Goal: Task Accomplishment & Management: Complete application form

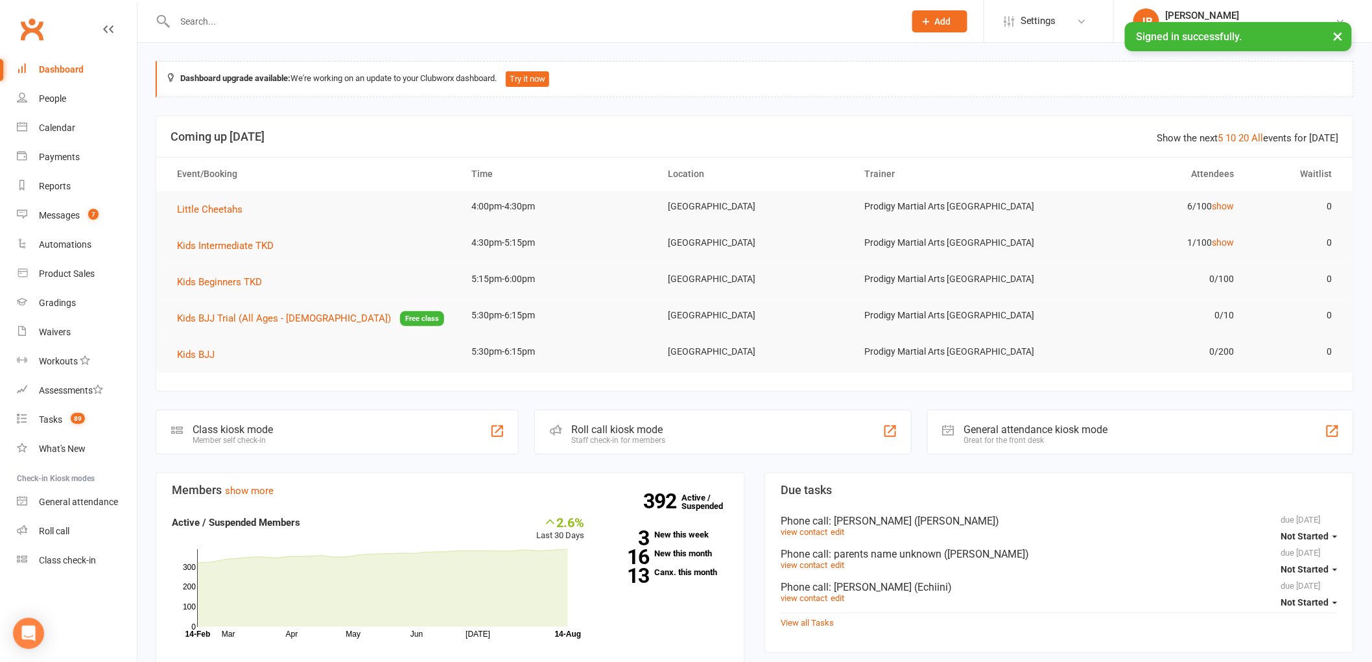
click at [240, 425] on div "Class kiosk mode" at bounding box center [233, 430] width 80 height 12
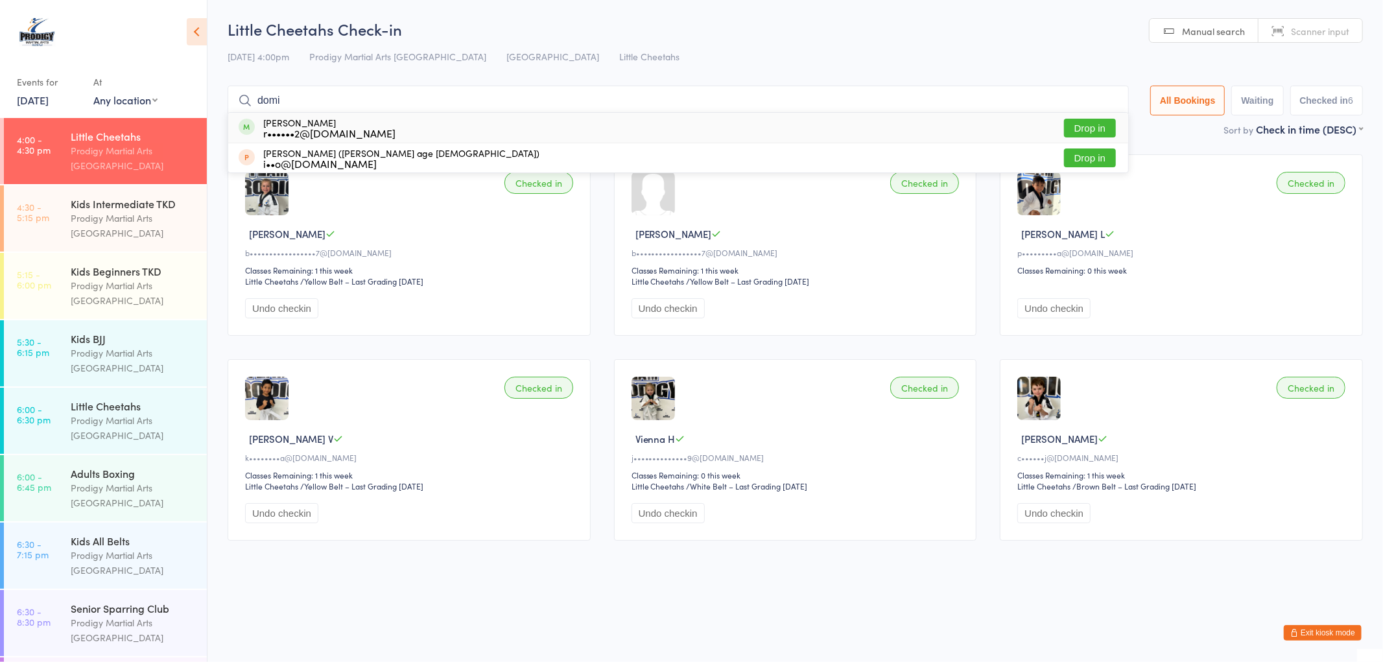
type input "domi"
click at [1093, 126] on button "Drop in" at bounding box center [1090, 128] width 52 height 19
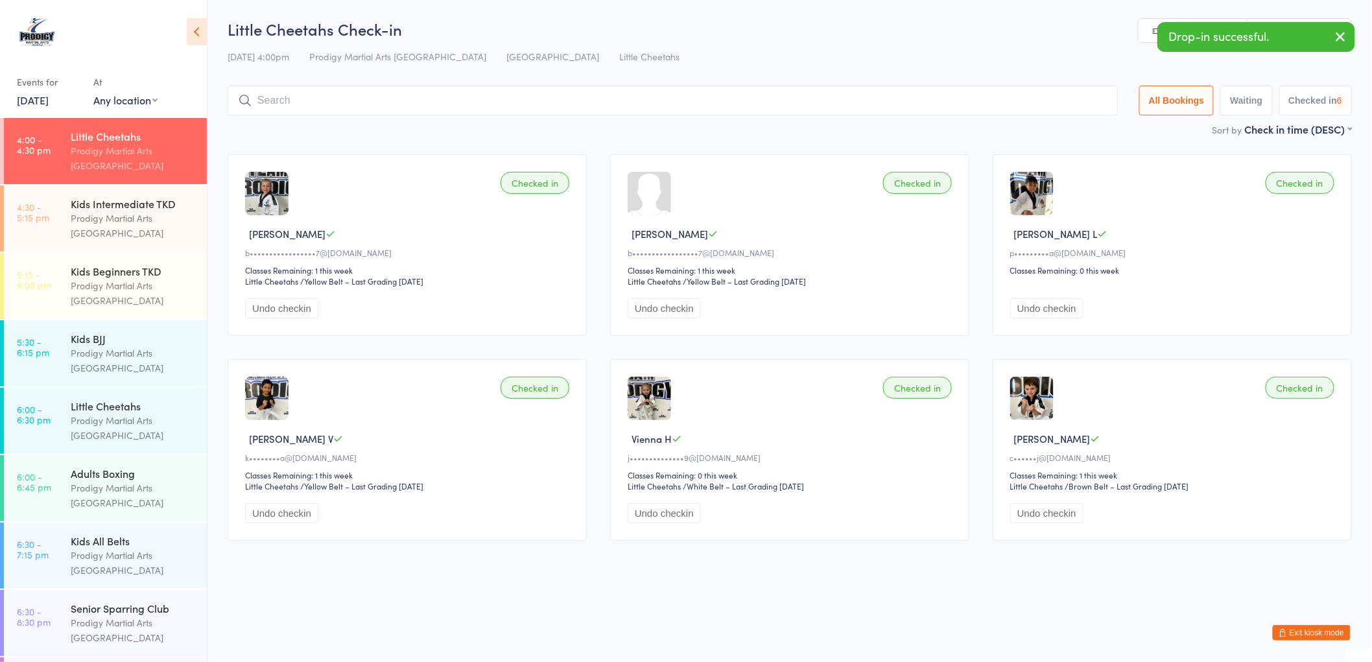
click at [372, 104] on input "search" at bounding box center [673, 101] width 890 height 30
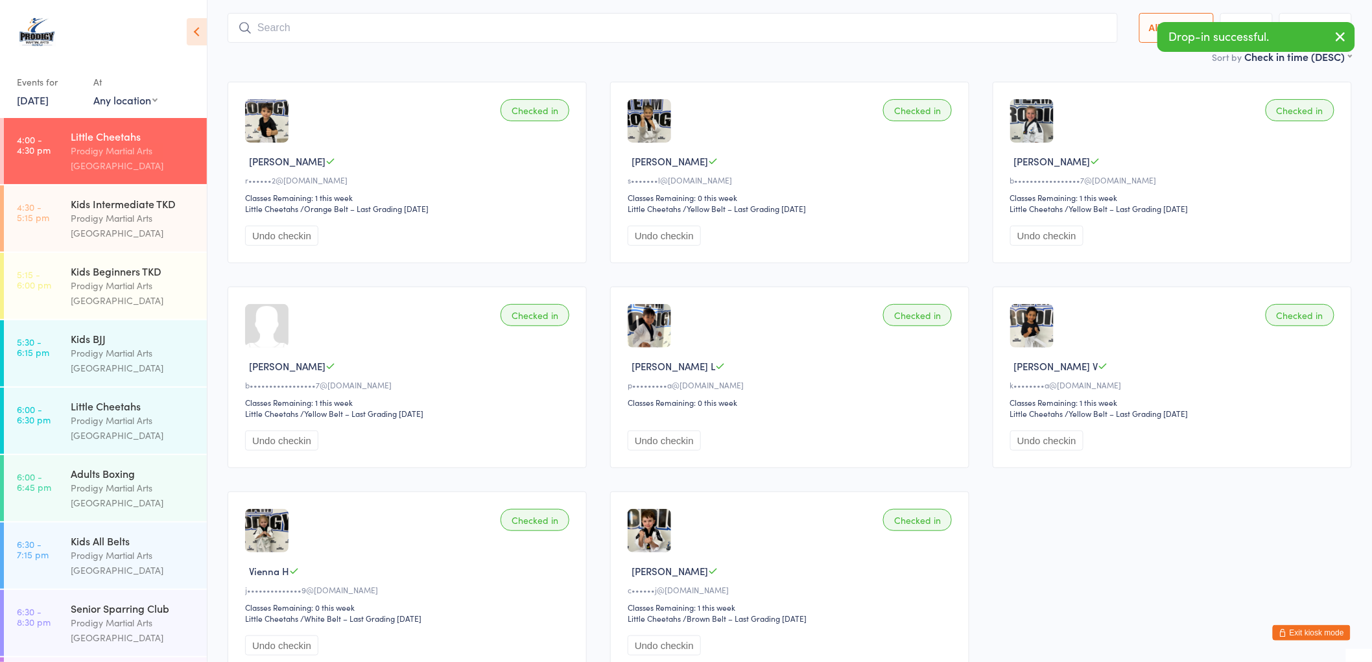
scroll to position [86, 0]
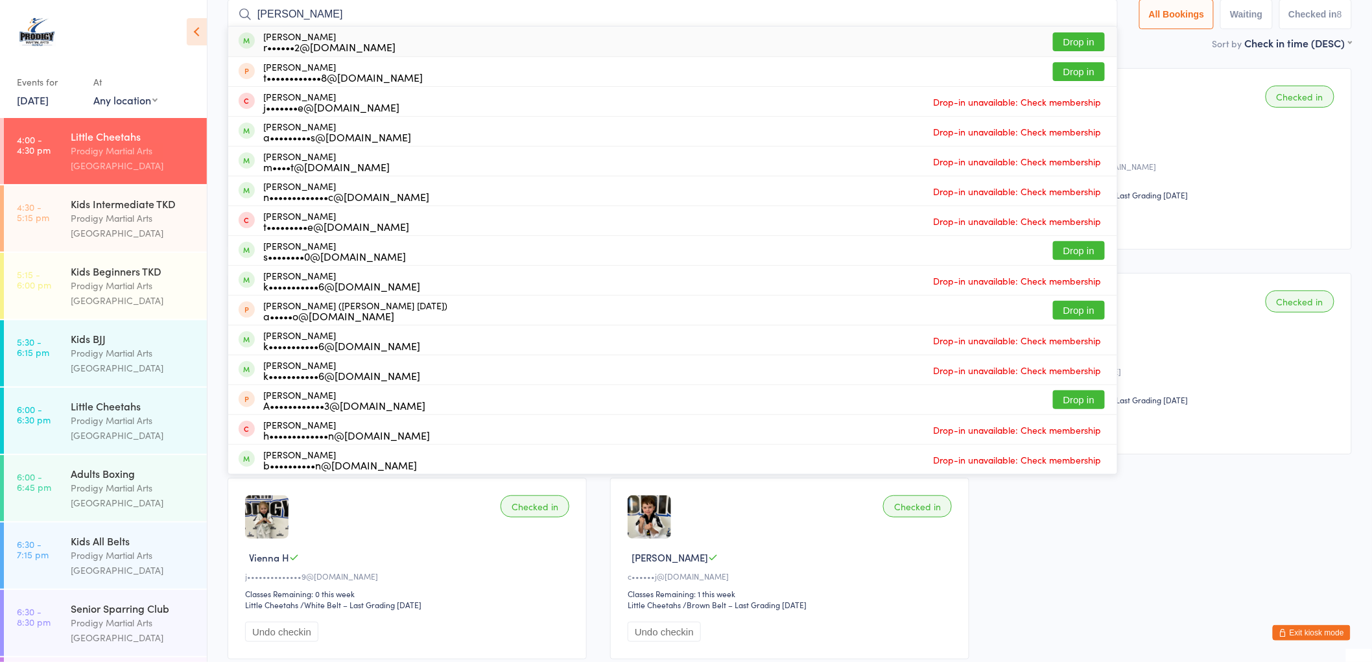
type input "thomas"
click at [1071, 47] on button "Drop in" at bounding box center [1079, 41] width 52 height 19
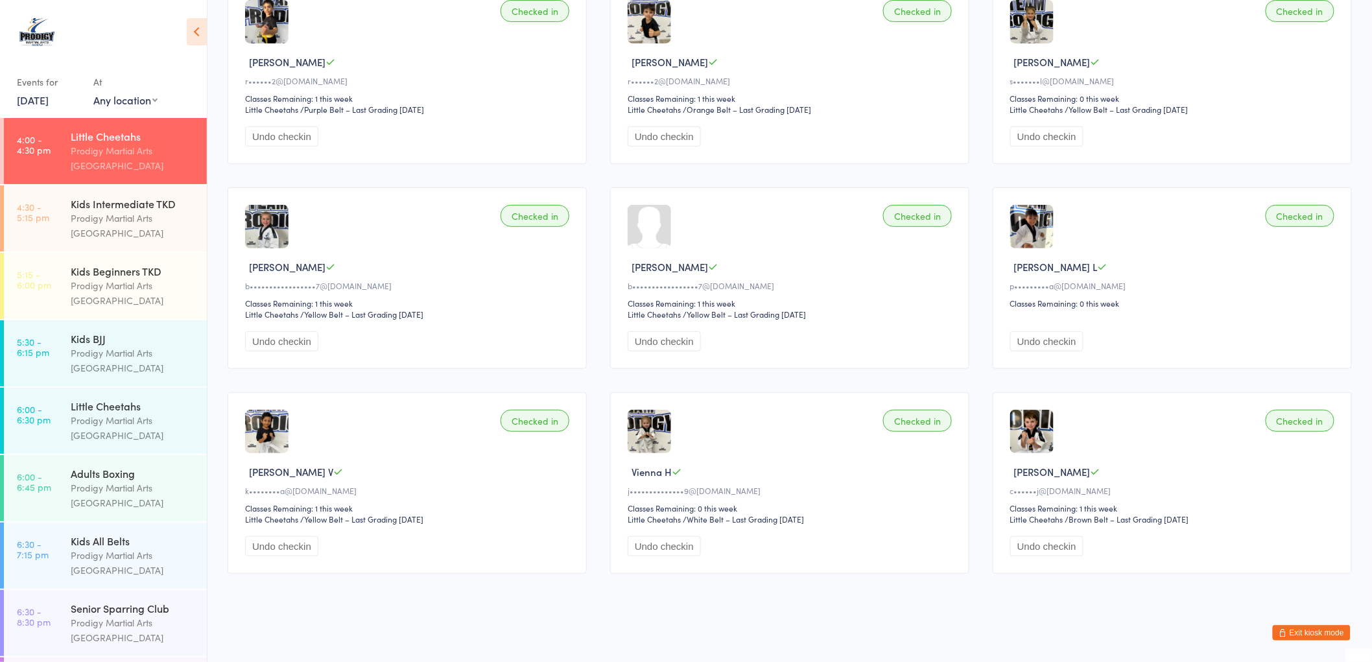
scroll to position [173, 0]
click at [1309, 630] on button "Exit kiosk mode" at bounding box center [1312, 633] width 78 height 16
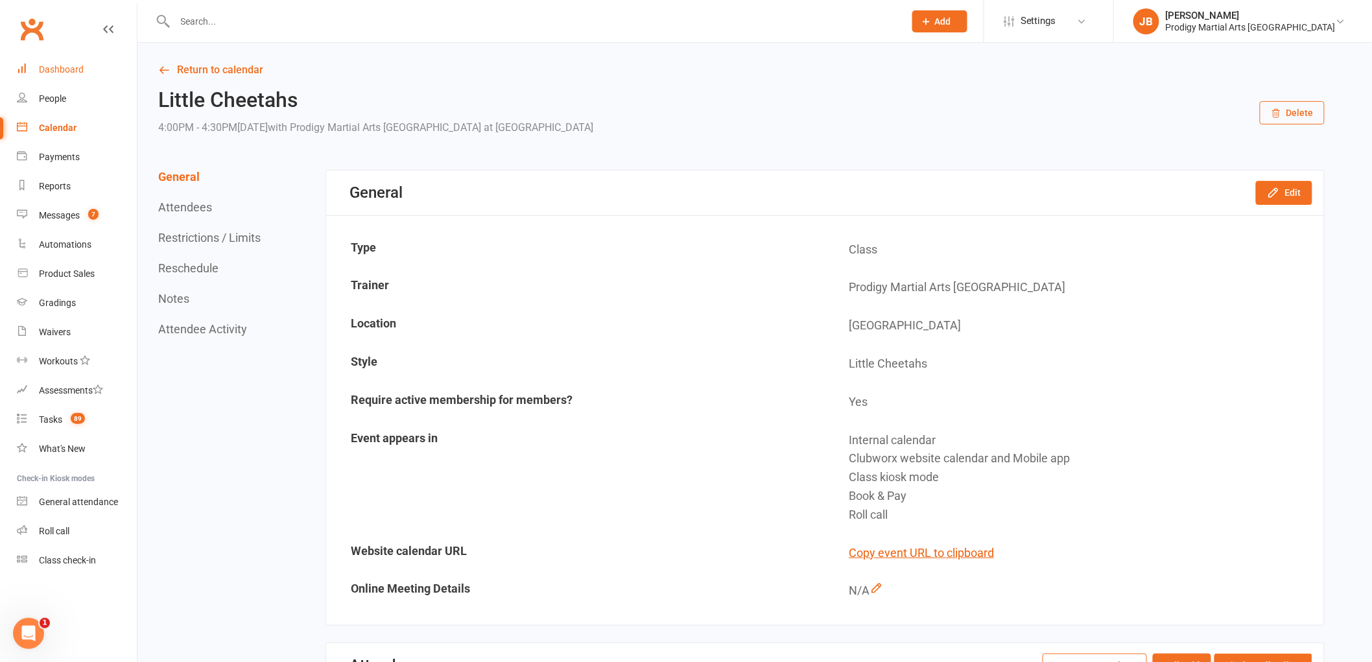
click at [55, 73] on div "Dashboard" at bounding box center [61, 69] width 45 height 10
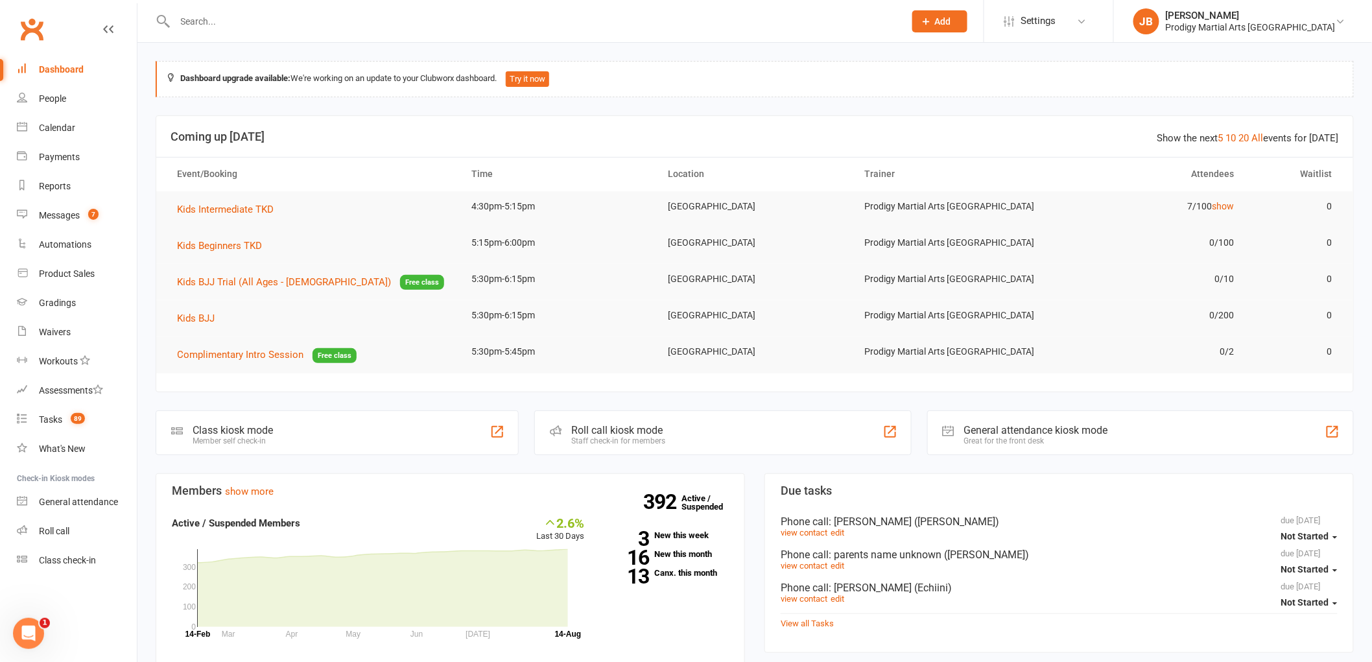
click at [229, 18] on input "text" at bounding box center [533, 21] width 725 height 18
click at [351, 23] on input "text" at bounding box center [533, 21] width 725 height 18
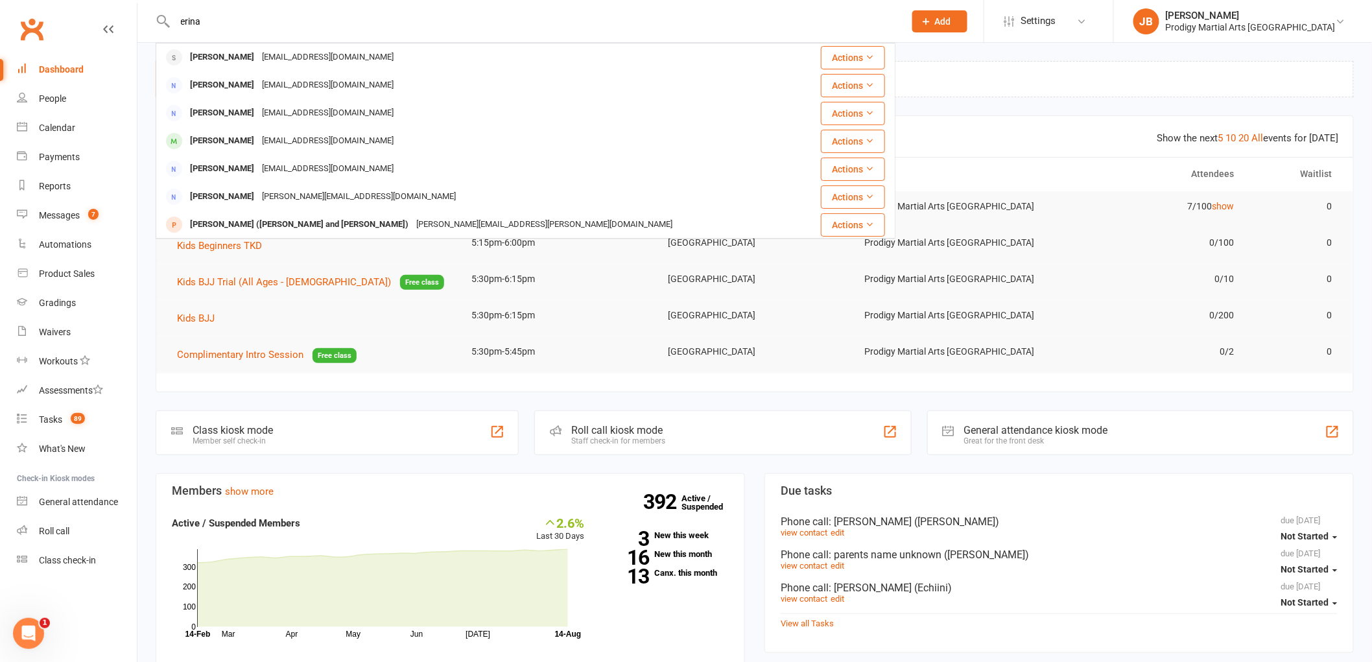
click at [783, 1] on div "erina Erina Ahmad palwashakhan314@gmail.com Actions Katerina Robinson katerina.…" at bounding box center [526, 21] width 740 height 42
drag, startPoint x: 219, startPoint y: 27, endPoint x: 73, endPoint y: 28, distance: 145.9
click at [73, 3] on header "erina Erina Ahmad palwashakhan314@gmail.com Actions Katerina Robinson katerina.…" at bounding box center [686, 3] width 1372 height 0
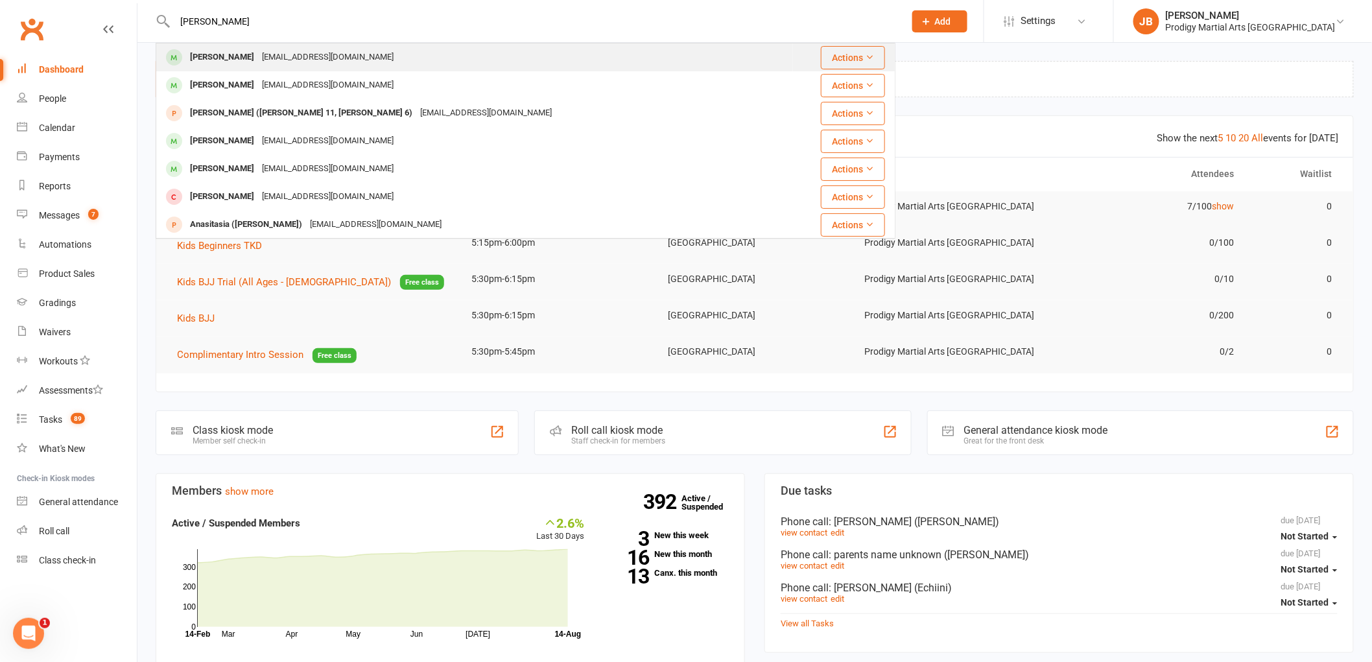
type input "noah jones"
click at [361, 66] on div "Noah Jones rochellemdsilva@gmail.com" at bounding box center [475, 57] width 636 height 27
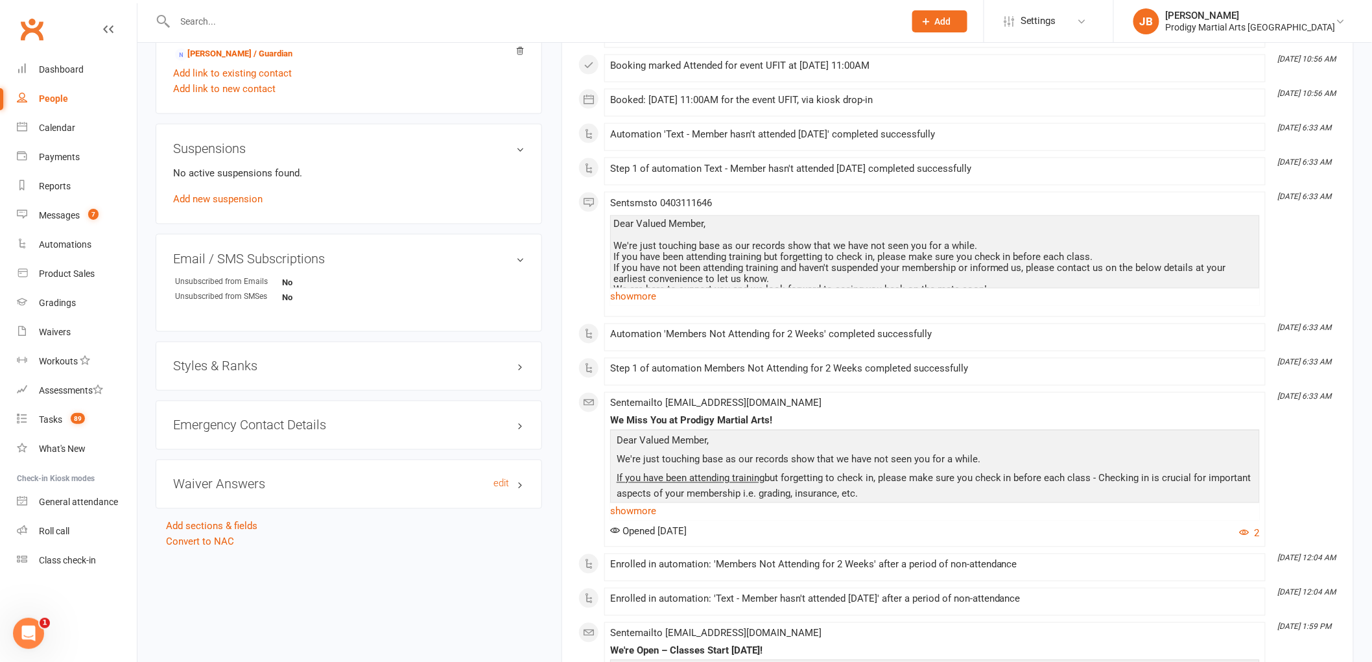
scroll to position [793, 0]
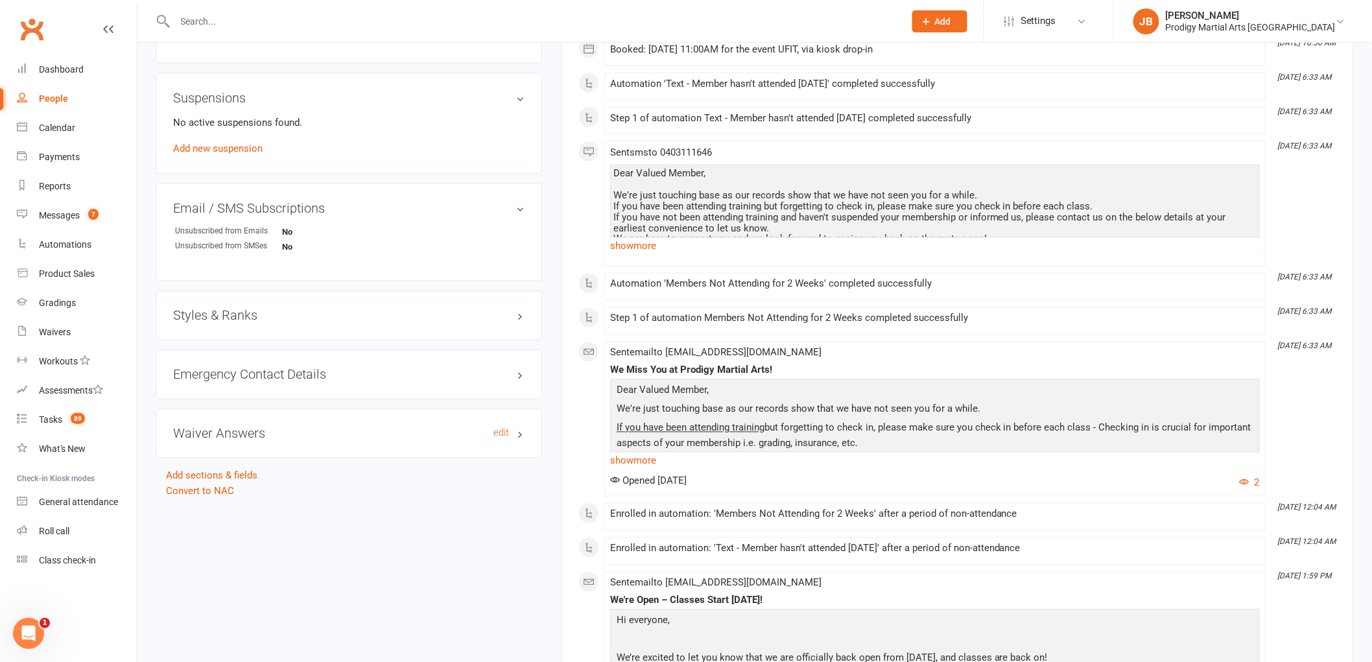
click at [302, 428] on h3 "Waiver Answers edit" at bounding box center [349, 434] width 352 height 14
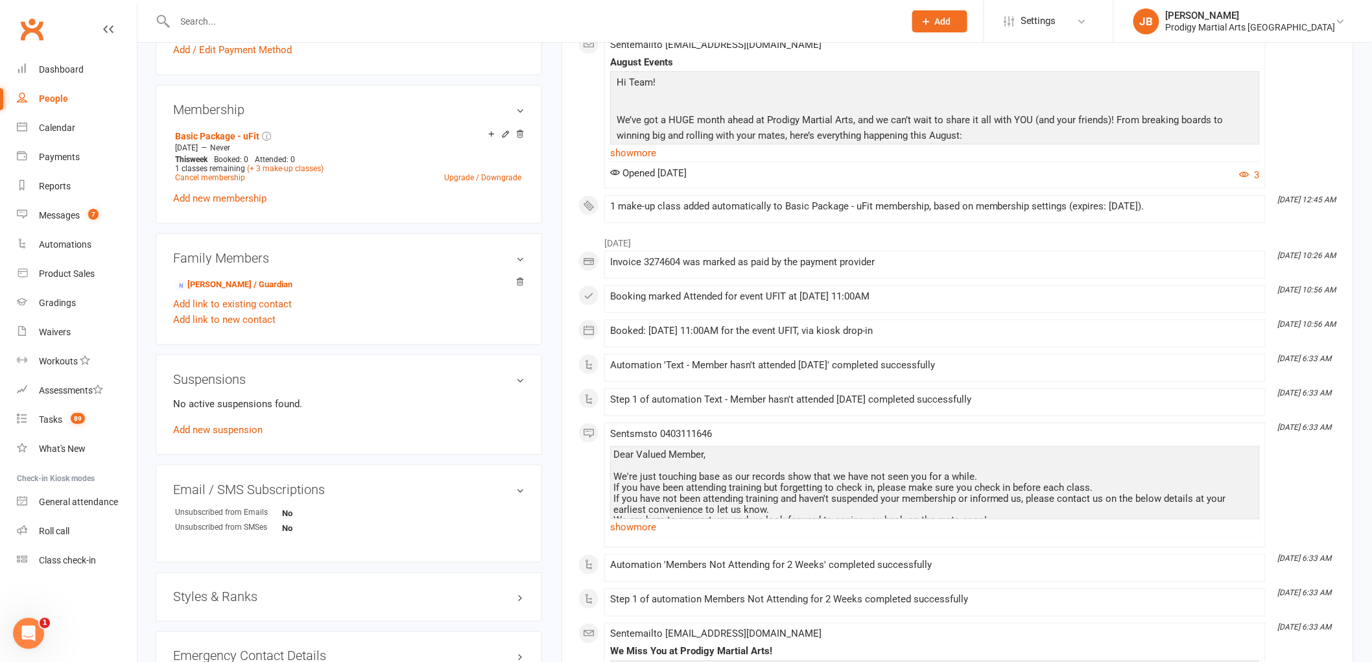
scroll to position [288, 0]
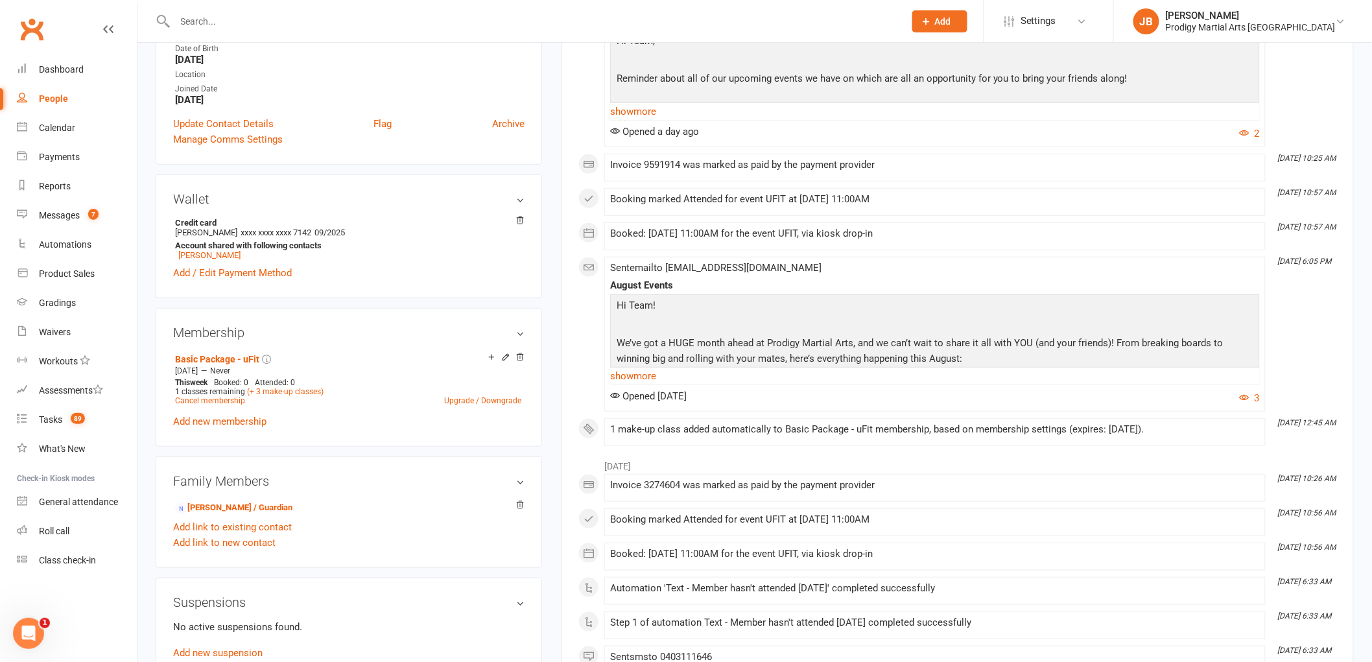
click at [213, 27] on input "text" at bounding box center [533, 21] width 725 height 18
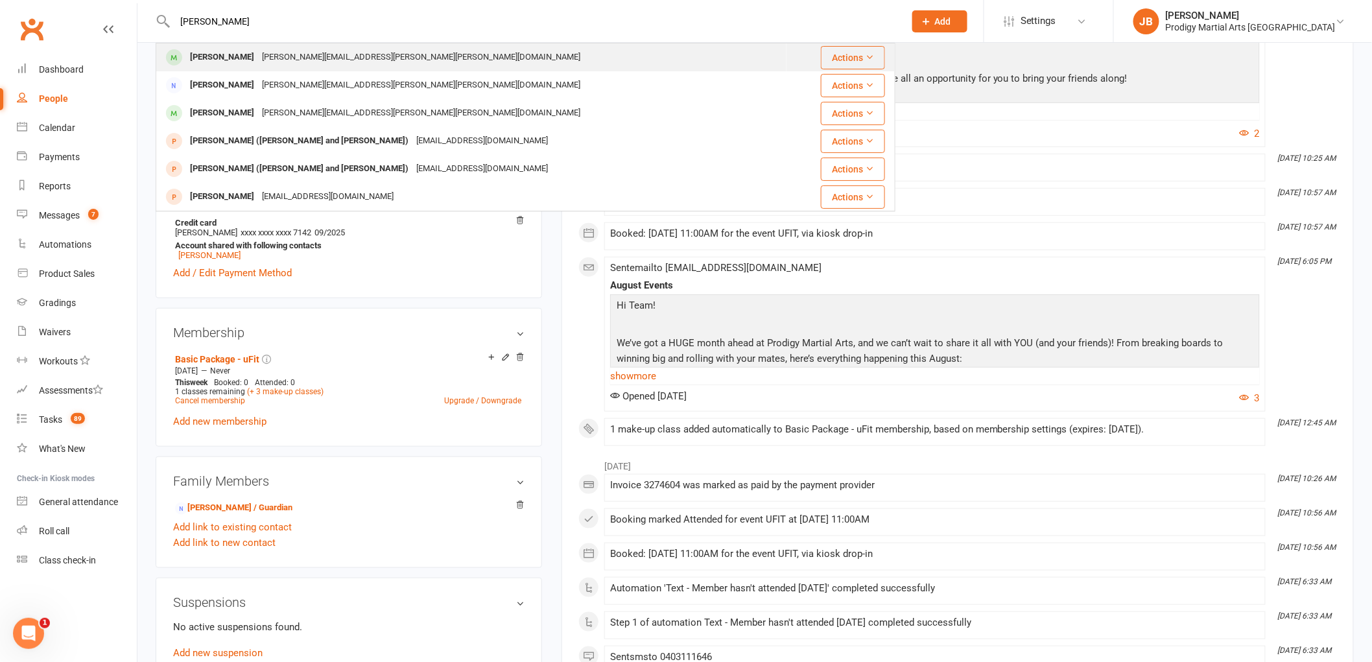
type input "teddy armstrong"
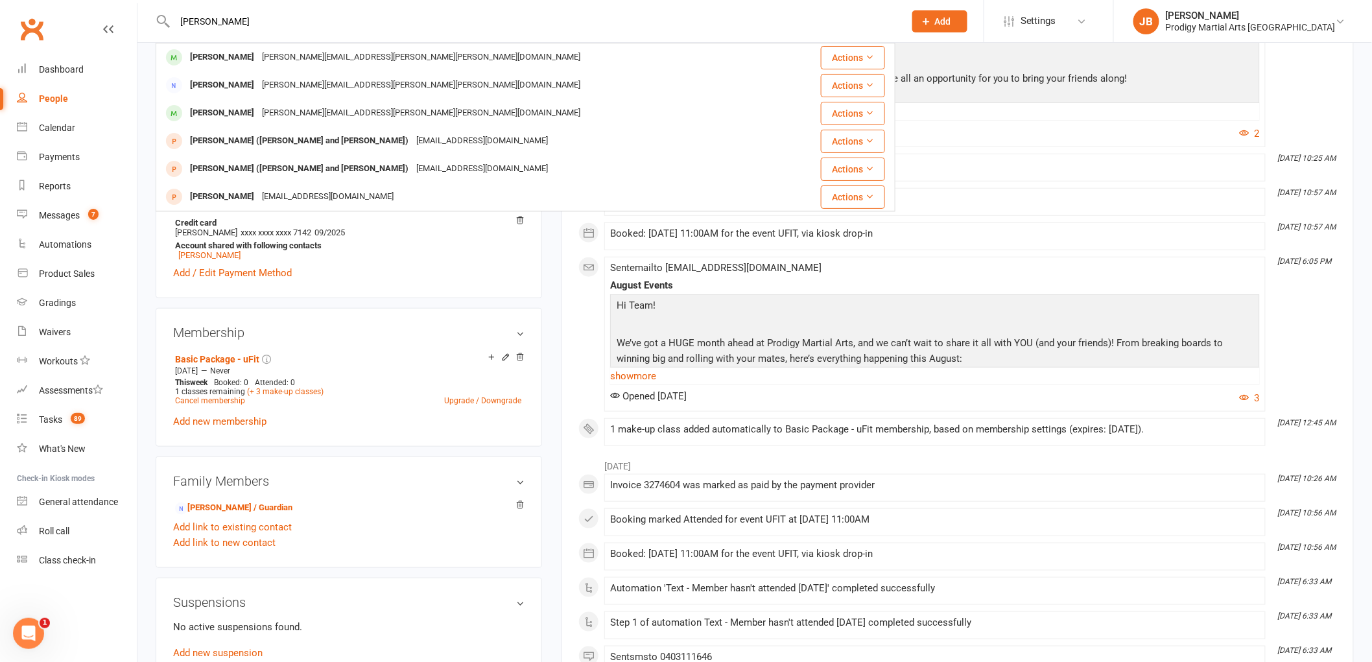
click at [236, 53] on div "Teddy Armstrong" at bounding box center [222, 57] width 72 height 19
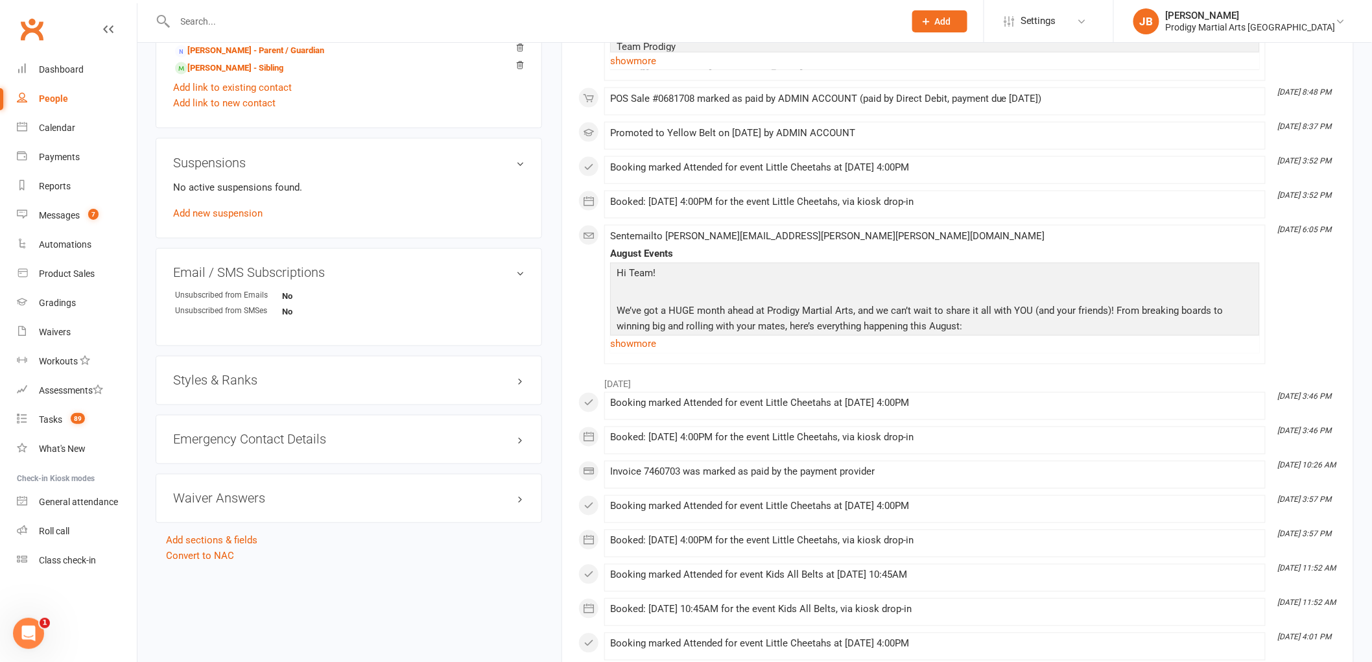
scroll to position [838, 0]
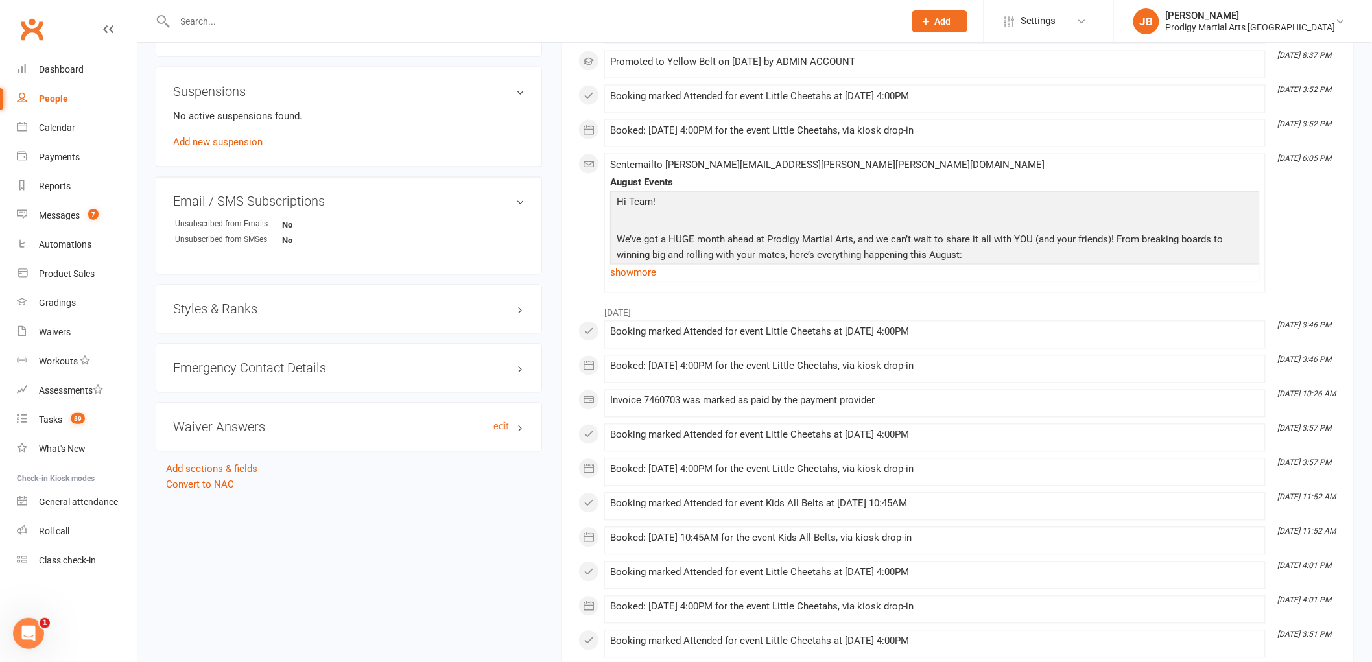
click at [281, 420] on h3 "Waiver Answers edit" at bounding box center [349, 427] width 352 height 14
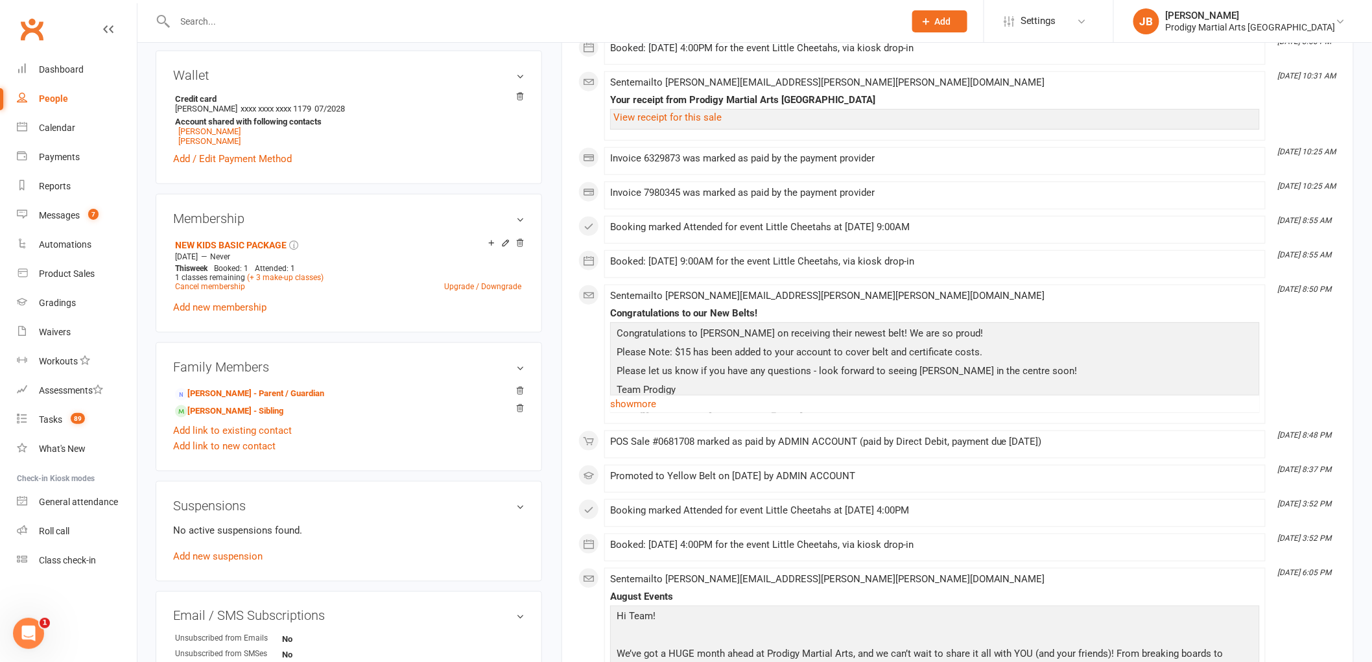
scroll to position [405, 0]
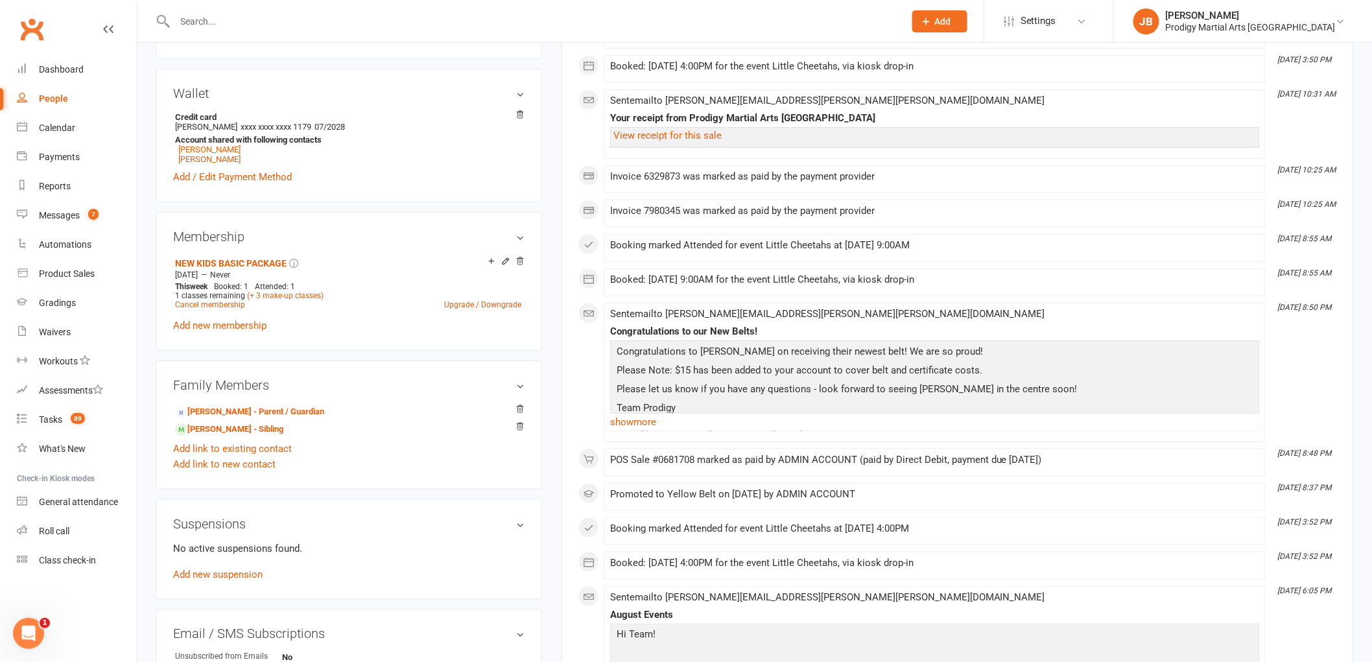
click at [219, 24] on input "text" at bounding box center [533, 21] width 725 height 18
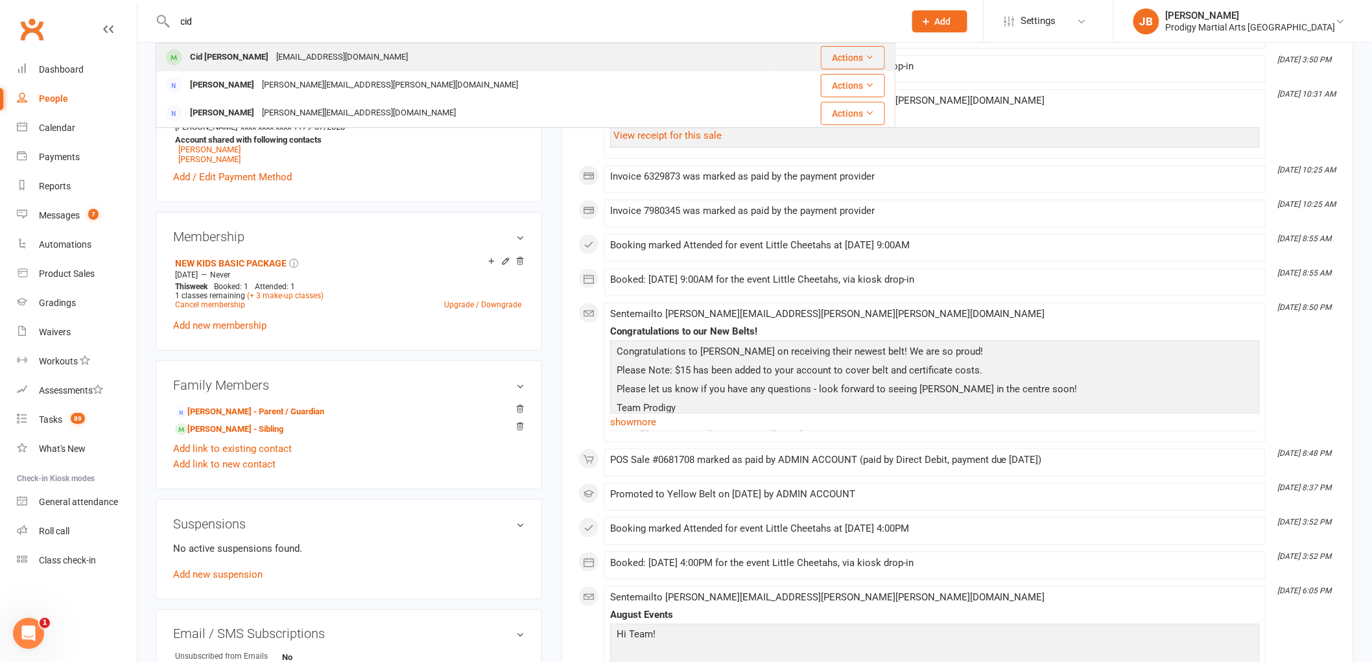
type input "cid"
click at [272, 56] on div "lorrainejoymacaspac@gmail.com" at bounding box center [341, 57] width 139 height 19
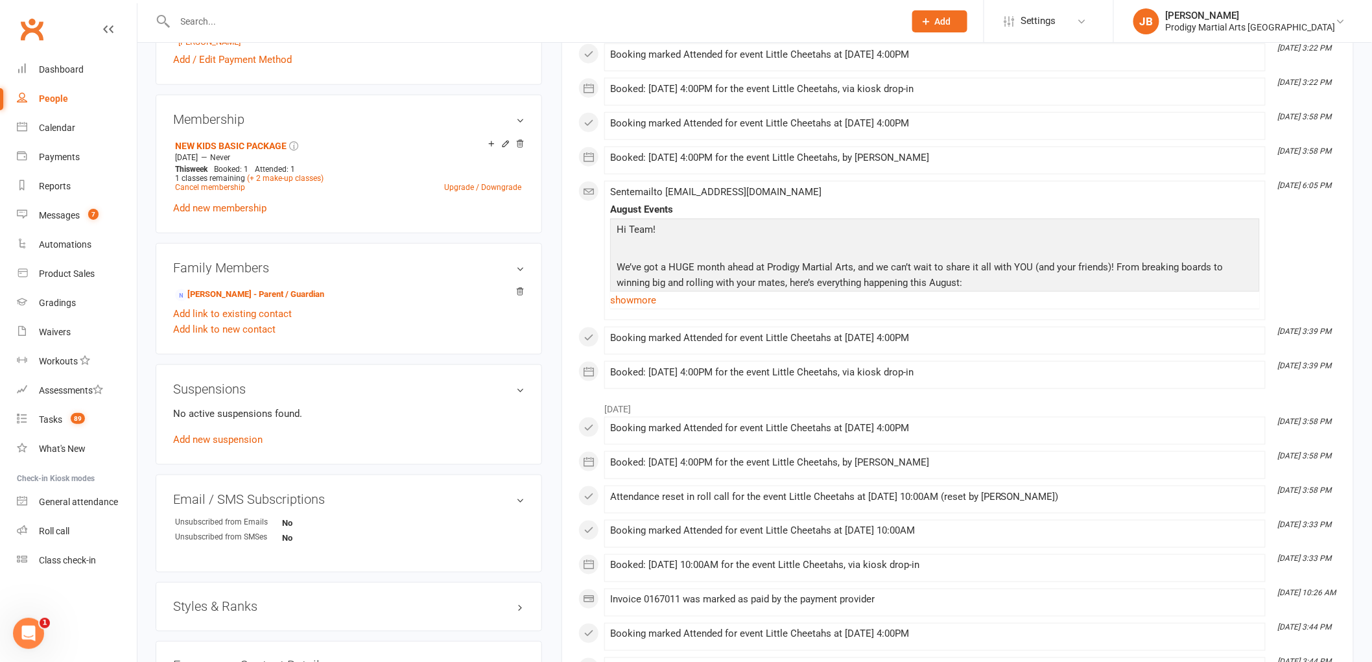
scroll to position [793, 0]
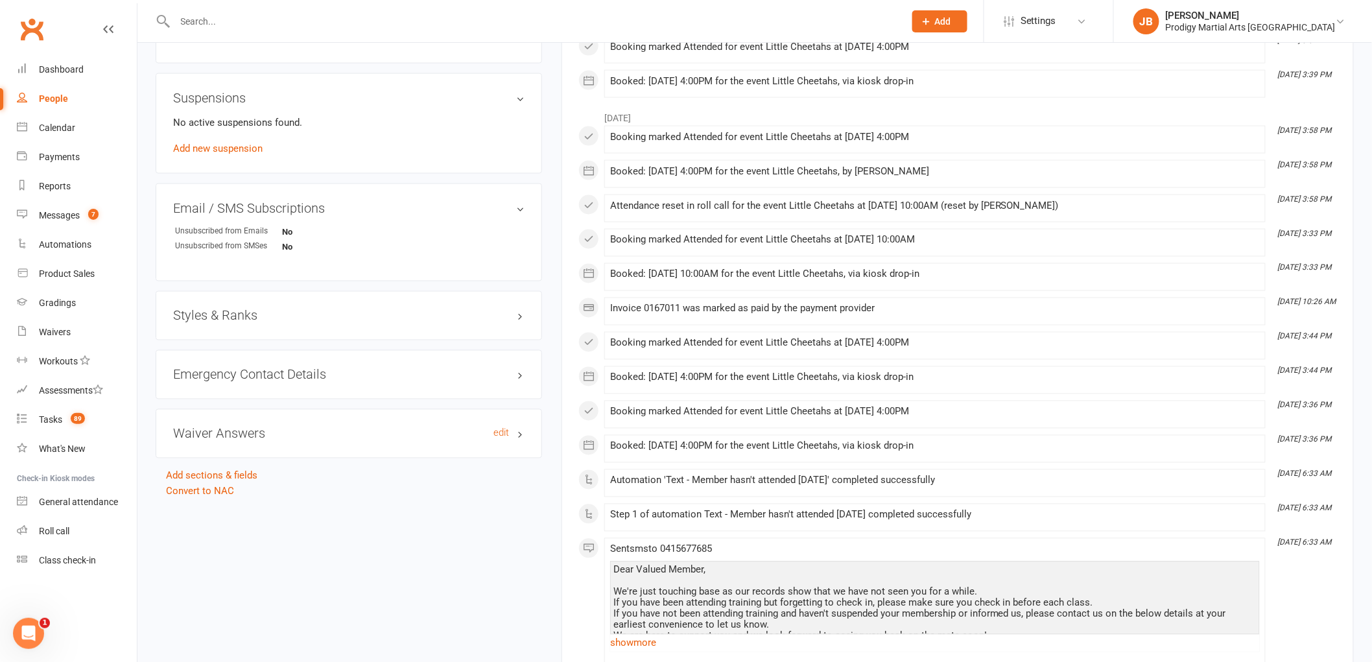
click at [294, 430] on h3 "Waiver Answers edit" at bounding box center [349, 434] width 352 height 14
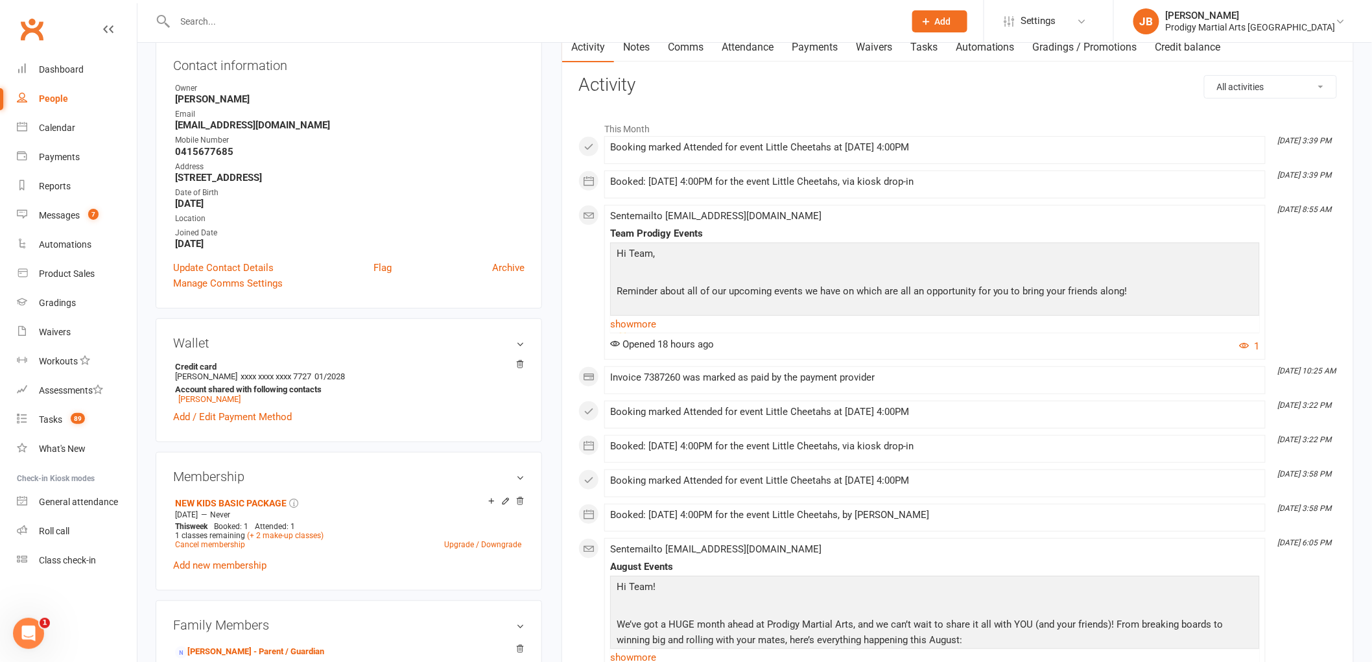
scroll to position [0, 0]
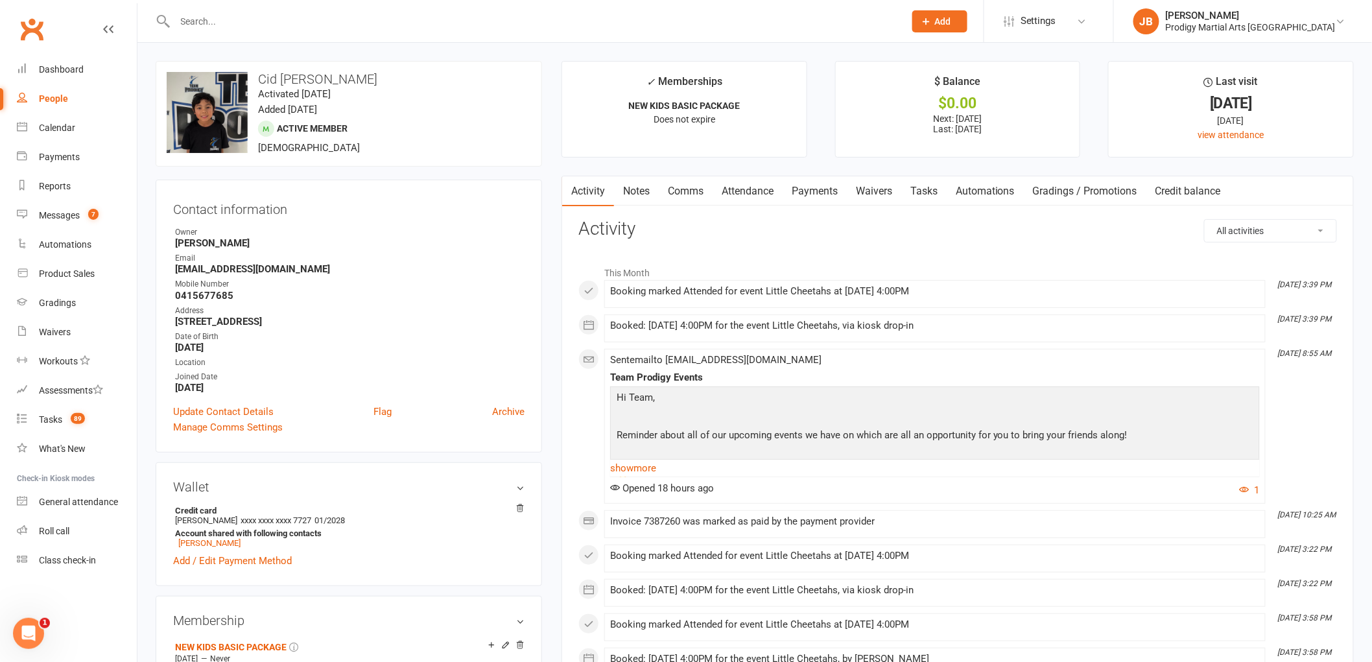
click at [483, 23] on input "text" at bounding box center [533, 21] width 725 height 18
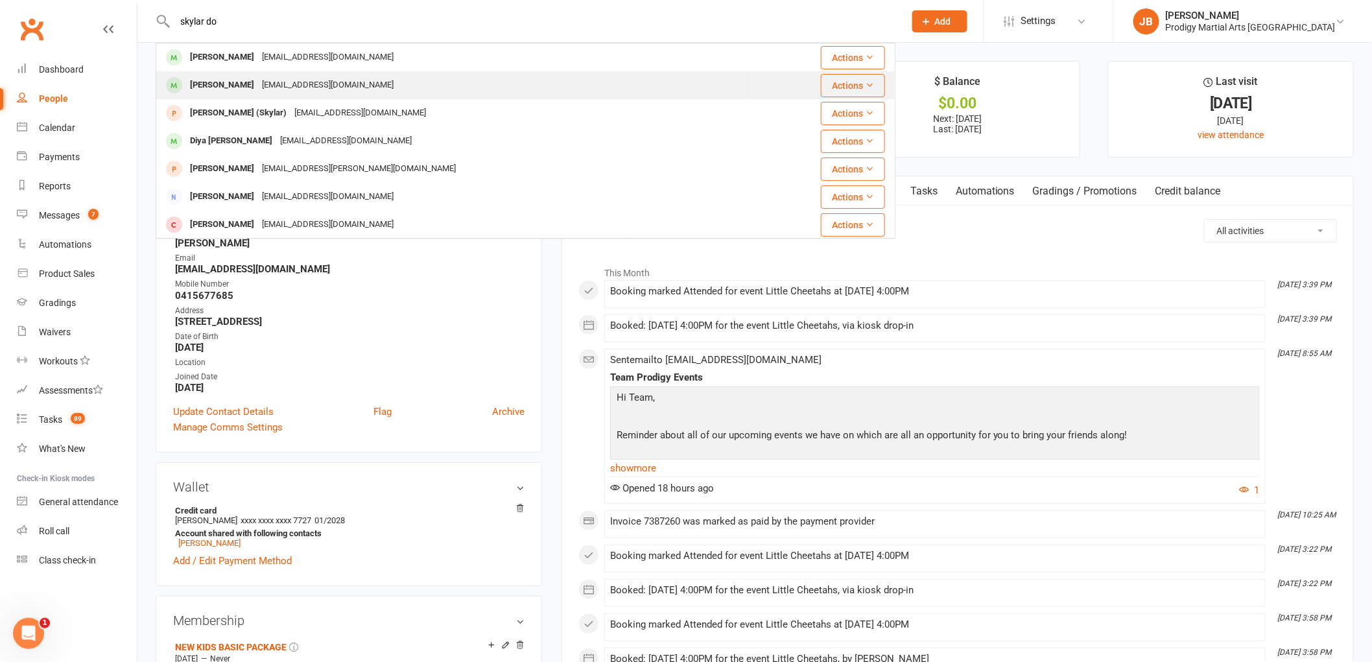
type input "skylar do"
click at [224, 82] on div "Skylar Douglass-Zumbo" at bounding box center [222, 85] width 72 height 19
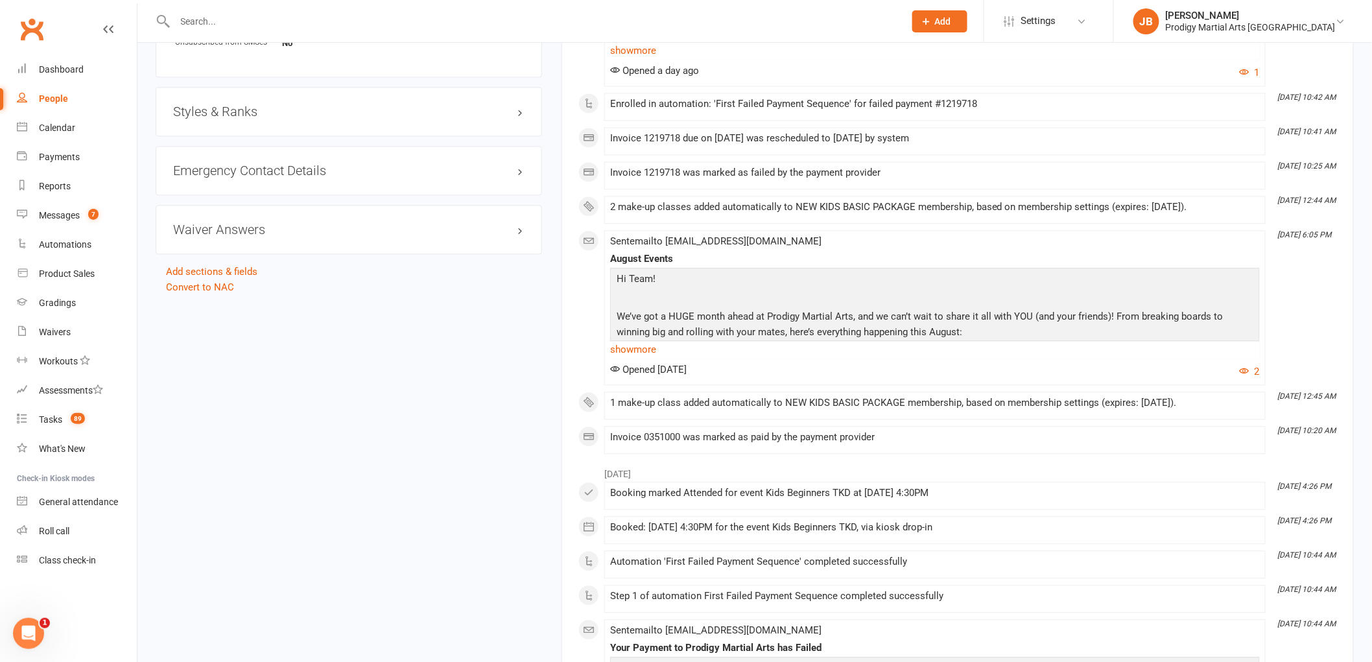
scroll to position [1081, 0]
click at [204, 230] on h3 "Waiver Answers edit" at bounding box center [349, 228] width 352 height 14
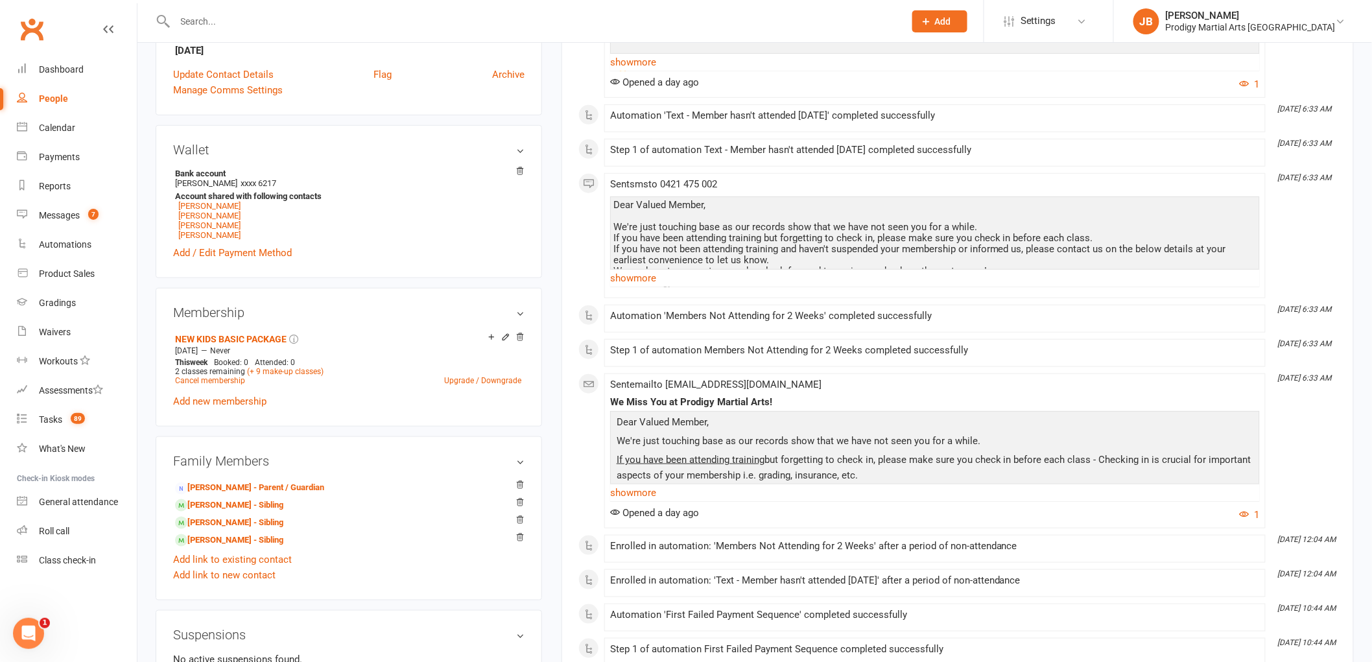
scroll to position [504, 0]
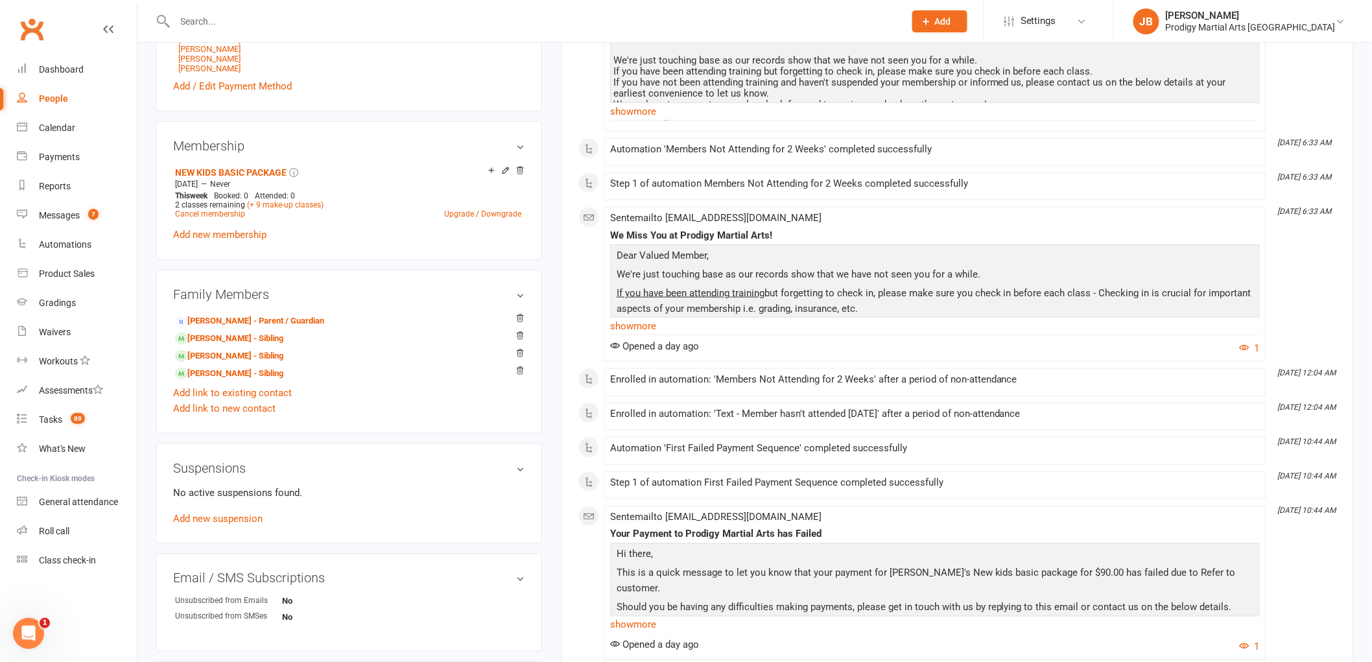
click at [477, 30] on div at bounding box center [526, 21] width 740 height 42
drag, startPoint x: 469, startPoint y: 19, endPoint x: 461, endPoint y: 19, distance: 7.8
click at [461, 19] on input "text" at bounding box center [533, 21] width 725 height 18
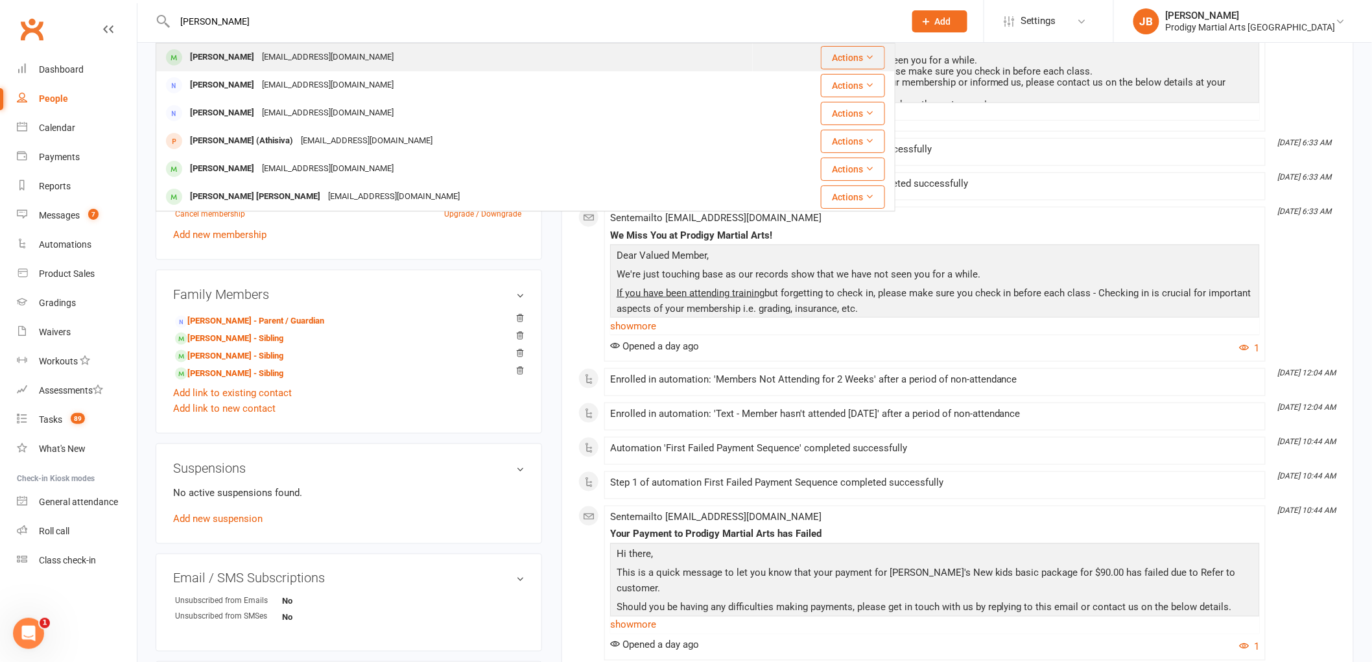
type input "atha"
click at [353, 60] on div "Atharva Pathak Aarti.2102@gmail.com" at bounding box center [454, 57] width 595 height 27
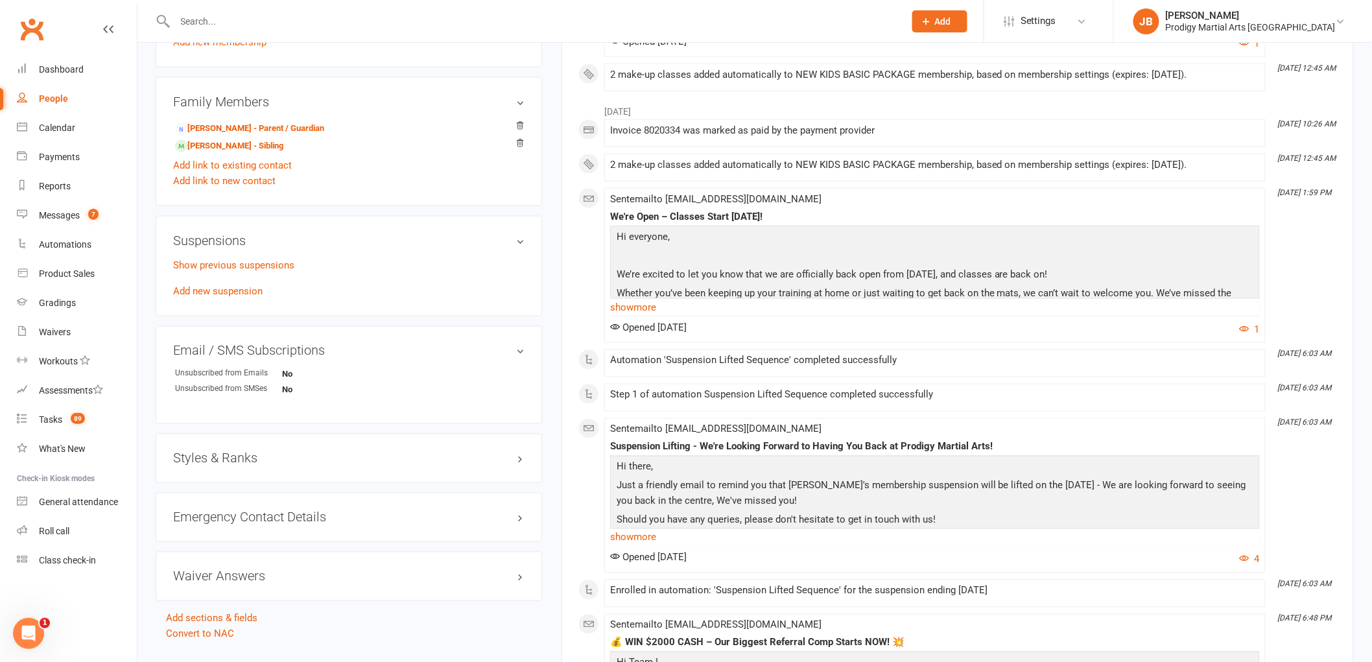
scroll to position [865, 0]
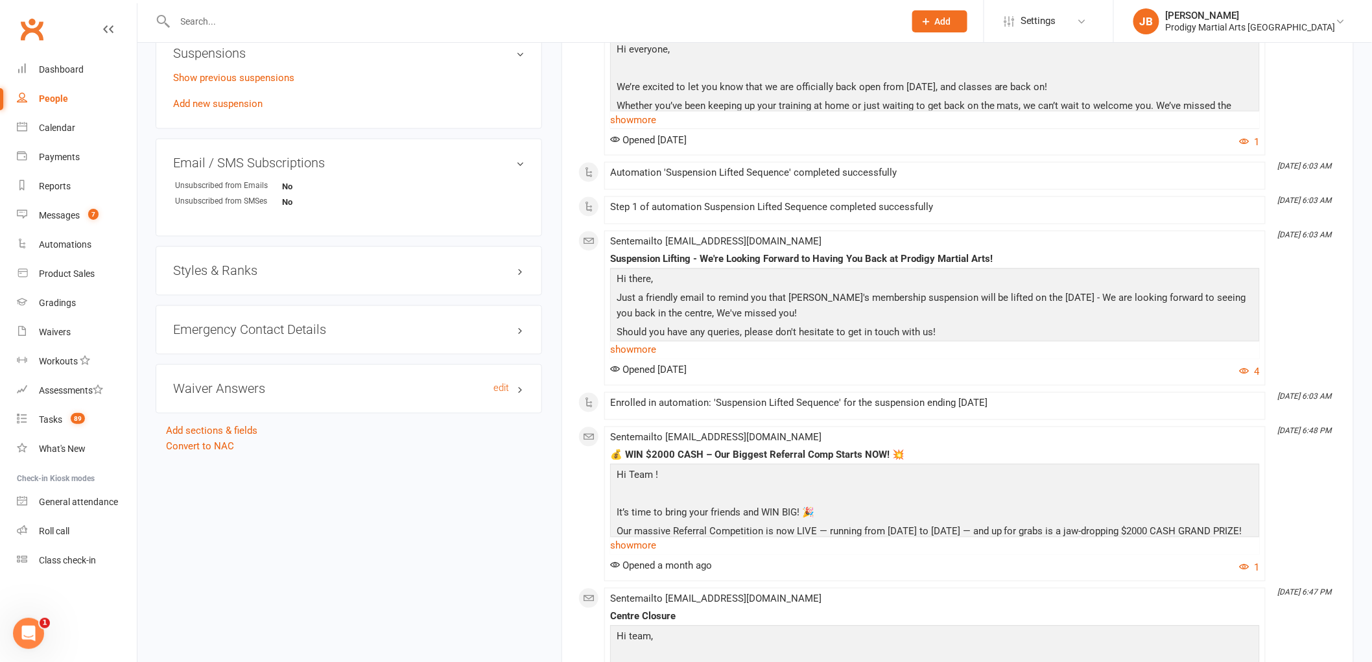
click at [303, 394] on h3 "Waiver Answers edit" at bounding box center [349, 389] width 352 height 14
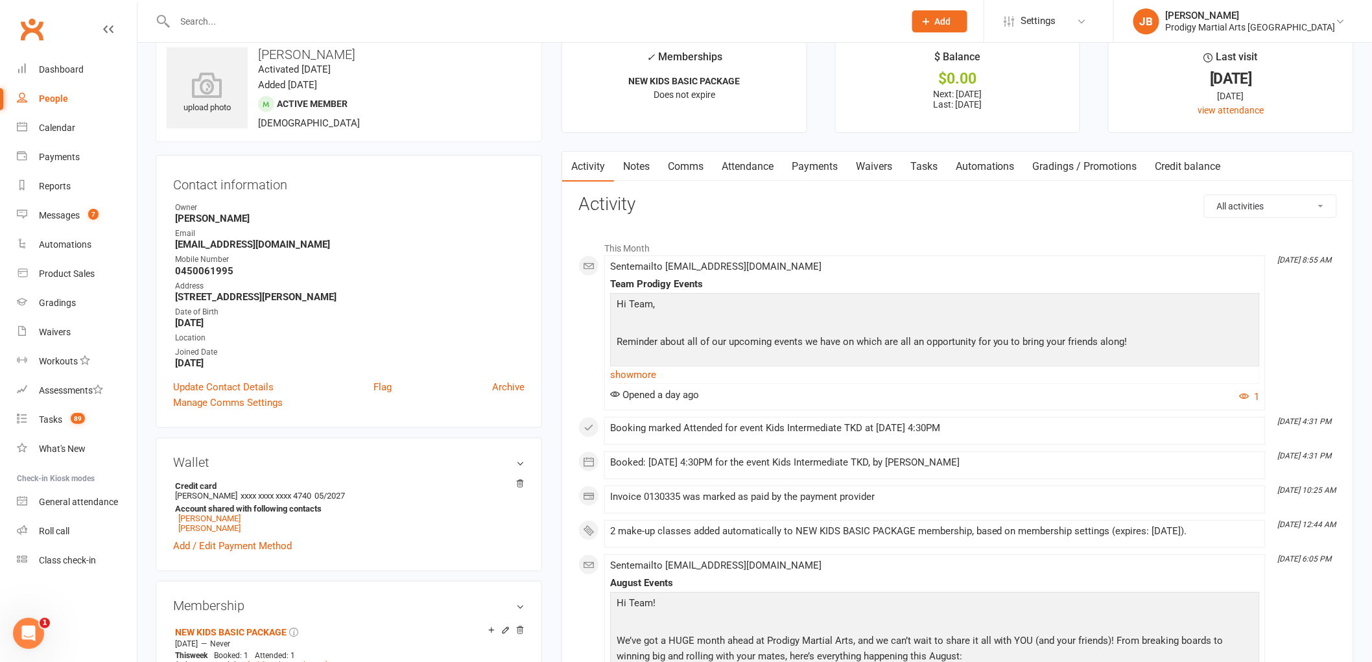
scroll to position [0, 0]
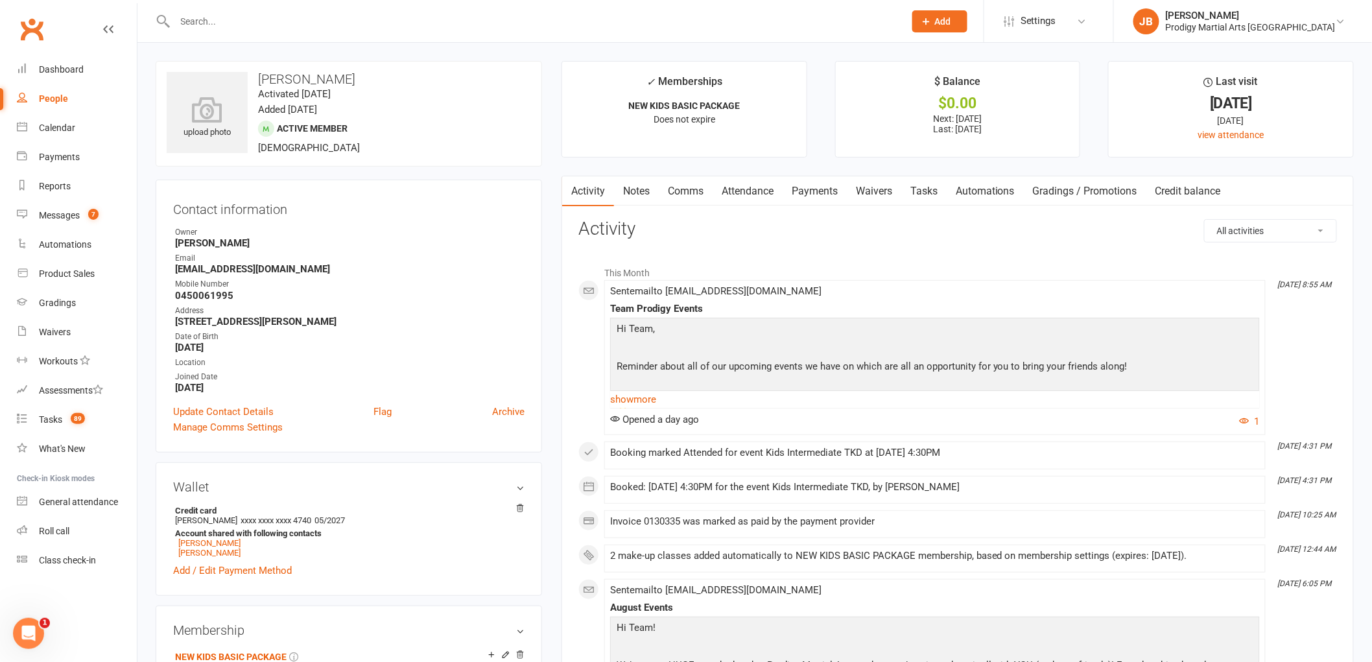
click at [190, 16] on input "text" at bounding box center [533, 21] width 725 height 18
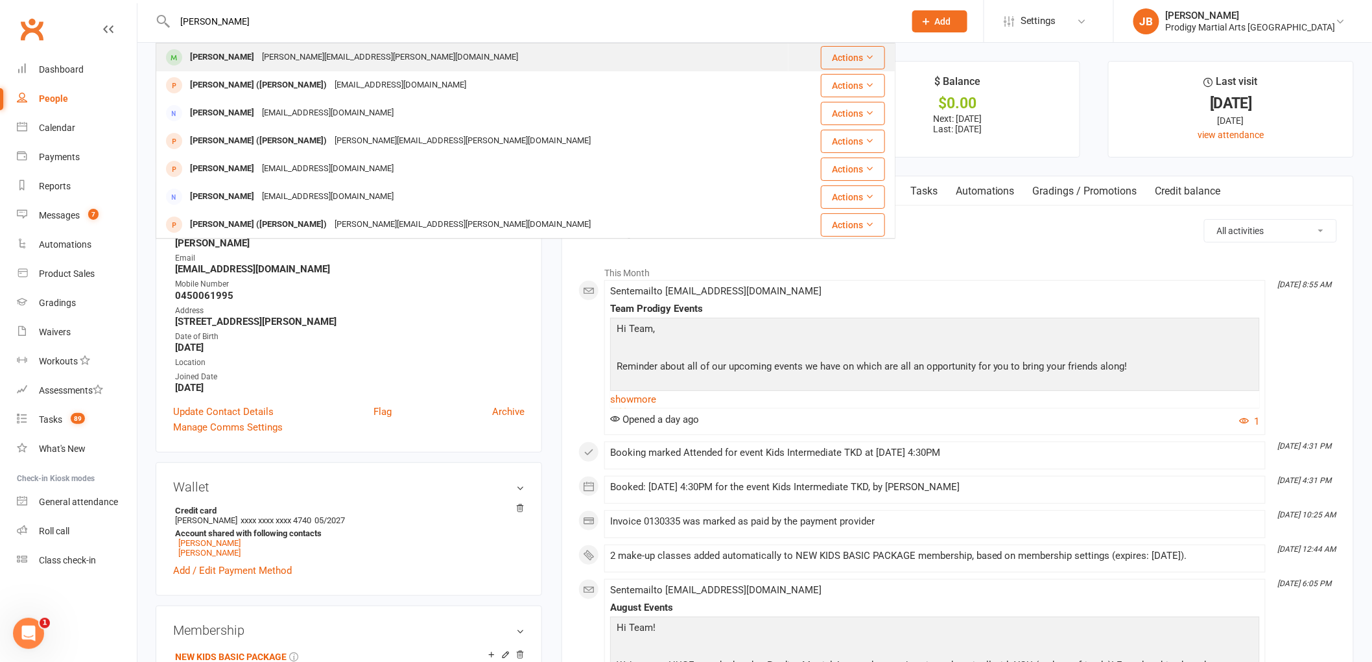
type input "maria b"
click at [276, 60] on div "steve.boyd@uvguard.com" at bounding box center [390, 57] width 264 height 19
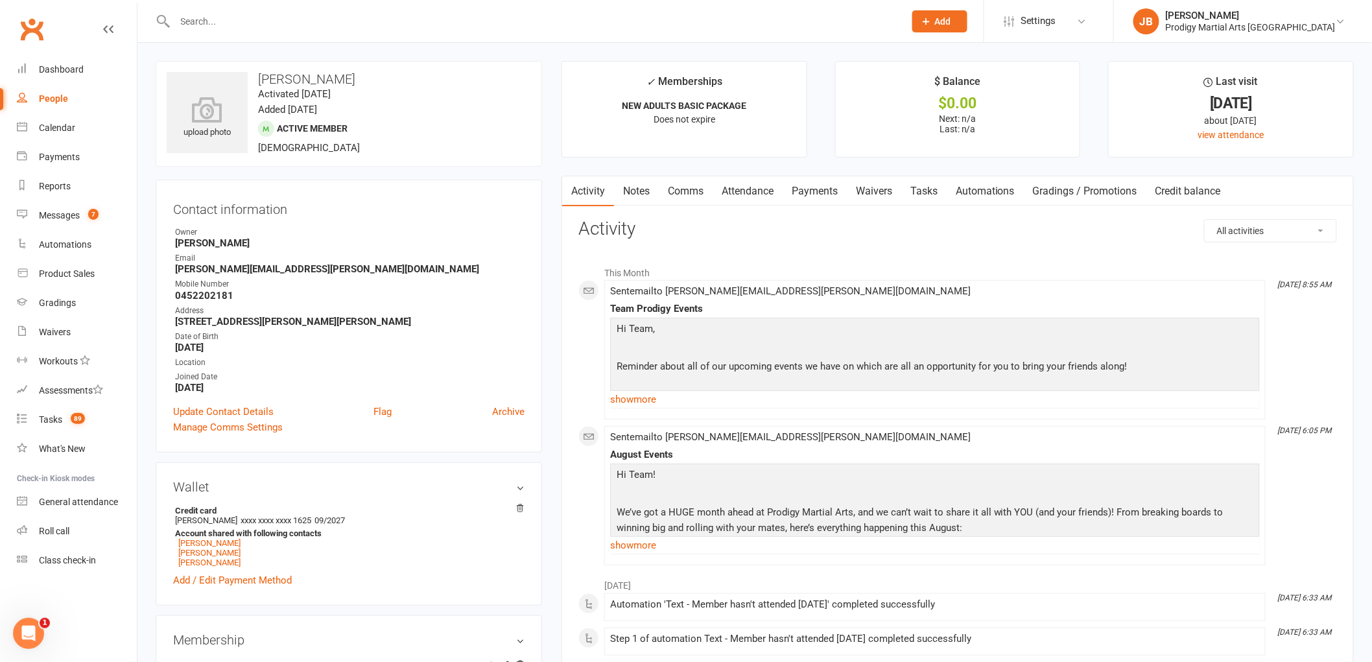
click at [432, 21] on input "text" at bounding box center [533, 21] width 725 height 18
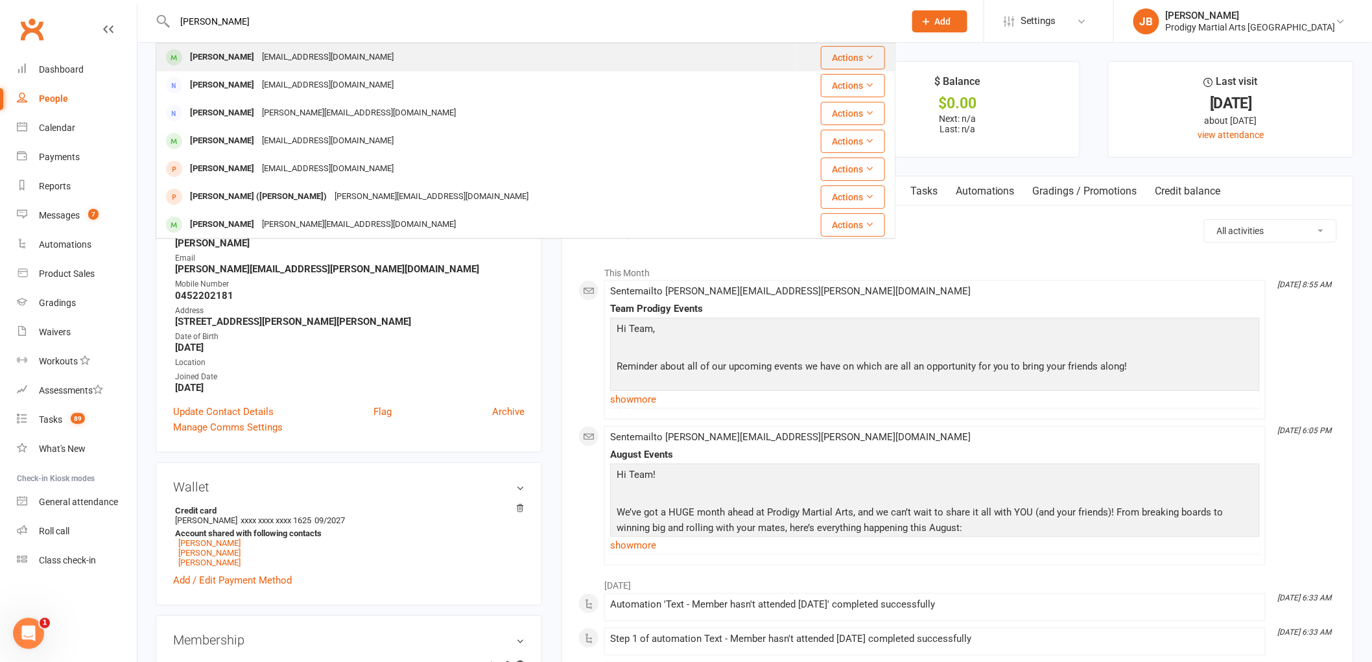
type input "michaela"
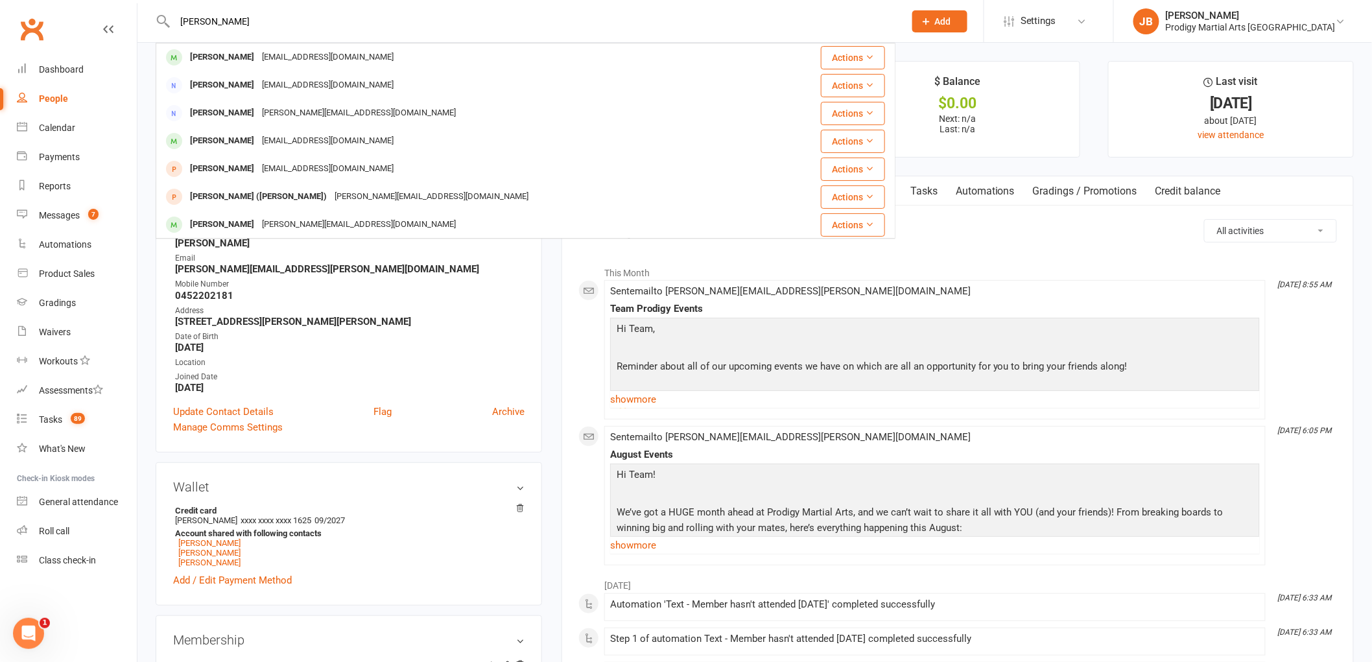
click at [383, 51] on div "Michaela Platt michaelaplatt47@gmail.com" at bounding box center [476, 57] width 639 height 27
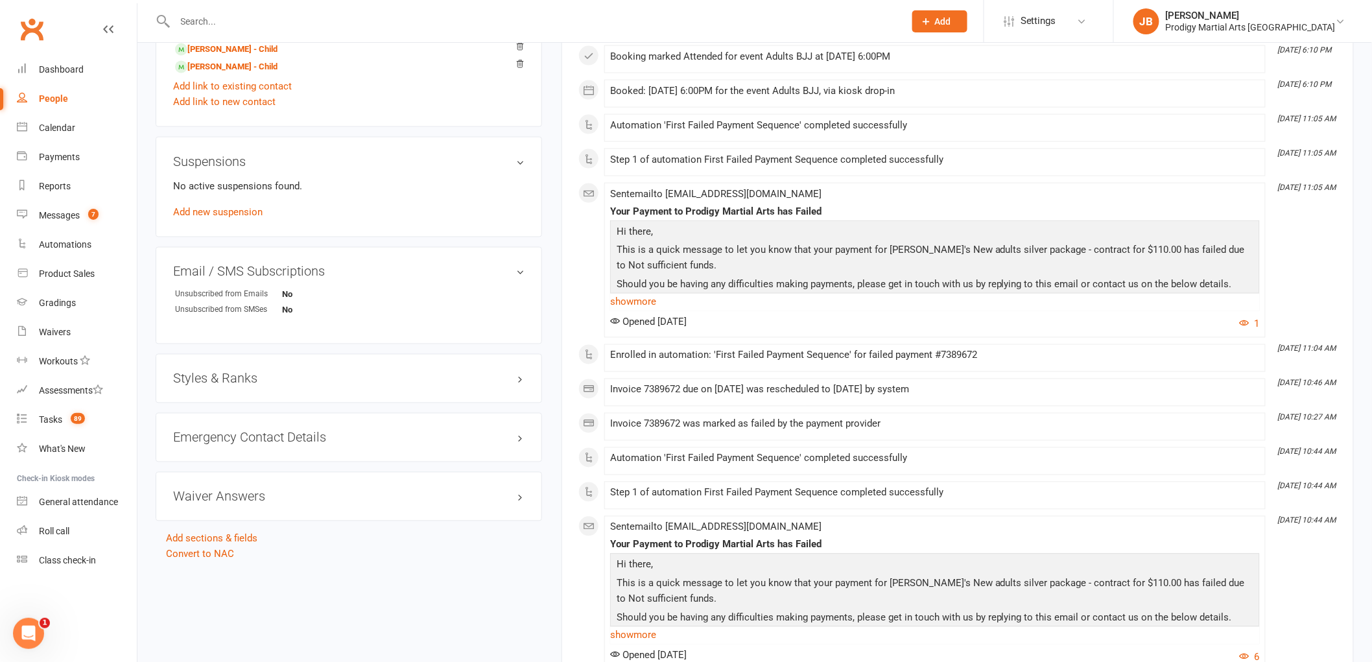
scroll to position [1009, 0]
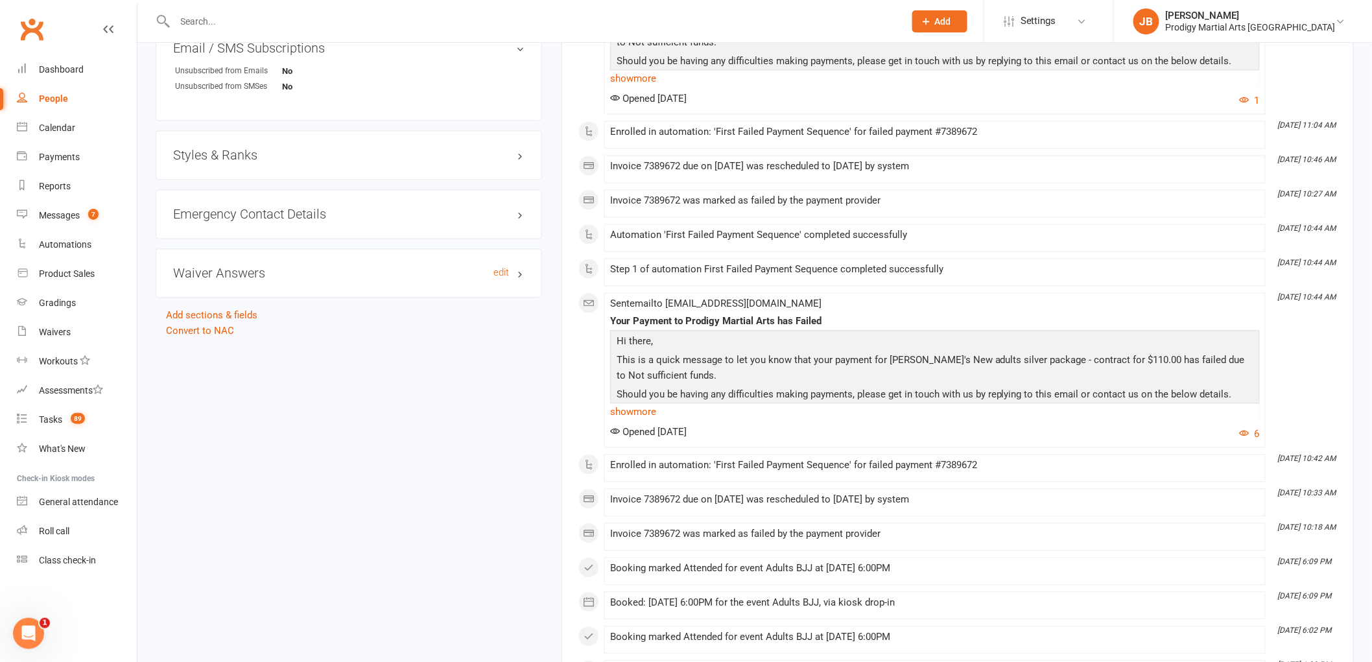
click at [270, 281] on h3 "Waiver Answers edit" at bounding box center [349, 274] width 352 height 14
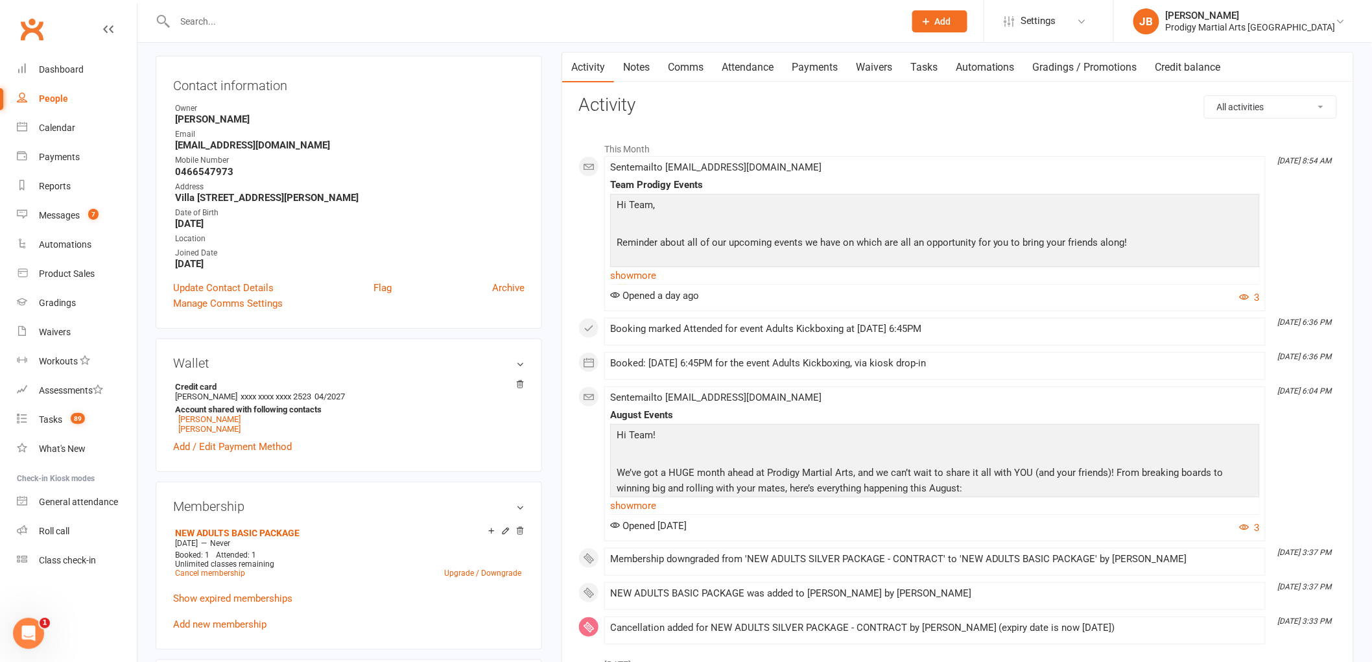
scroll to position [0, 0]
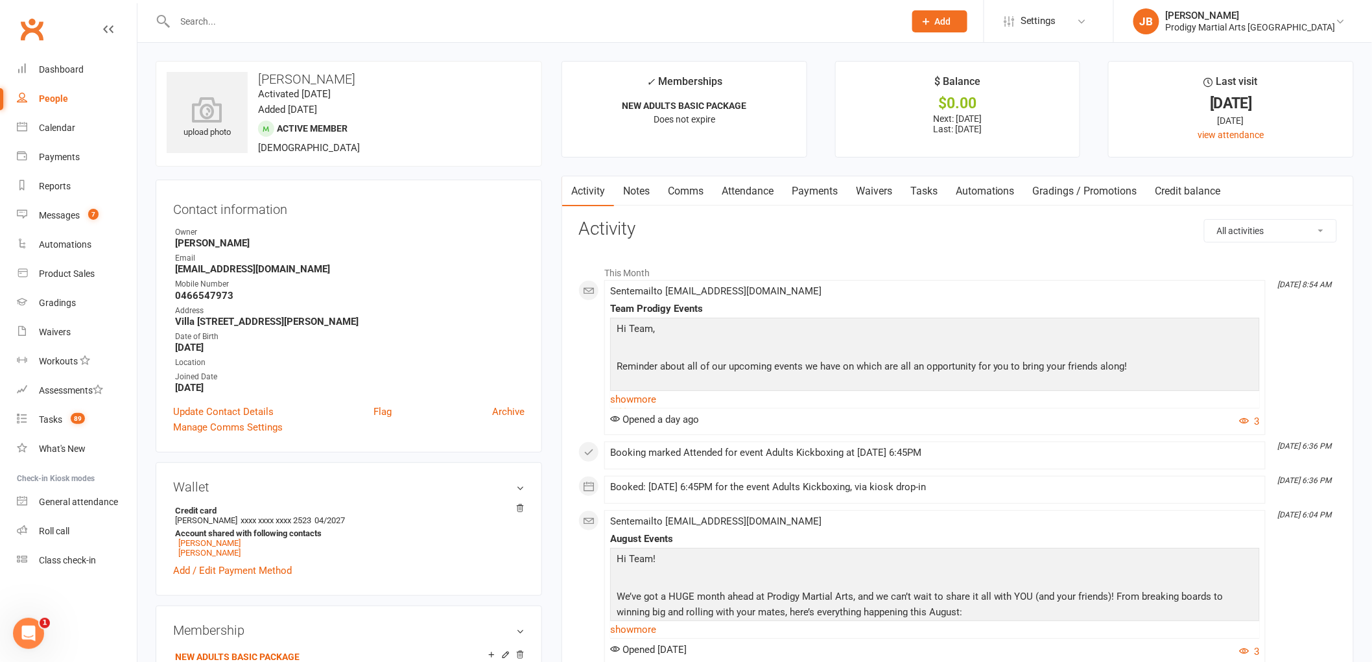
click at [340, 31] on div at bounding box center [526, 21] width 740 height 42
click at [336, 25] on input "text" at bounding box center [533, 21] width 725 height 18
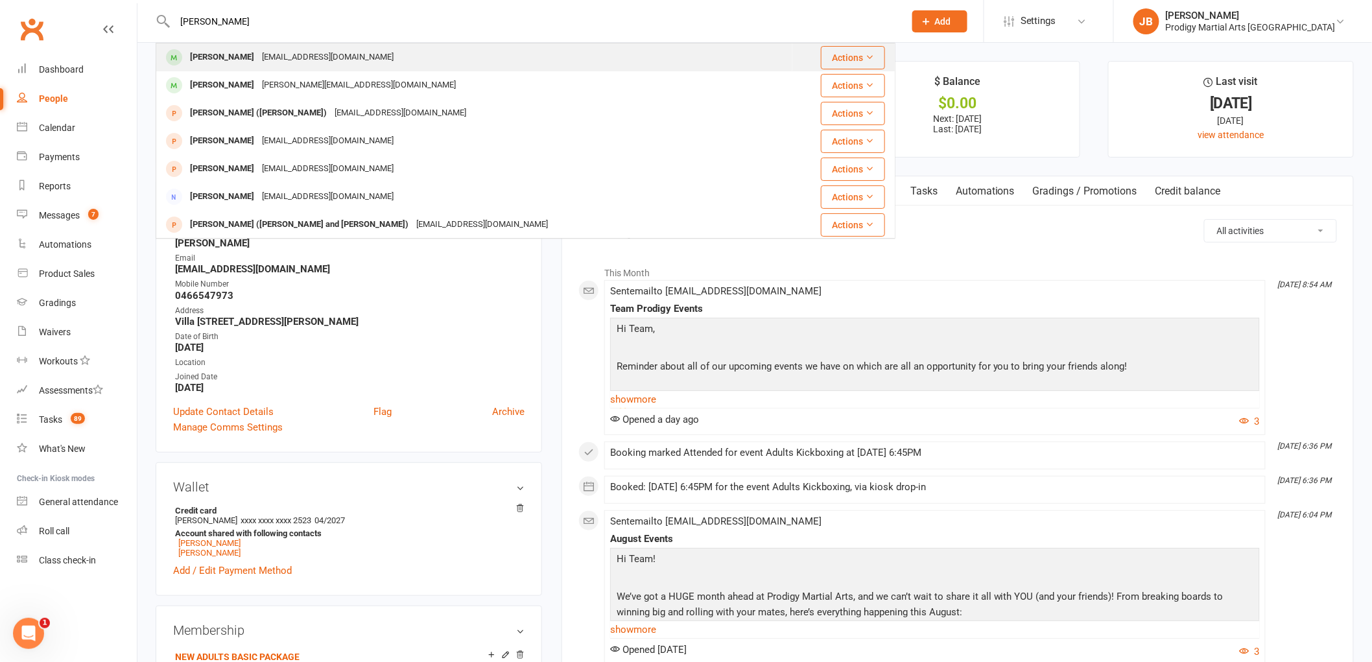
type input "Agrim Shah"
click at [274, 49] on div "jonamanoj007@yahoo.com" at bounding box center [327, 57] width 139 height 19
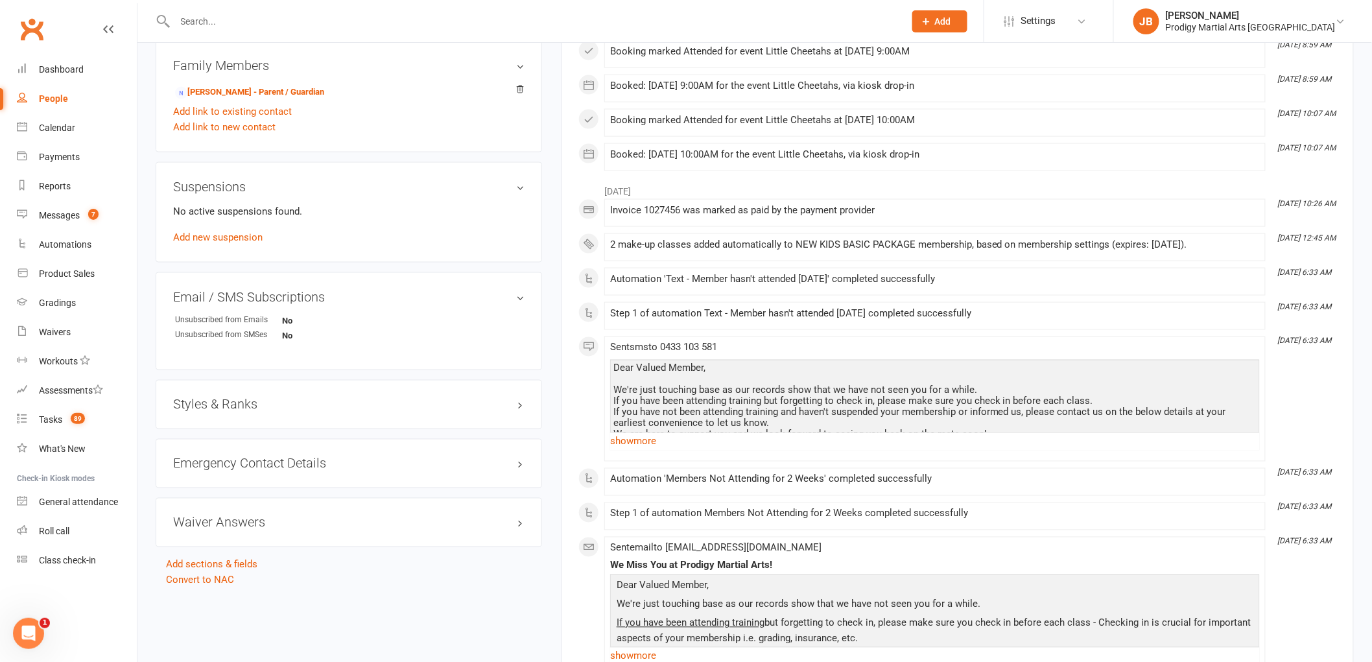
scroll to position [721, 0]
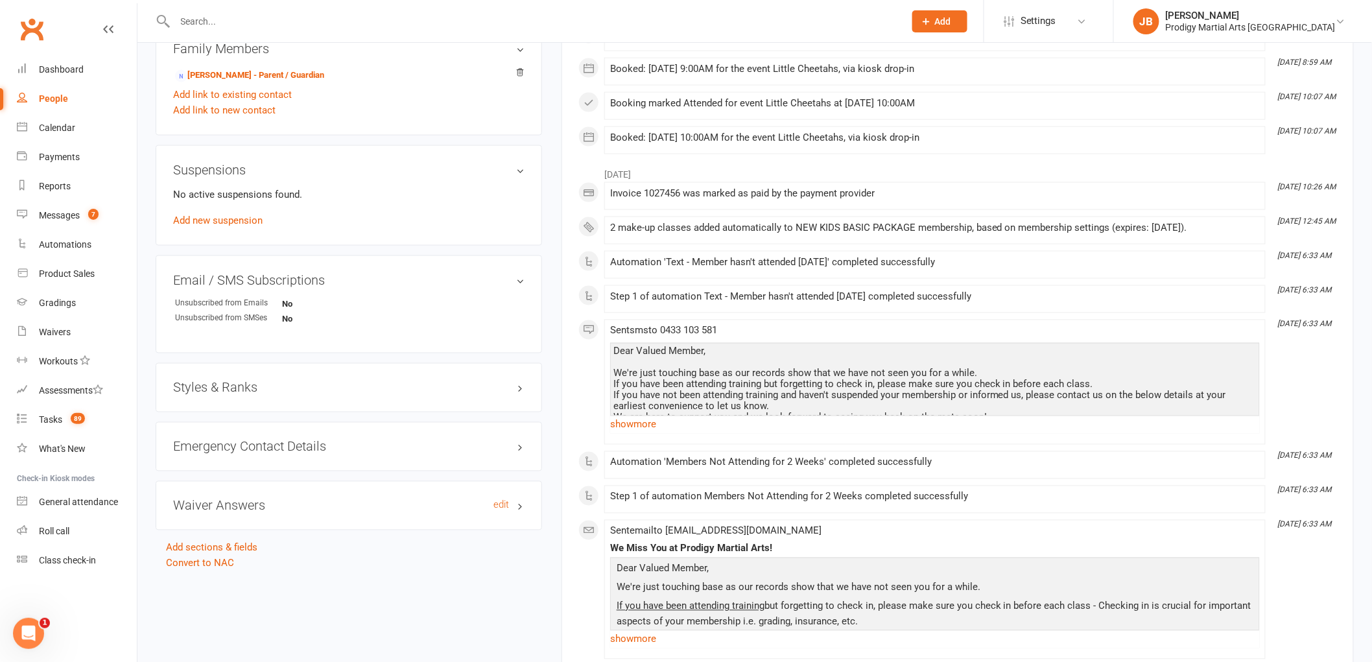
click at [294, 506] on h3 "Waiver Answers edit" at bounding box center [349, 506] width 352 height 14
click at [254, 21] on input "text" at bounding box center [533, 21] width 725 height 18
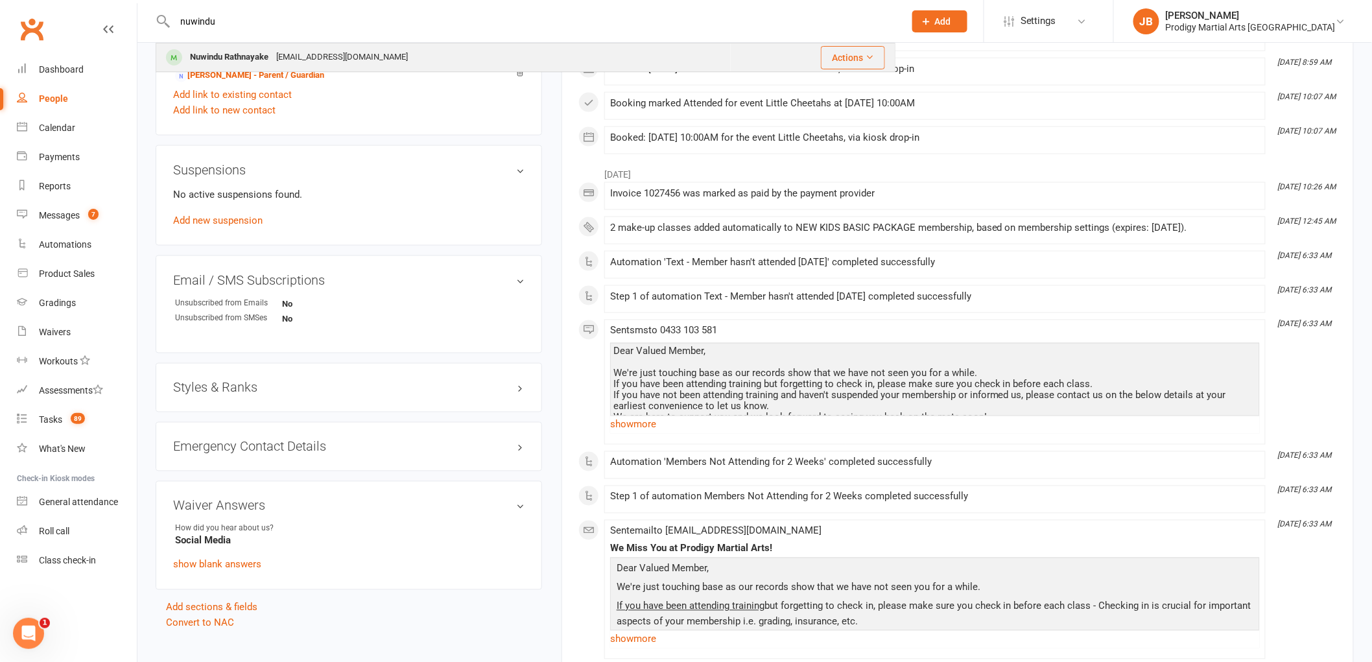
type input "nuwindu"
drag, startPoint x: 293, startPoint y: 54, endPoint x: 285, endPoint y: 53, distance: 7.8
click at [285, 53] on div "madhusanka.r985@gmail.com" at bounding box center [341, 57] width 139 height 19
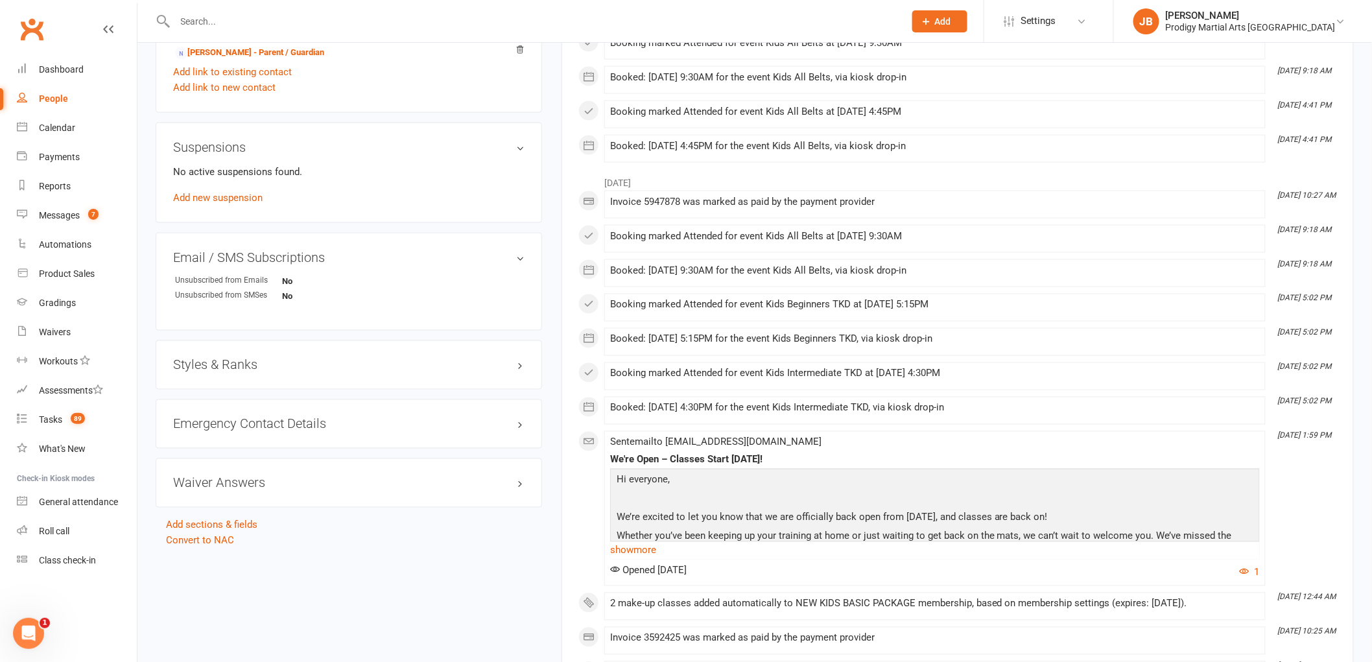
scroll to position [937, 0]
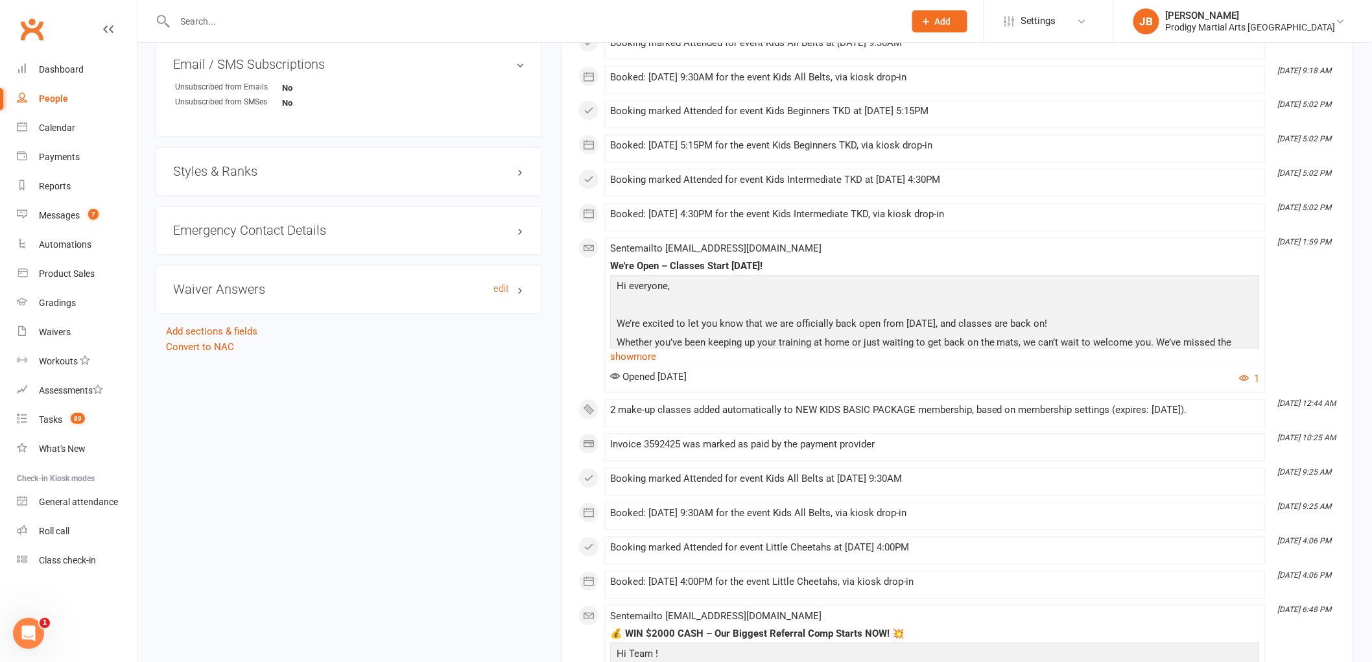
click at [289, 290] on h3 "Waiver Answers edit" at bounding box center [349, 290] width 352 height 14
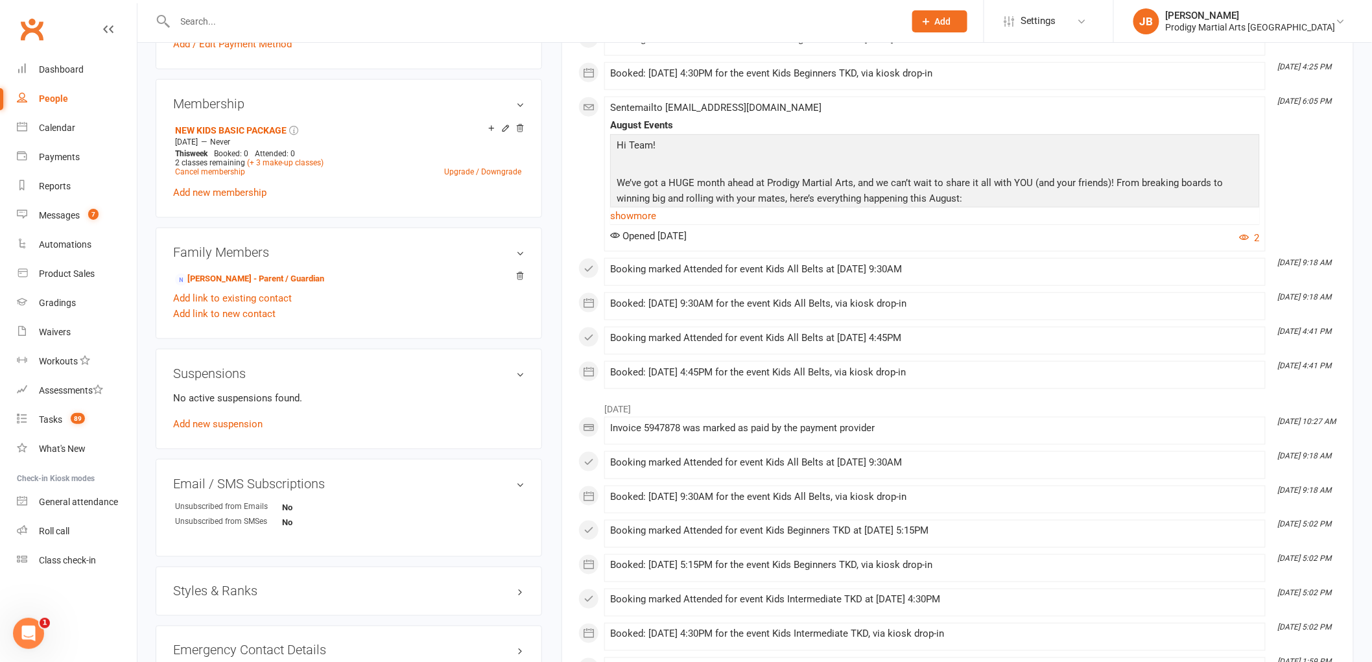
scroll to position [504, 0]
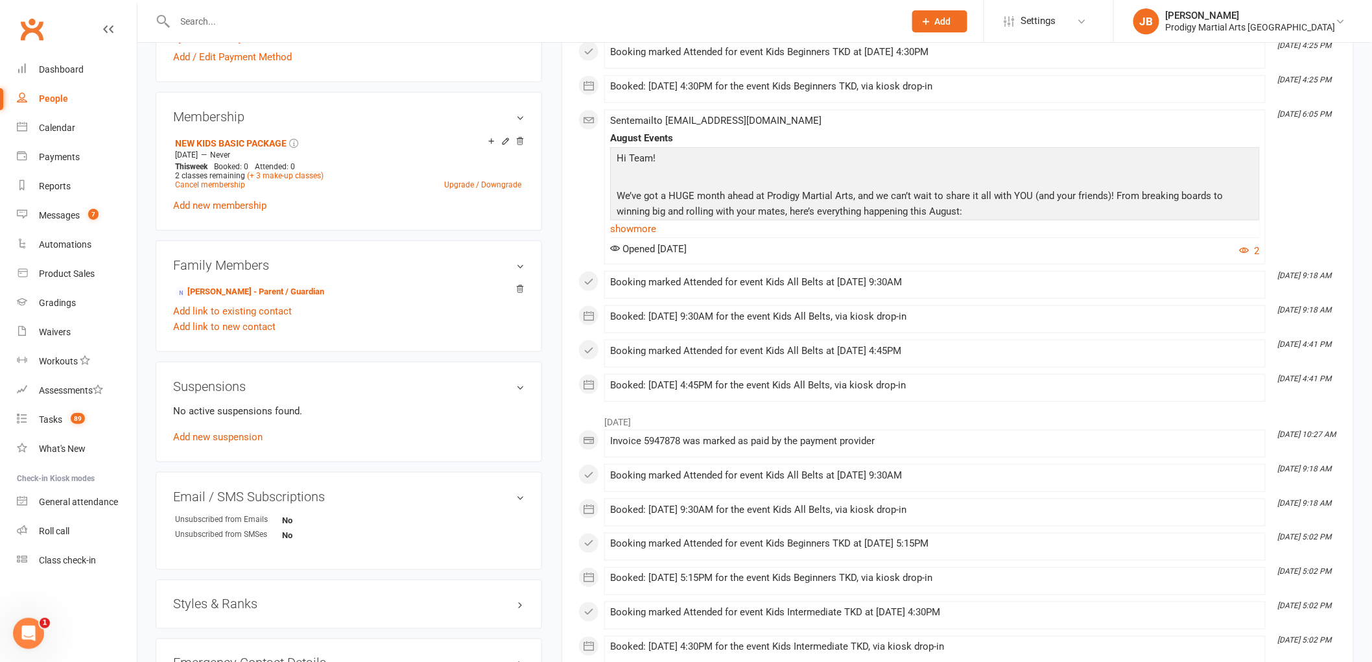
click at [272, 18] on input "text" at bounding box center [533, 21] width 725 height 18
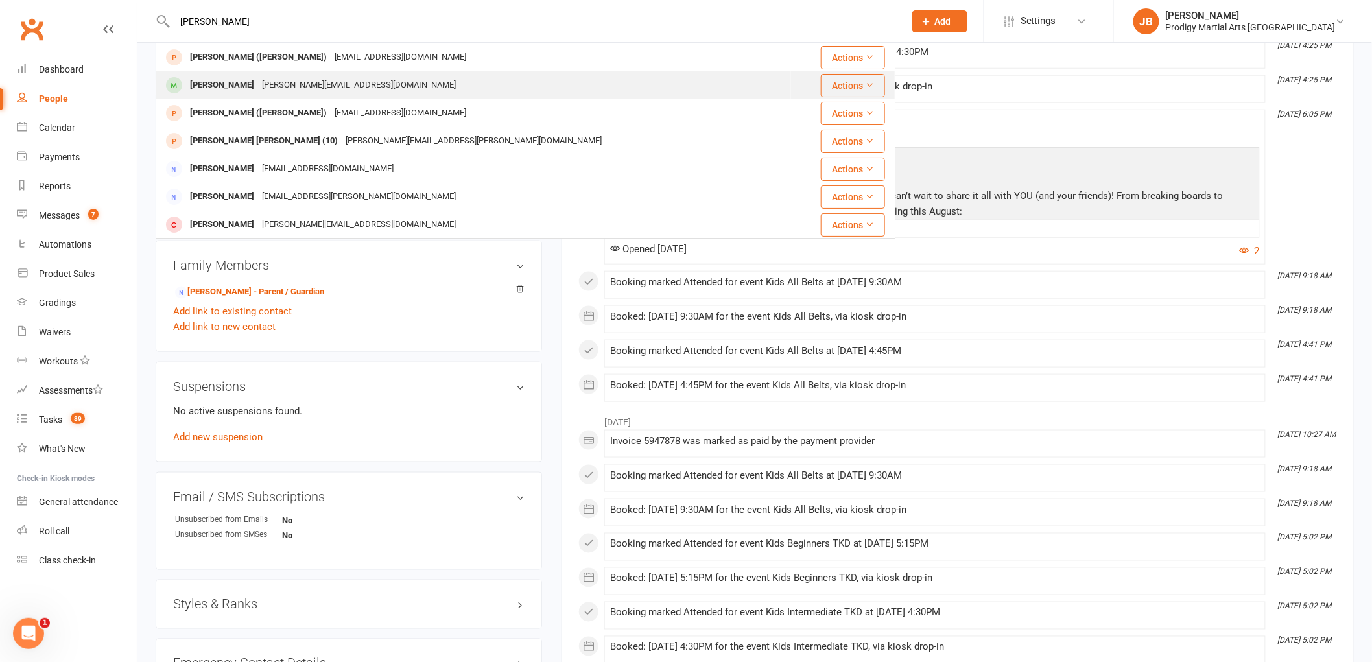
type input "Harrison"
click at [274, 84] on div "paul.fingerboards@barking.au" at bounding box center [359, 85] width 202 height 19
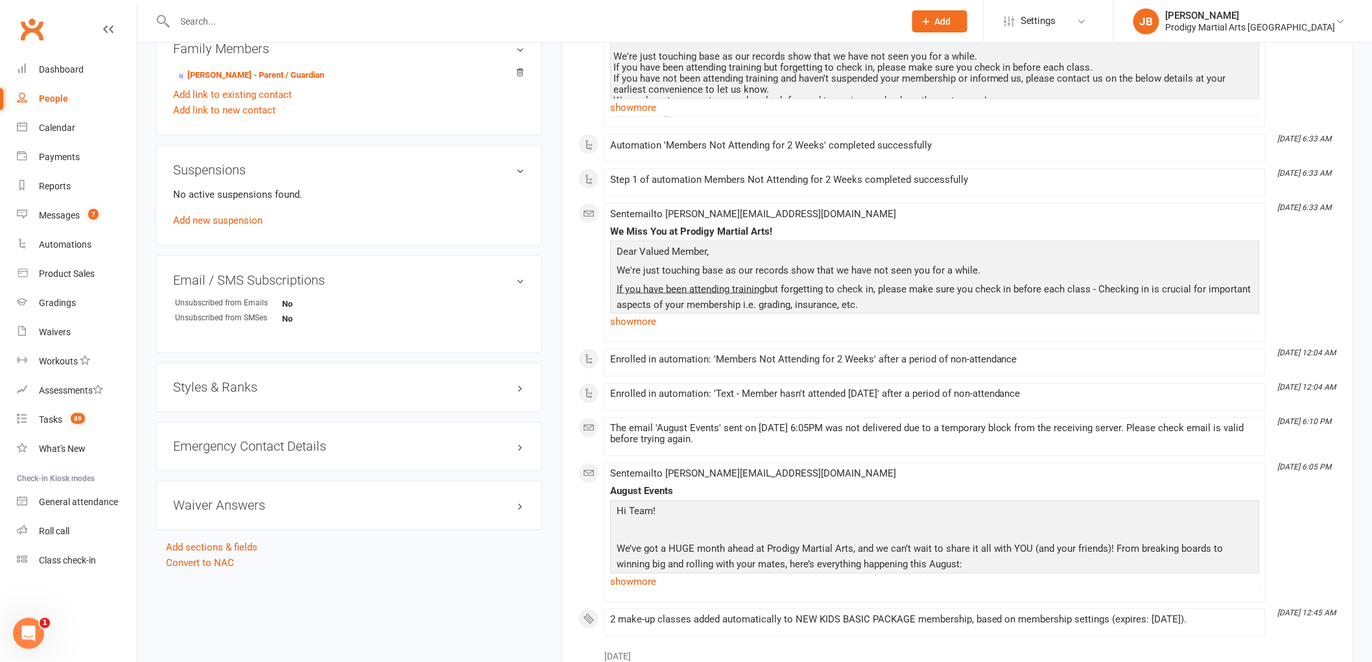
scroll to position [937, 0]
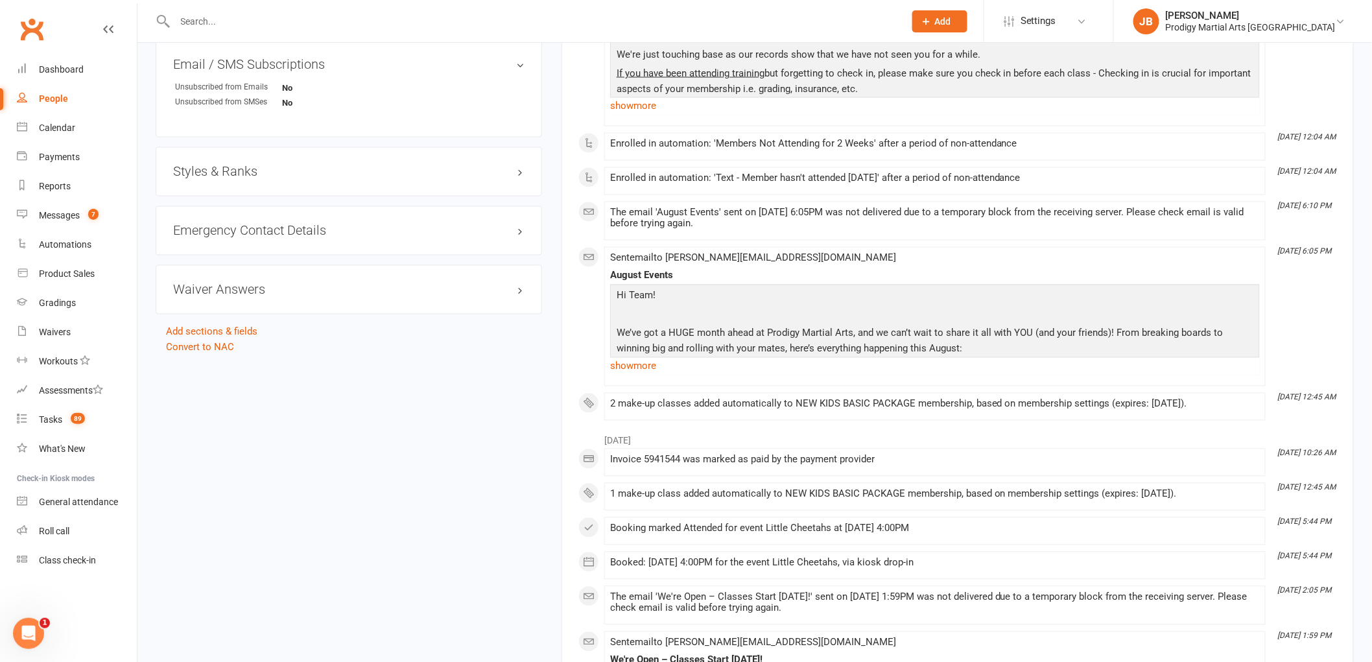
click at [283, 304] on div "Waiver Answers edit" at bounding box center [349, 289] width 387 height 49
click at [274, 288] on h3 "Waiver Answers edit" at bounding box center [349, 290] width 352 height 14
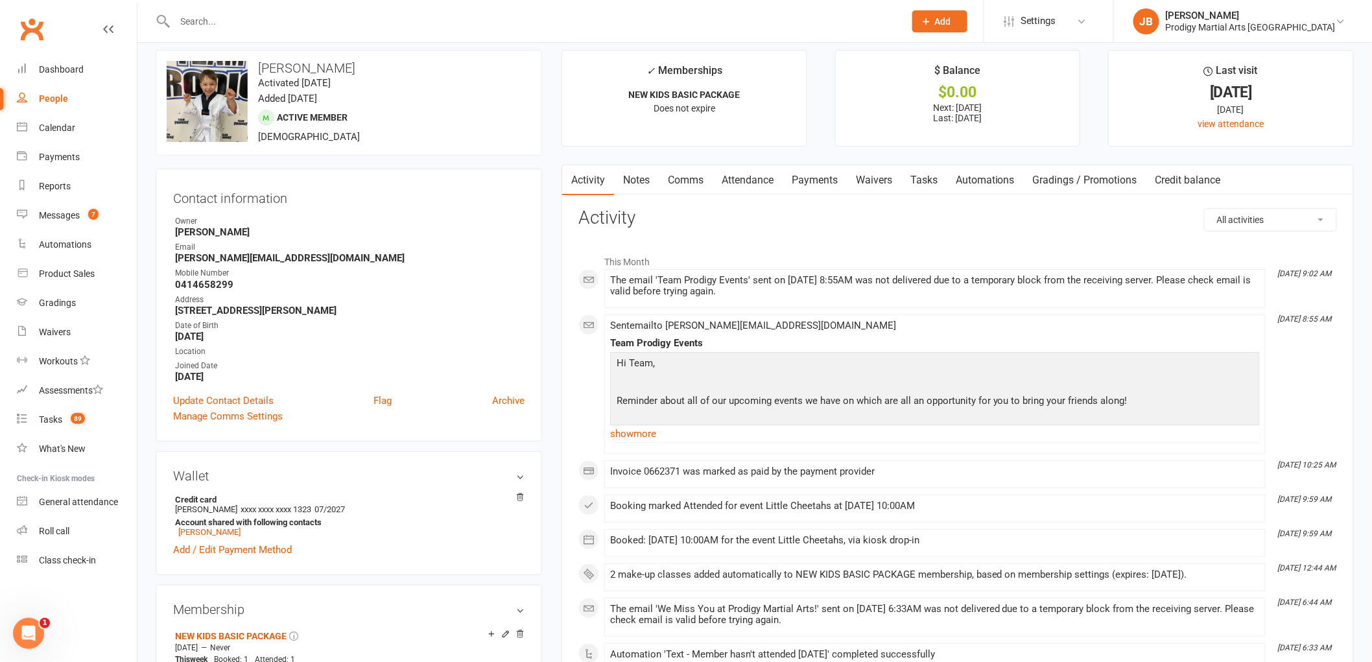
scroll to position [0, 0]
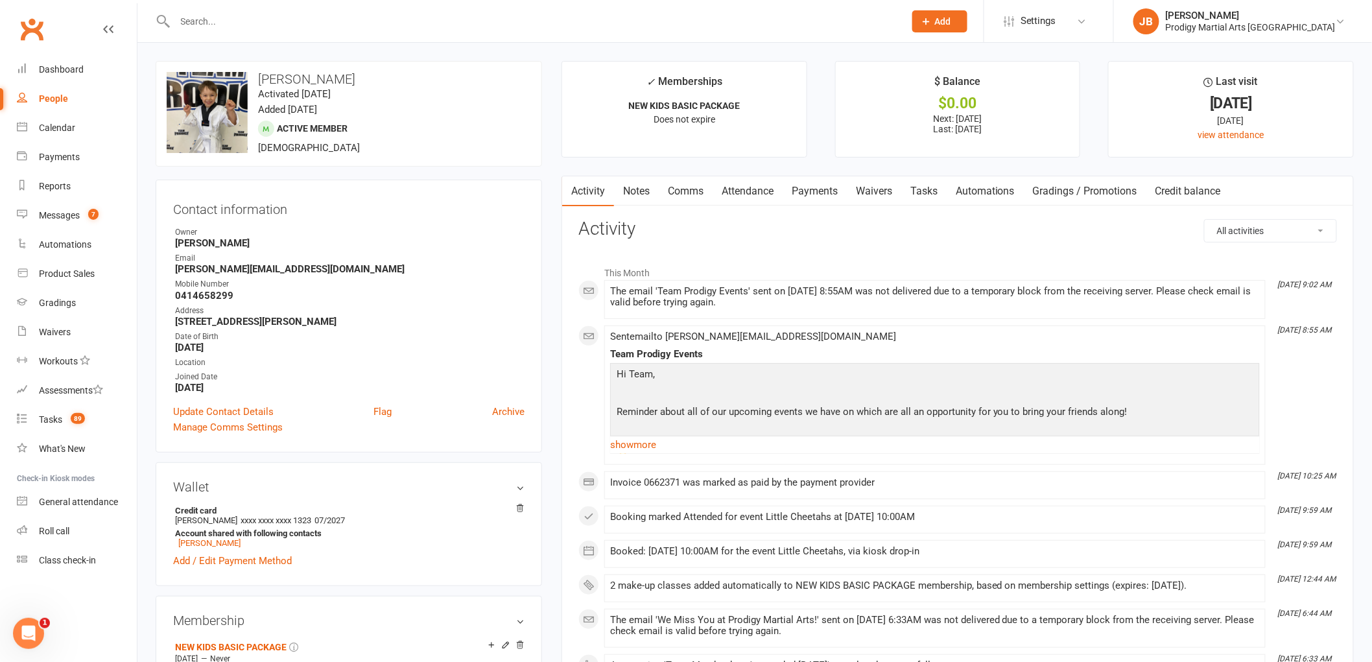
click at [226, 29] on input "text" at bounding box center [533, 21] width 725 height 18
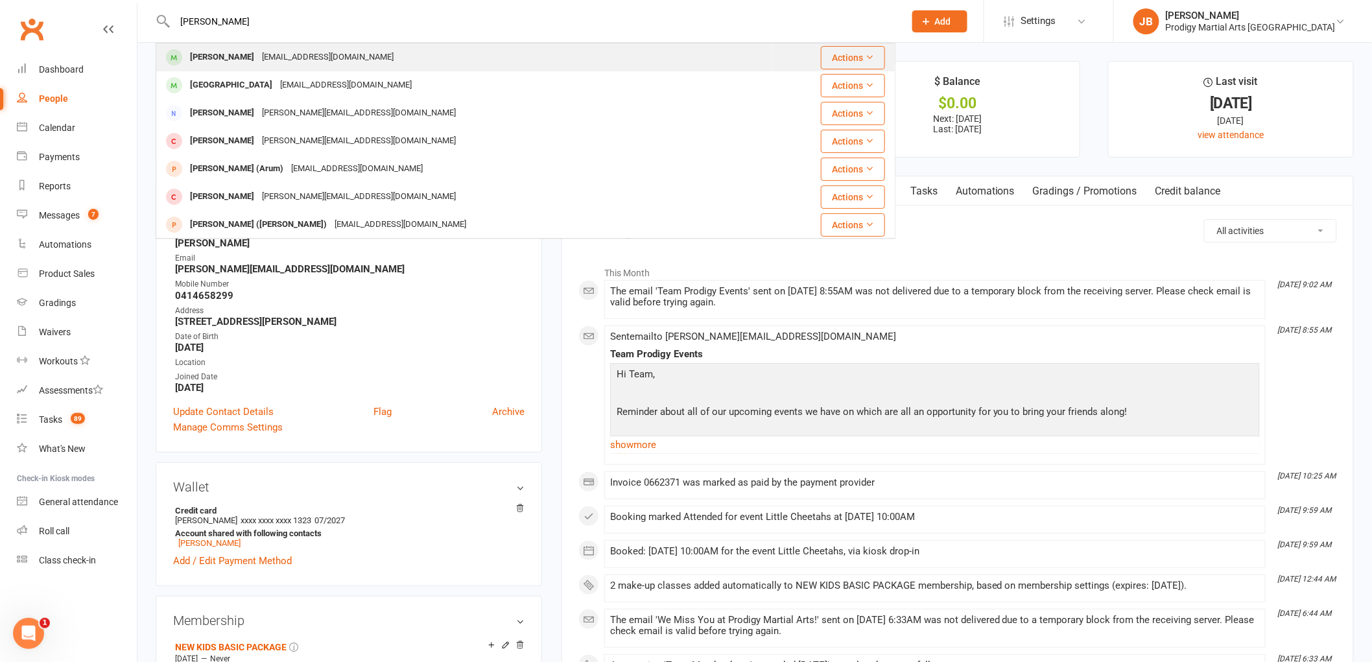
type input "Aren Fo"
click at [271, 50] on div "f_mher@hotmail.com" at bounding box center [327, 57] width 139 height 19
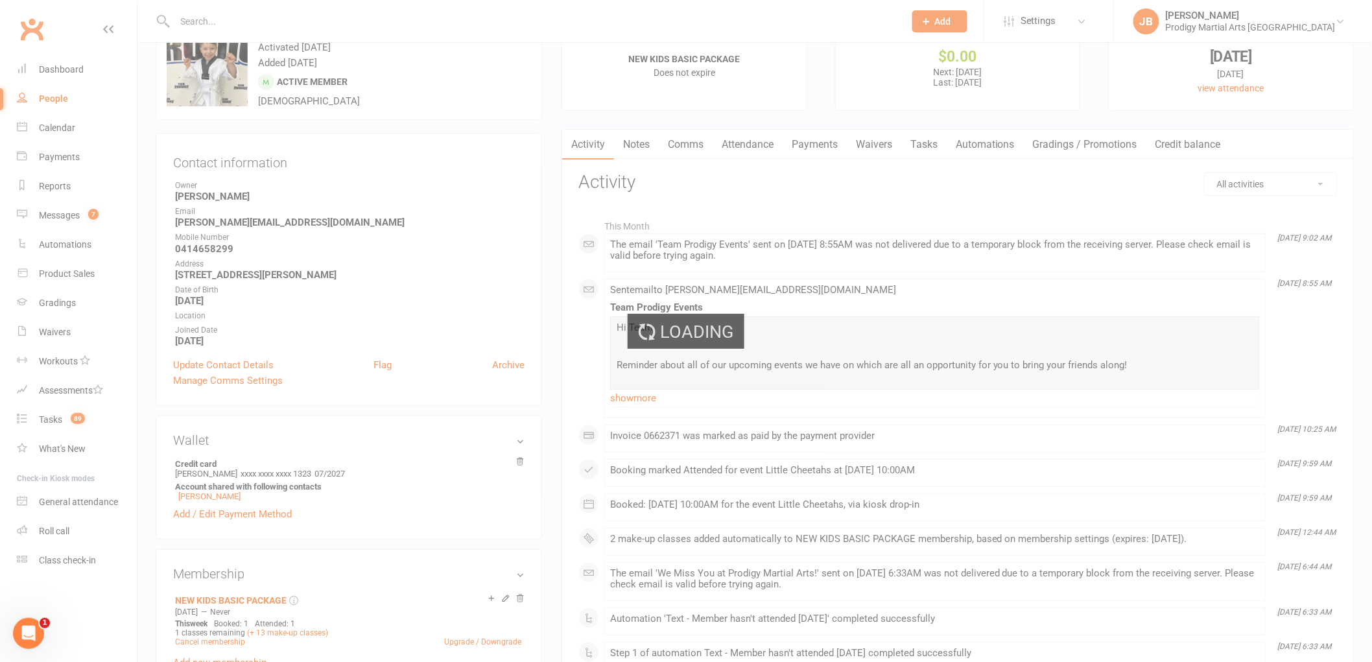
scroll to position [71, 0]
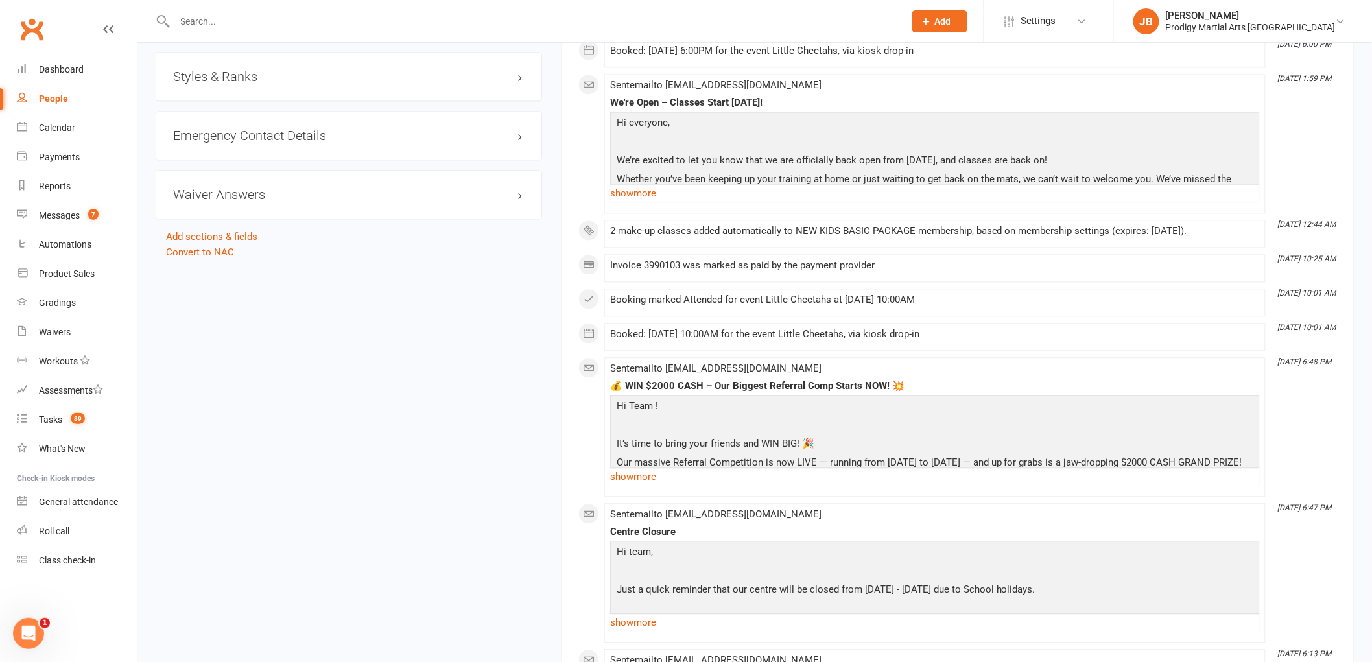
scroll to position [1009, 0]
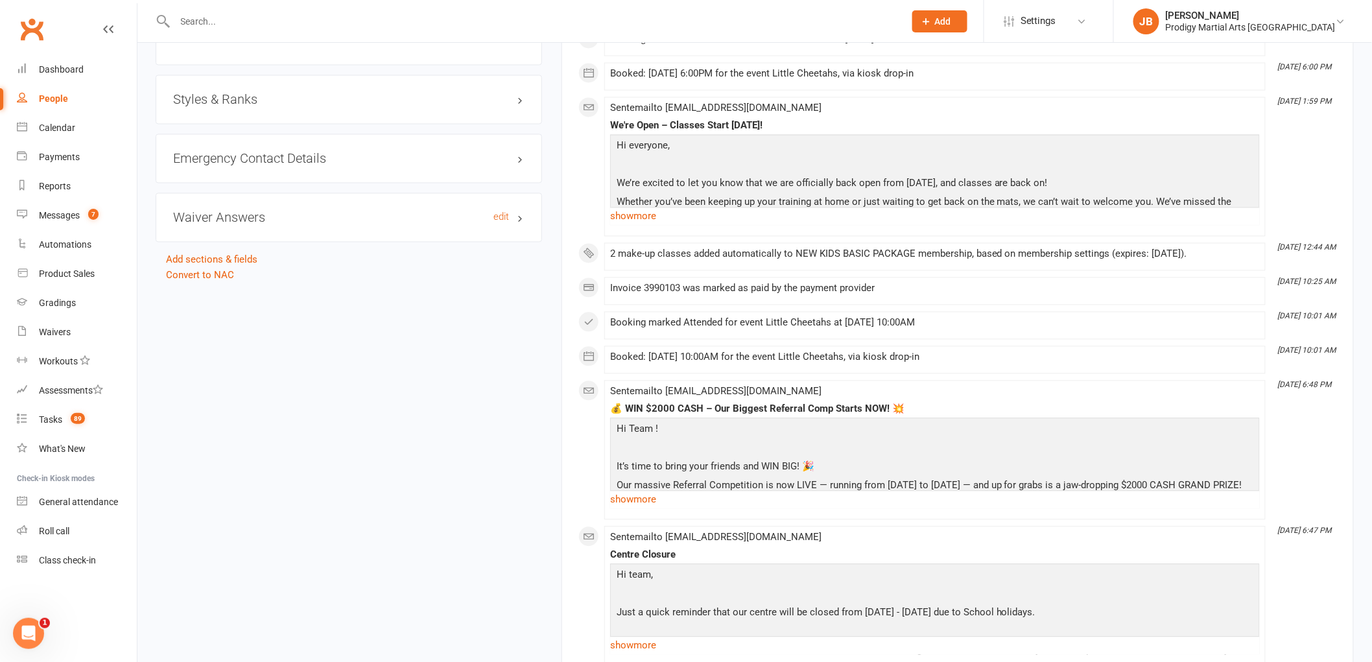
click at [261, 215] on h3 "Waiver Answers edit" at bounding box center [349, 218] width 352 height 14
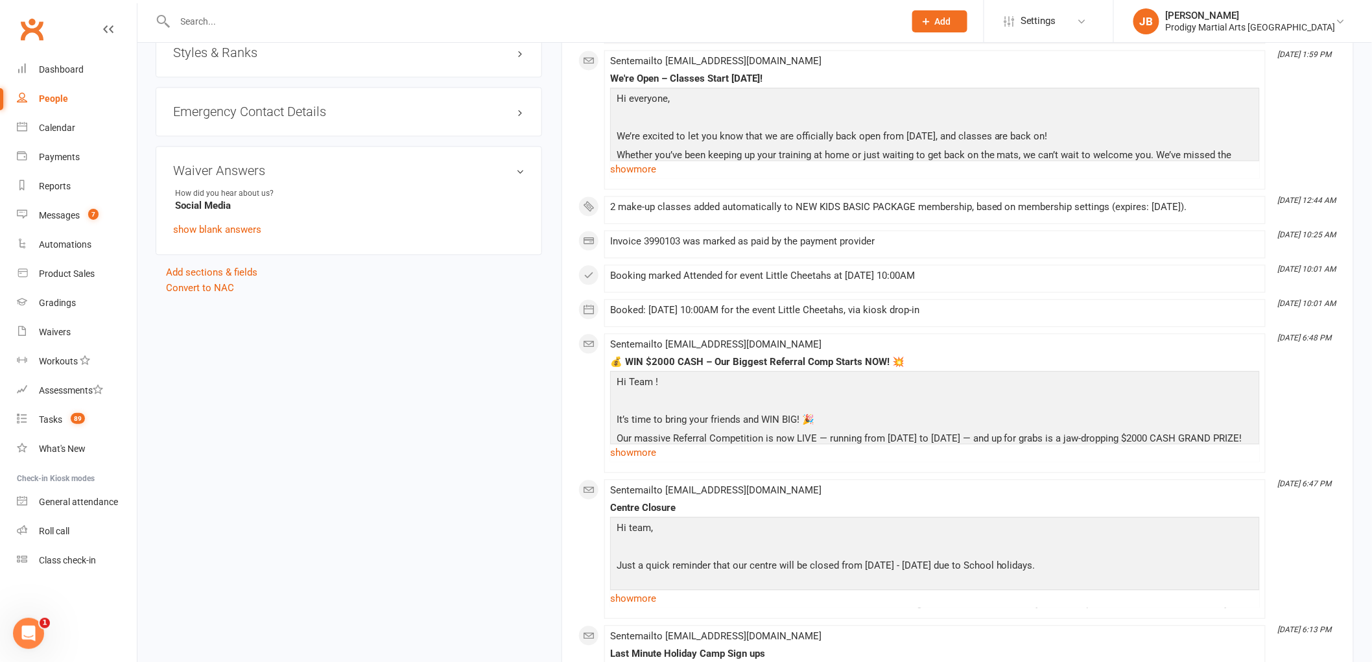
scroll to position [1081, 0]
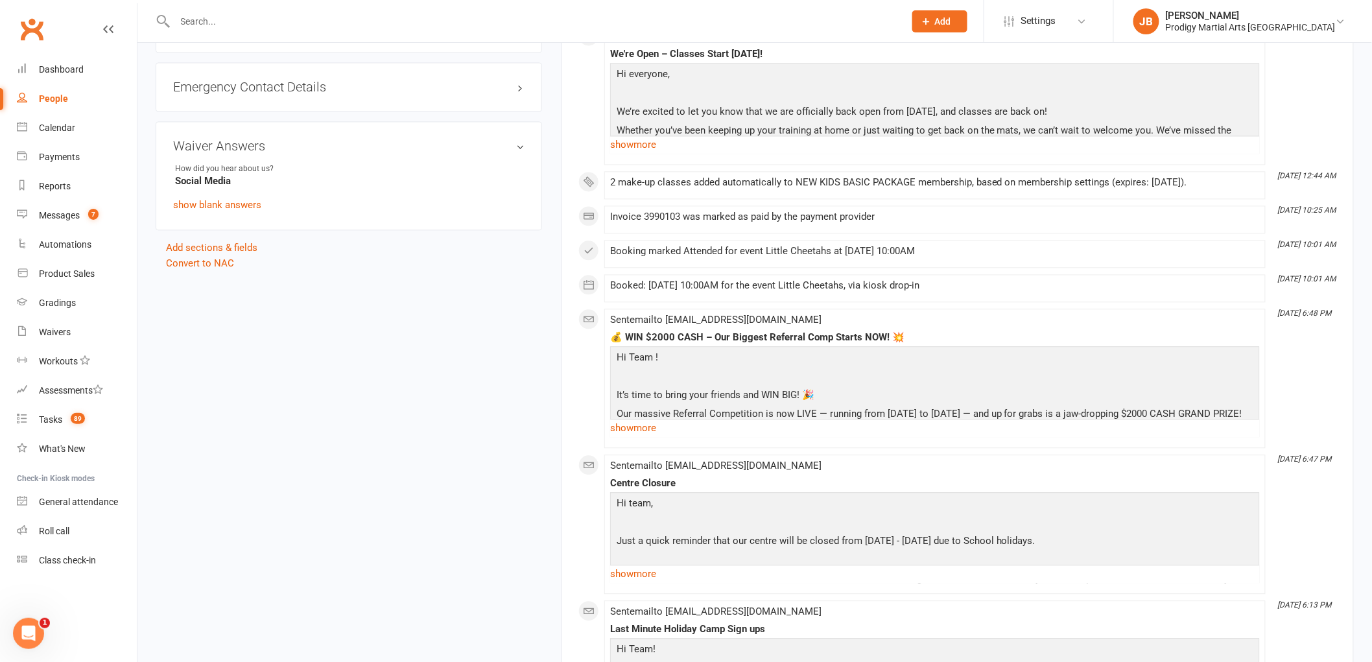
click at [224, 21] on input "text" at bounding box center [533, 21] width 725 height 18
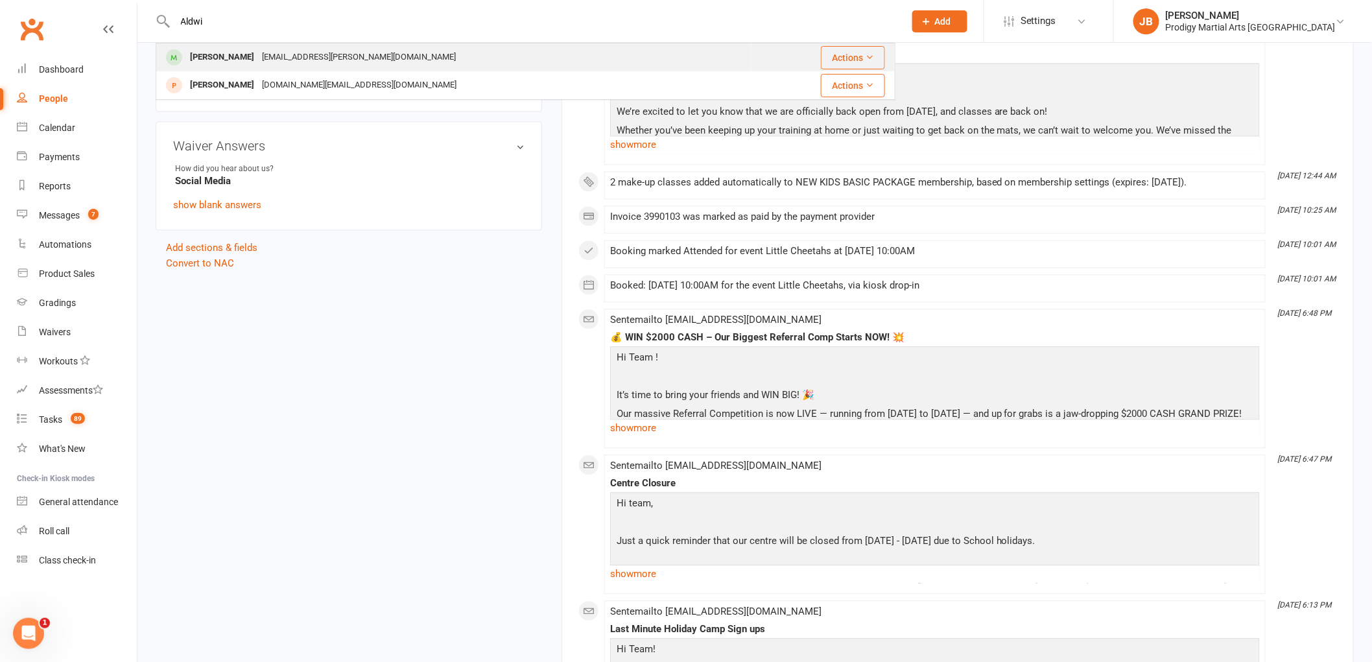
type input "Aldwi"
click at [241, 55] on div "Aldwin Gatchalian" at bounding box center [222, 57] width 72 height 19
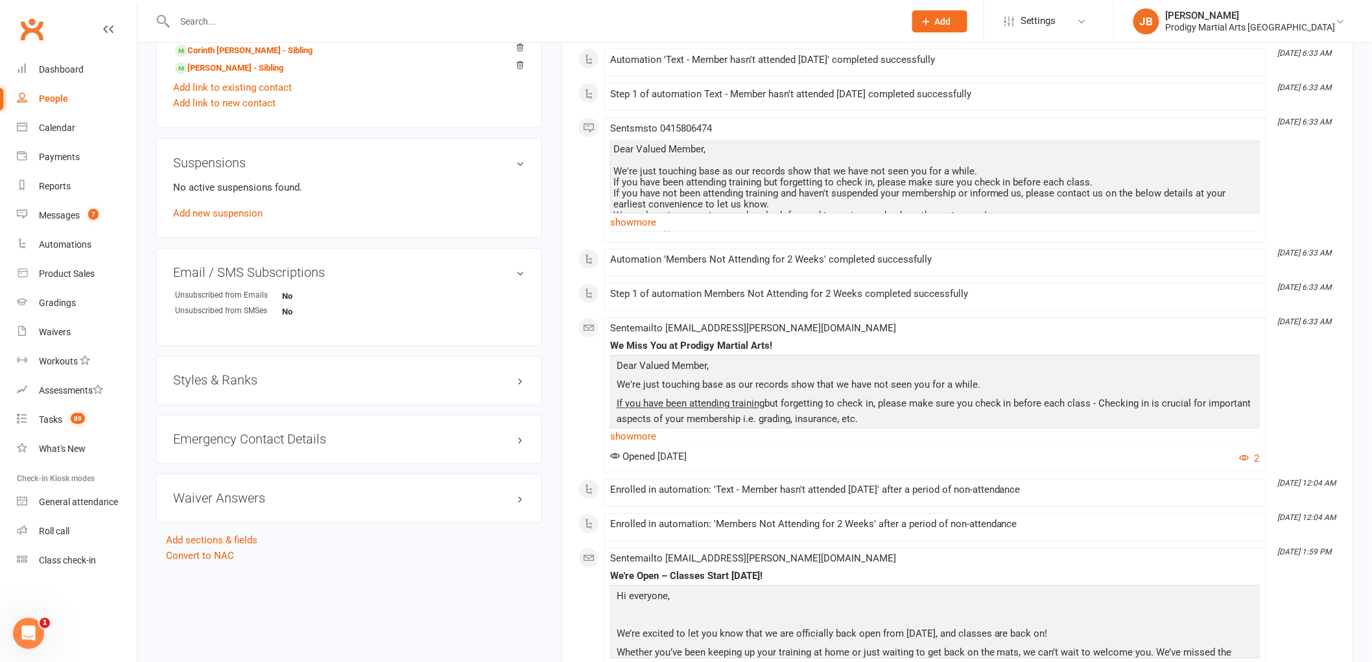
scroll to position [1009, 0]
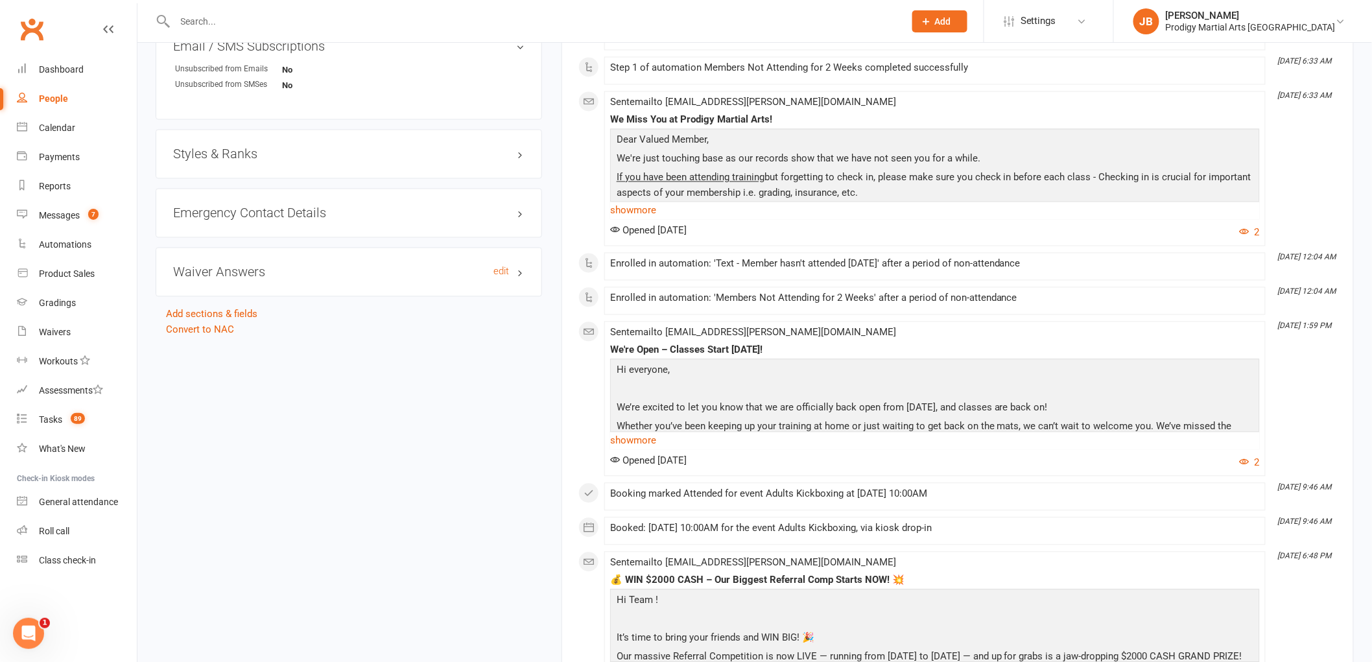
click at [227, 278] on h3 "Waiver Answers edit" at bounding box center [349, 272] width 352 height 14
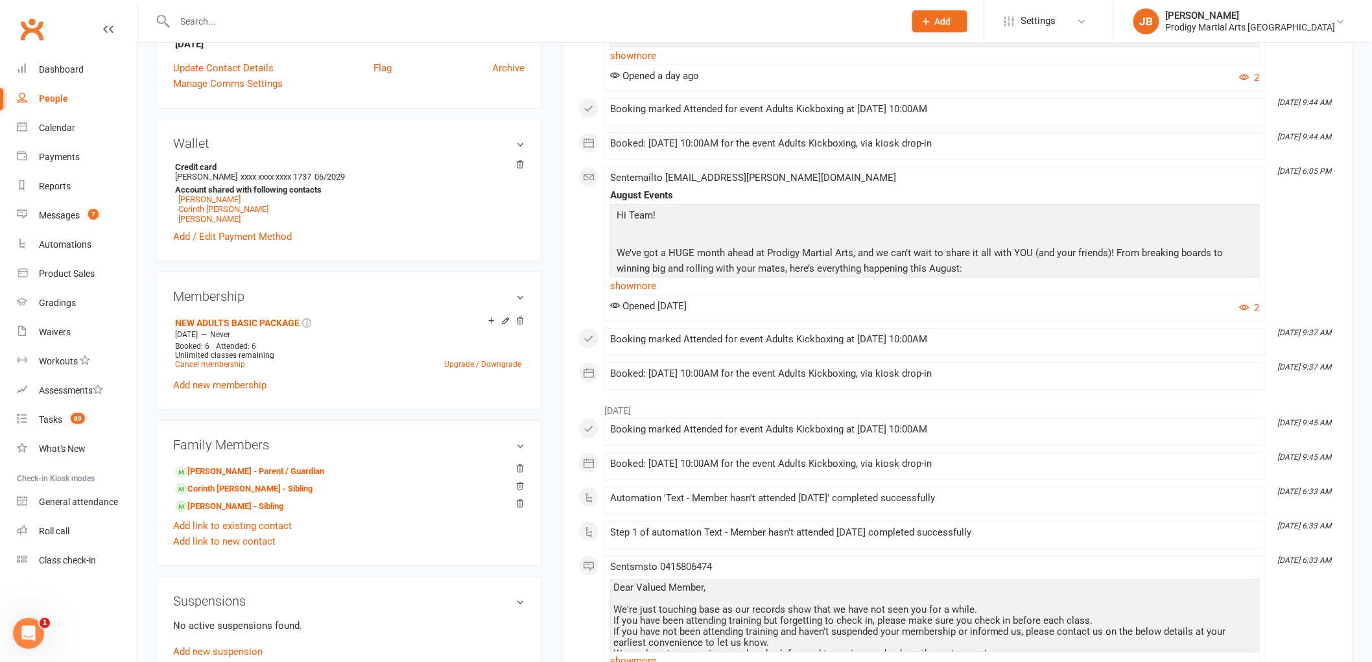
scroll to position [360, 0]
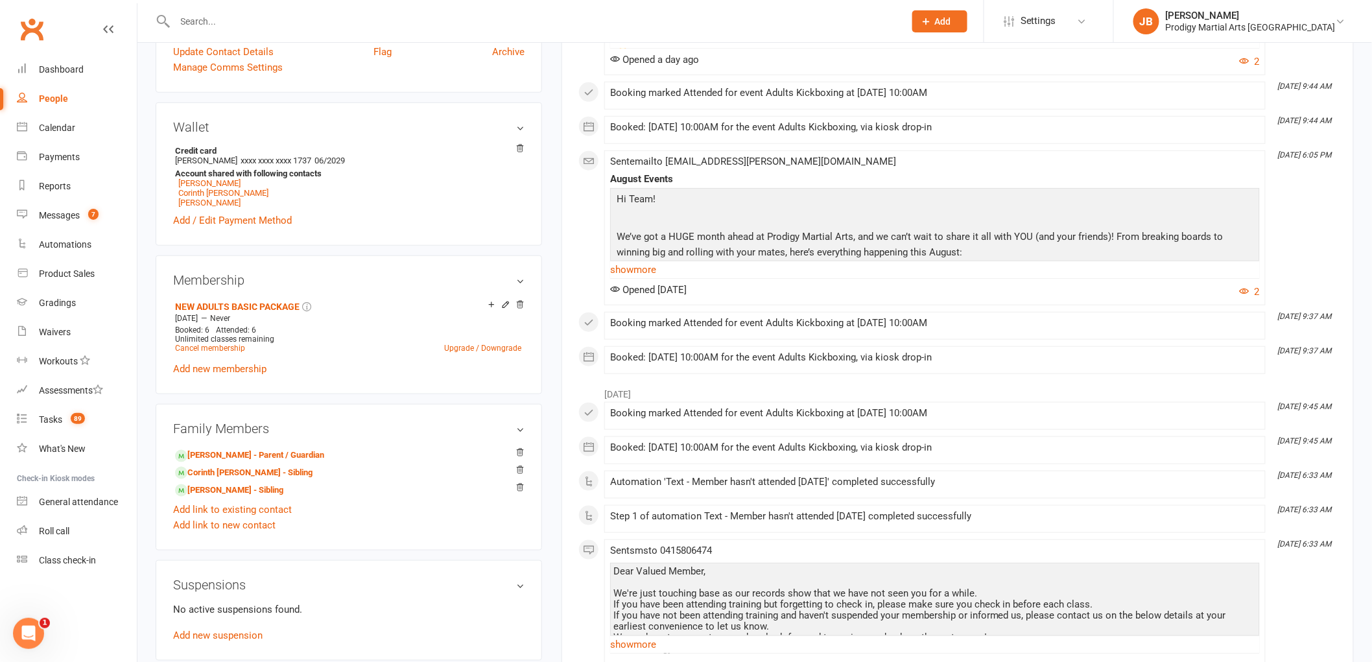
click at [316, 29] on input "text" at bounding box center [533, 21] width 725 height 18
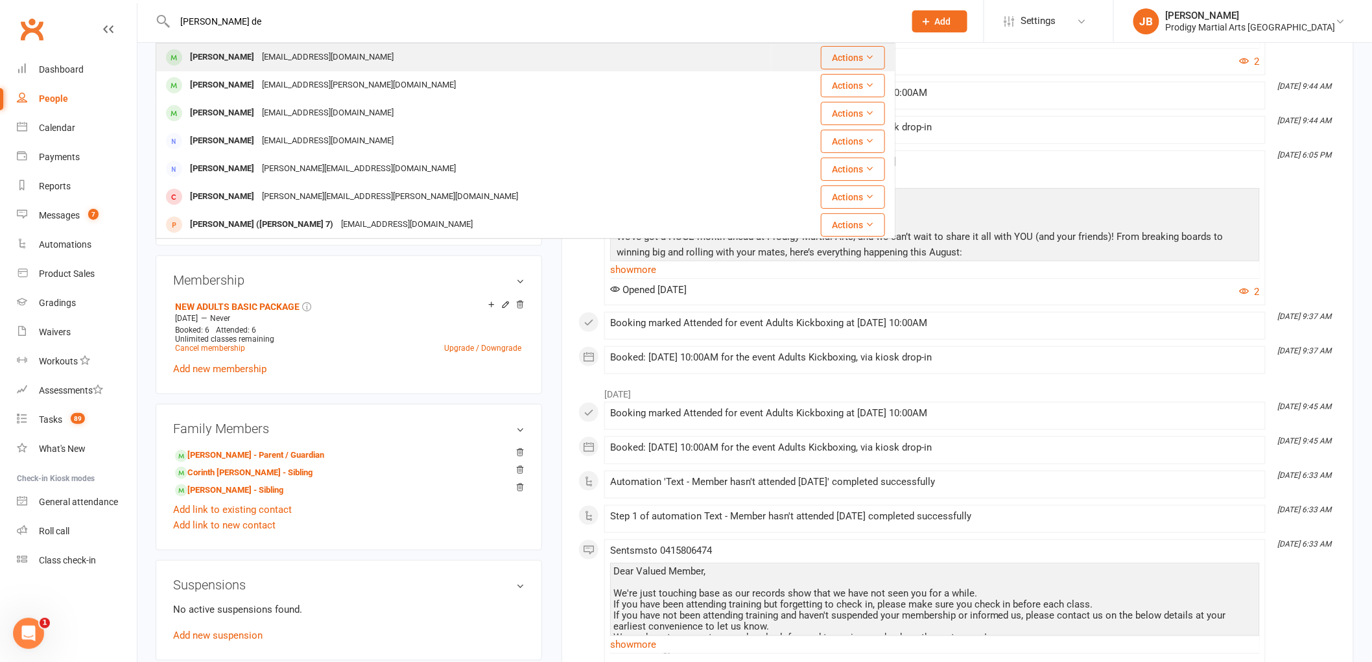
type input "ryan de"
click at [297, 54] on div "praalk@gmail.com" at bounding box center [327, 57] width 139 height 19
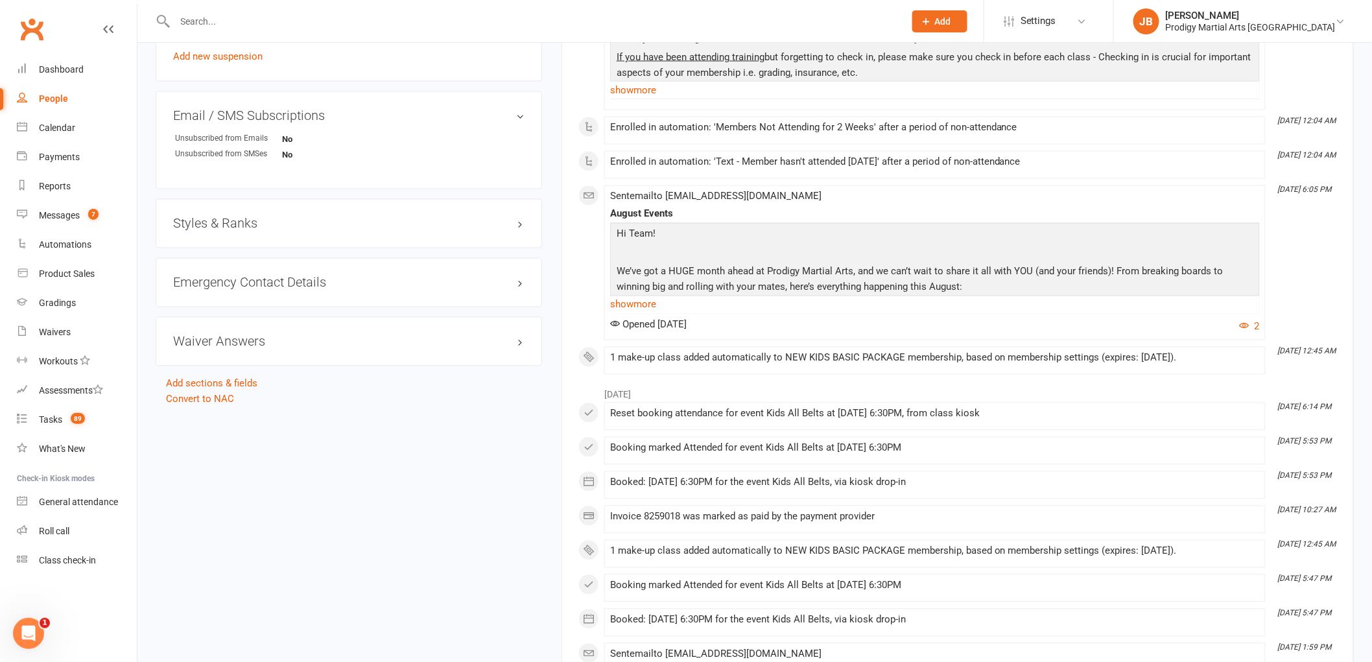
scroll to position [937, 0]
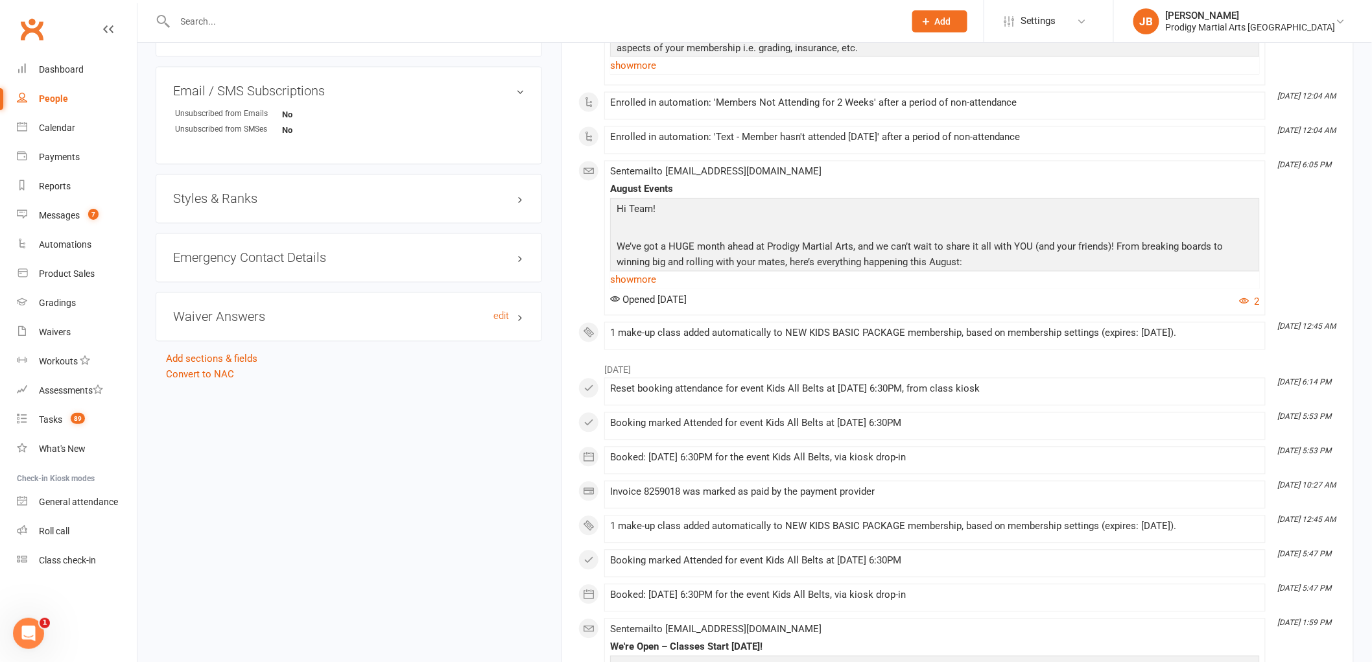
click at [320, 315] on h3 "Waiver Answers edit" at bounding box center [349, 317] width 352 height 14
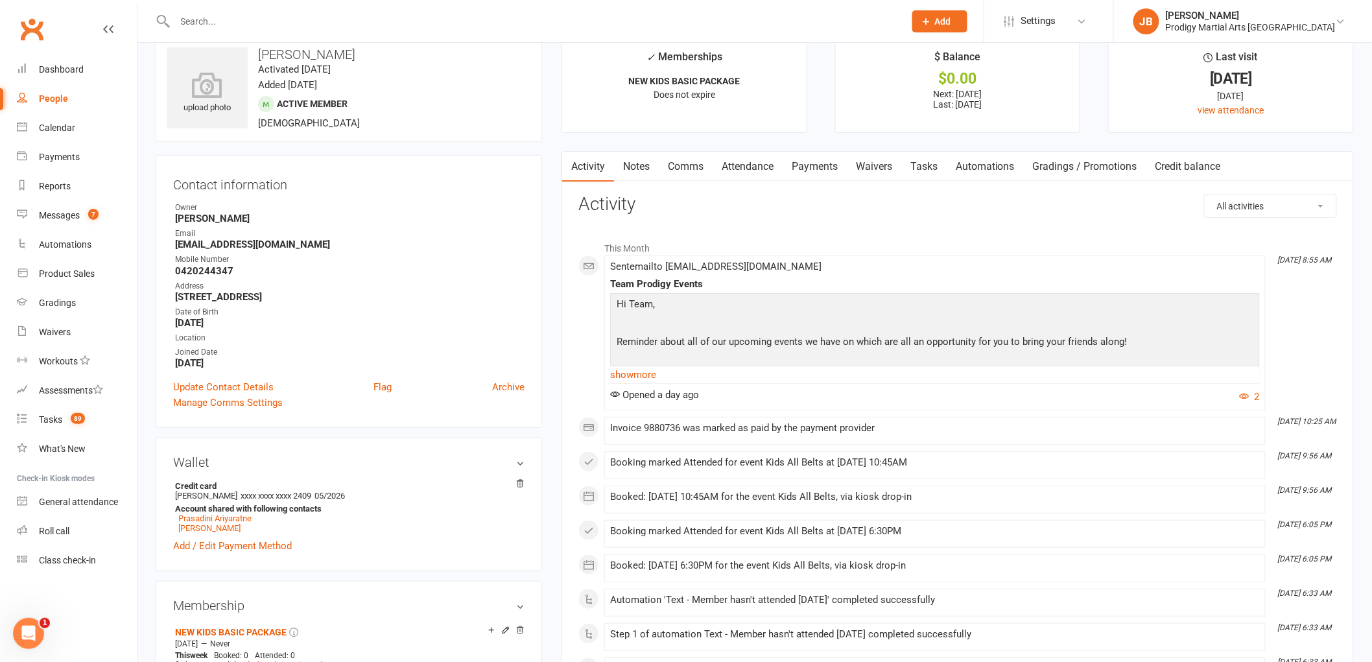
scroll to position [0, 0]
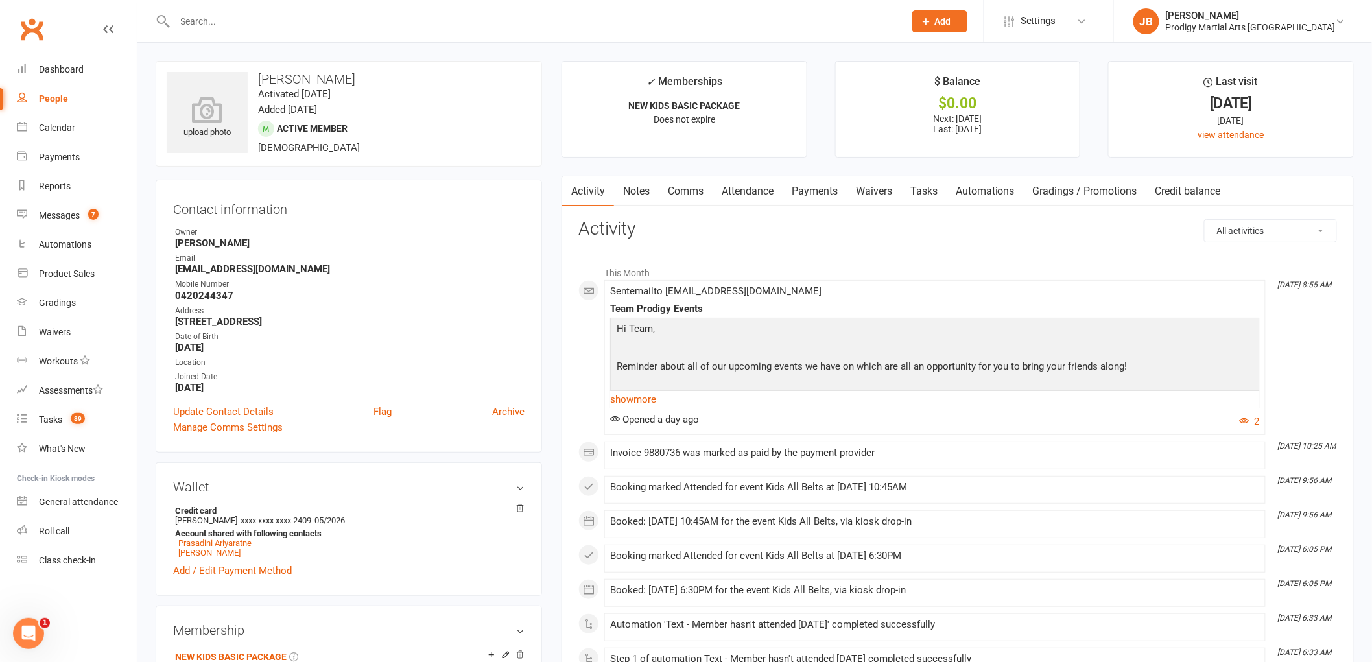
click at [245, 23] on input "text" at bounding box center [533, 21] width 725 height 18
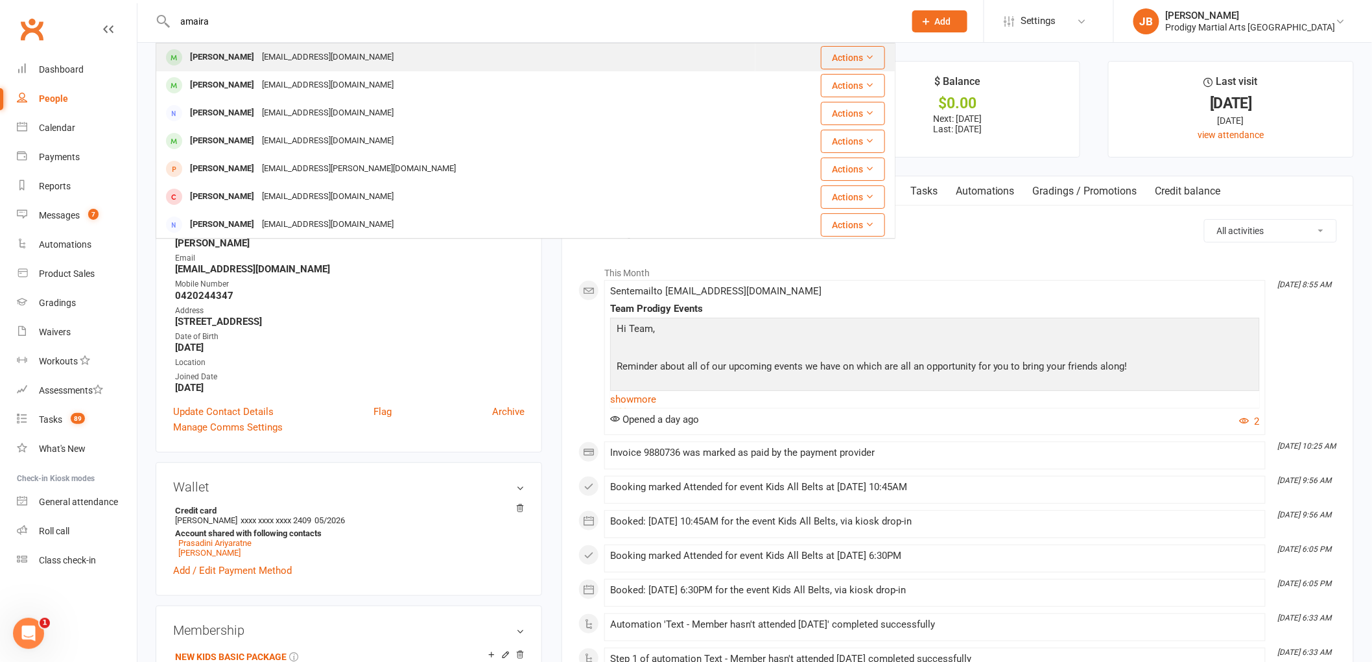
type input "amaira"
click at [288, 56] on div "ankitachoudha18@gmail.com" at bounding box center [327, 57] width 139 height 19
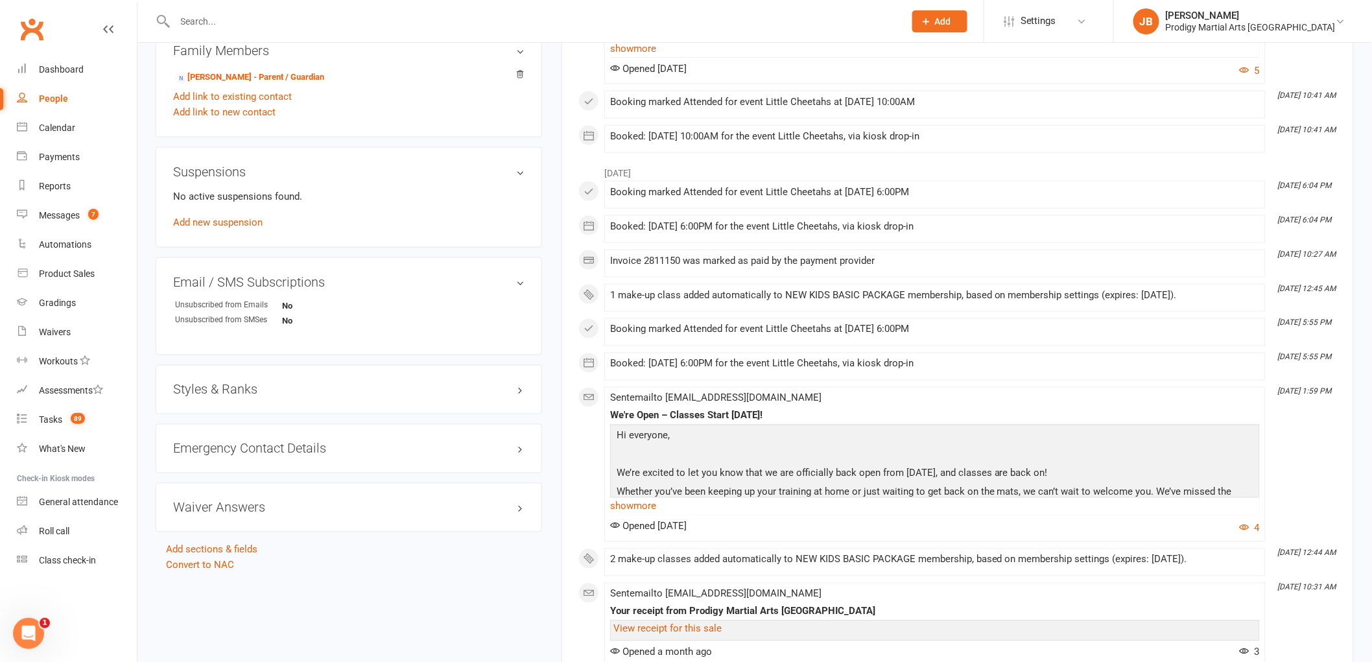
scroll to position [721, 0]
click at [286, 509] on h3 "Waiver Answers edit" at bounding box center [349, 506] width 352 height 14
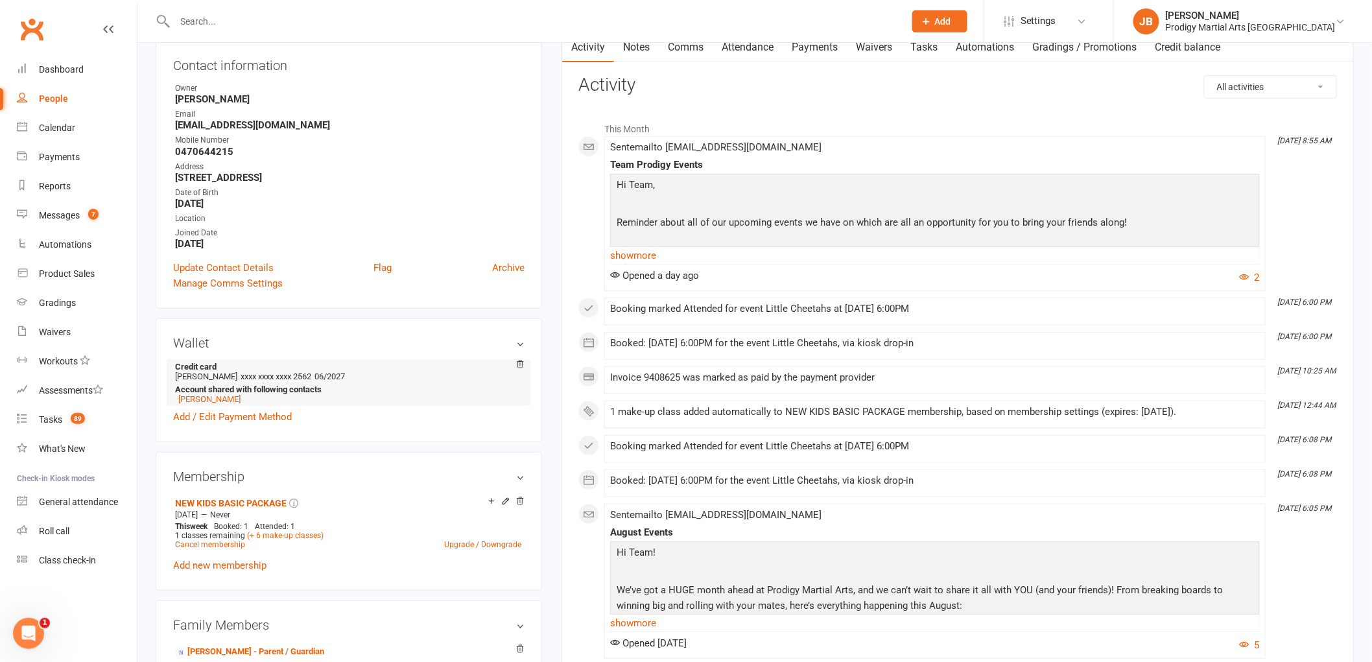
scroll to position [0, 0]
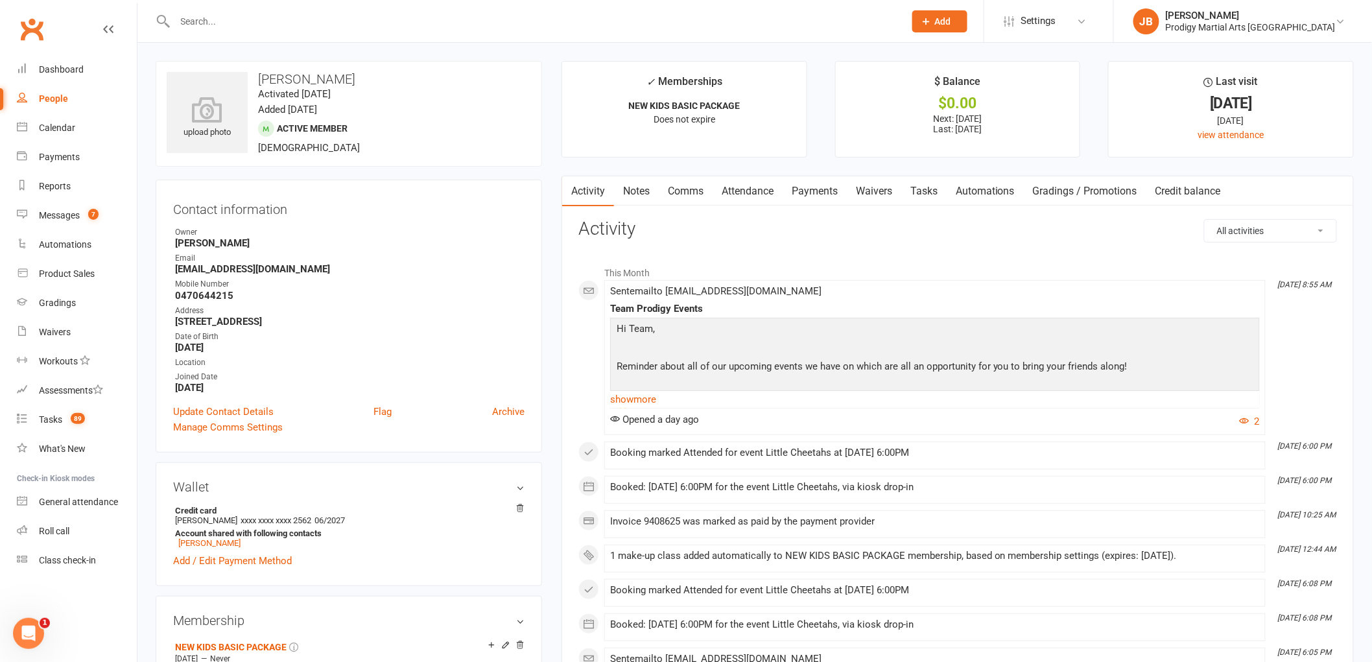
click at [328, 23] on input "text" at bounding box center [533, 21] width 725 height 18
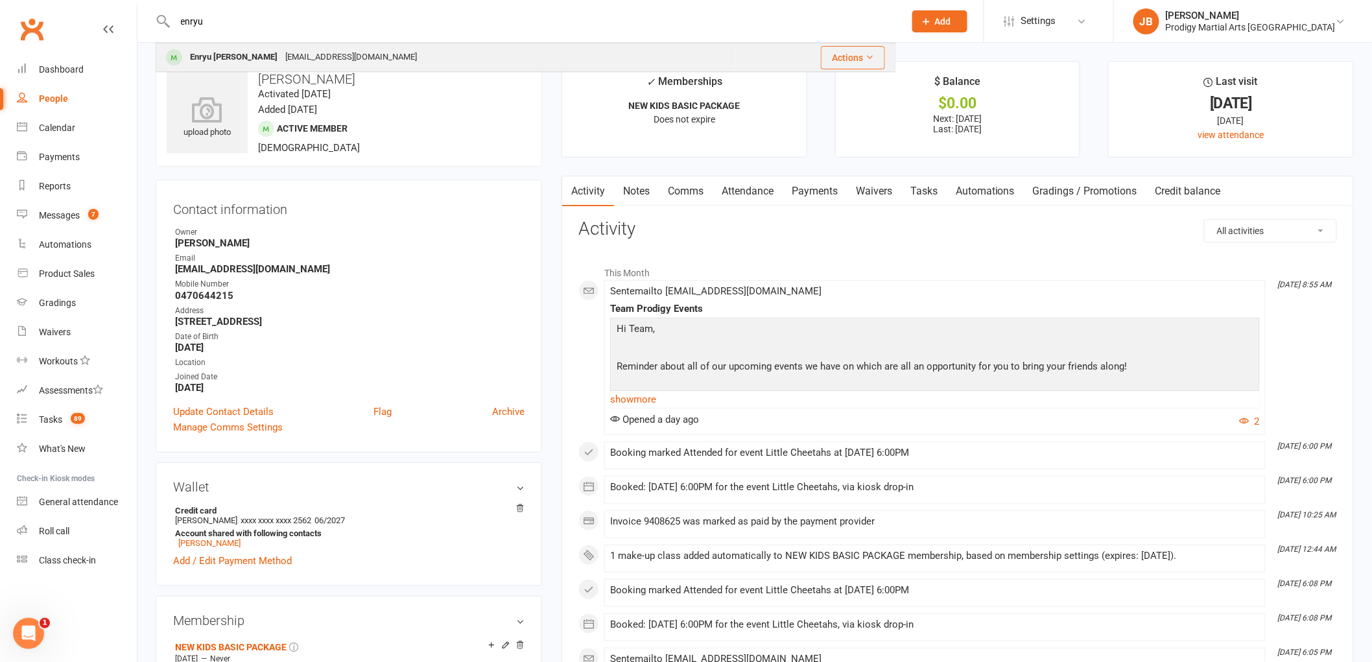
type input "enryu"
click at [317, 51] on div "myfalemaka@outlook.com.au" at bounding box center [350, 57] width 139 height 19
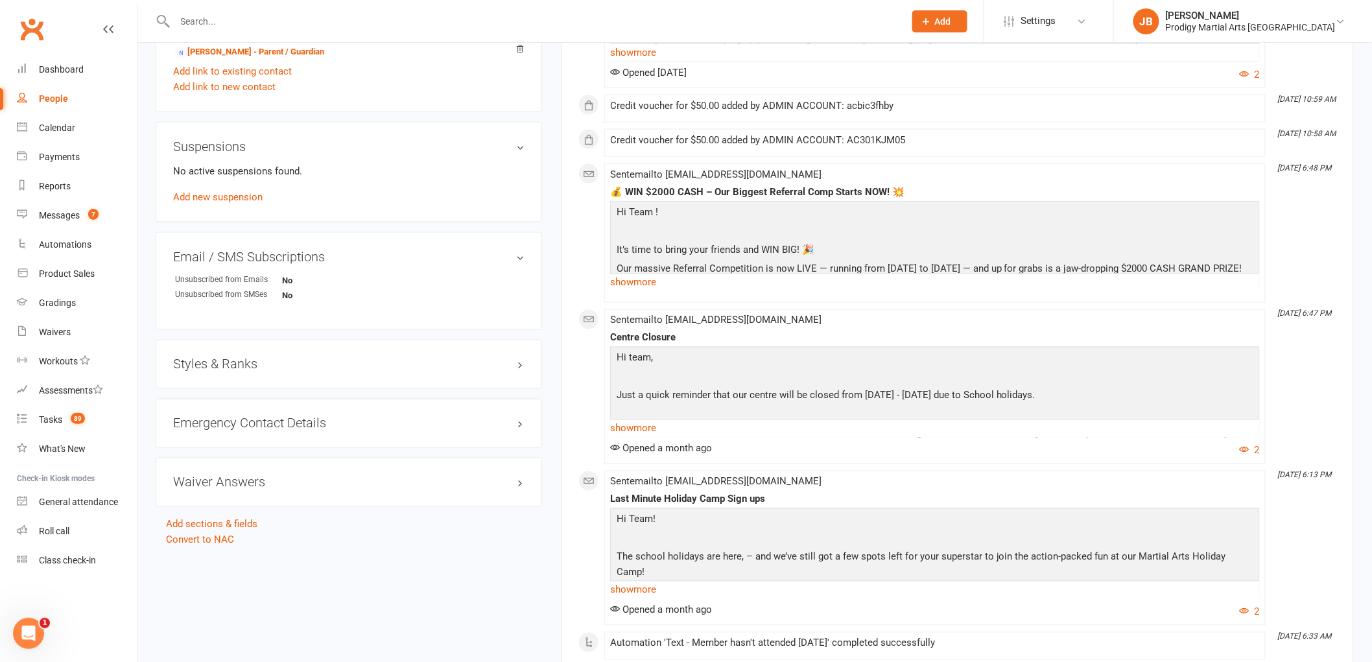
scroll to position [937, 0]
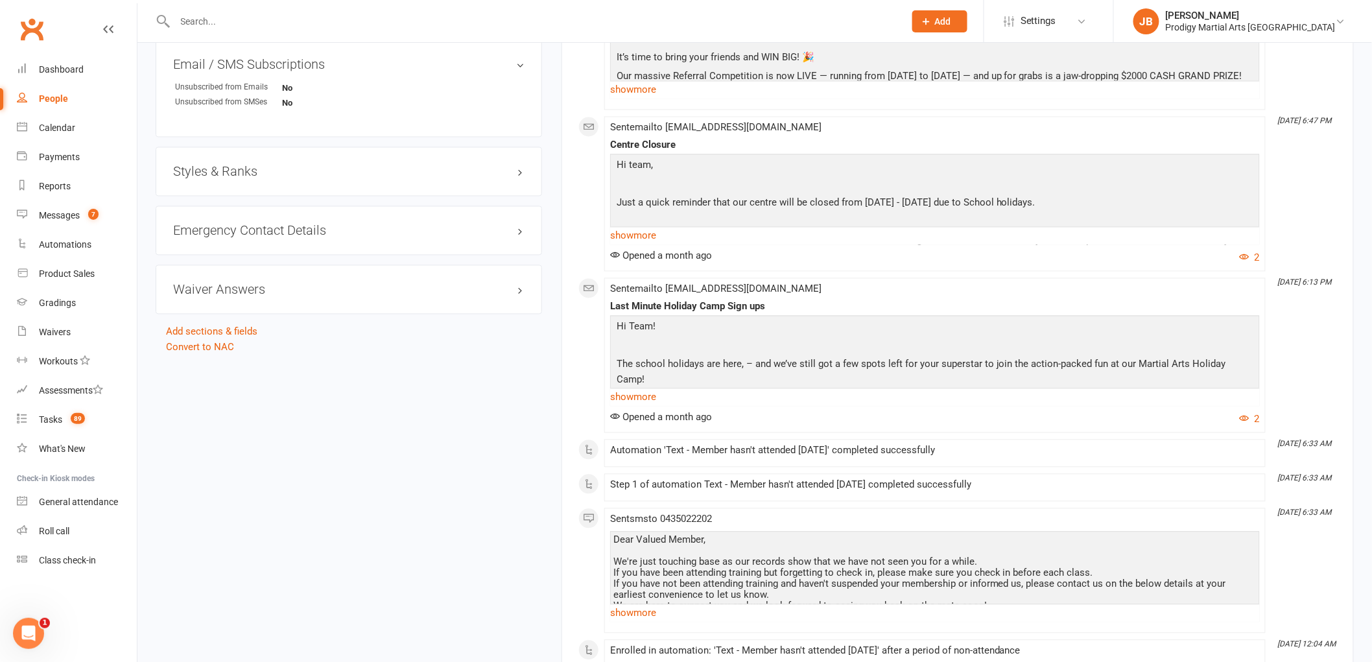
click at [251, 282] on div "Waiver Answers edit" at bounding box center [349, 289] width 387 height 49
click at [249, 293] on h3 "Waiver Answers edit" at bounding box center [349, 290] width 352 height 14
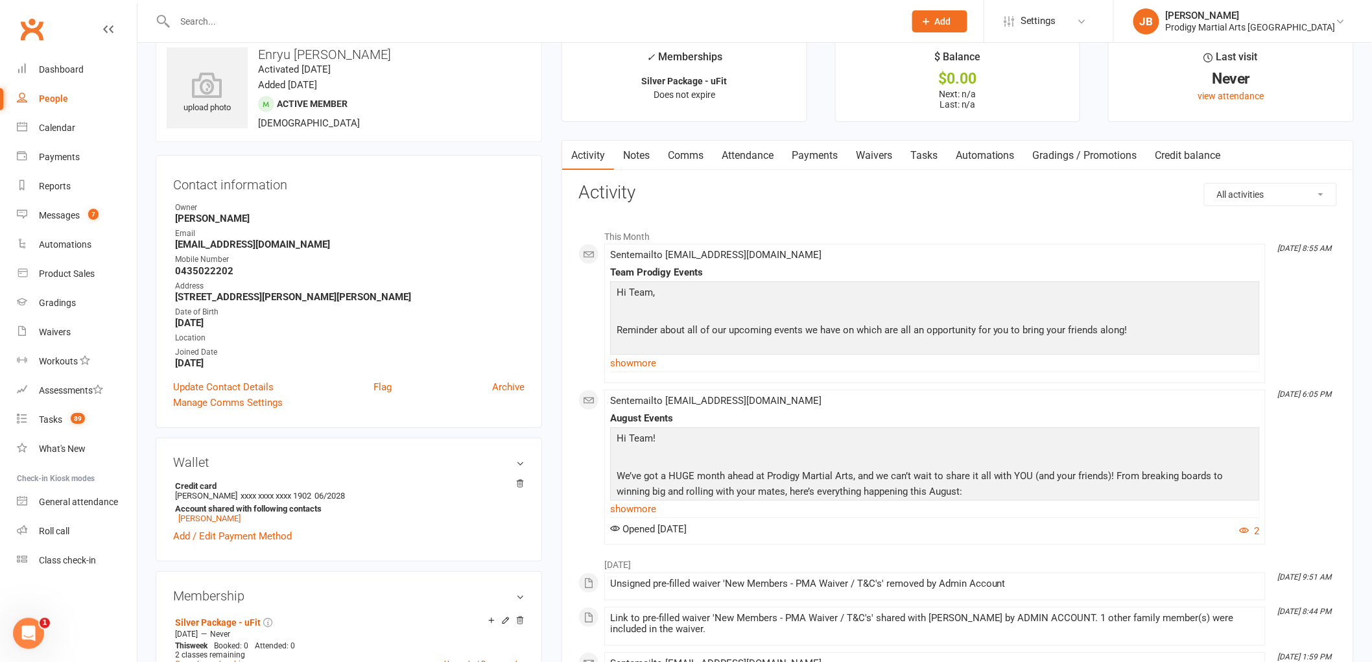
scroll to position [0, 0]
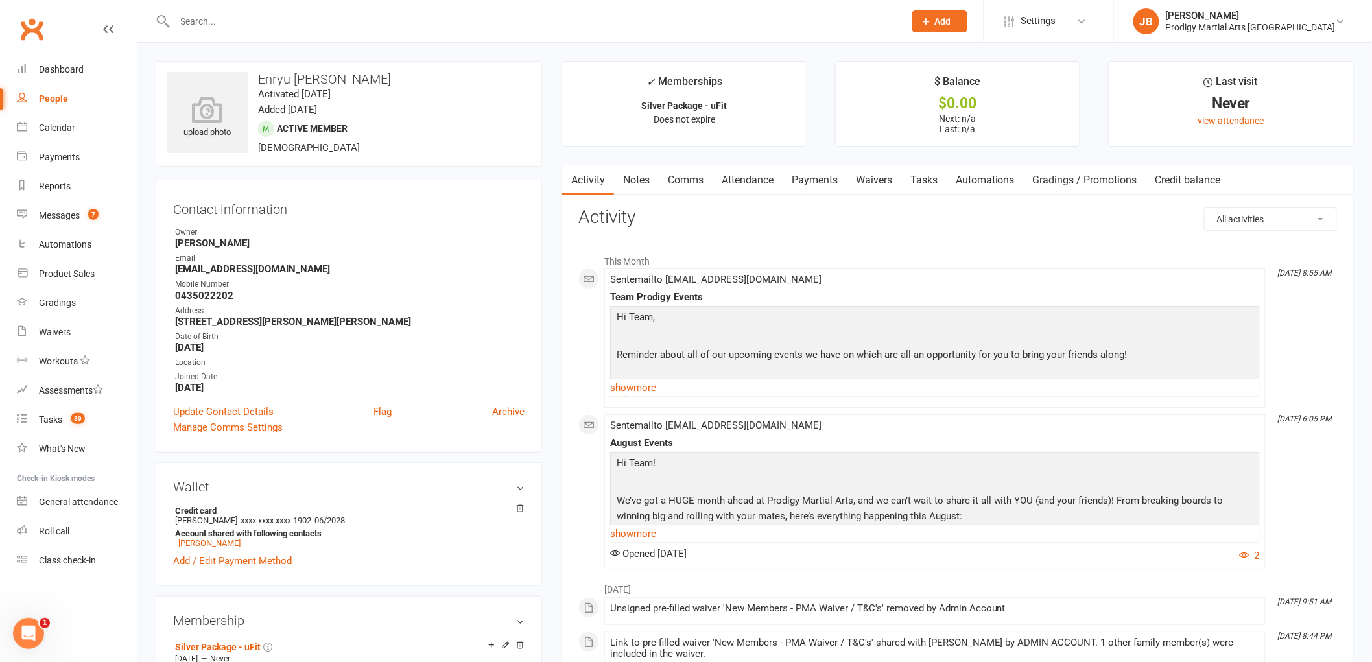
click at [230, 25] on input "text" at bounding box center [533, 21] width 725 height 18
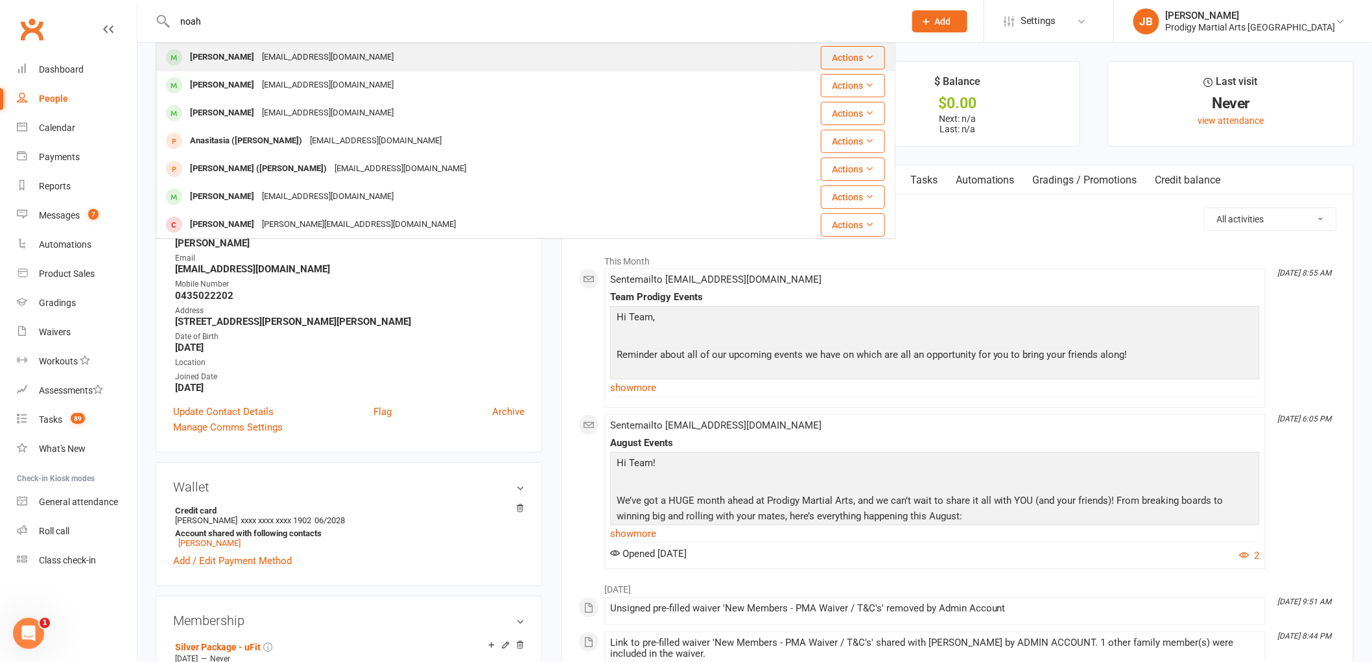
type input "noah"
click at [234, 47] on div "Noah Khoury nazkhoury@gmail.com" at bounding box center [476, 57] width 638 height 27
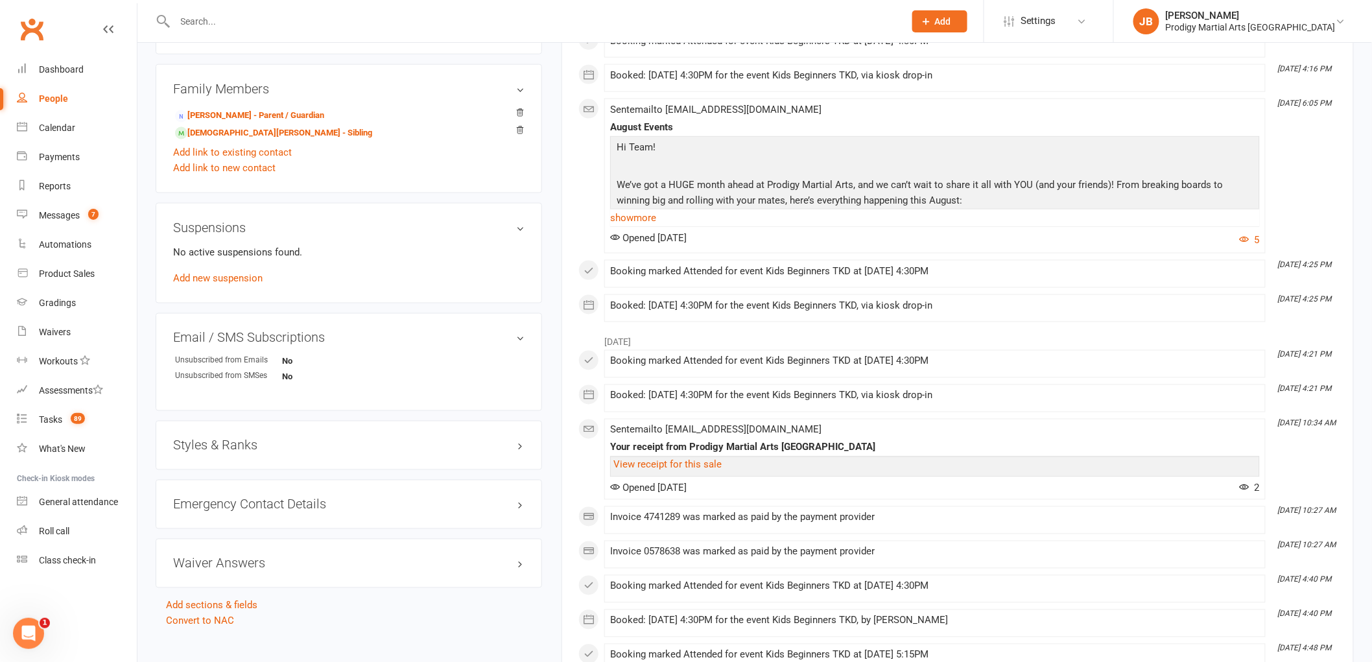
scroll to position [865, 0]
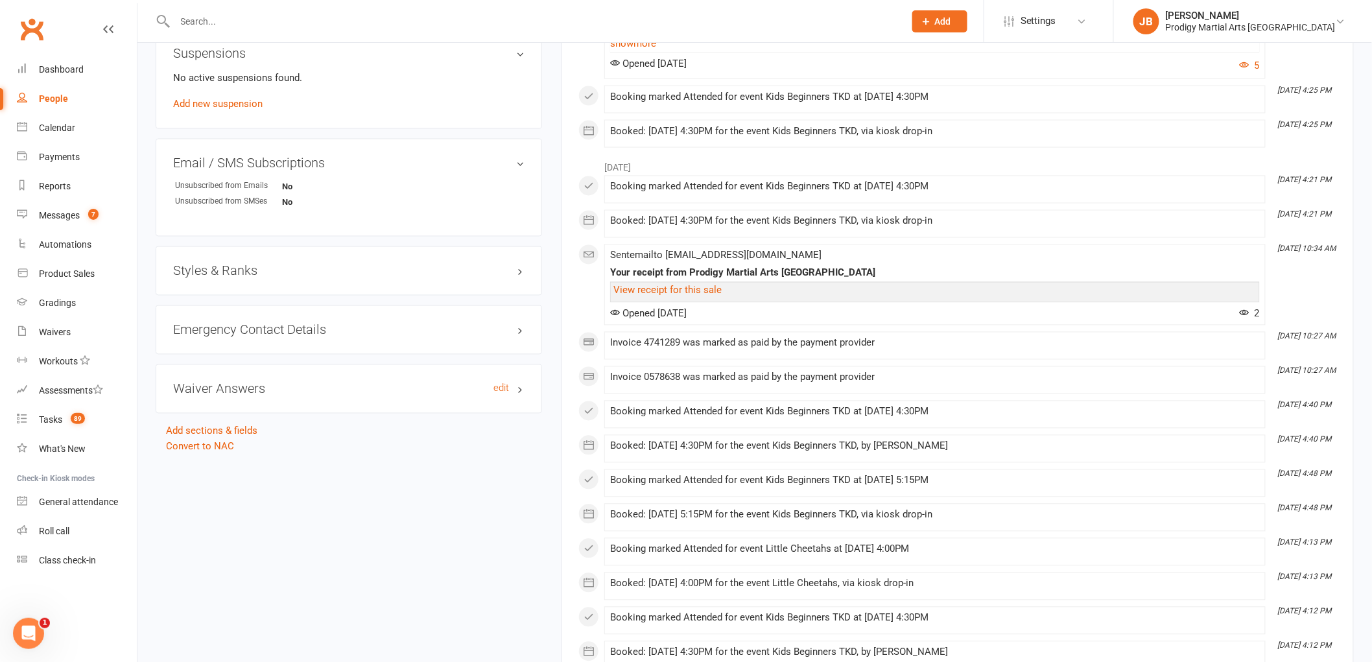
click at [295, 392] on h3 "Waiver Answers edit" at bounding box center [349, 389] width 352 height 14
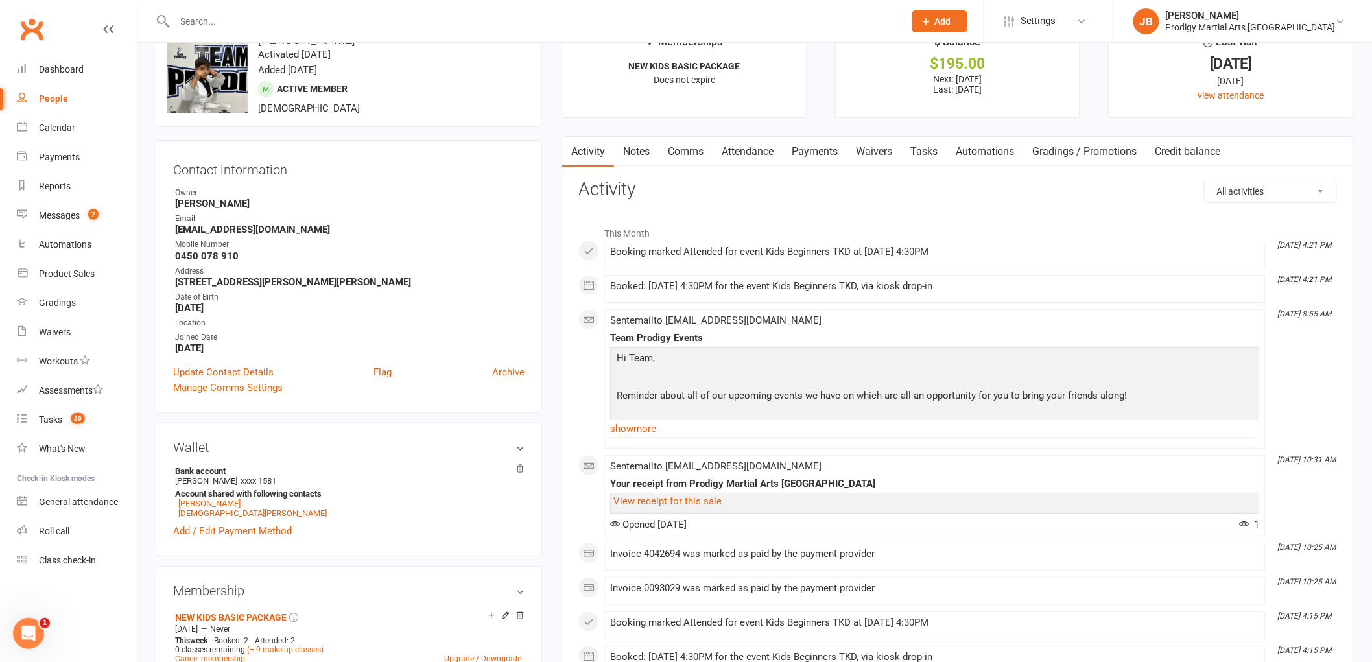
scroll to position [0, 0]
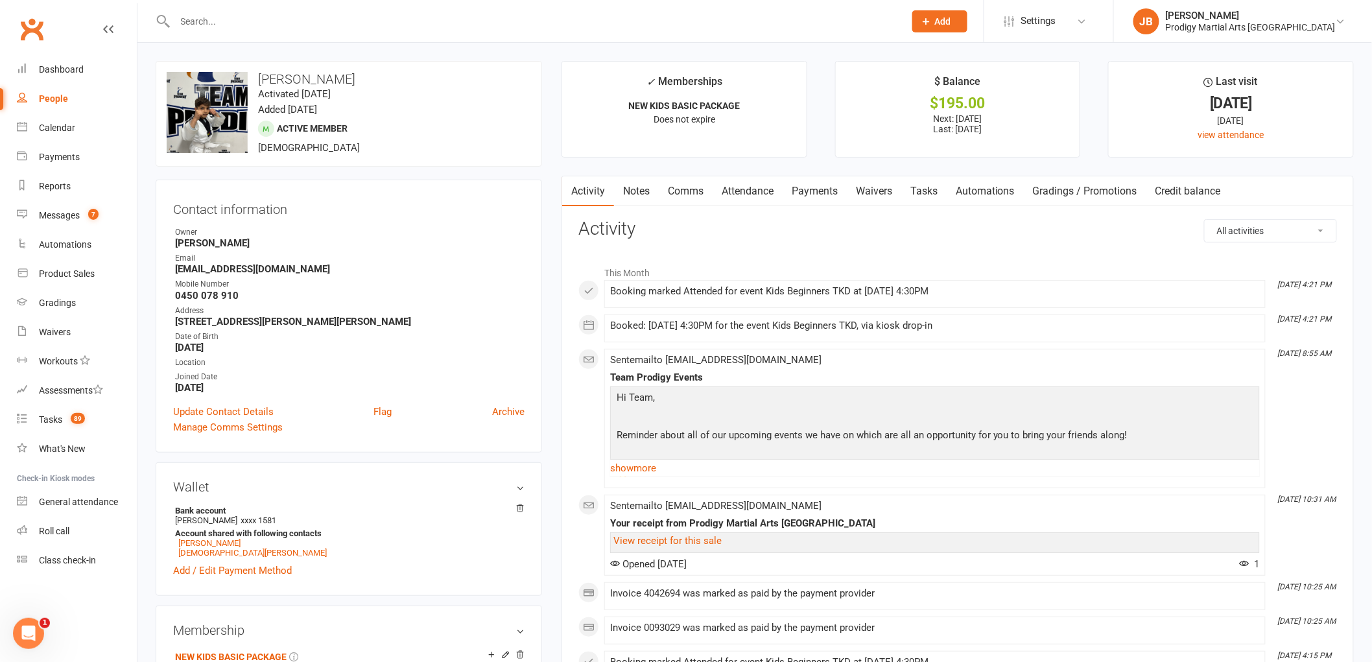
click at [317, 21] on input "text" at bounding box center [533, 21] width 725 height 18
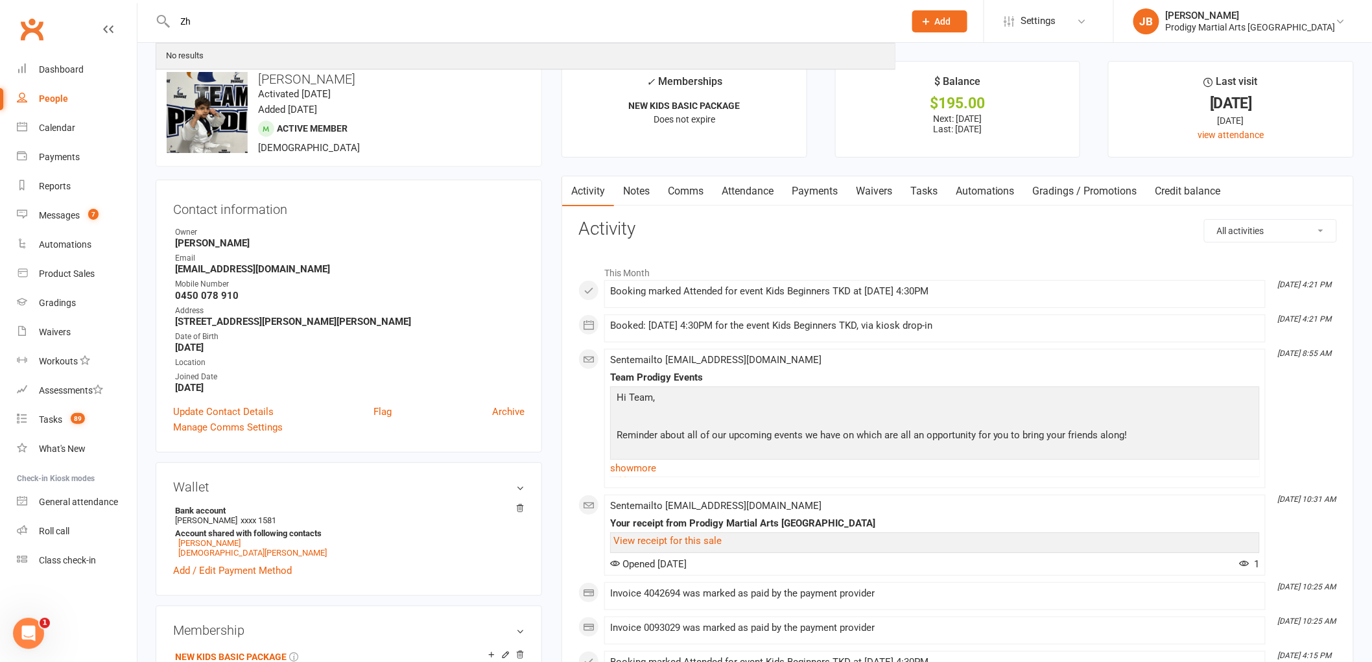
type input "Z"
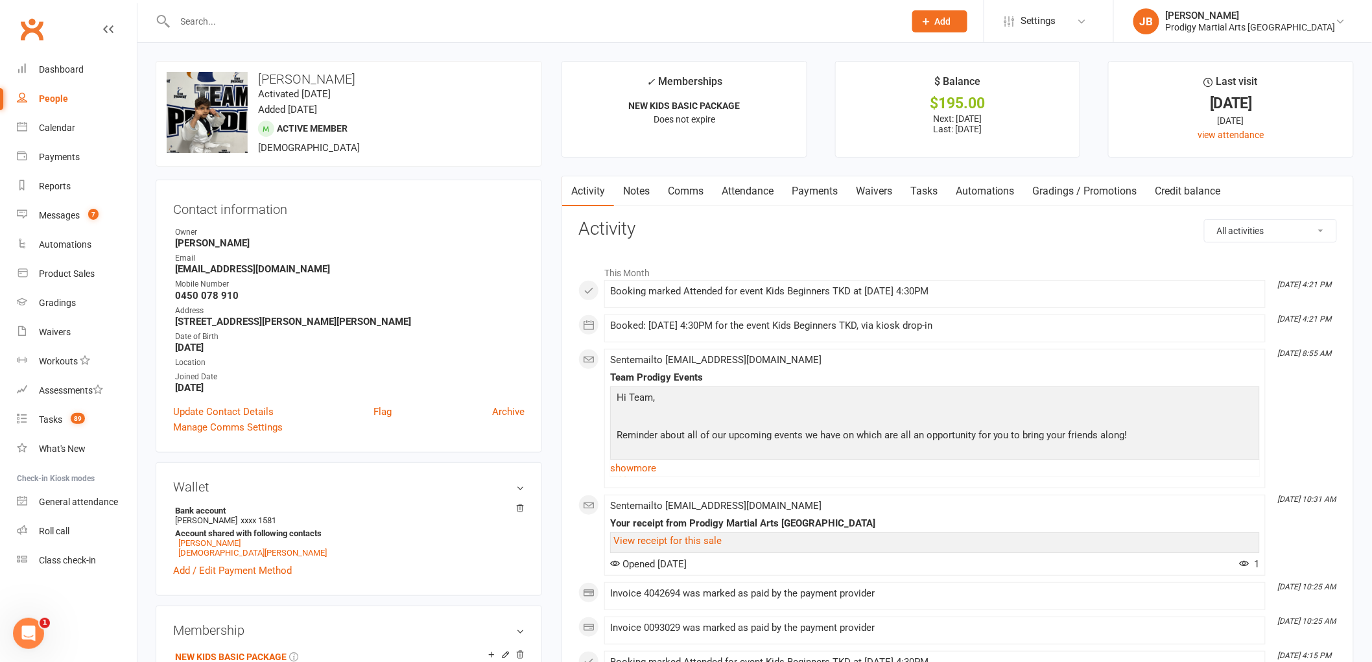
click at [295, 18] on input "text" at bounding box center [533, 21] width 725 height 18
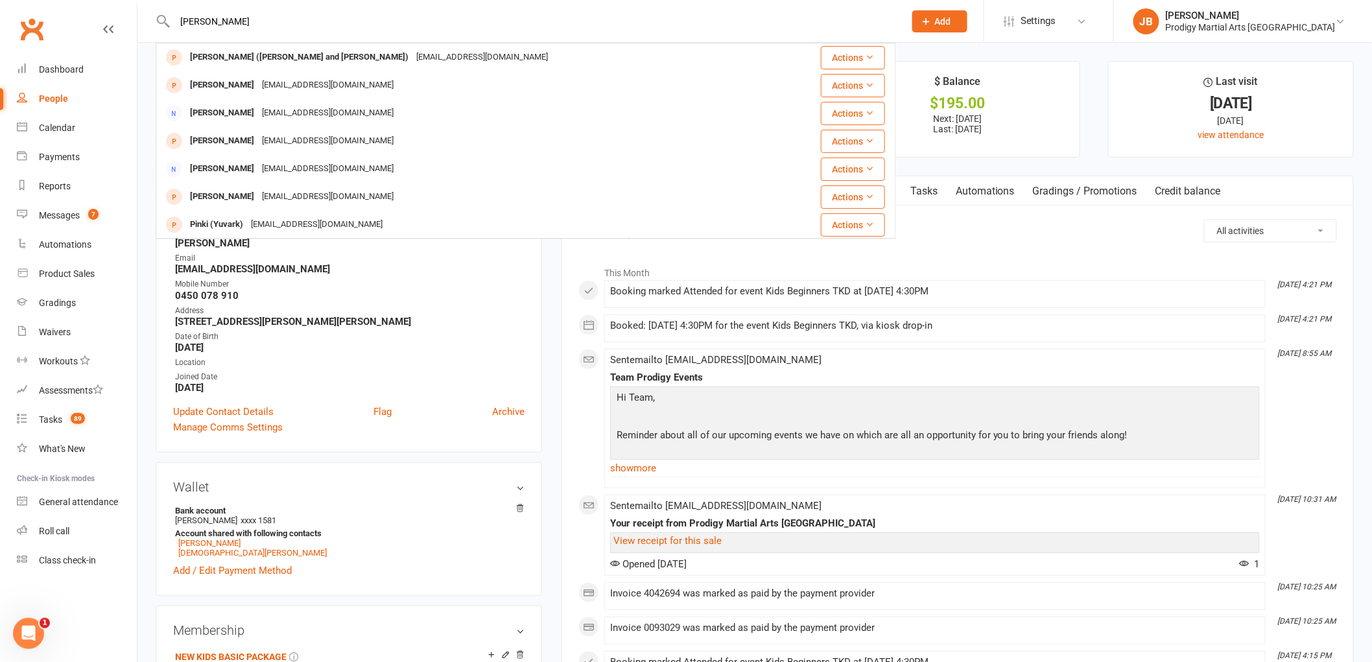
type input "Umar"
click at [984, 21] on div "Prospect Member Non-attending contact Class / event Appointment Grading event T…" at bounding box center [940, 21] width 88 height 42
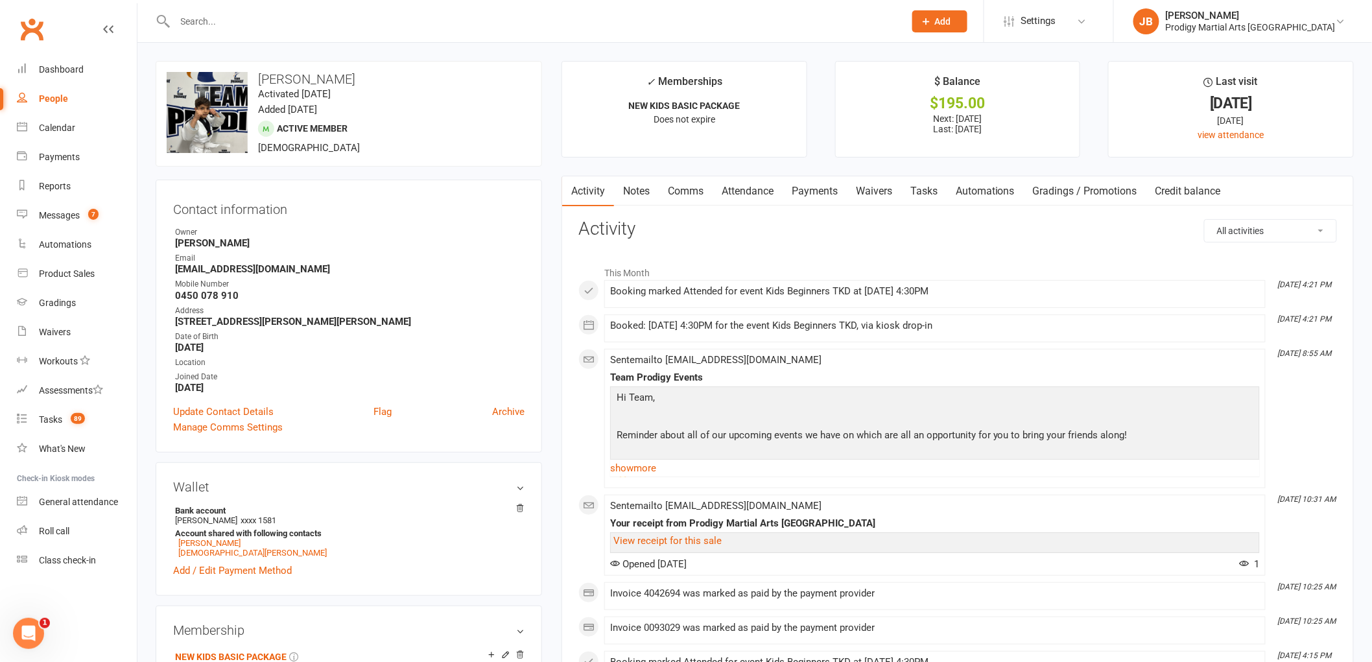
click at [952, 20] on div "Prospect Member Non-attending contact Class / event Appointment Grading event T…" at bounding box center [940, 21] width 88 height 42
click at [951, 16] on span "Add" at bounding box center [943, 21] width 16 height 10
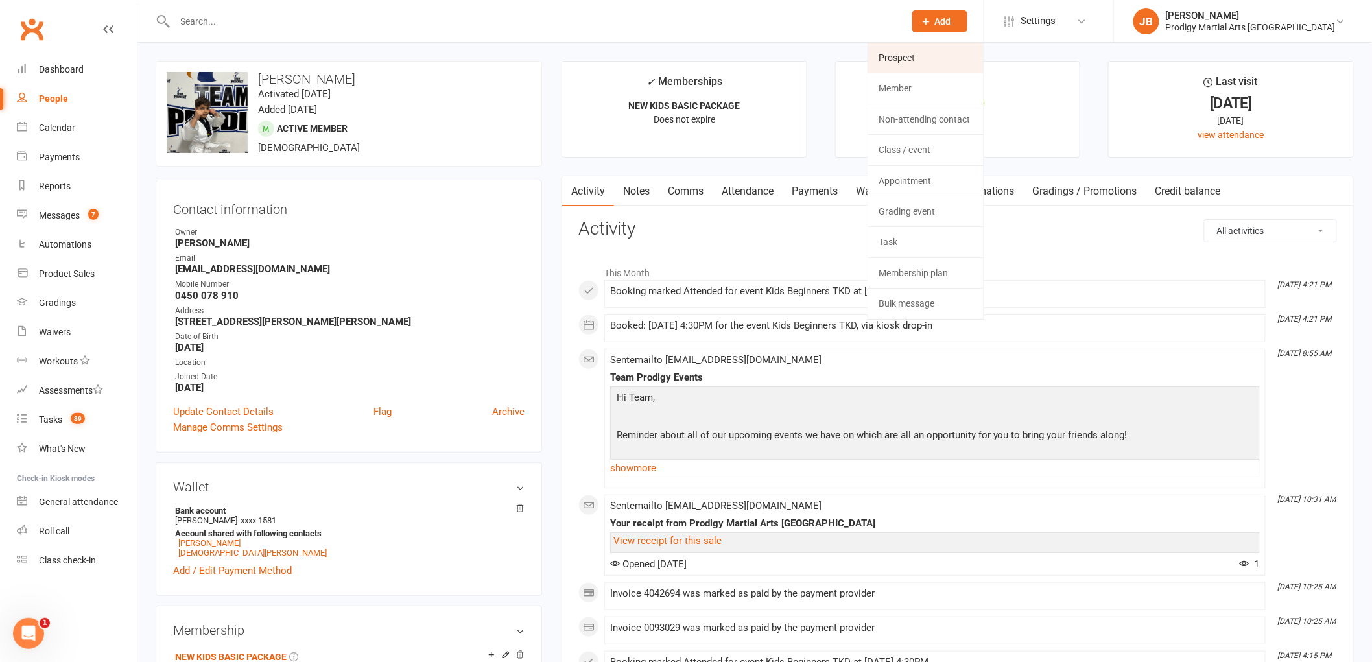
click at [977, 62] on link "Prospect" at bounding box center [925, 58] width 115 height 30
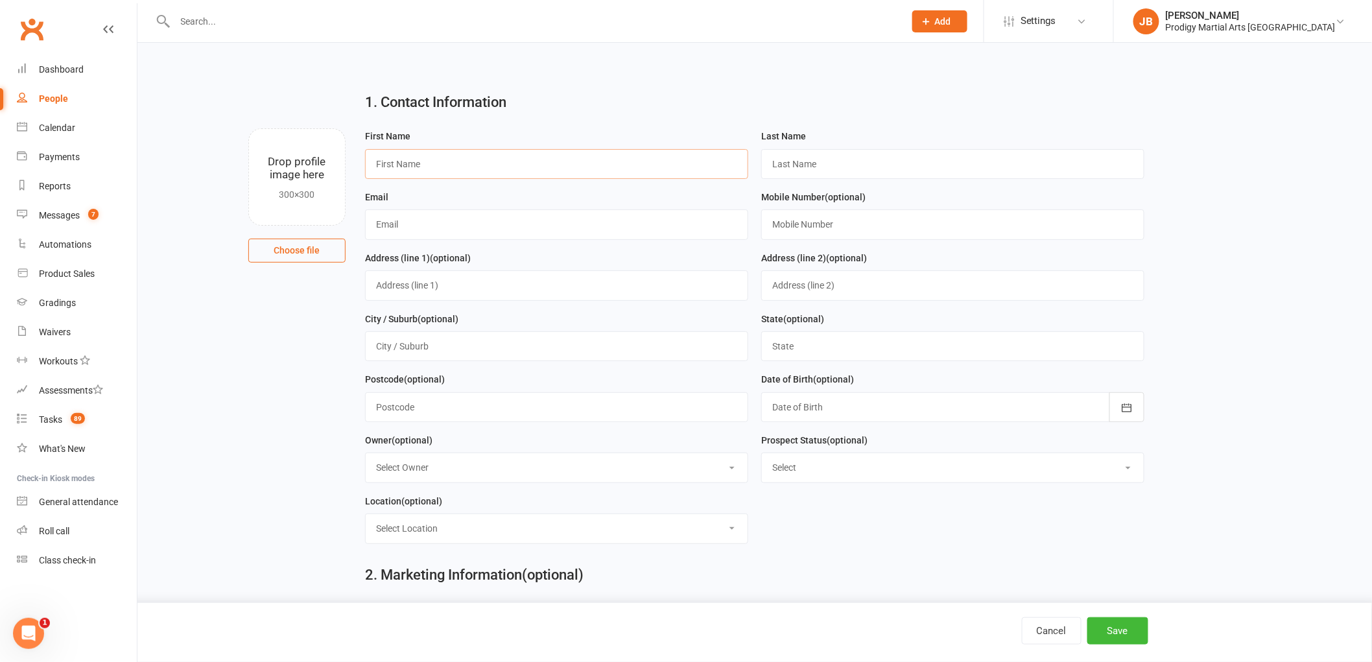
click at [442, 167] on input "text" at bounding box center [556, 164] width 383 height 30
click at [1065, 629] on button "Cancel" at bounding box center [1052, 630] width 60 height 27
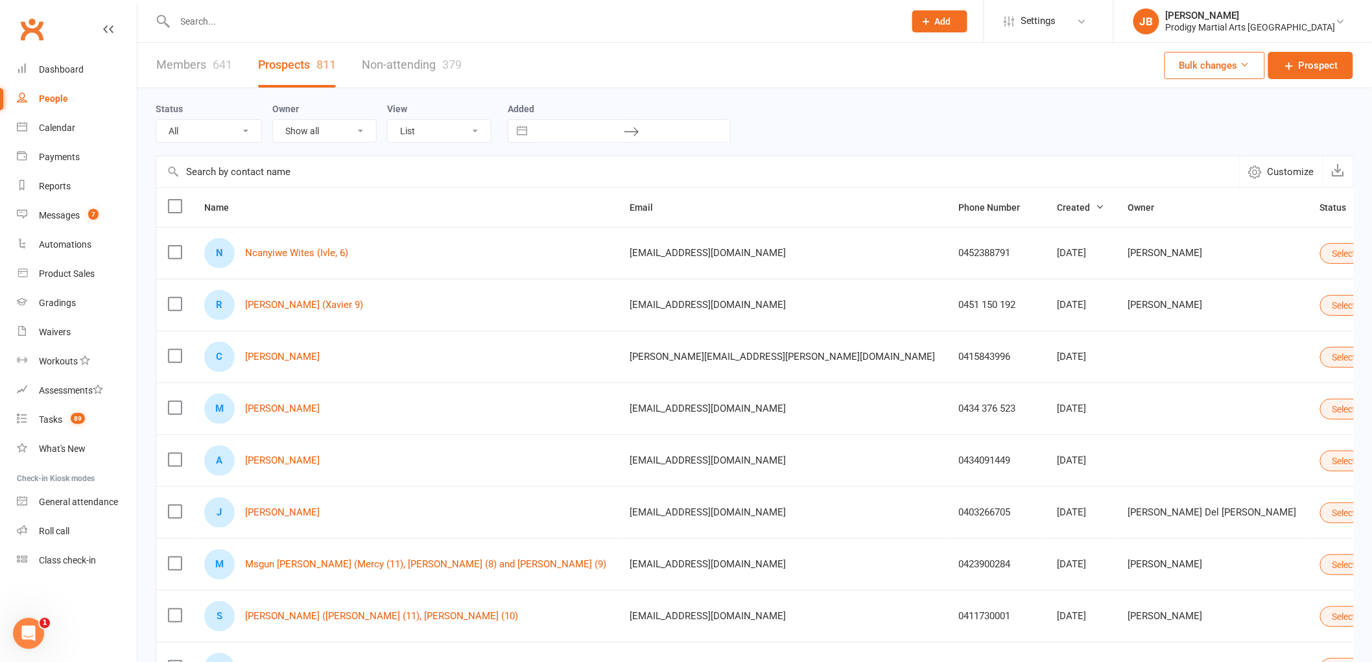
click at [226, 27] on input "text" at bounding box center [533, 21] width 725 height 18
click at [90, 73] on link "Dashboard" at bounding box center [77, 69] width 120 height 29
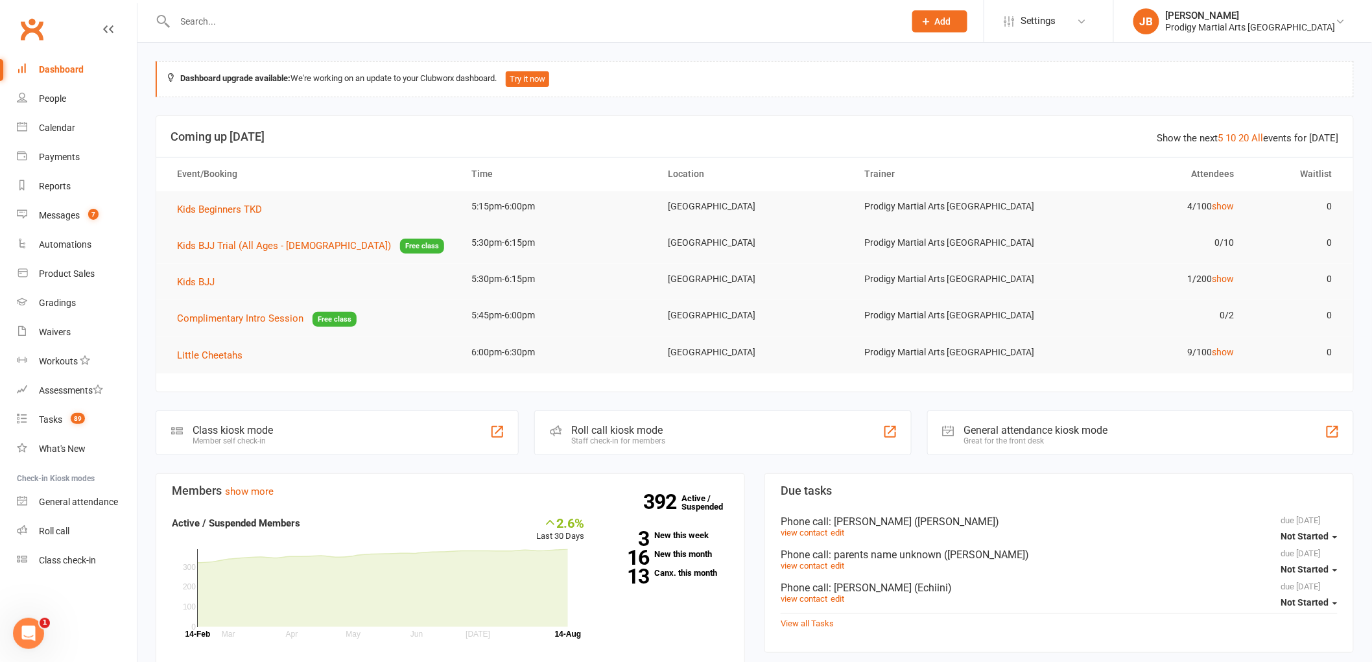
click at [230, 25] on input "text" at bounding box center [533, 21] width 725 height 18
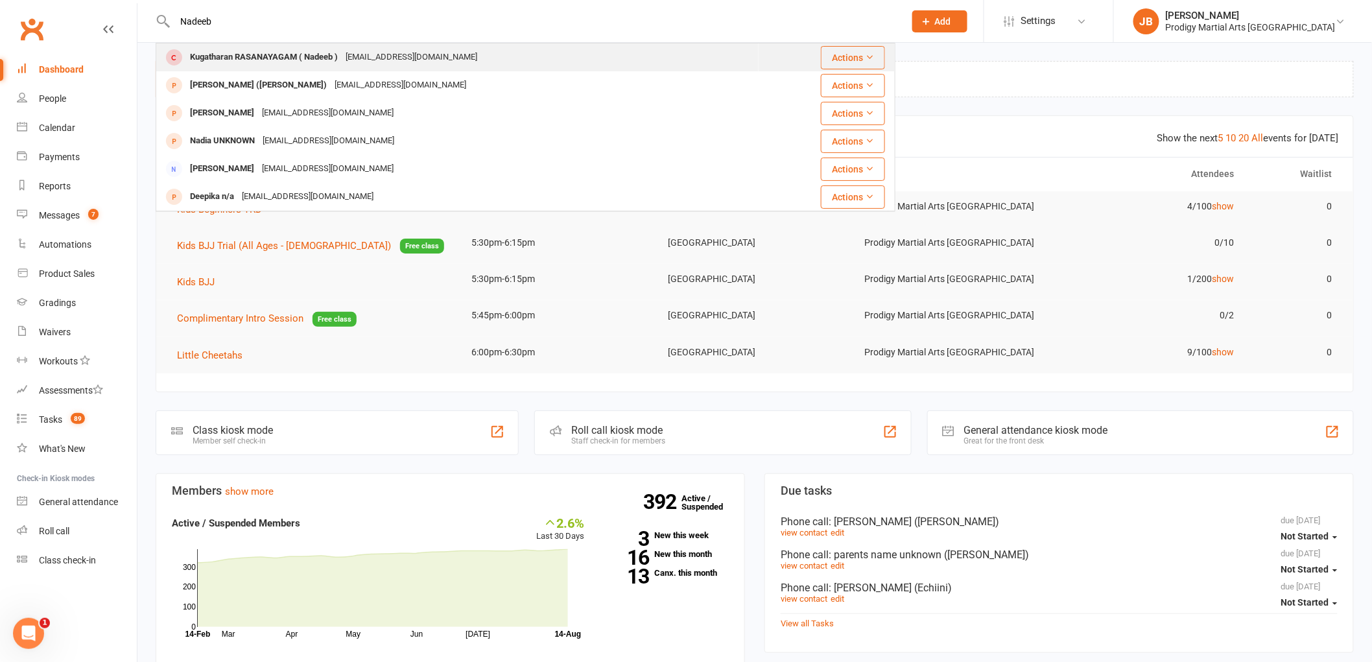
type input "Nadeeb"
click at [294, 63] on div "Kugatharan RASANAYAGAM ( Nadeeb )" at bounding box center [264, 57] width 156 height 19
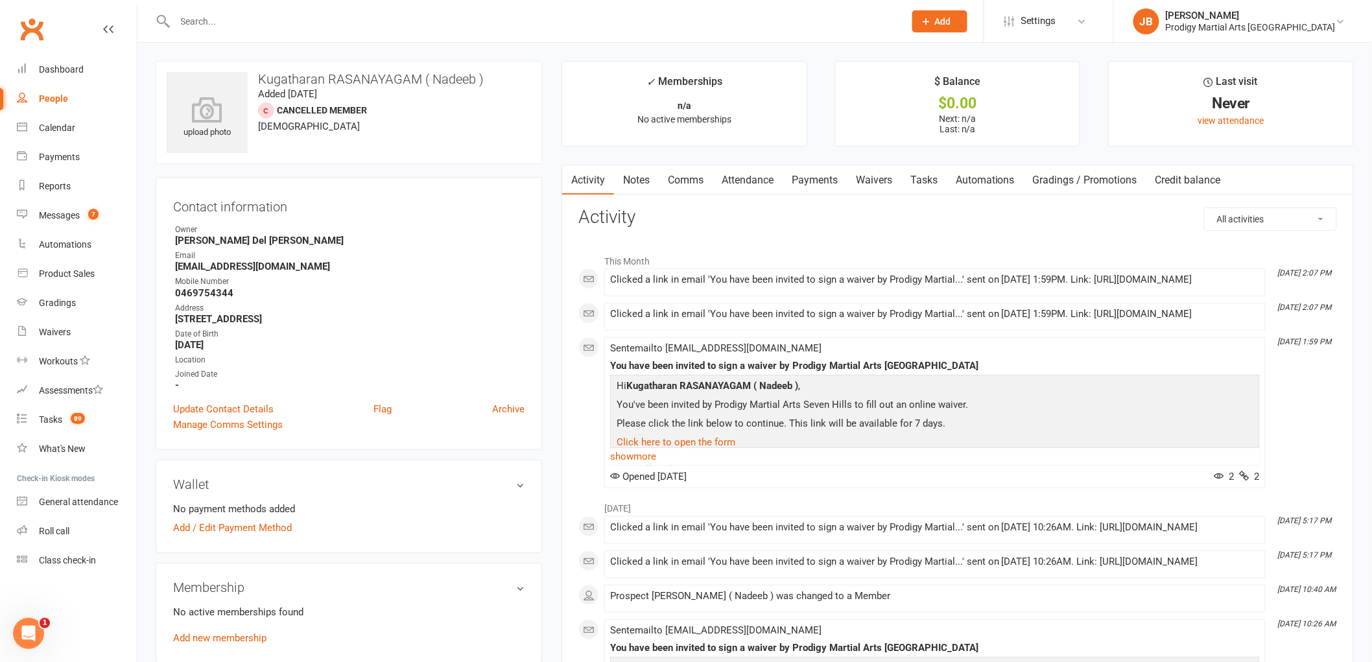
click at [896, 180] on link "Waivers" at bounding box center [874, 180] width 54 height 30
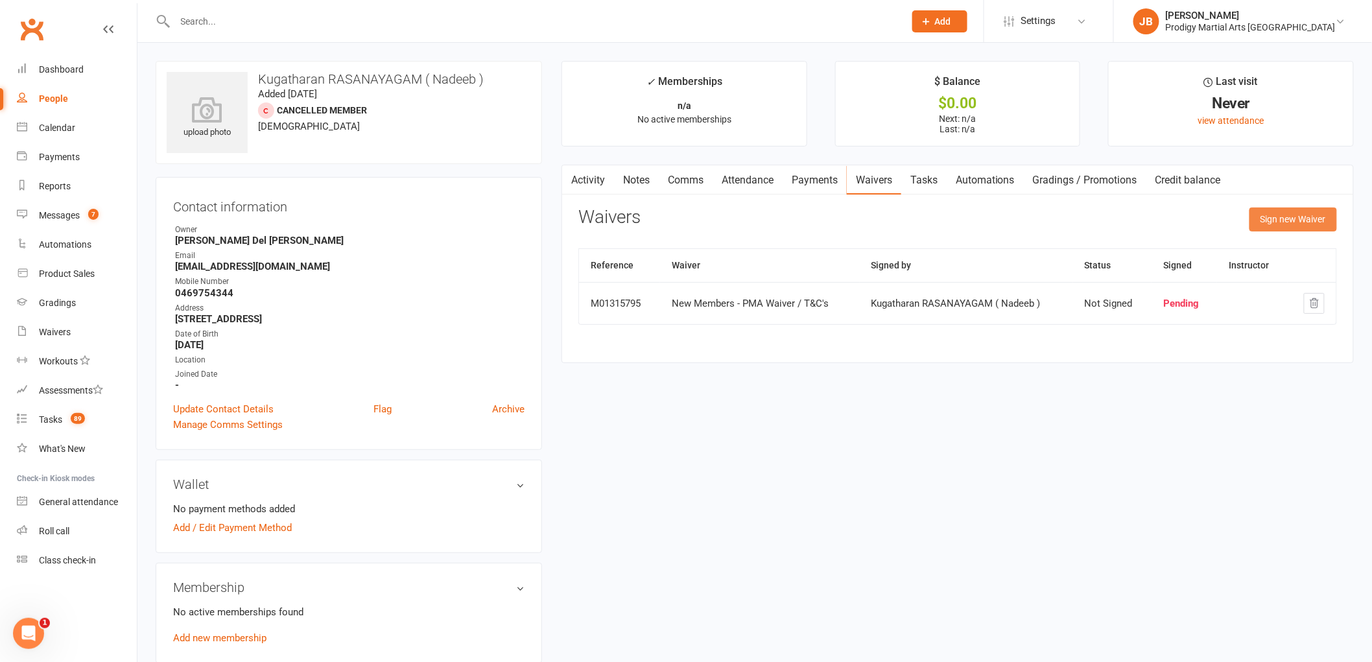
click at [1276, 225] on button "Sign new Waiver" at bounding box center [1294, 219] width 88 height 23
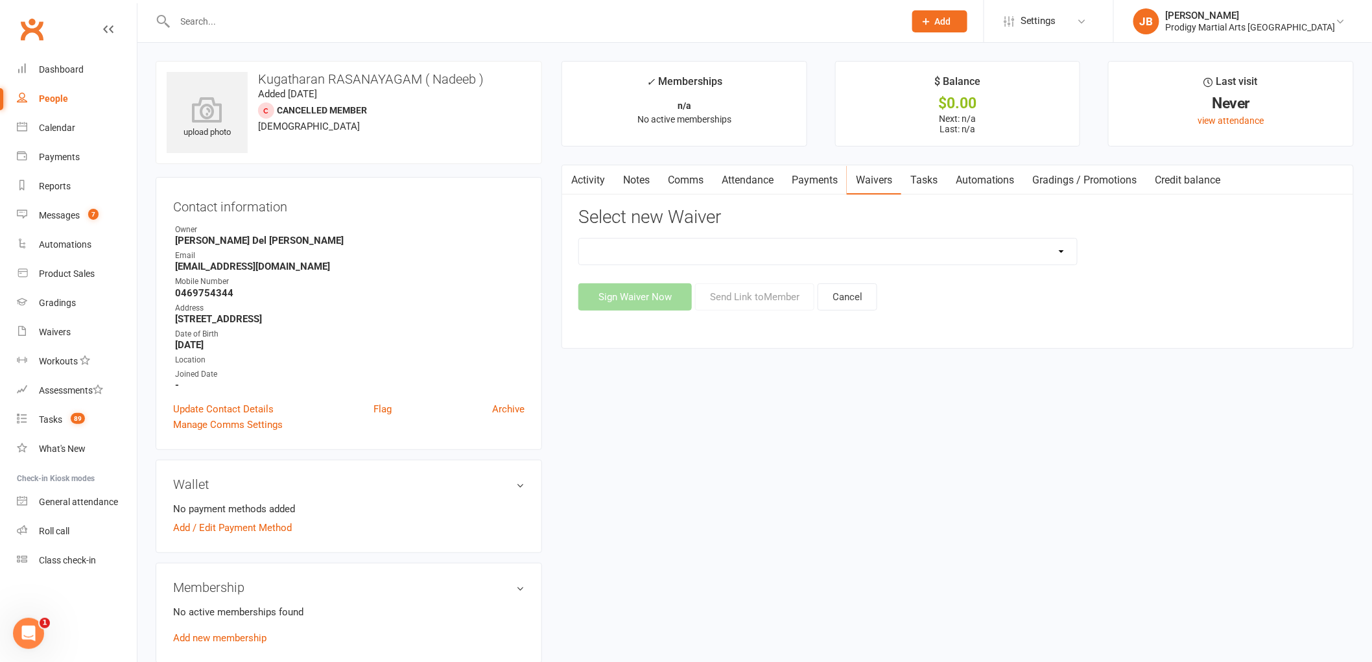
click at [1020, 243] on select "Change of Payment Details New Members - PMA Waiver / T&C's New Members - PMA Wa…" at bounding box center [828, 252] width 498 height 26
select select "9955"
click at [579, 239] on select "Change of Payment Details New Members - PMA Waiver / T&C's New Members - PMA Wa…" at bounding box center [828, 252] width 498 height 26
click at [54, 69] on div "Dashboard" at bounding box center [61, 69] width 45 height 10
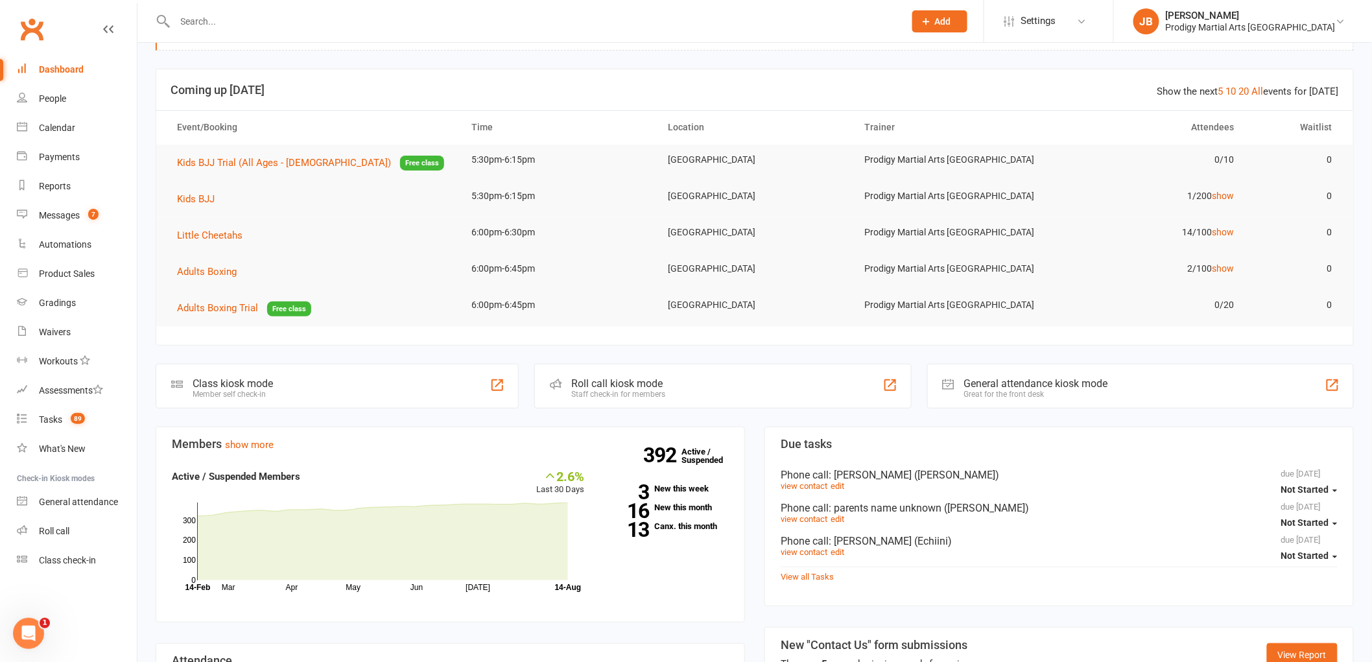
scroll to position [72, 0]
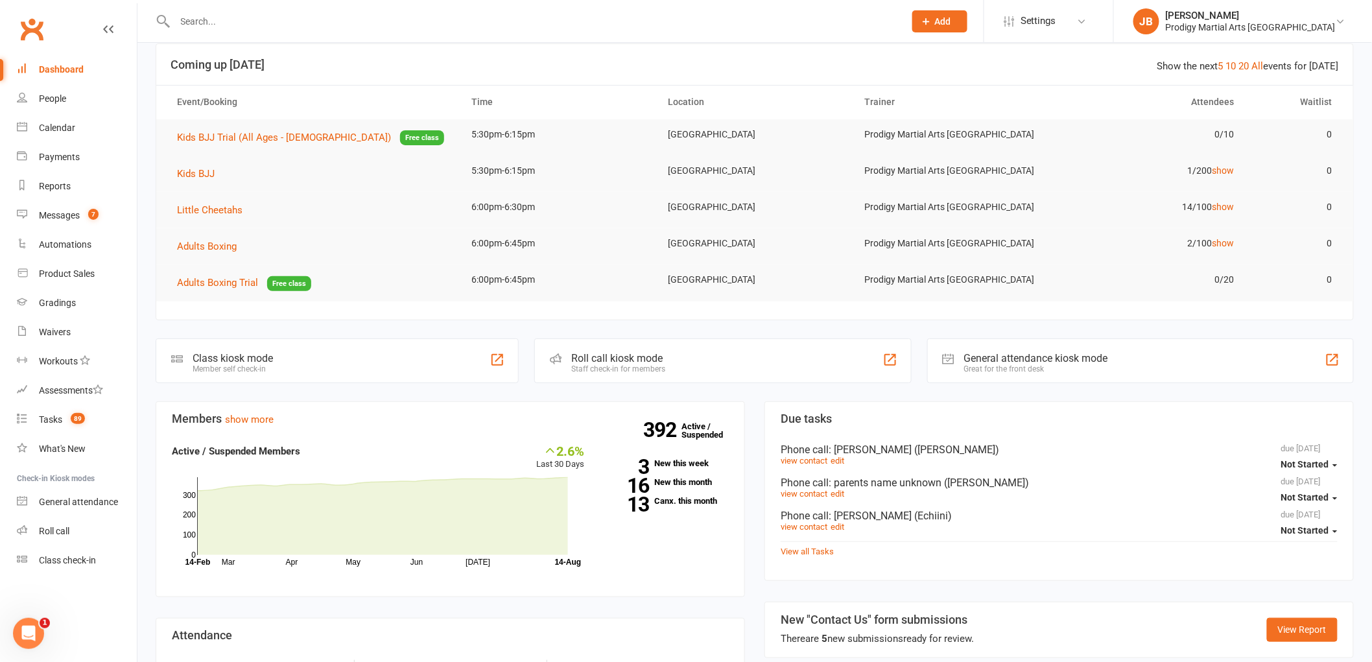
click at [298, 364] on div "Class kiosk mode Member self check-in" at bounding box center [337, 361] width 363 height 45
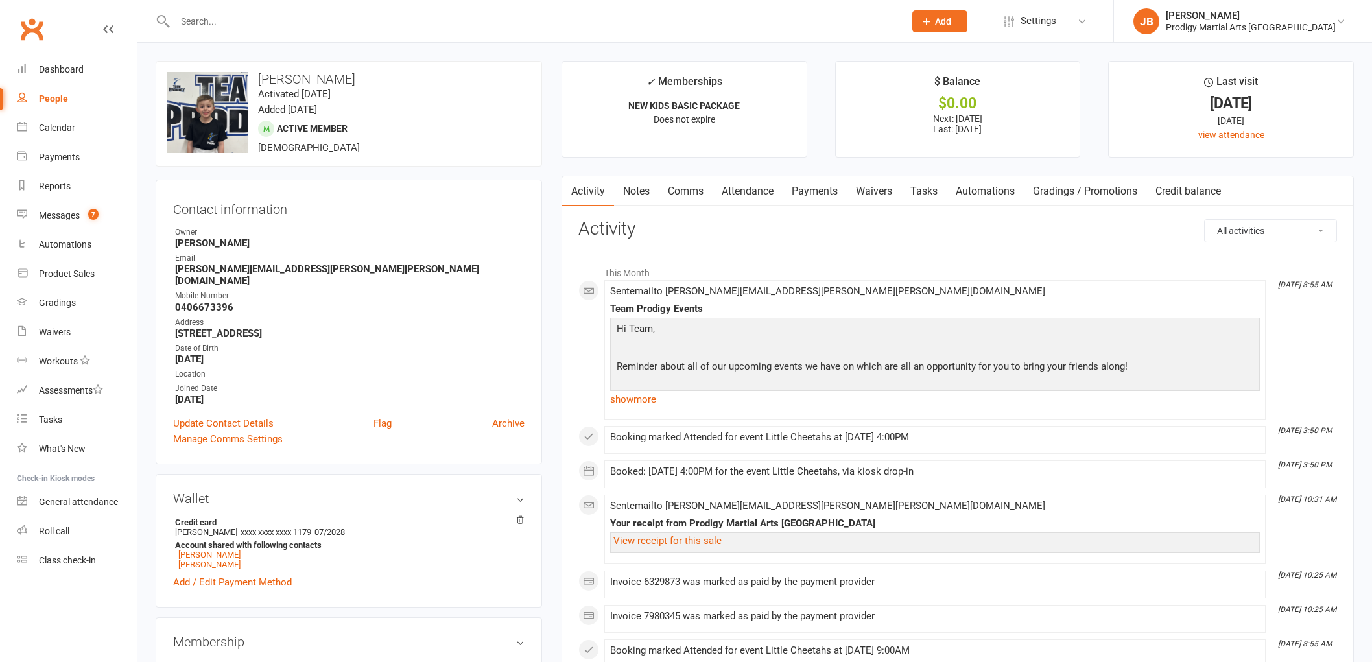
click at [1274, 18] on div "[PERSON_NAME]" at bounding box center [1251, 16] width 170 height 12
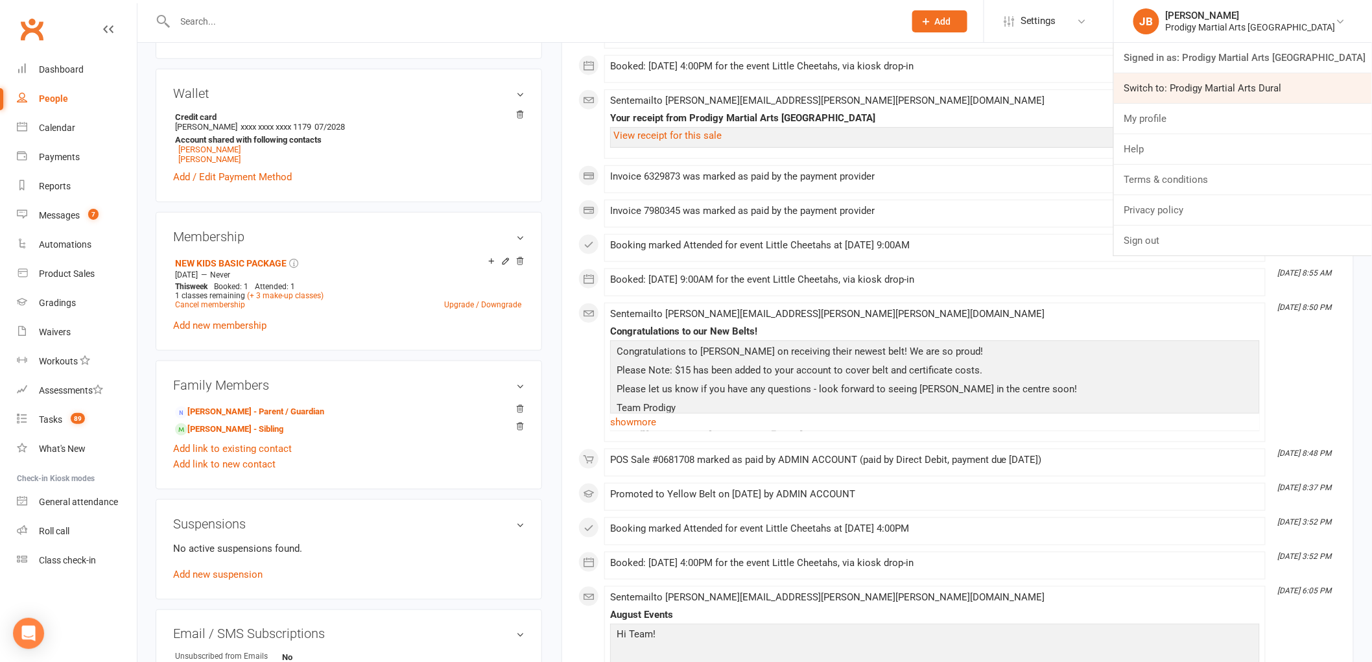
click at [1259, 91] on link "Switch to: Prodigy Martial Arts Dural" at bounding box center [1243, 88] width 258 height 30
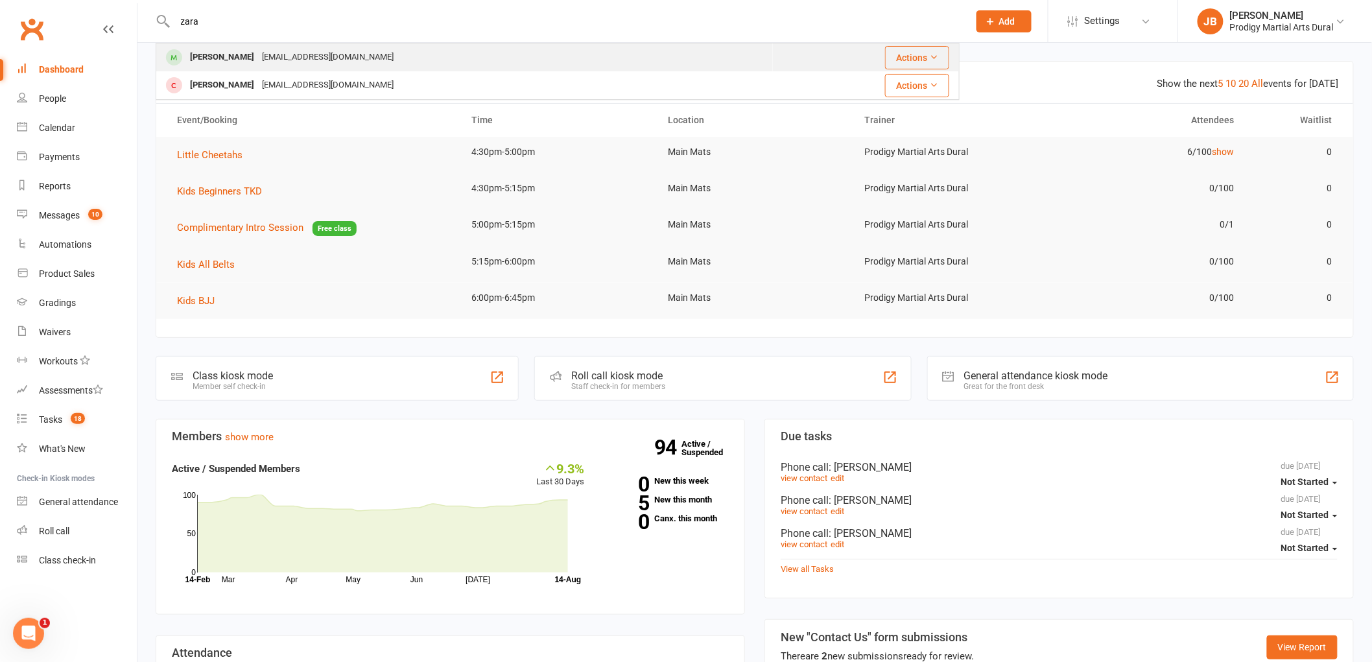
type input "zara"
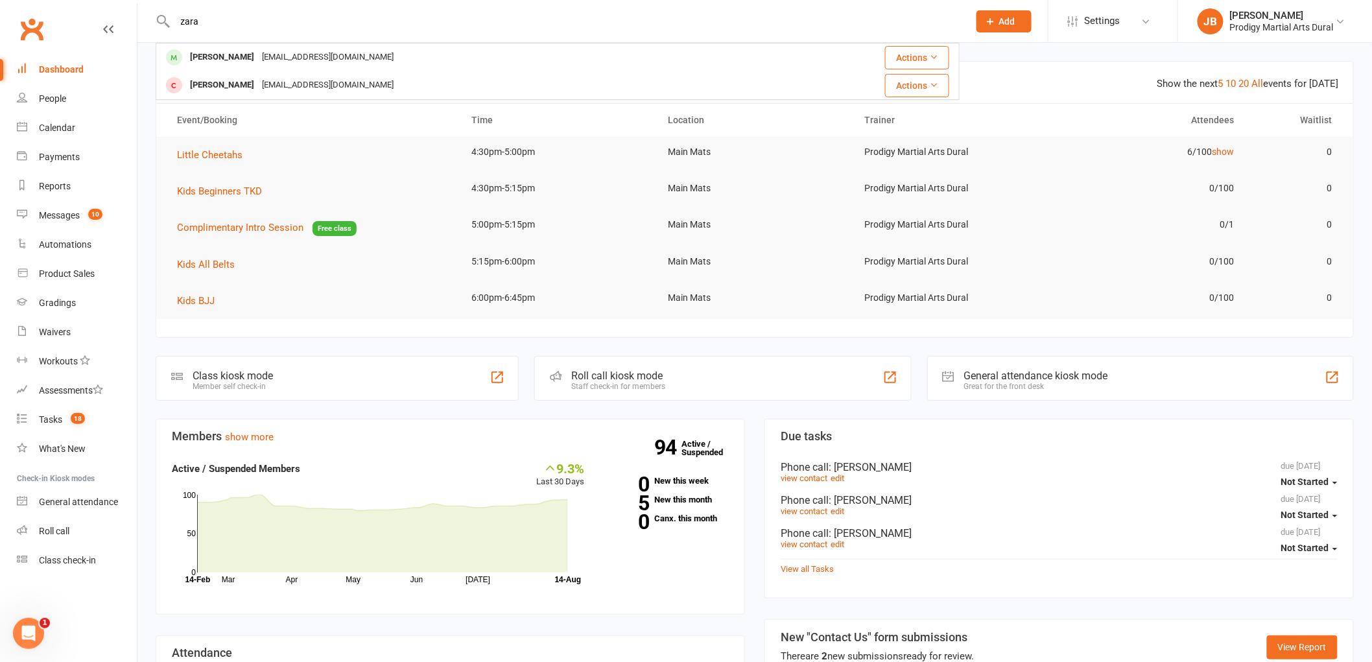
click at [332, 65] on div "fabs117@hotmail.com" at bounding box center [327, 57] width 139 height 19
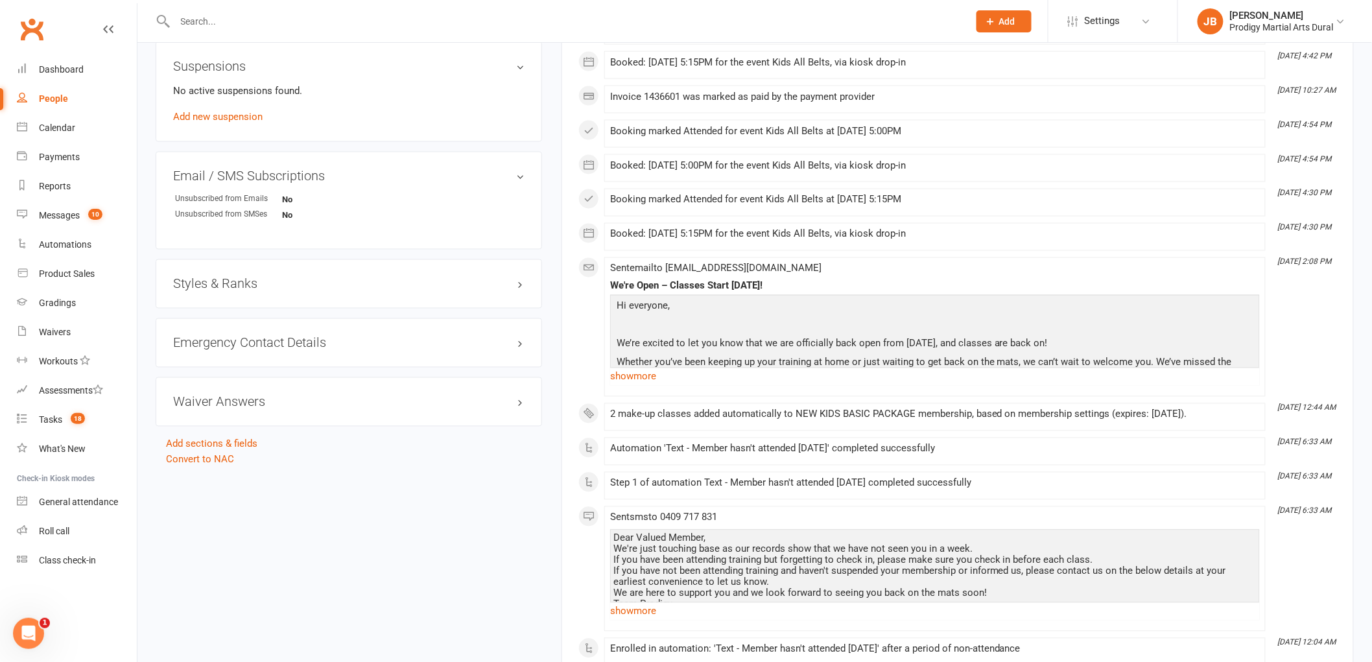
scroll to position [1009, 0]
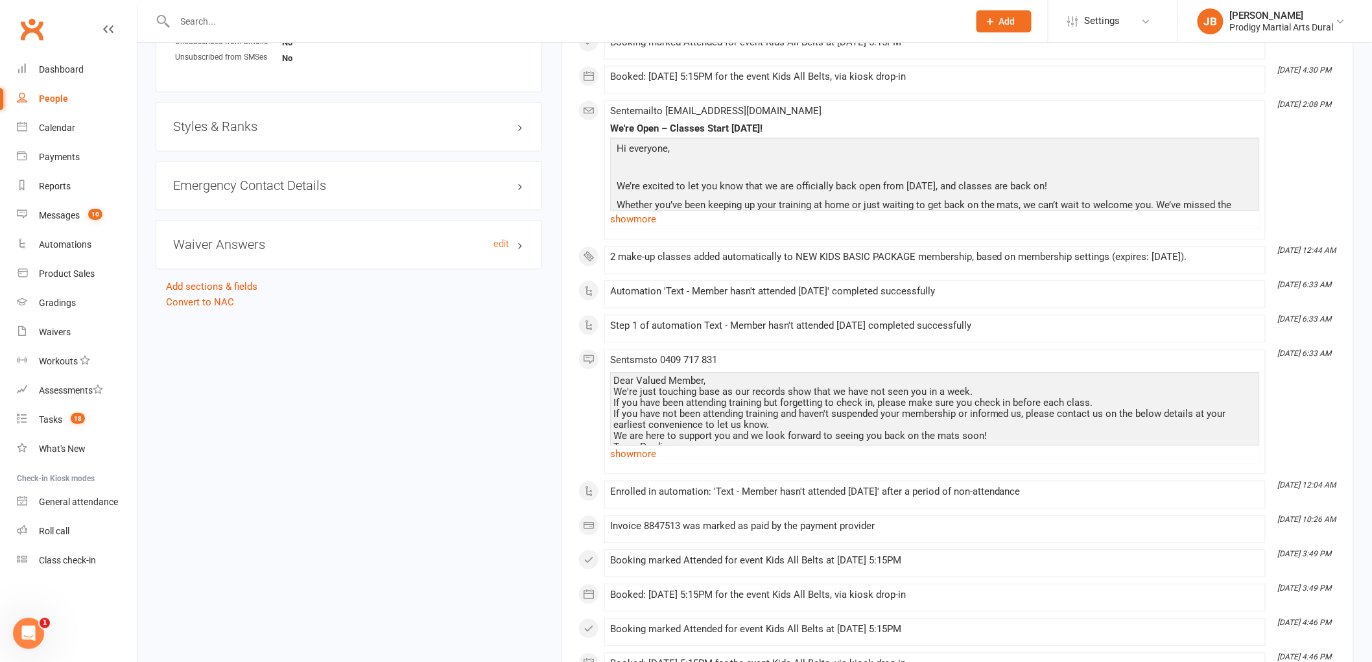
click at [248, 247] on h3 "Waiver Answers edit" at bounding box center [349, 245] width 352 height 14
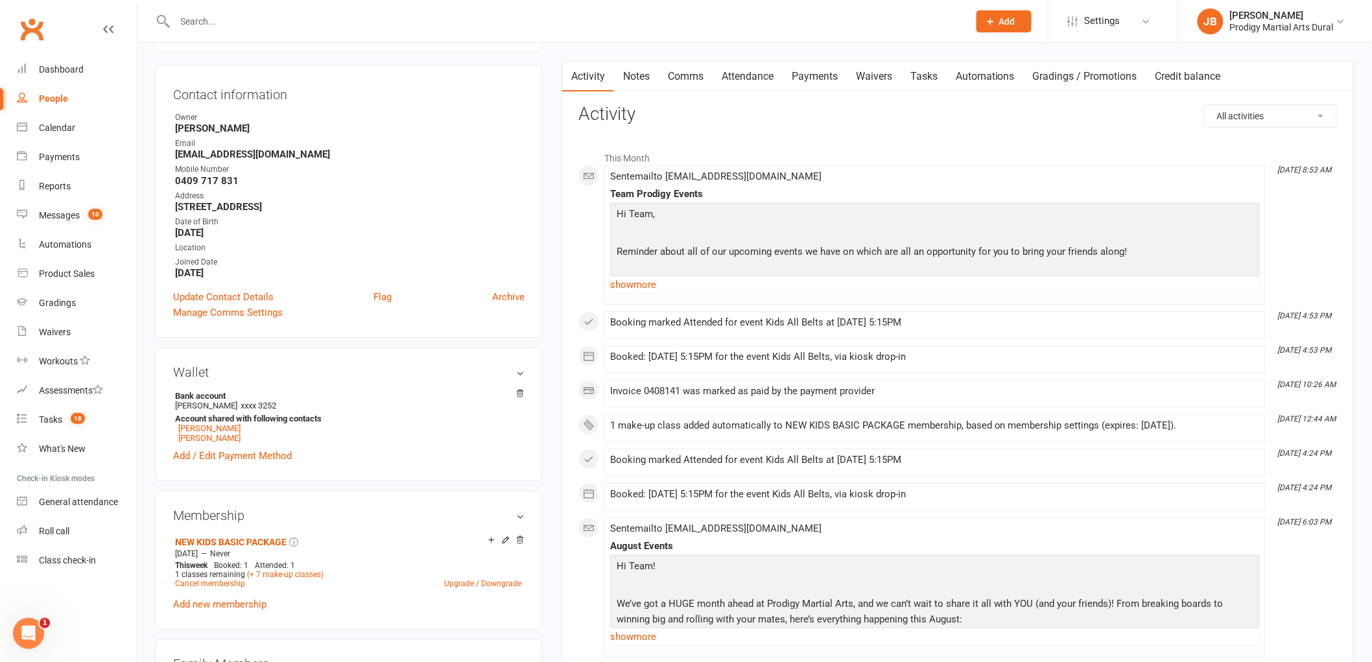
scroll to position [0, 0]
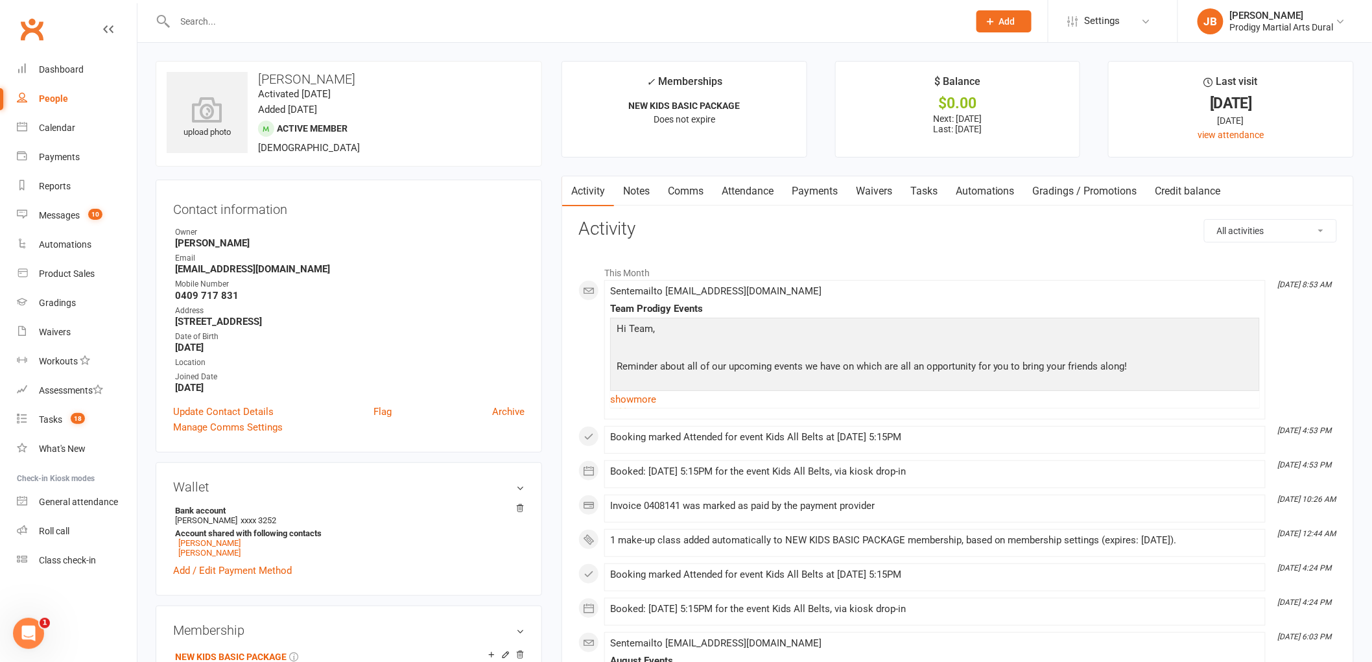
click at [338, 27] on input "text" at bounding box center [565, 21] width 789 height 18
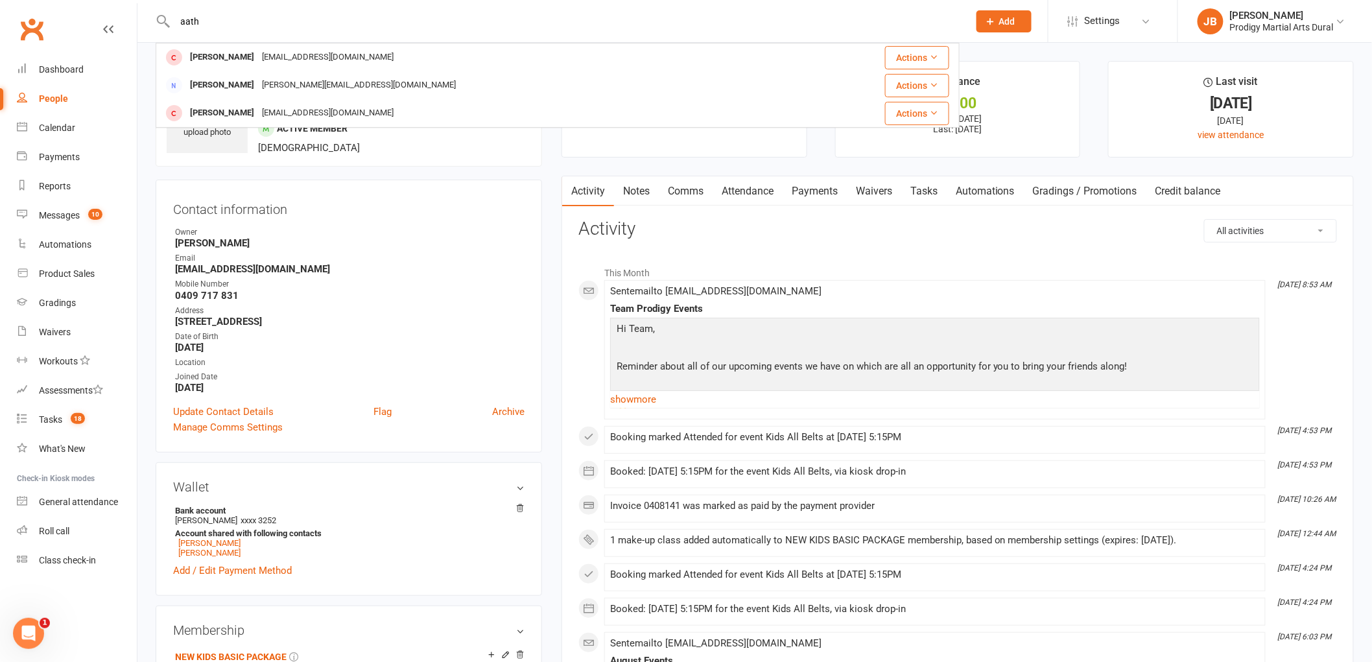
type input "aath"
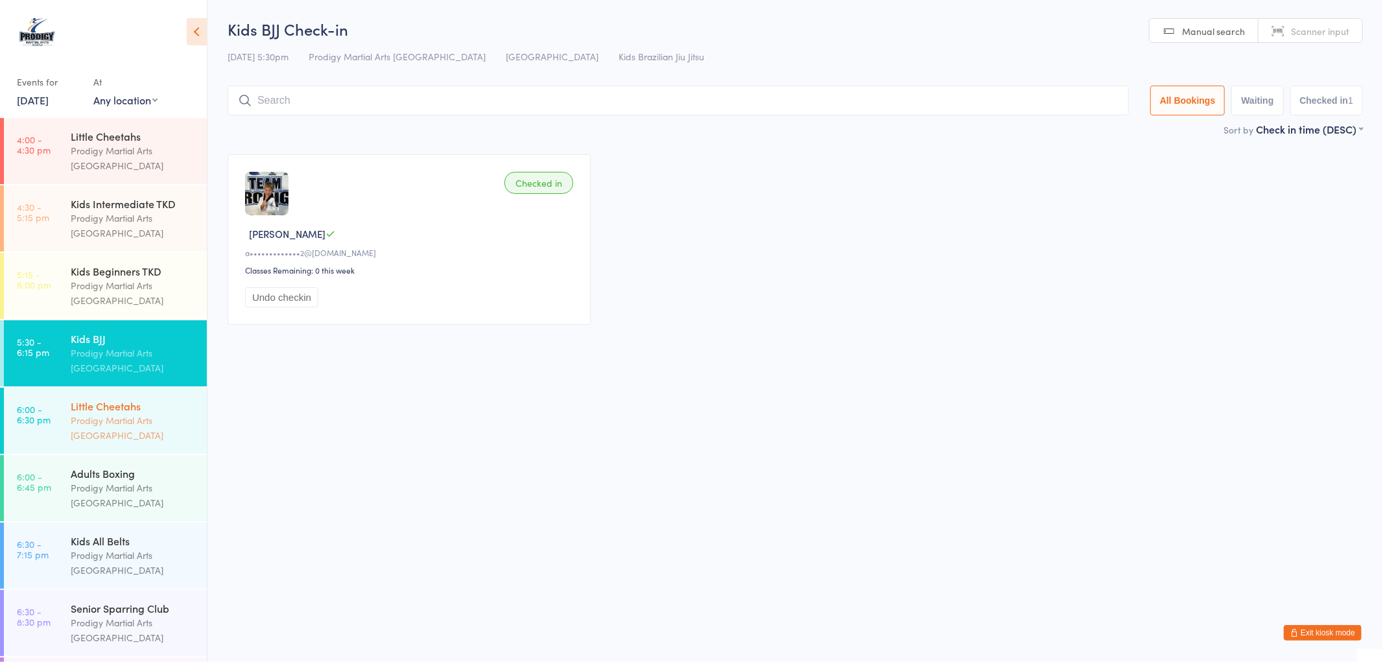
click at [106, 427] on div "Prodigy Martial Arts [GEOGRAPHIC_DATA]" at bounding box center [133, 428] width 125 height 30
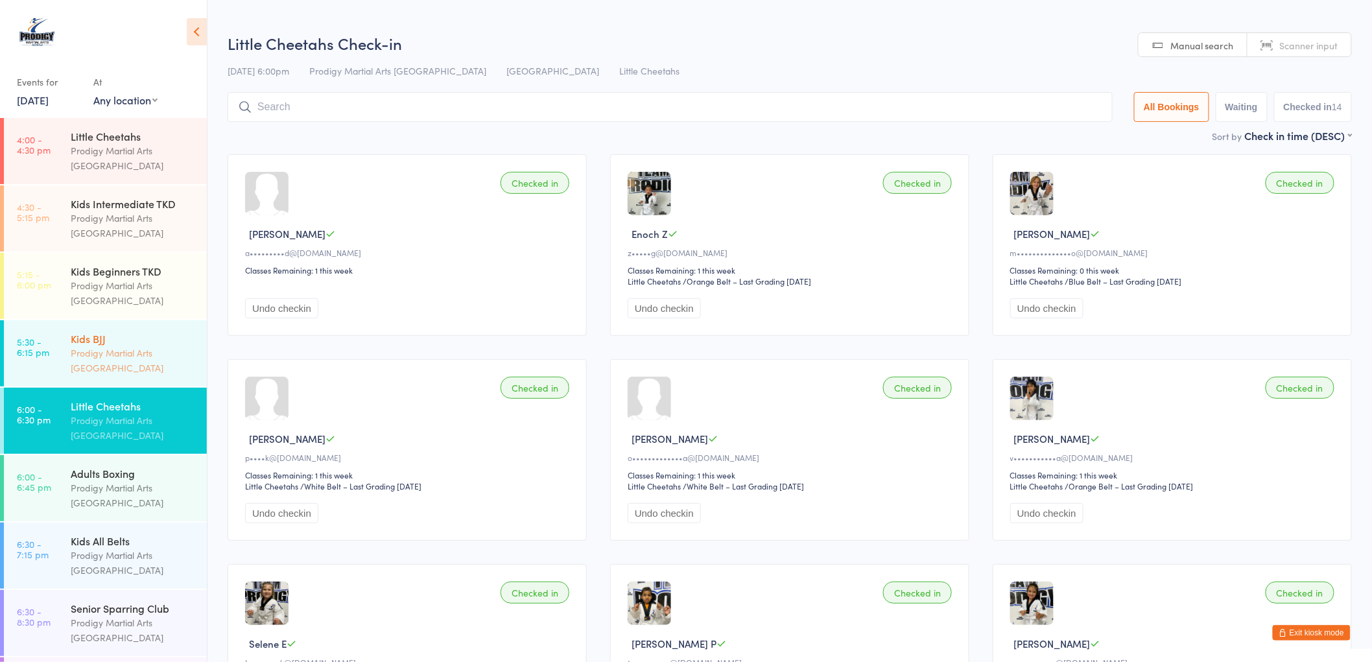
click at [104, 385] on div "Kids BJJ Prodigy Martial Arts [GEOGRAPHIC_DATA]" at bounding box center [139, 353] width 136 height 66
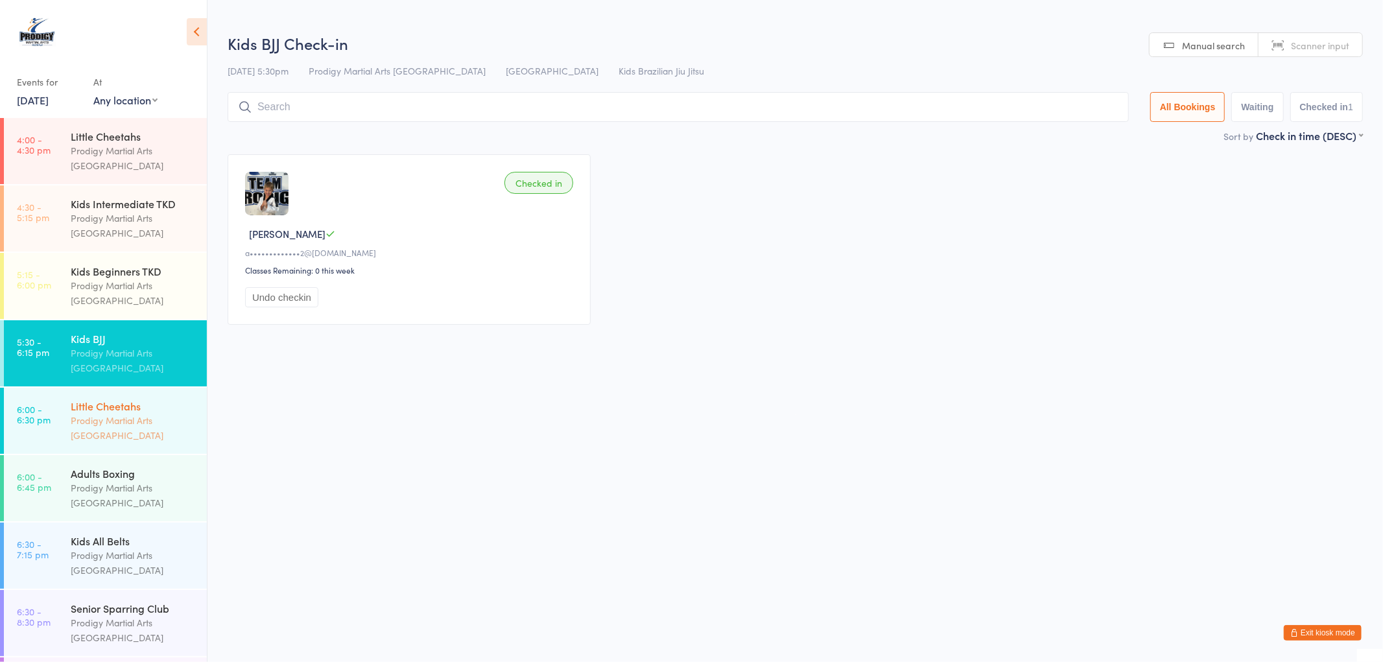
click at [111, 418] on div "Prodigy Martial Arts [GEOGRAPHIC_DATA]" at bounding box center [133, 428] width 125 height 30
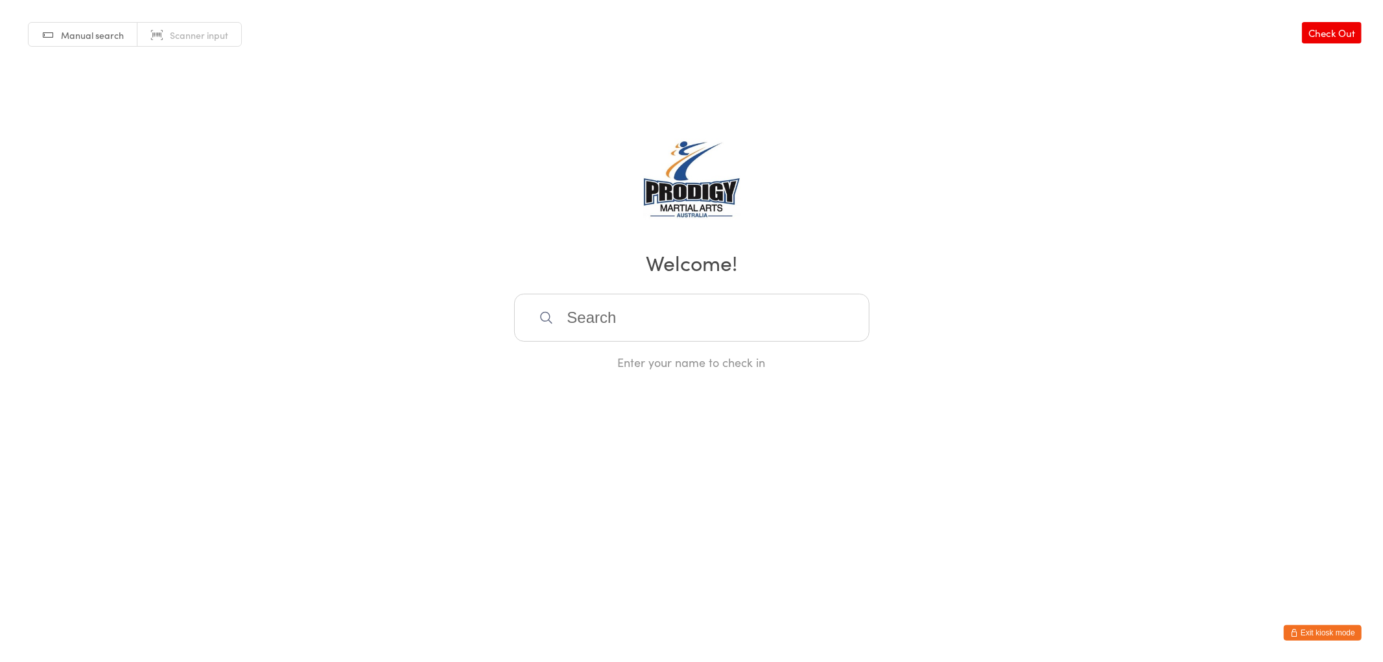
click at [1295, 634] on icon "button" at bounding box center [1295, 633] width 8 height 8
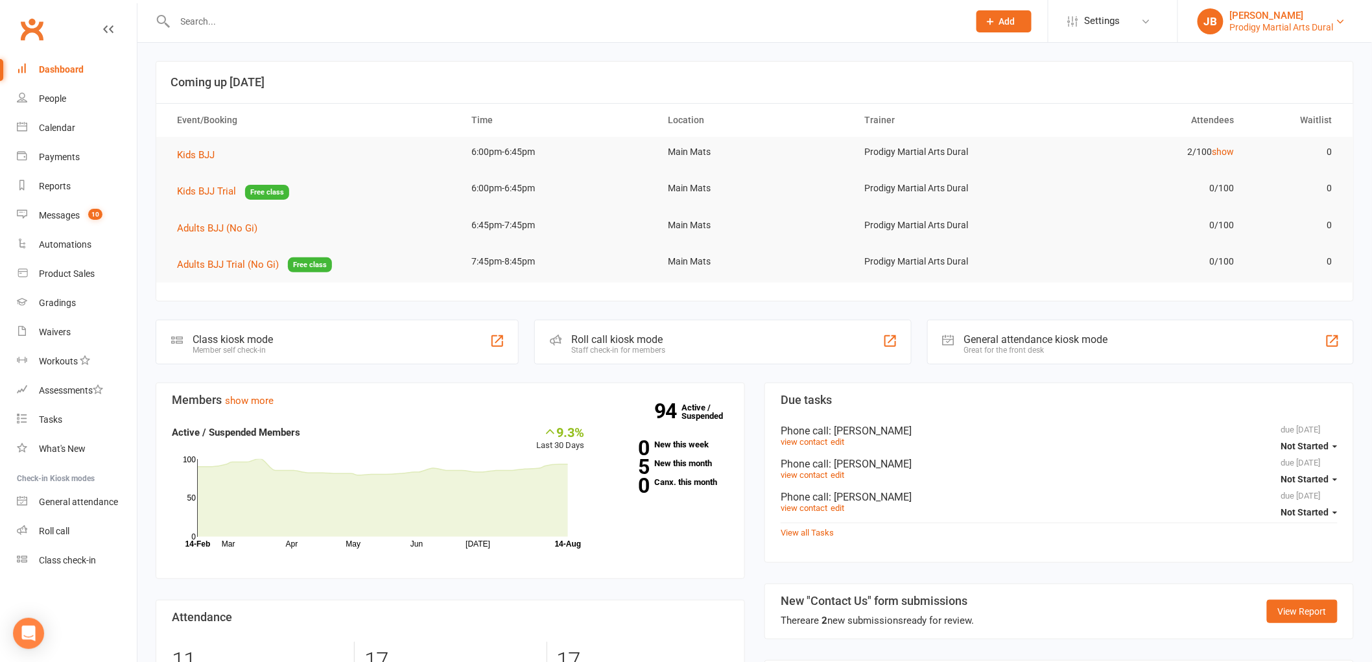
click at [1272, 27] on div "Prodigy Martial Arts Dural" at bounding box center [1282, 27] width 104 height 12
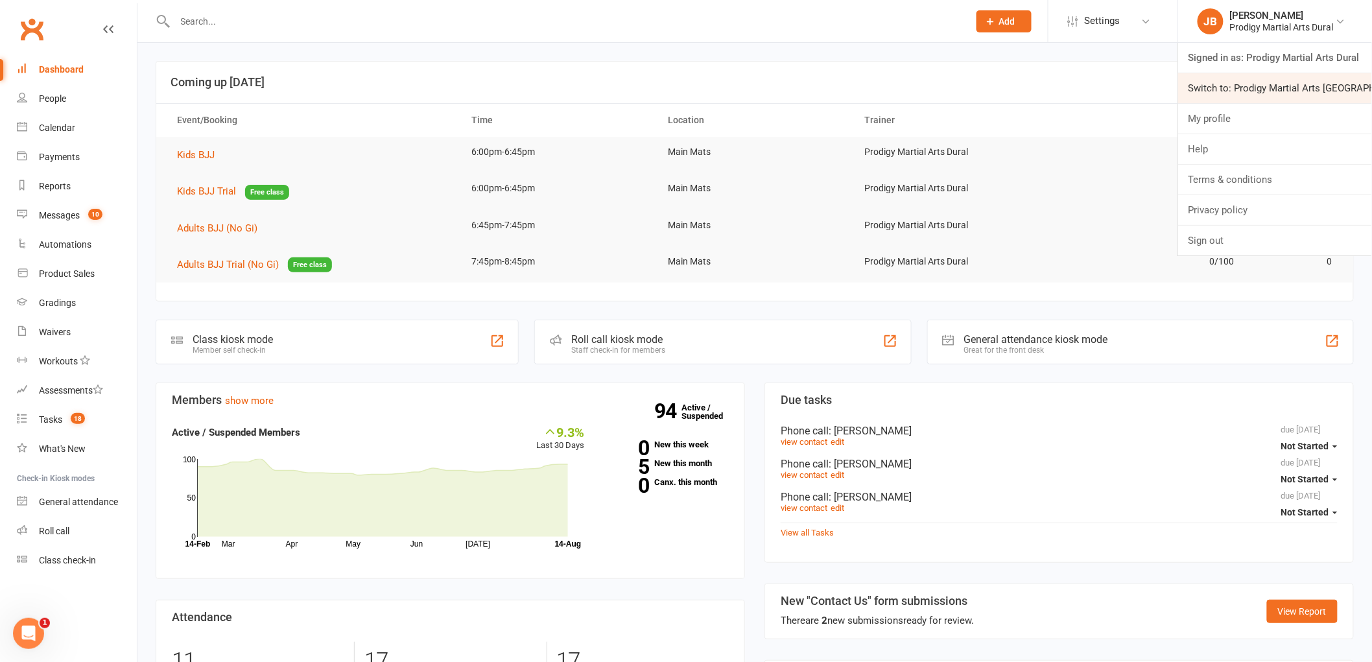
click at [1309, 88] on link "Switch to: Prodigy Martial Arts Seven Hills" at bounding box center [1275, 88] width 194 height 30
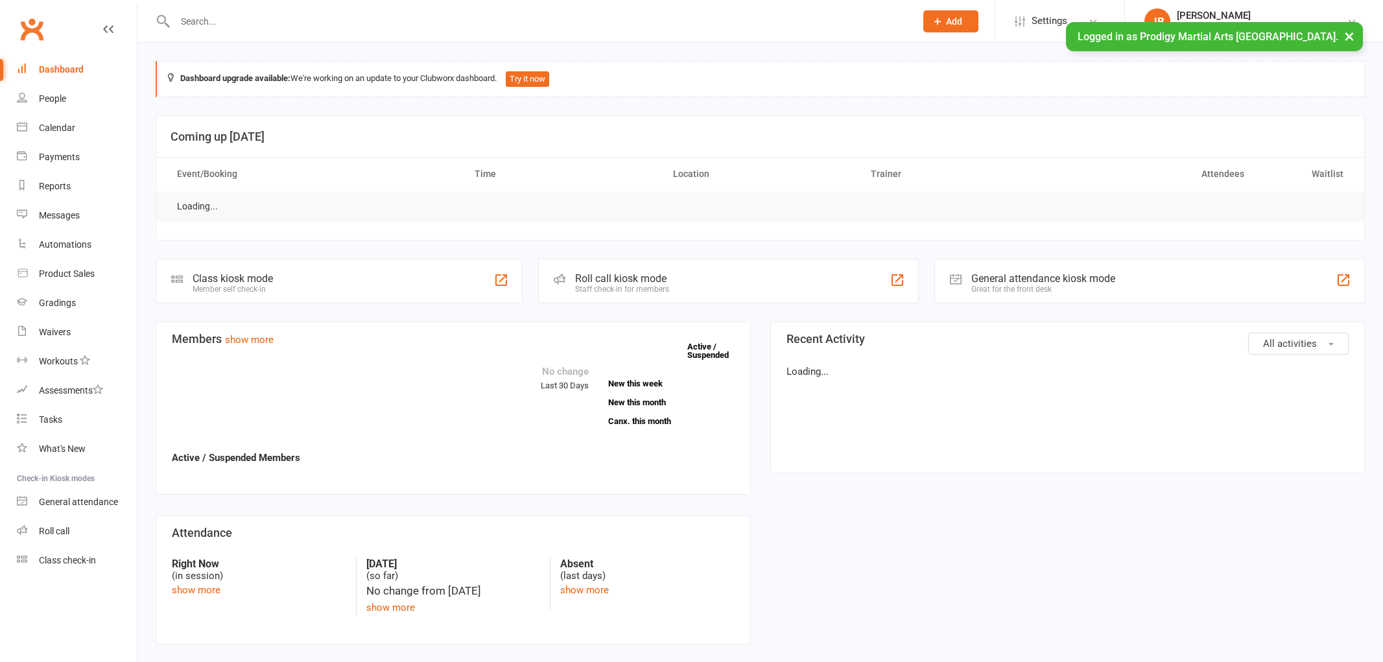
click at [390, 25] on input "text" at bounding box center [539, 21] width 736 height 18
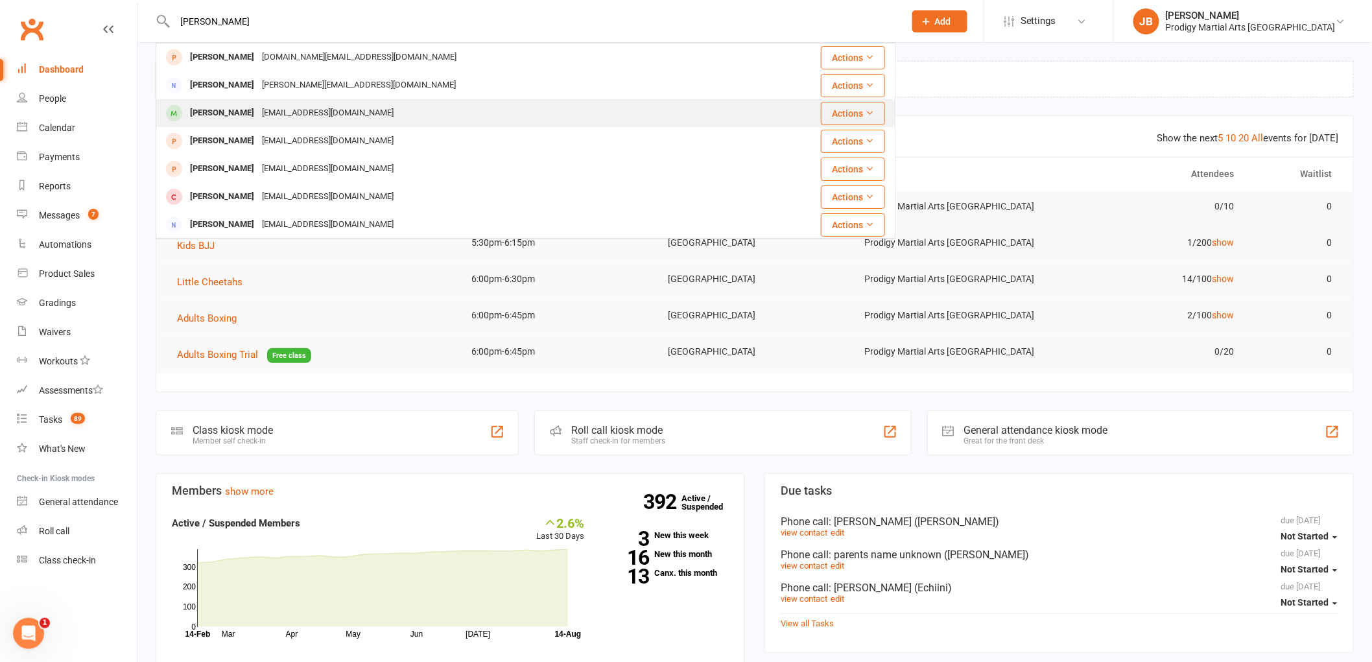
type input "[PERSON_NAME]"
click at [357, 117] on div "[PERSON_NAME] [PERSON_NAME][EMAIL_ADDRESS][DOMAIN_NAME]" at bounding box center [475, 113] width 636 height 27
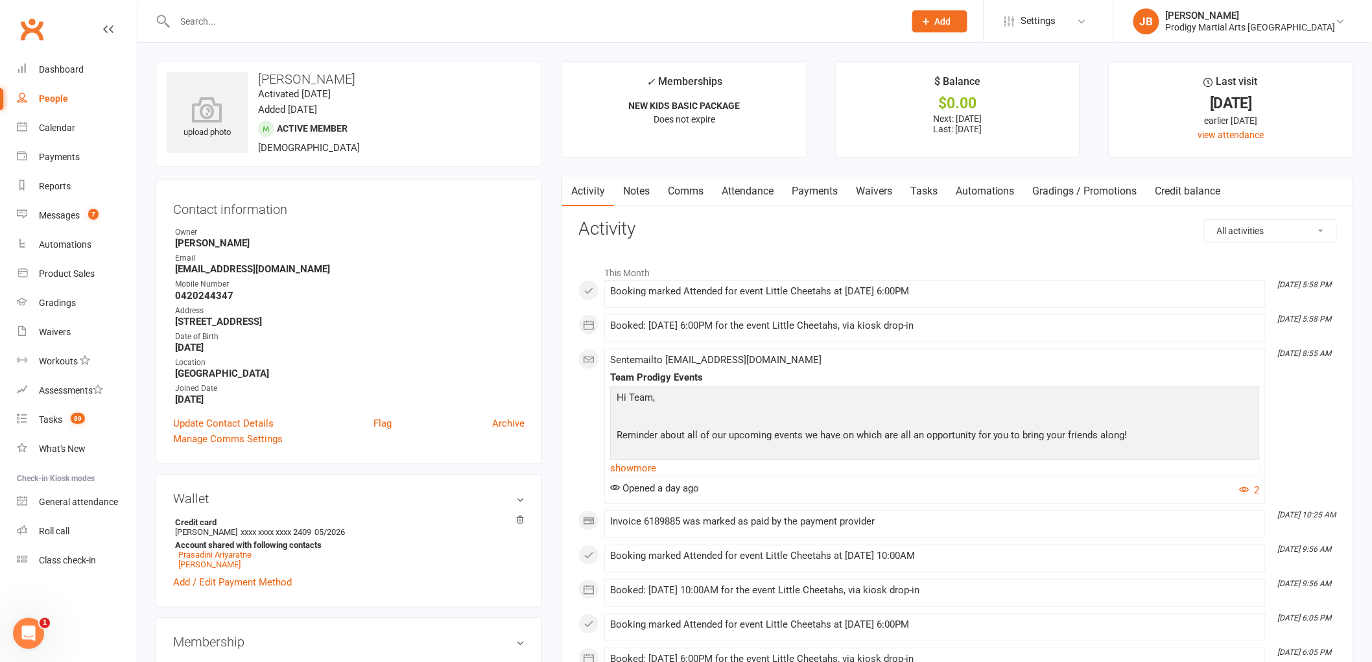
click at [951, 23] on span "Add" at bounding box center [943, 21] width 16 height 10
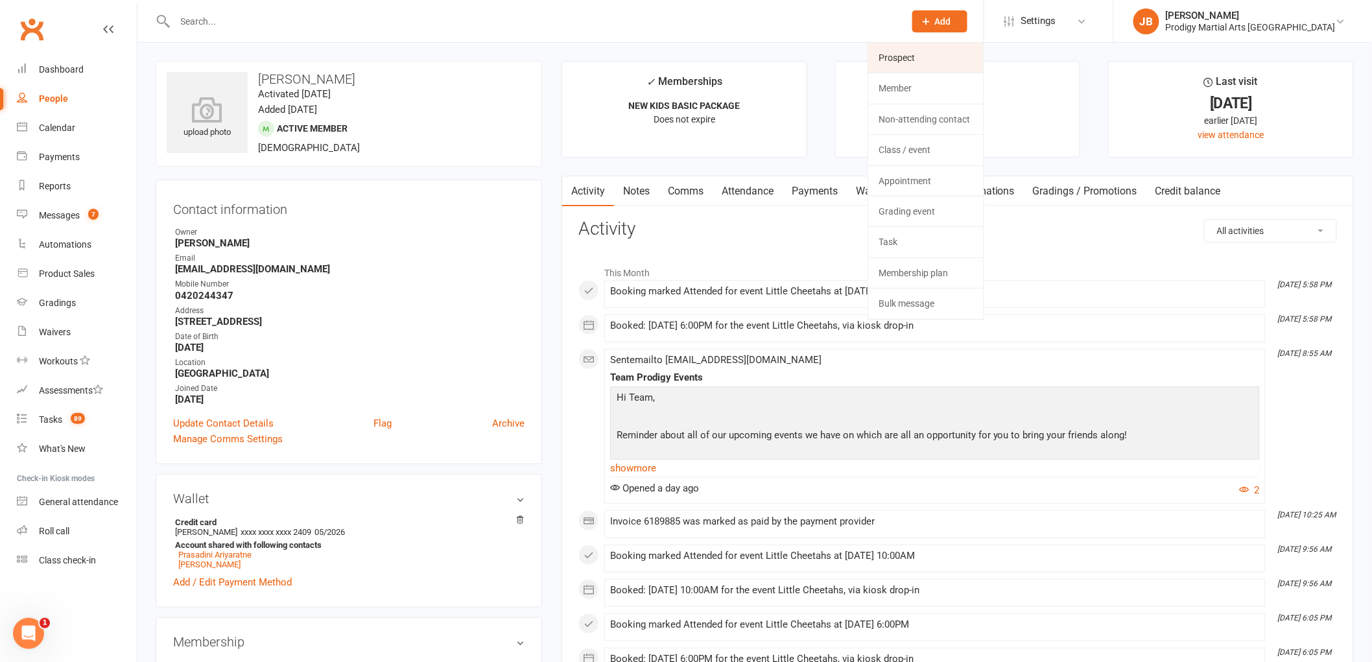
click at [919, 61] on link "Prospect" at bounding box center [925, 58] width 115 height 30
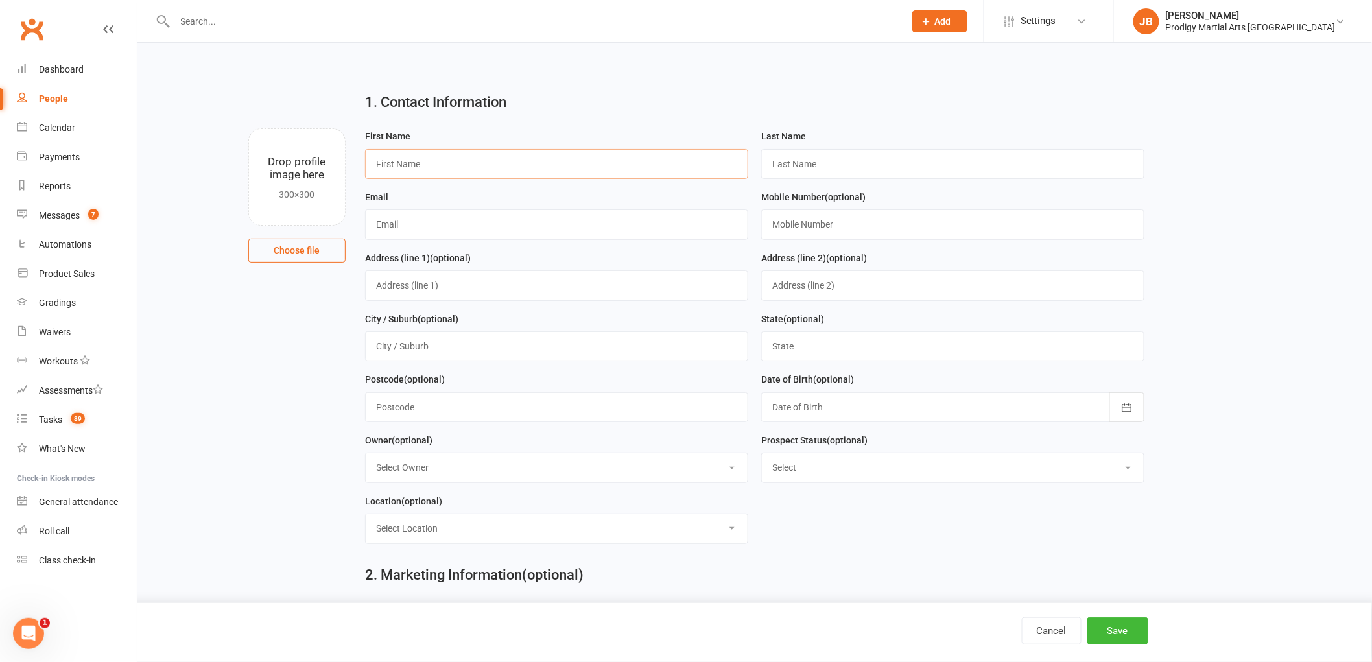
click at [435, 167] on input "text" at bounding box center [556, 164] width 383 height 30
click at [451, 175] on input "text" at bounding box center [556, 164] width 383 height 30
paste input "Kugatharan"
type input "Kugatharan"
click at [773, 160] on input "text" at bounding box center [952, 164] width 383 height 30
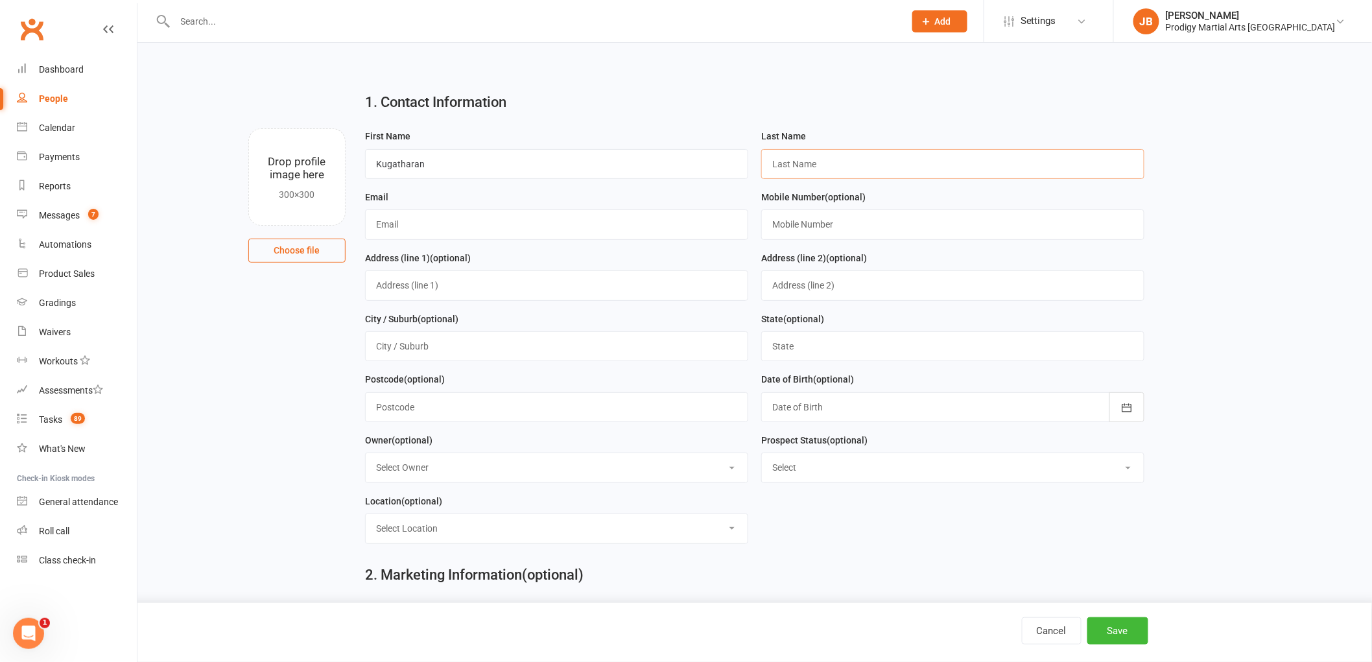
click at [809, 170] on input "text" at bounding box center [952, 164] width 383 height 30
paste input "RASANAYAGAM"
type input "RASANAYAGAM"
click at [486, 222] on input "text" at bounding box center [556, 224] width 383 height 30
click at [401, 216] on input "text" at bounding box center [556, 224] width 383 height 30
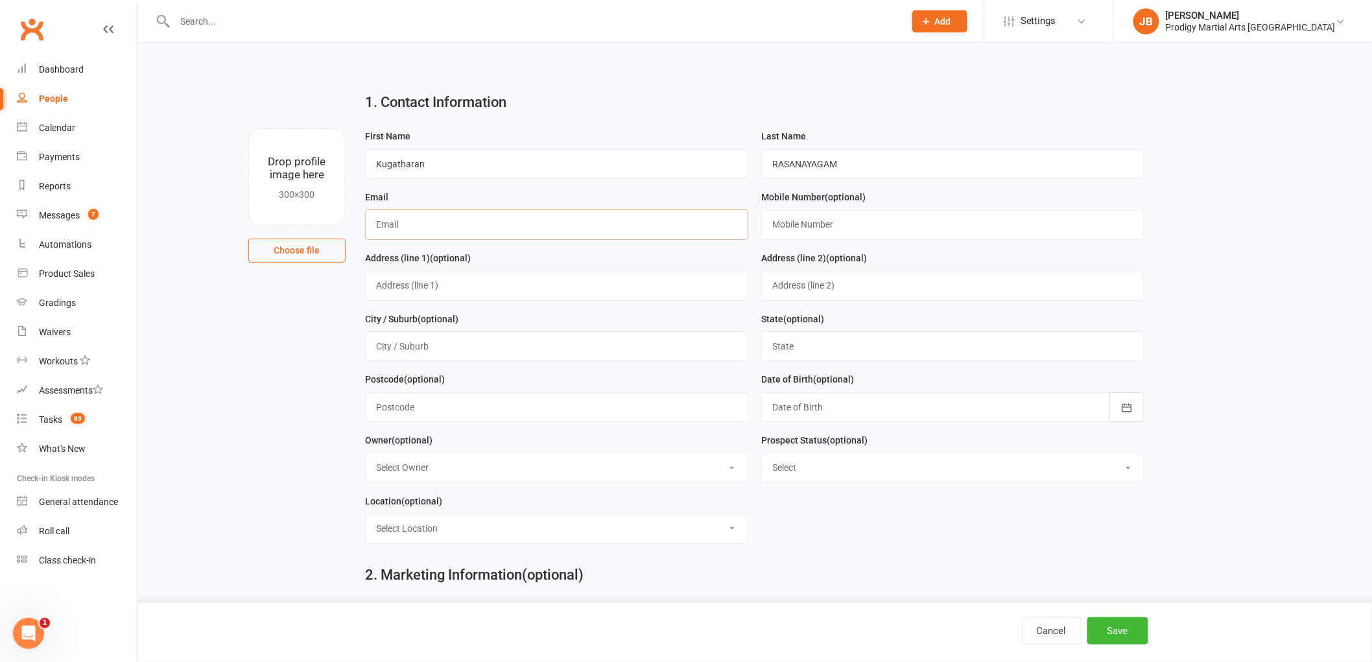
paste input "Kuki2454@gmail.com"
type input "Kuki2454@gmail.com"
click at [924, 235] on input "text" at bounding box center [952, 224] width 383 height 30
click at [821, 230] on input "text" at bounding box center [952, 224] width 383 height 30
paste input "0469754344"
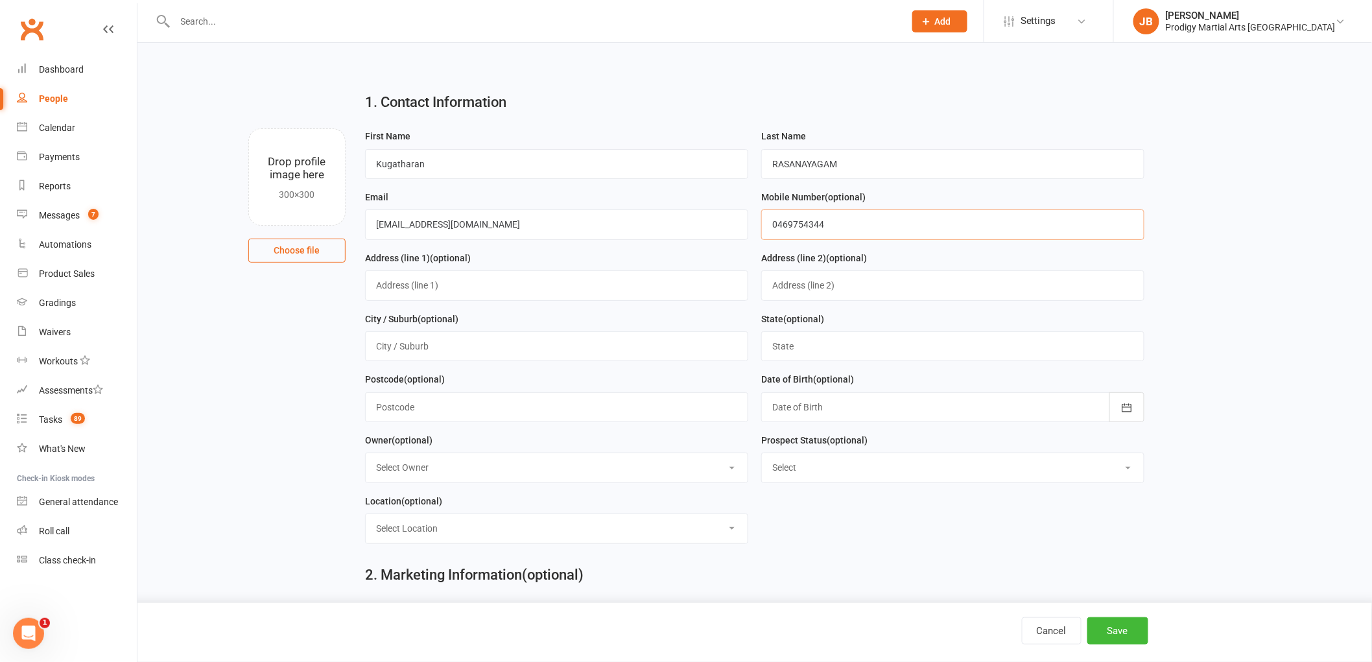
type input "0469754344"
click at [452, 342] on input "text" at bounding box center [556, 346] width 383 height 30
paste input "Unit 4 22 oramzi rd"
type input "Unit 4 22 oramzi rd"
click at [885, 347] on input "text" at bounding box center [952, 346] width 383 height 30
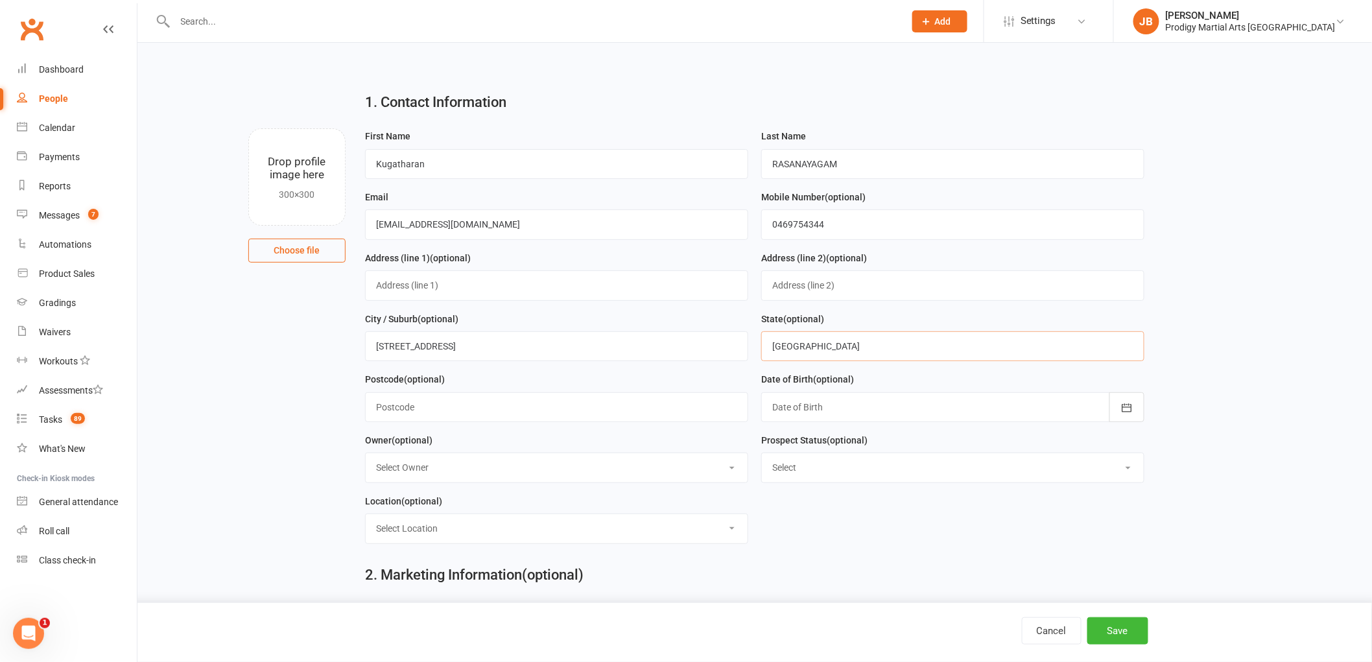
type input "NSW"
click at [621, 412] on input "text" at bounding box center [556, 407] width 383 height 30
type input "2145"
click at [884, 403] on div at bounding box center [952, 407] width 383 height 30
click at [789, 438] on button "button" at bounding box center [783, 440] width 28 height 23
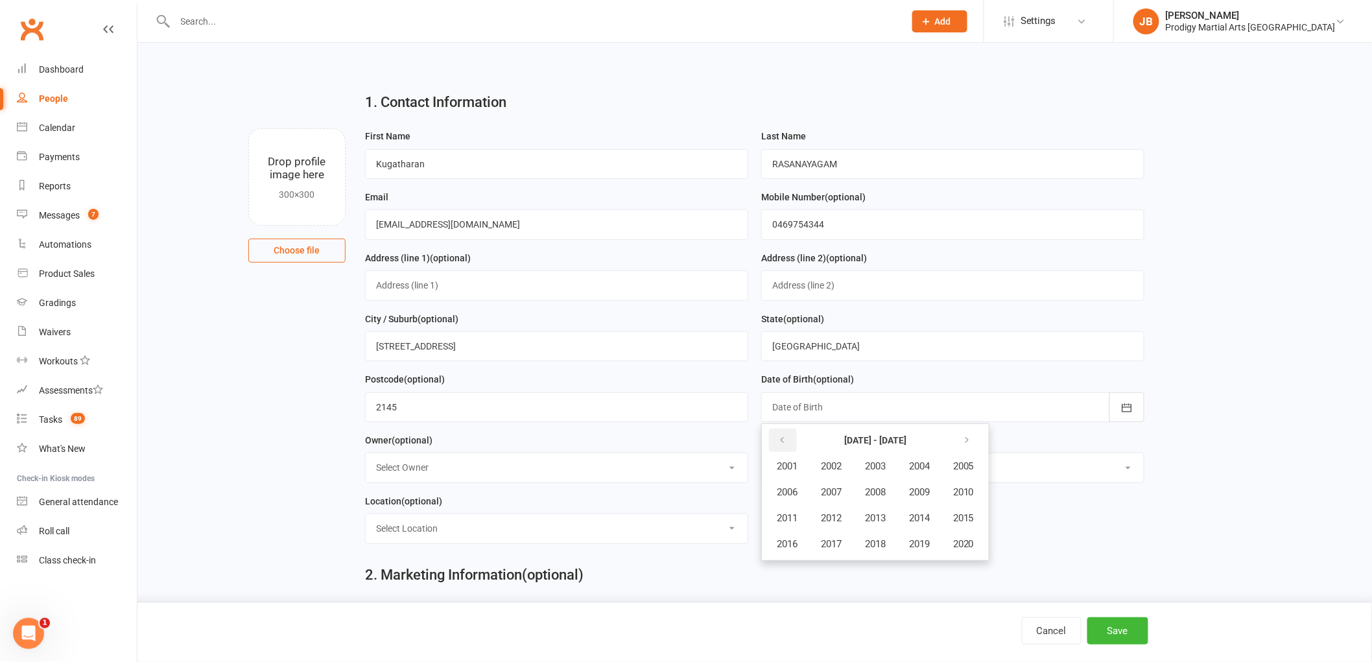
click at [790, 439] on button "button" at bounding box center [783, 440] width 28 height 23
click at [777, 494] on span "1986" at bounding box center [787, 492] width 21 height 12
click at [907, 462] on button "March" at bounding box center [926, 466] width 69 height 25
click at [923, 516] on span "06" at bounding box center [928, 516] width 10 height 10
type input "06 Mar 1986"
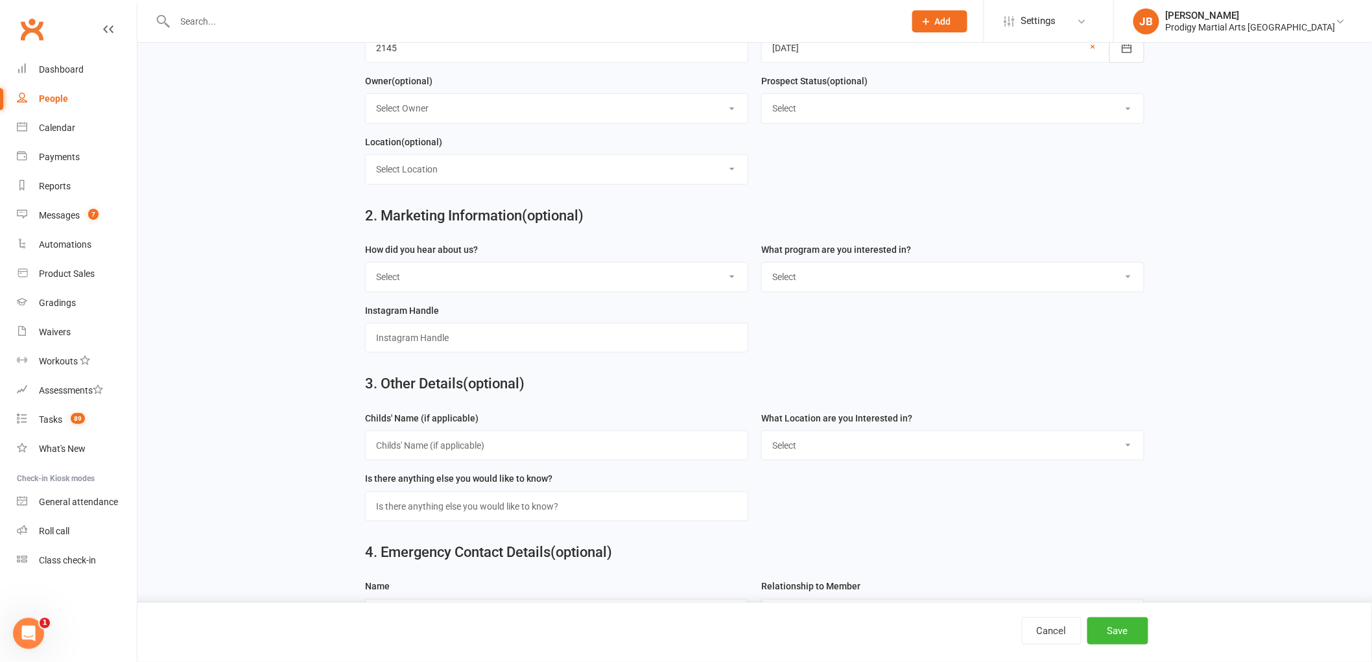
scroll to position [360, 0]
click at [1127, 639] on button "Save" at bounding box center [1118, 630] width 61 height 27
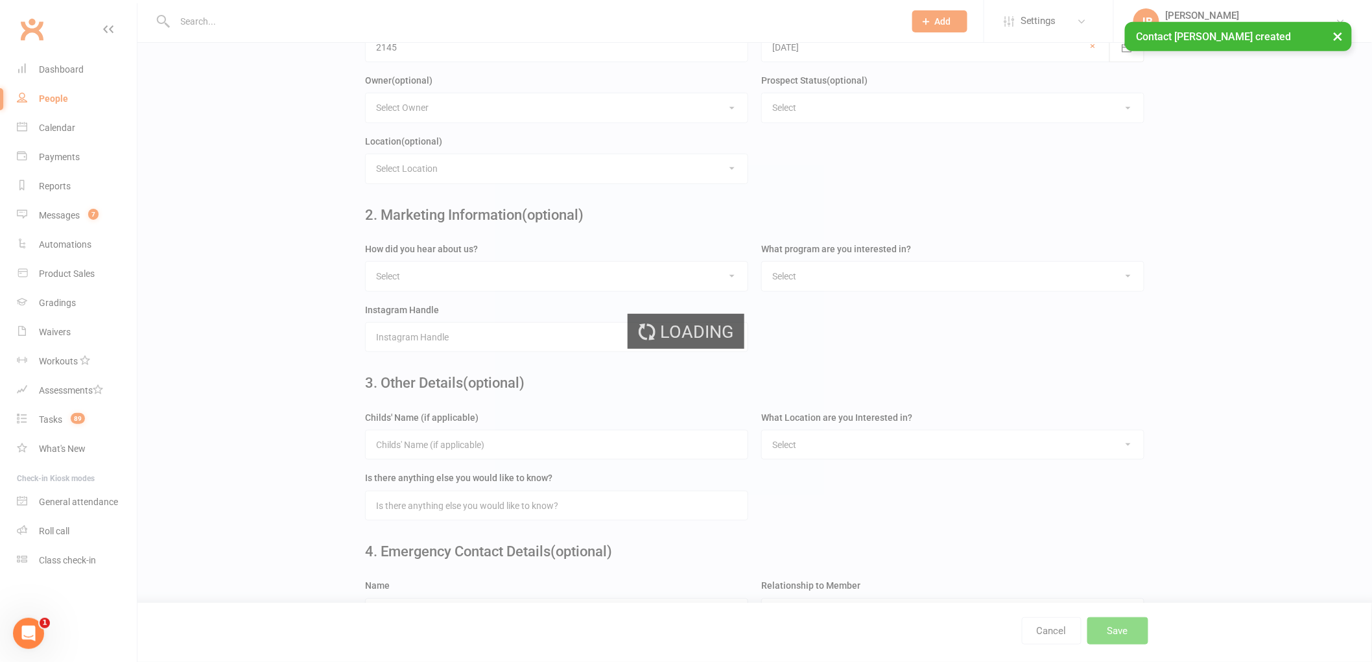
scroll to position [0, 0]
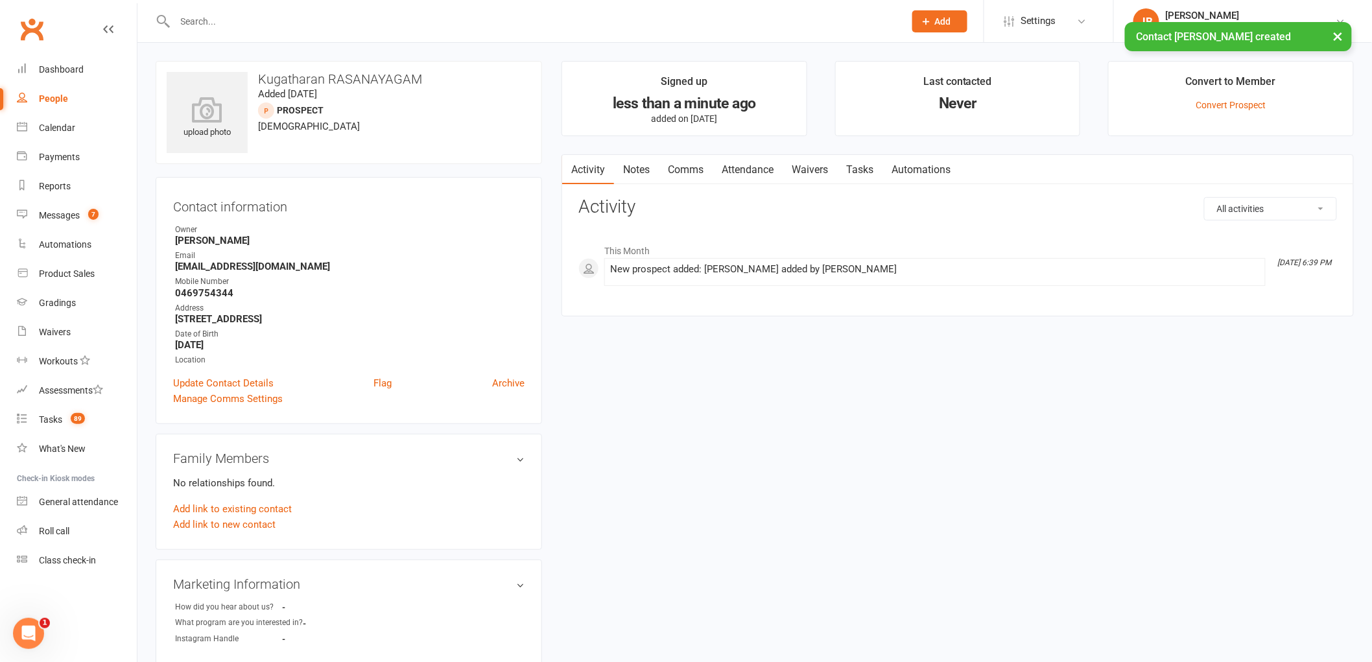
click at [818, 171] on link "Waivers" at bounding box center [810, 170] width 54 height 30
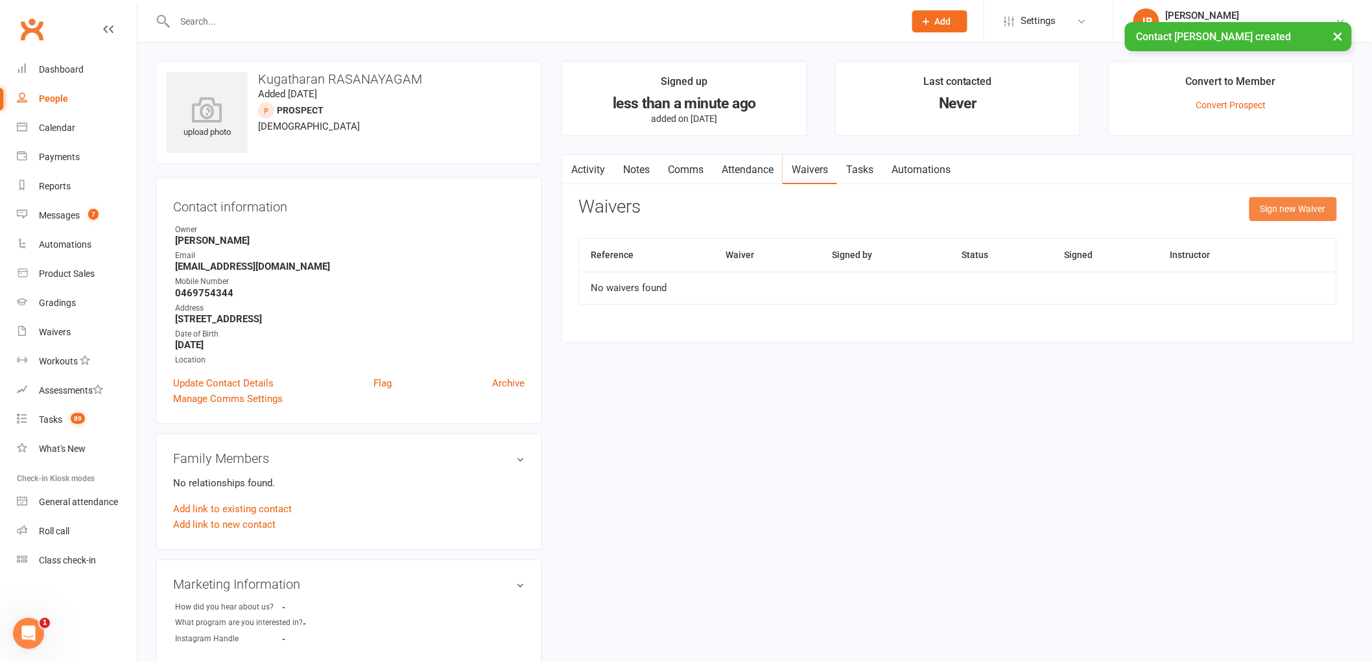
click at [1269, 214] on button "Sign new Waiver" at bounding box center [1294, 208] width 88 height 23
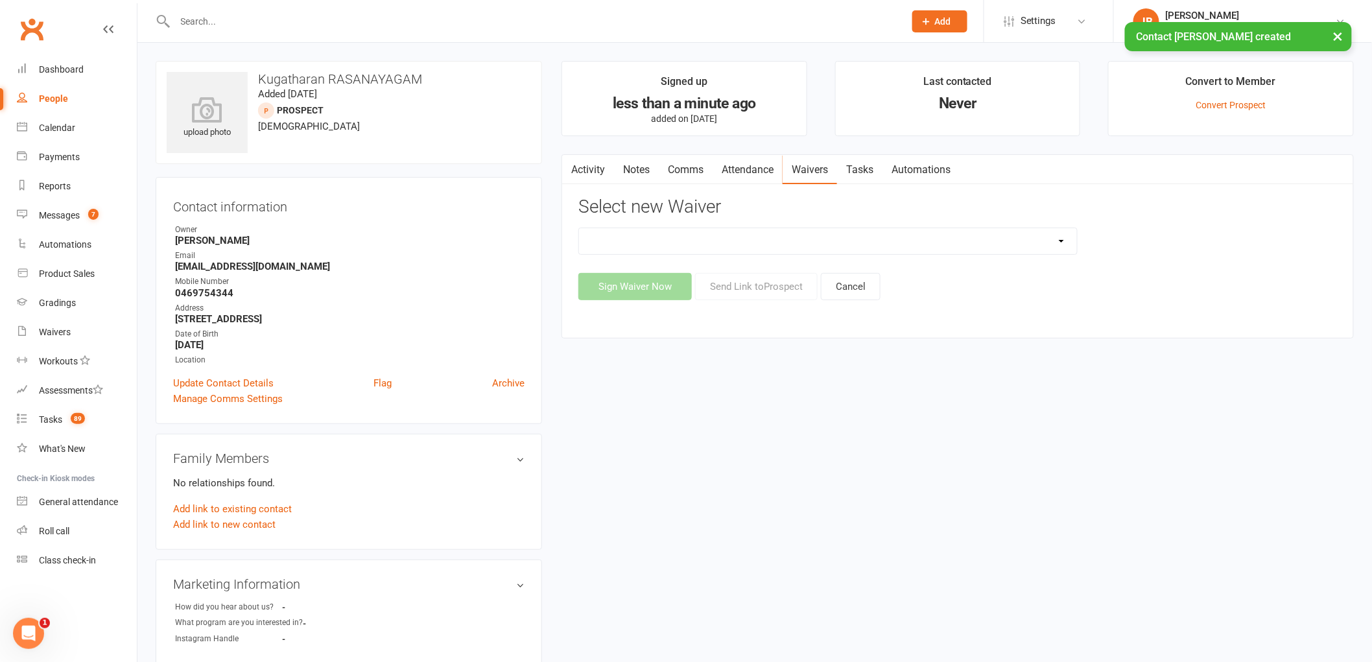
click at [904, 248] on select "Change of Payment Details New Members - PMA Waiver / T&C's New Members - PMA Wa…" at bounding box center [828, 241] width 498 height 26
select select "9955"
click at [579, 228] on select "Change of Payment Details New Members - PMA Waiver / T&C's New Members - PMA Wa…" at bounding box center [828, 241] width 498 height 26
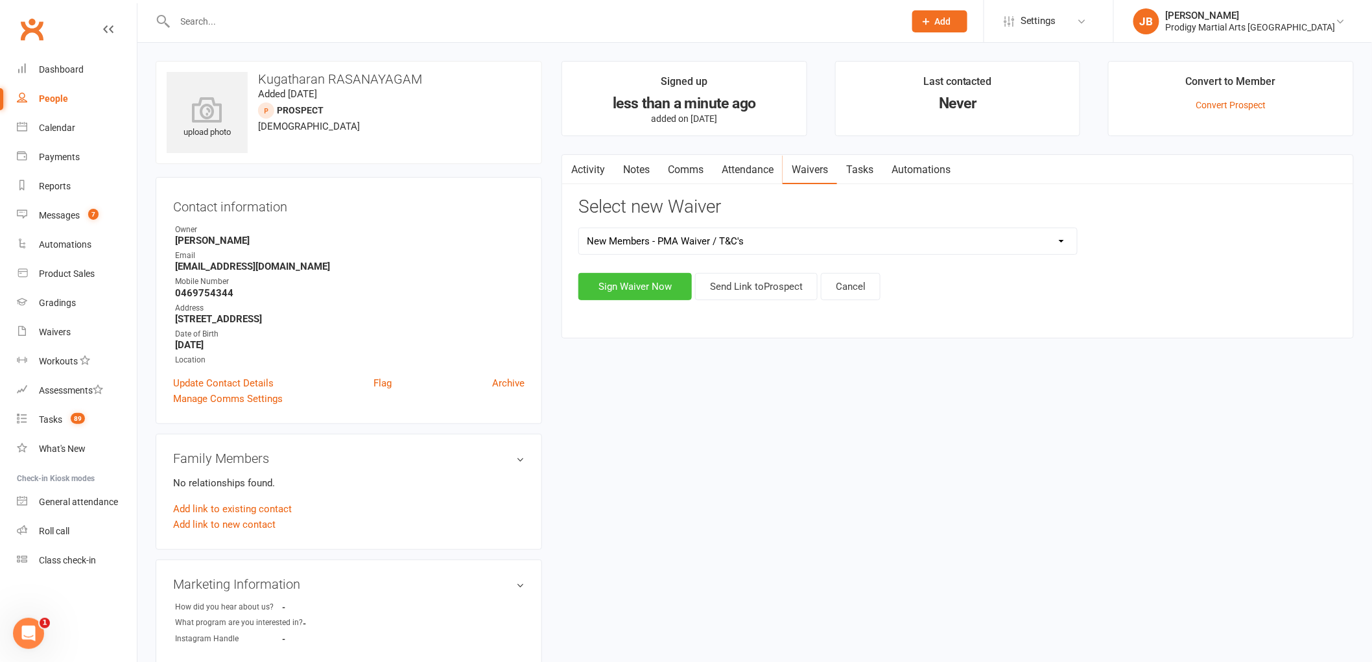
click at [631, 300] on button "Sign Waiver Now" at bounding box center [635, 286] width 113 height 27
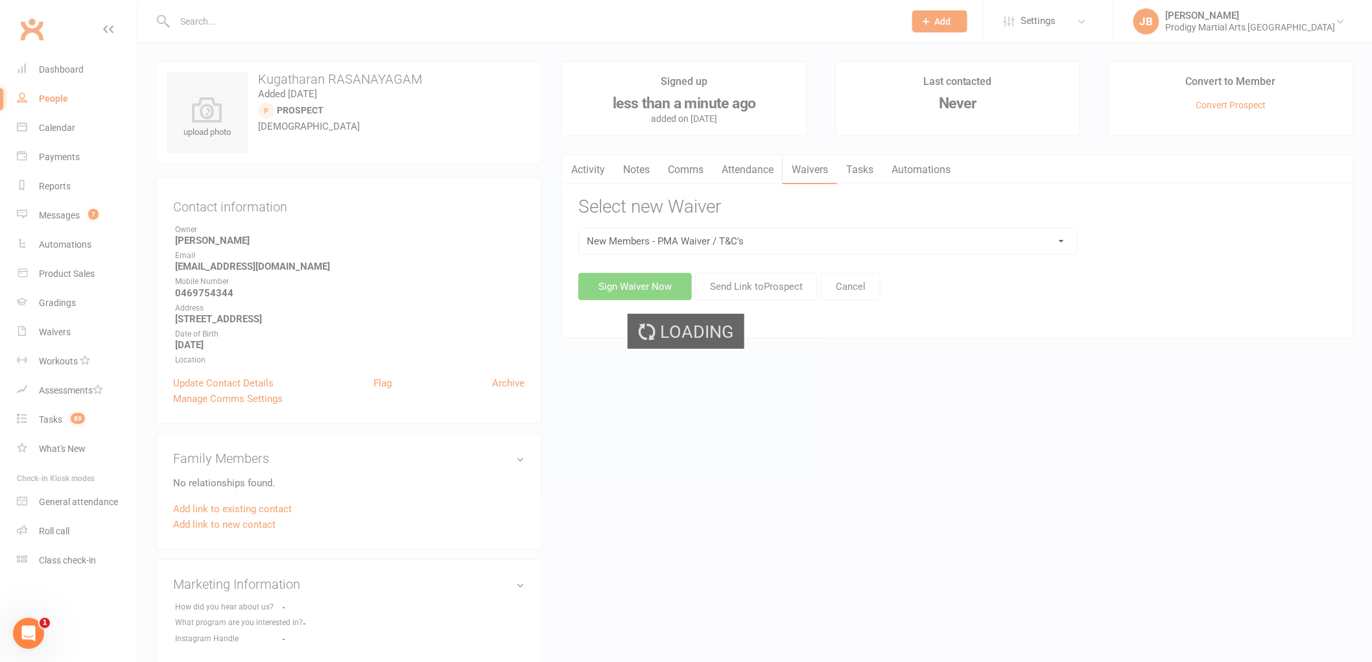
click at [632, 293] on div "Loading" at bounding box center [686, 331] width 1372 height 662
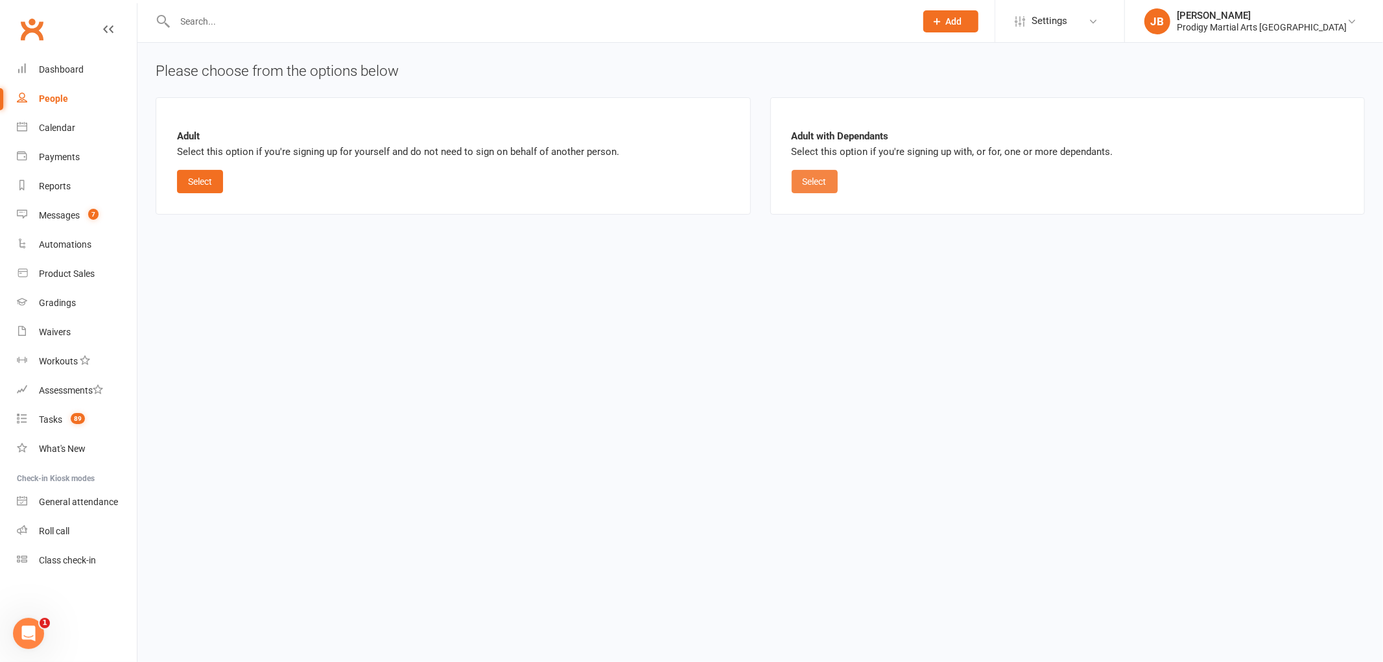
click at [813, 185] on button "Select" at bounding box center [815, 181] width 46 height 23
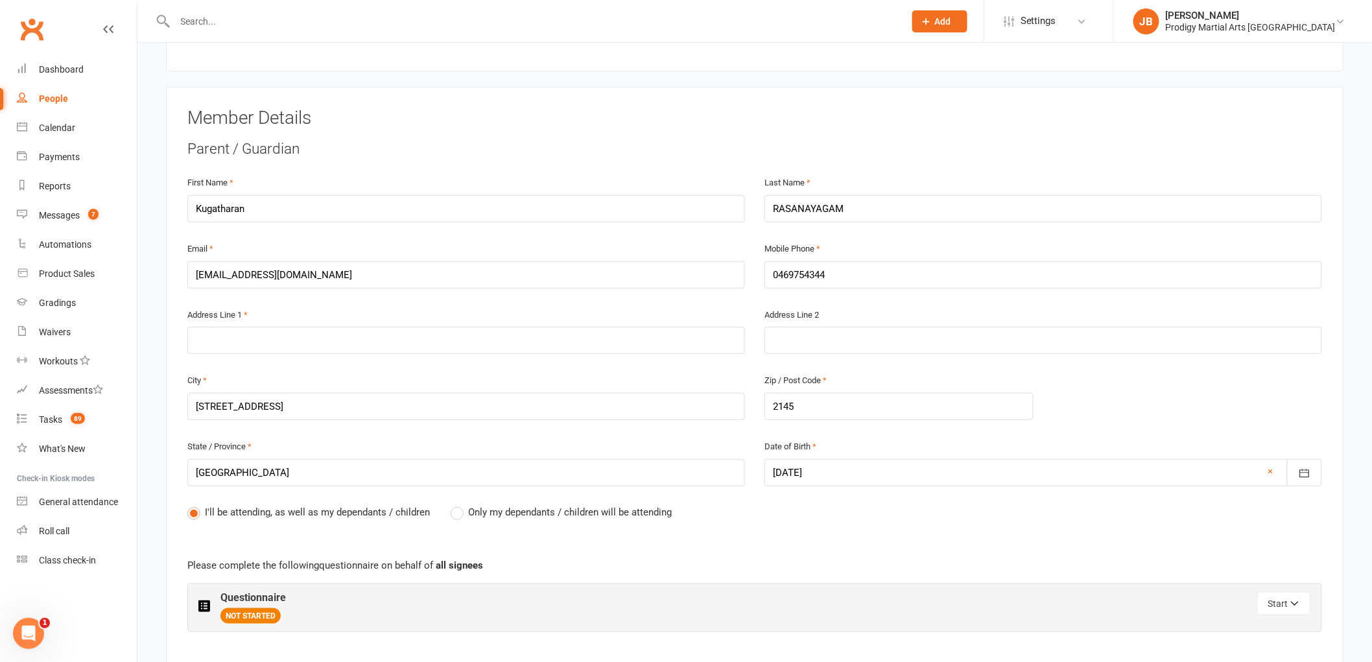
scroll to position [288, 0]
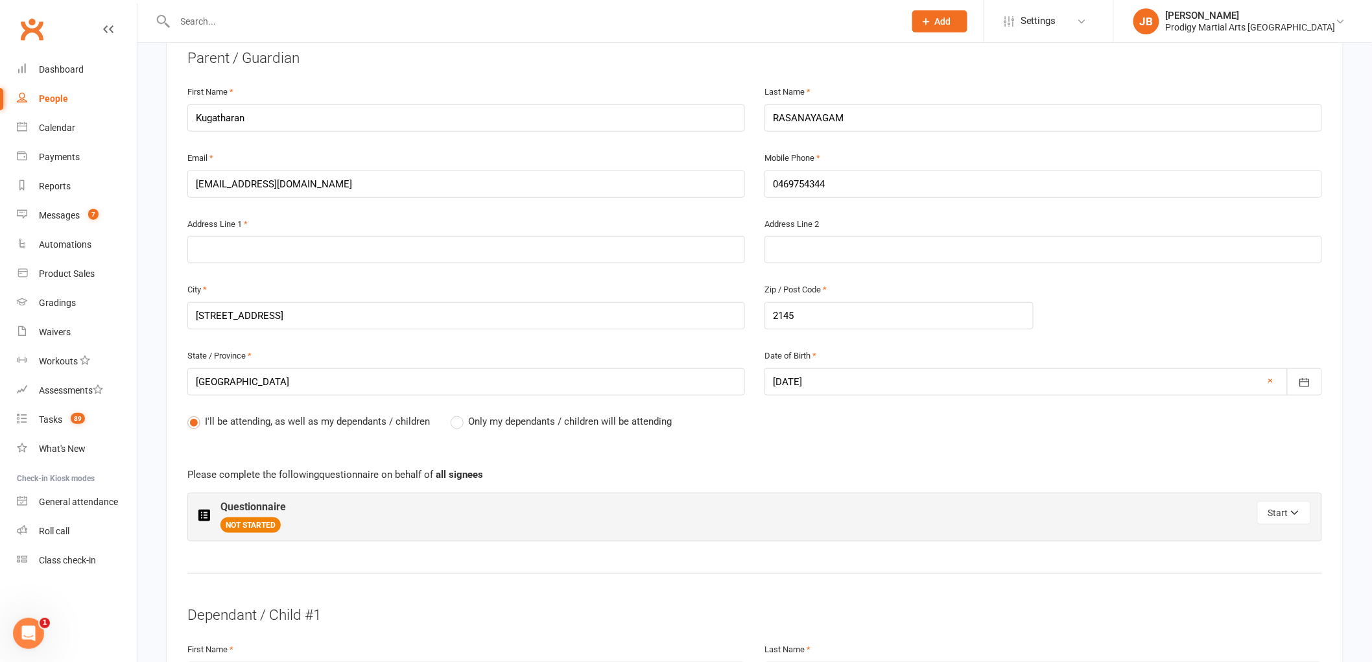
click at [552, 418] on span "Only my dependants / children will be attending" at bounding box center [570, 421] width 204 height 14
click at [459, 414] on input "Only my dependants / children will be attending" at bounding box center [455, 414] width 8 height 0
click at [437, 520] on div "Questionnaire NOT STARTED" at bounding box center [476, 517] width 556 height 32
click at [1304, 513] on button "Start" at bounding box center [1285, 512] width 54 height 23
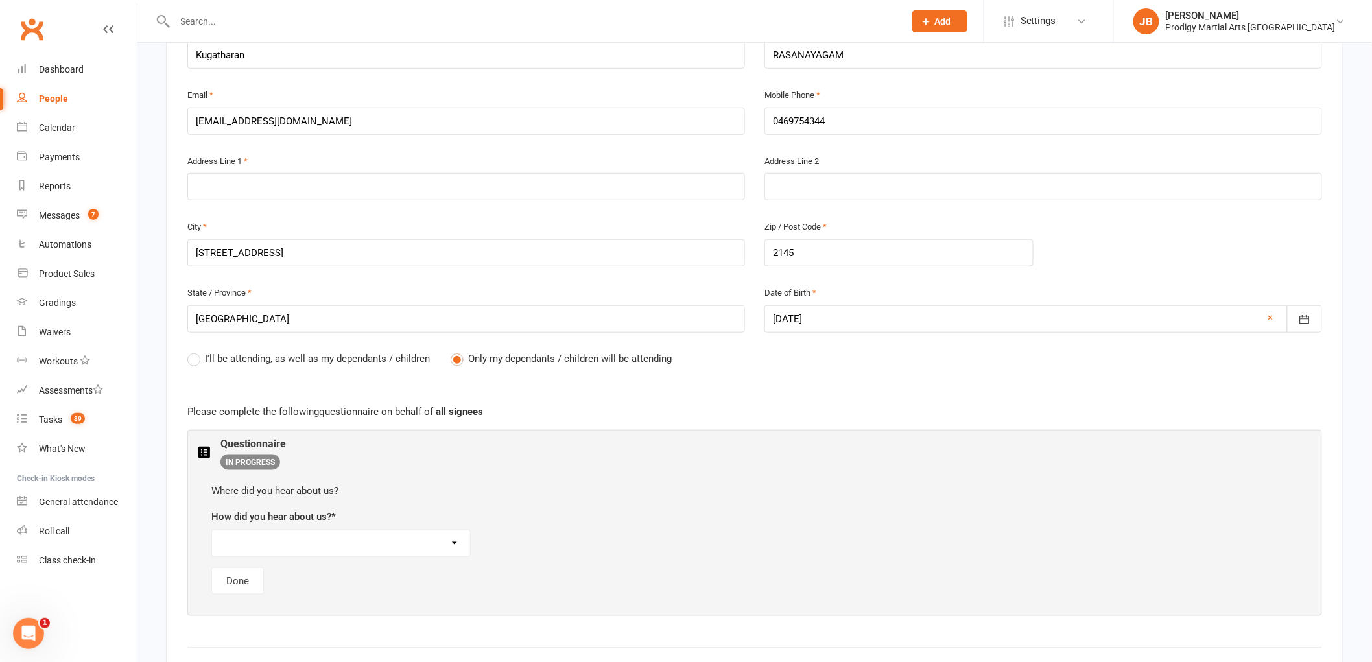
scroll to position [432, 0]
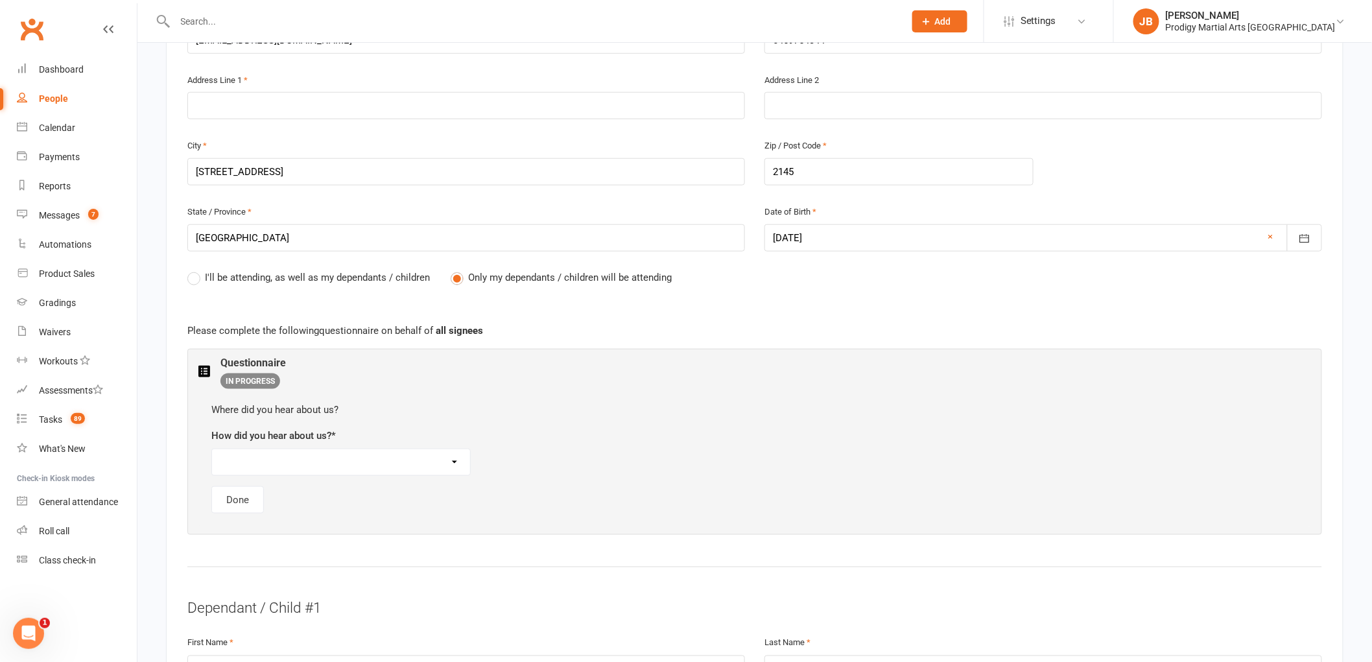
click at [273, 467] on select "Referral Social Media Drove/Walk Past Google Search School Flyer Distribution I…" at bounding box center [341, 462] width 258 height 26
select select "Google Search"
click at [212, 449] on select "Referral Social Media Drove/Walk Past Google Search School Flyer Distribution I…" at bounding box center [341, 462] width 258 height 26
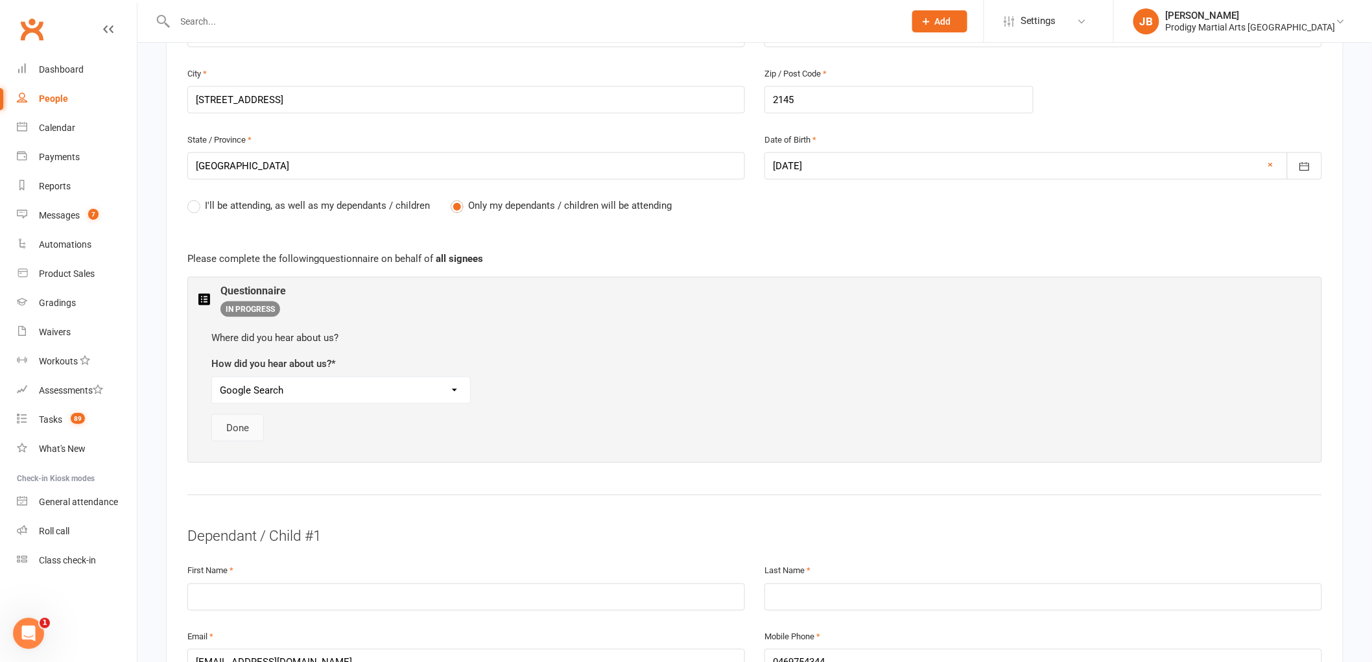
click at [239, 423] on button "Done" at bounding box center [237, 427] width 53 height 27
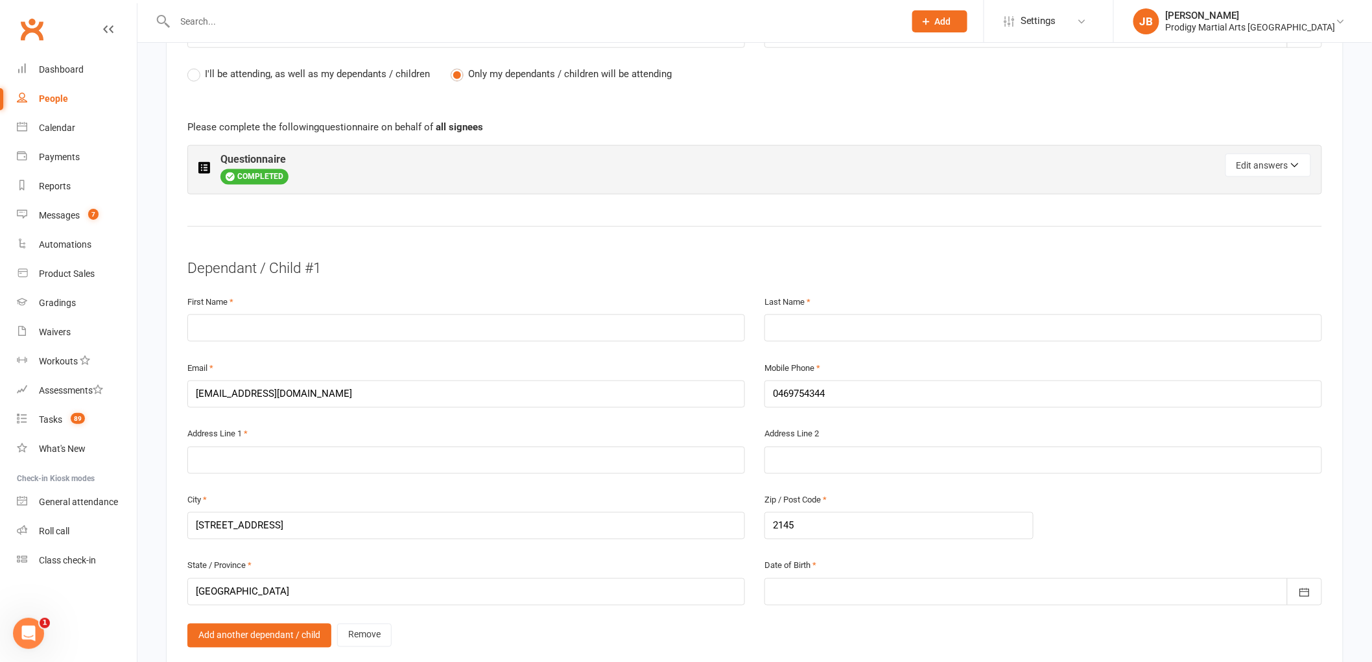
scroll to position [649, 0]
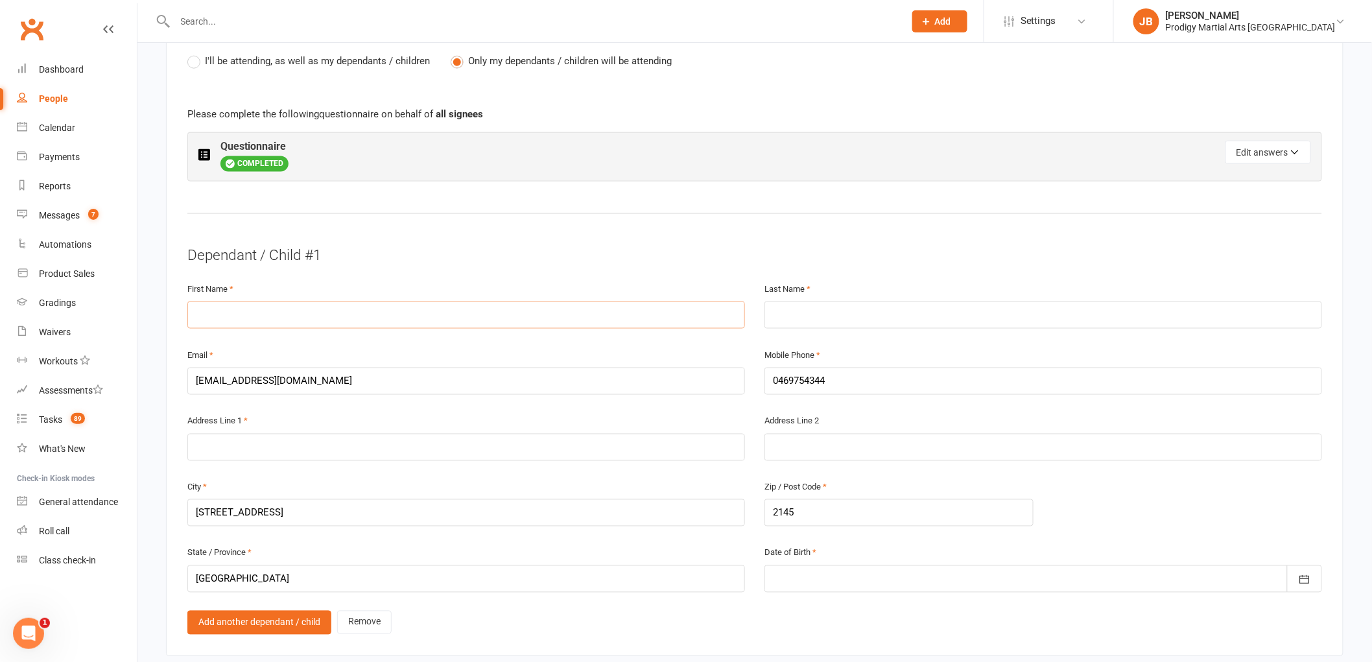
click at [296, 309] on input "text" at bounding box center [466, 315] width 558 height 27
type input "Nadeeb"
click at [822, 295] on div "Last Name" at bounding box center [1044, 305] width 558 height 48
drag, startPoint x: 826, startPoint y: 311, endPoint x: 1032, endPoint y: 272, distance: 209.2
click at [826, 311] on input "text" at bounding box center [1044, 315] width 558 height 27
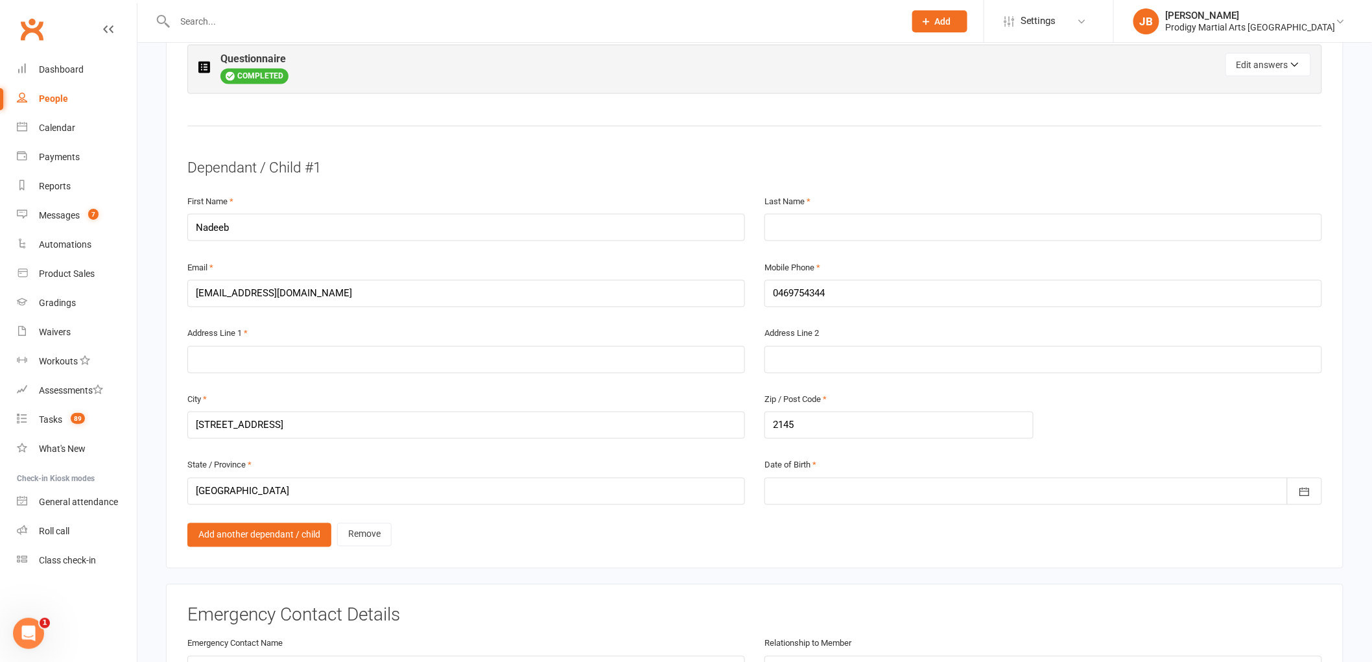
scroll to position [865, 0]
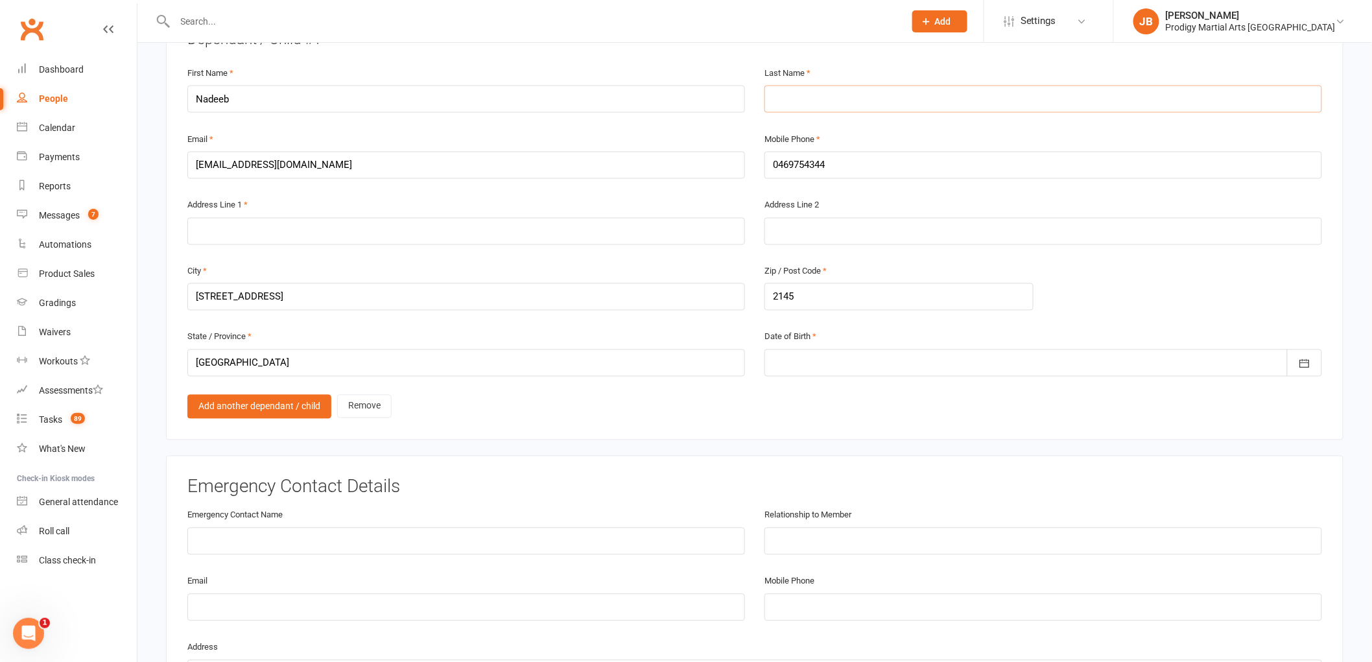
click at [837, 92] on input "text" at bounding box center [1044, 99] width 558 height 27
paste input "RASANAYAGAM"
type input "RASANAYAGAM"
click at [461, 230] on input "text" at bounding box center [466, 231] width 558 height 27
click at [848, 355] on div at bounding box center [1044, 363] width 558 height 27
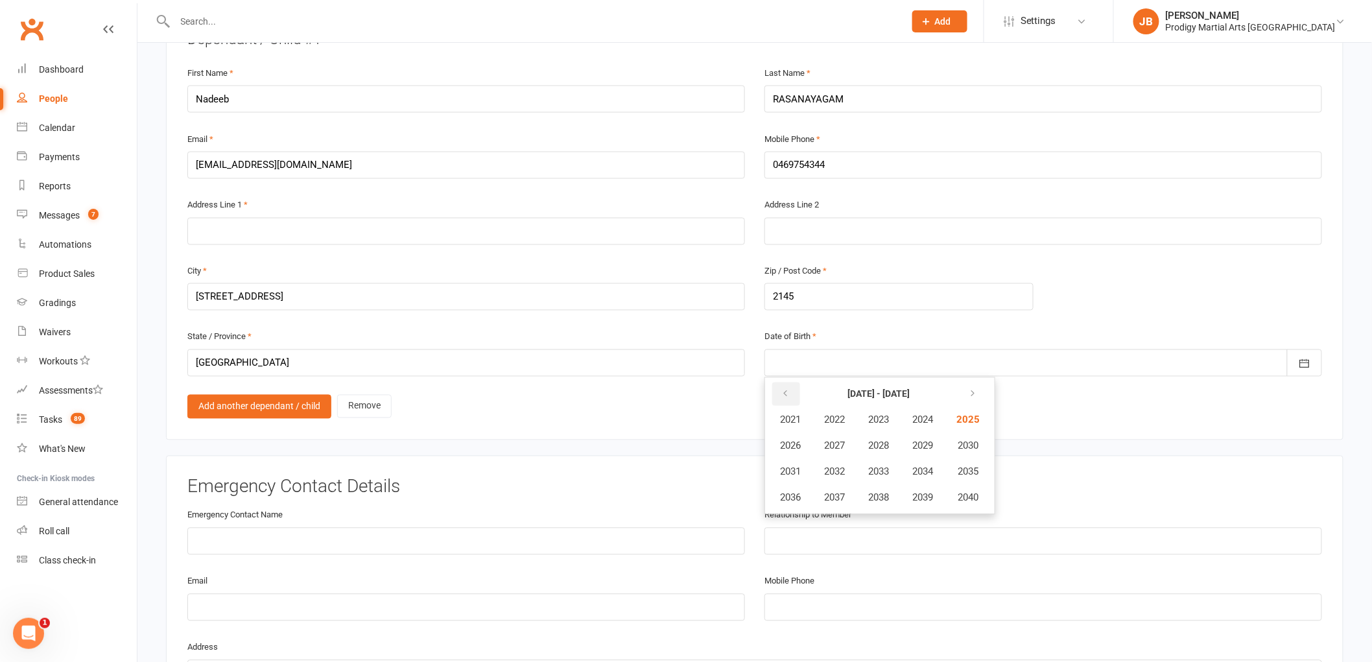
click at [789, 397] on button "button" at bounding box center [786, 394] width 28 height 23
click at [957, 492] on button "2020" at bounding box center [967, 498] width 43 height 25
click at [789, 466] on span "July" at bounding box center [798, 472] width 18 height 12
click at [926, 440] on span "02" at bounding box center [931, 445] width 10 height 10
type input "02 Jul 2020"
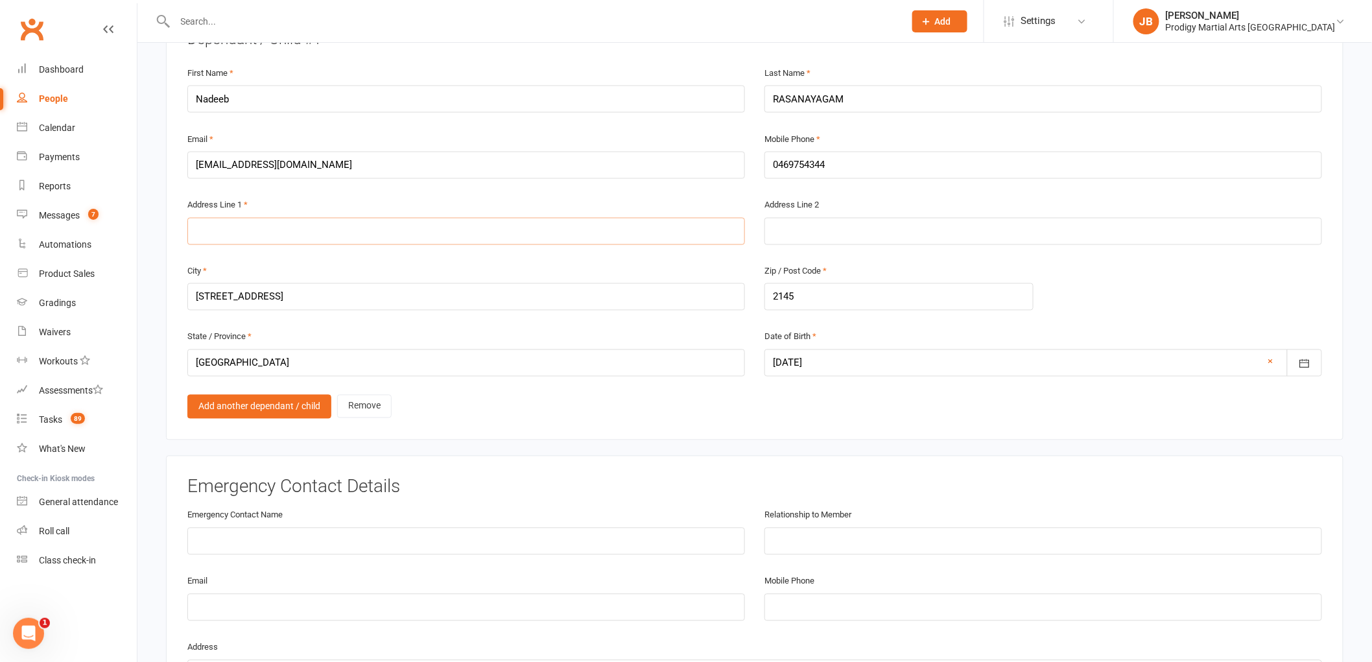
click at [469, 230] on input "text" at bounding box center [466, 231] width 558 height 27
click at [331, 228] on input "text" at bounding box center [466, 231] width 558 height 27
paste input "[STREET_ADDRESS]"
type input "[STREET_ADDRESS]"
drag, startPoint x: 354, startPoint y: 296, endPoint x: 59, endPoint y: 295, distance: 295.1
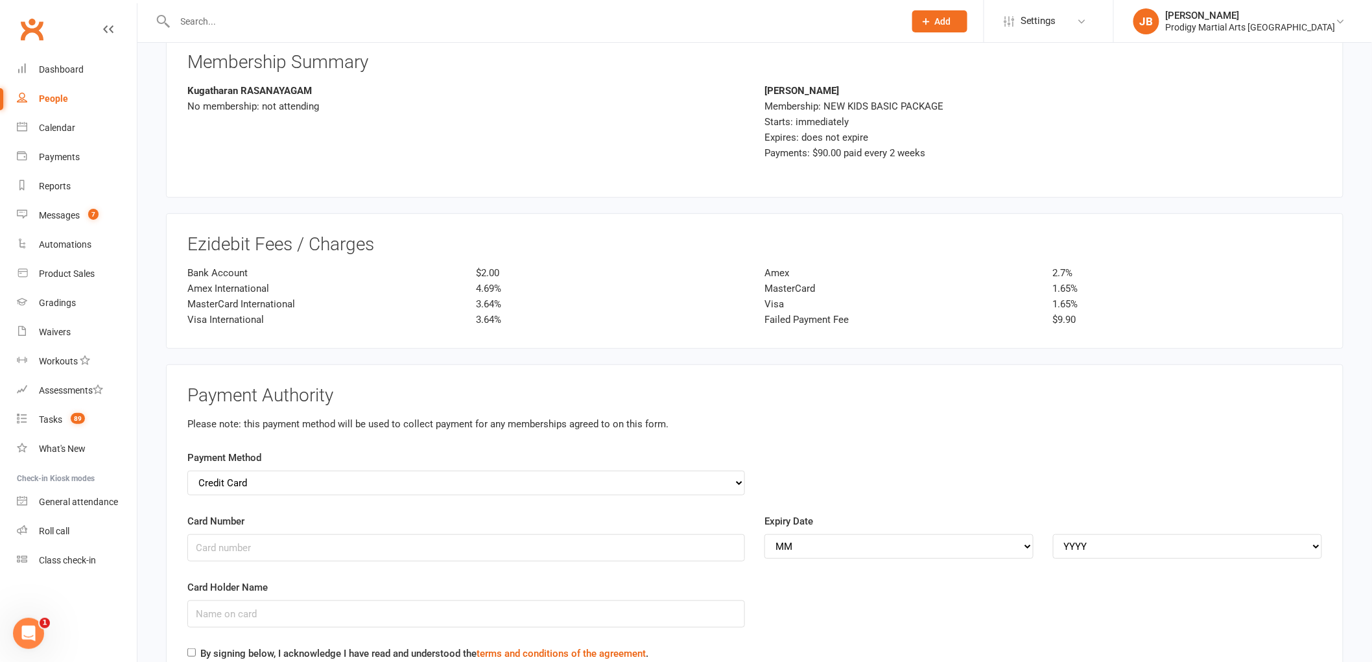
scroll to position [2306, 0]
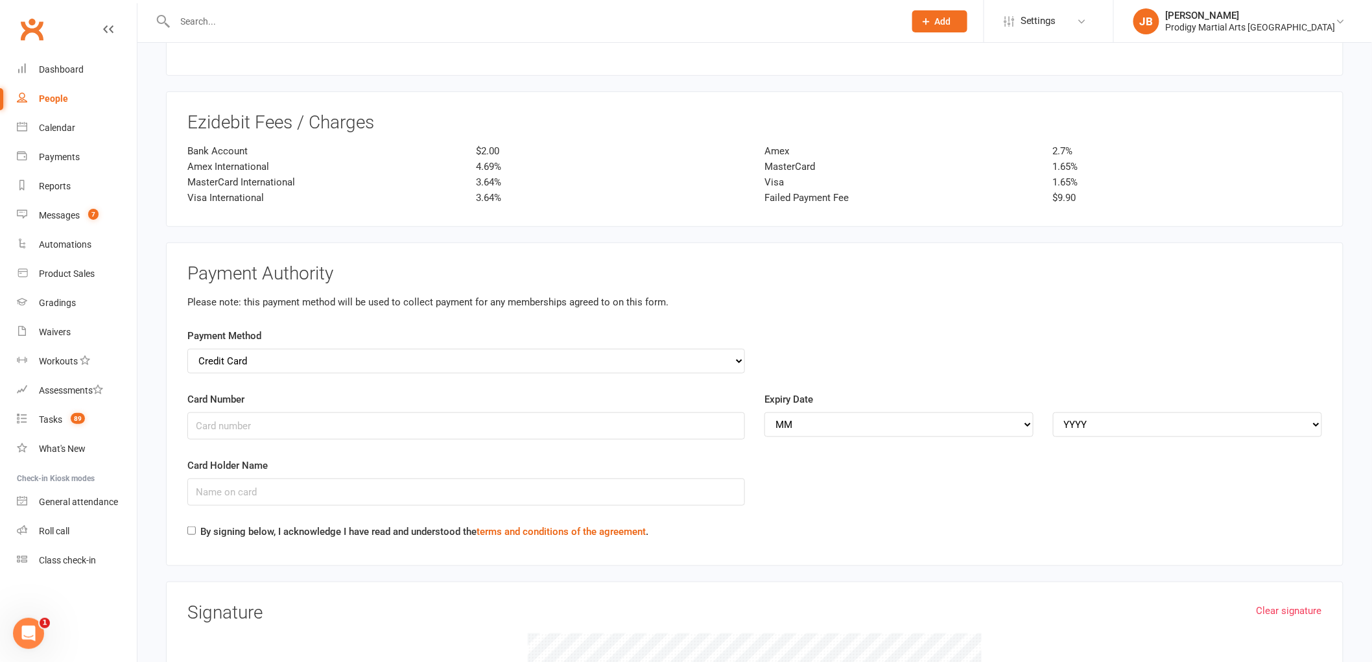
type input "Girraween"
click at [261, 431] on input "Card Number" at bounding box center [466, 425] width 558 height 27
type input "5326555244806476"
click at [845, 426] on select "MM 01 02 03 04 05 06 07 08 09 10 11 12" at bounding box center [899, 424] width 269 height 25
select select "05"
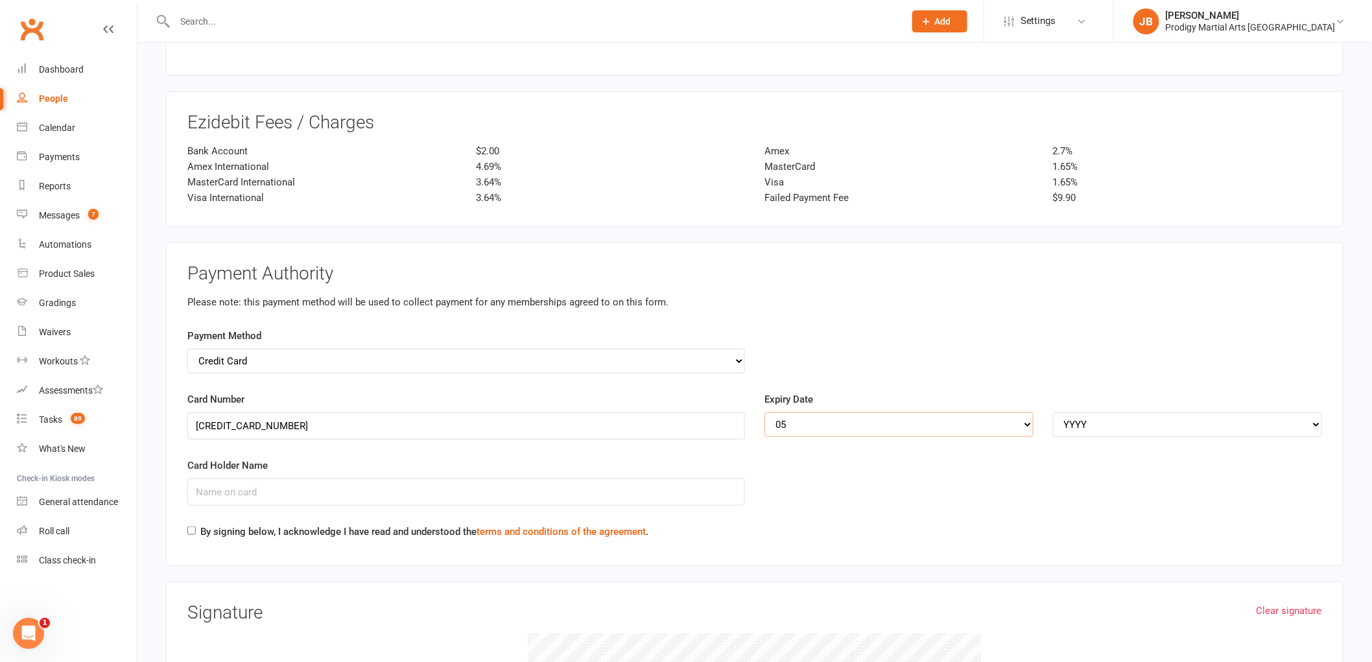
click at [765, 412] on select "MM 01 02 03 04 05 06 07 08 09 10 11 12" at bounding box center [899, 424] width 269 height 25
click at [1118, 416] on select "YYYY 2025 2026 2027 2028 2029 2030 2031 2032 2033 2034" at bounding box center [1187, 424] width 269 height 25
select select "2027"
click at [1053, 412] on select "YYYY 2025 2026 2027 2028 2029 2030 2031 2032 2033 2034" at bounding box center [1187, 424] width 269 height 25
click at [455, 488] on input "Card Holder Name" at bounding box center [466, 492] width 558 height 27
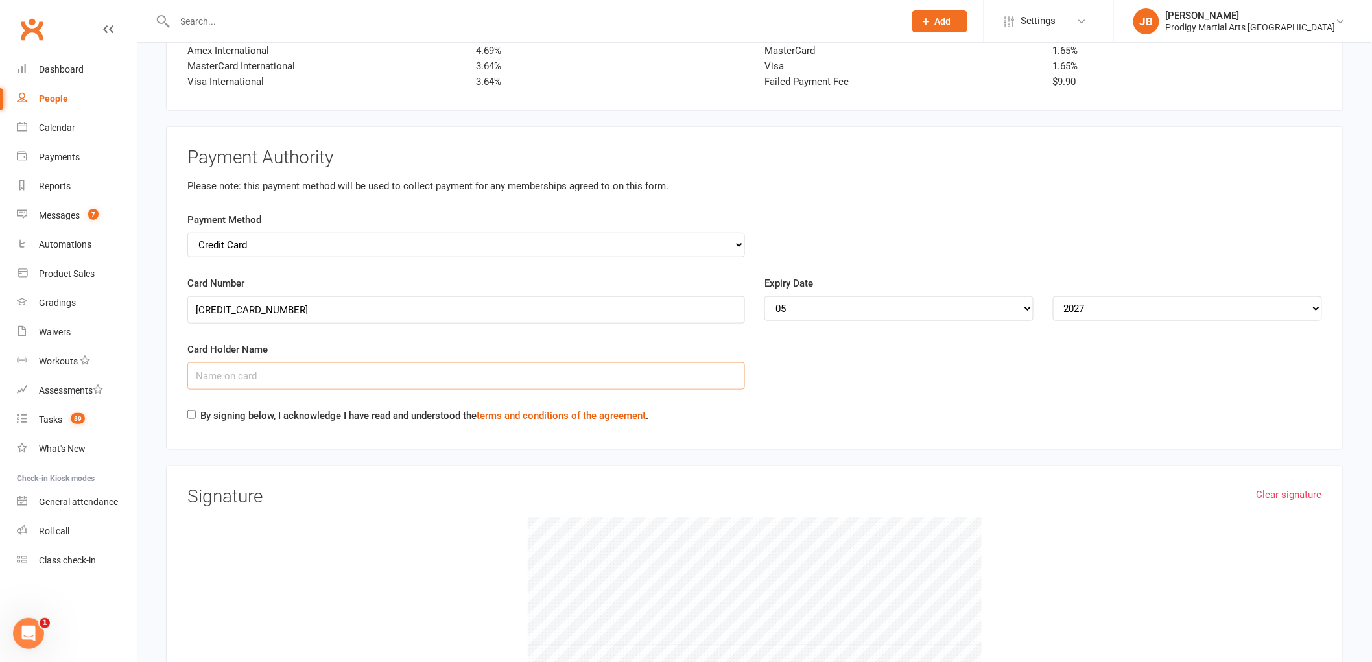
scroll to position [2522, 0]
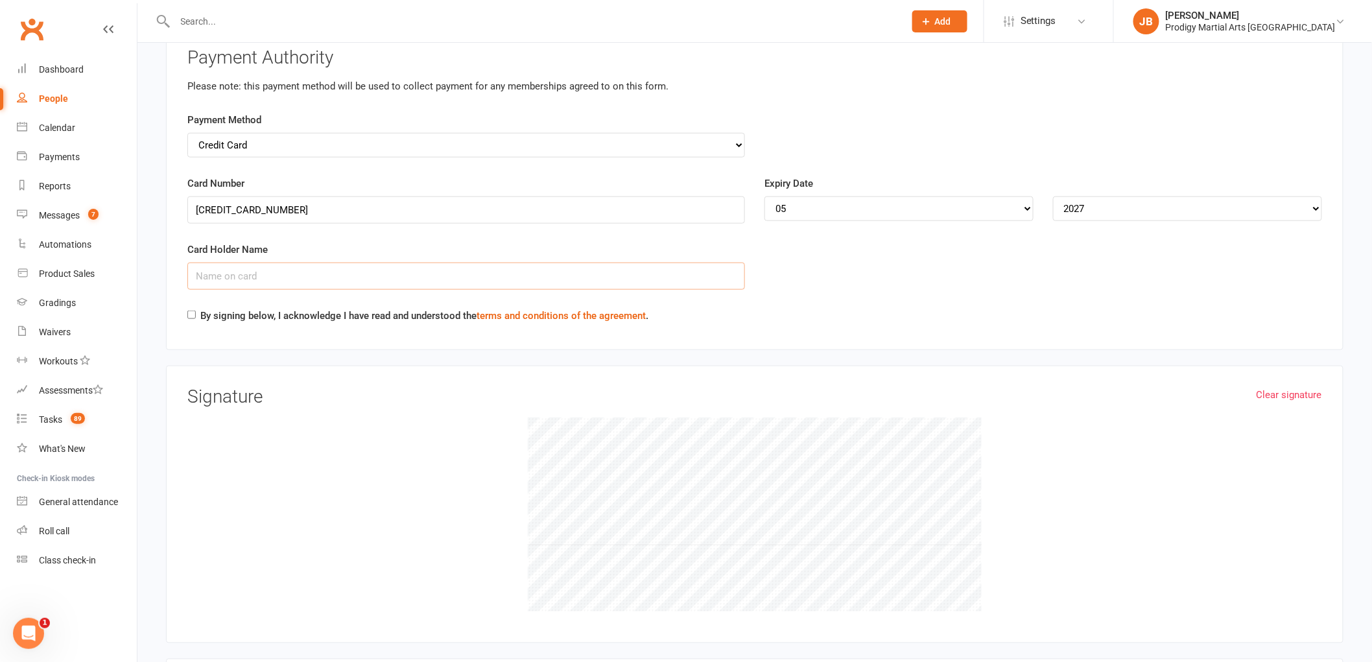
click at [245, 278] on input "Card Holder Name" at bounding box center [466, 276] width 558 height 27
paste input "Kugatharan"
click at [287, 274] on input "Kugatharan" at bounding box center [466, 276] width 558 height 27
paste input "RASANAYAGAM"
type input "Kugatharan RASANAYAGAM"
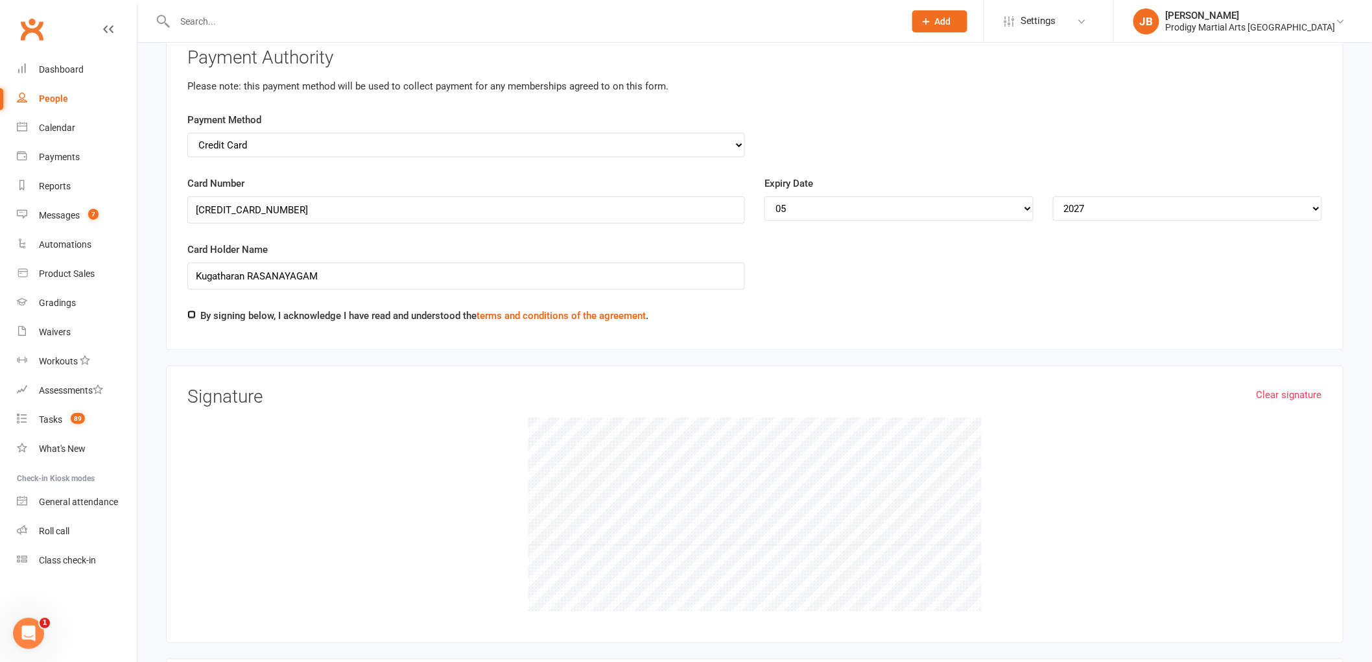
click at [185, 308] on div "Payment Authority Please note: this payment method will be used to collect paym…" at bounding box center [755, 189] width 1178 height 324
click at [192, 311] on input "By signing below, I acknowledge I have read and understood the terms and condit…" at bounding box center [191, 315] width 8 height 8
checkbox input "true"
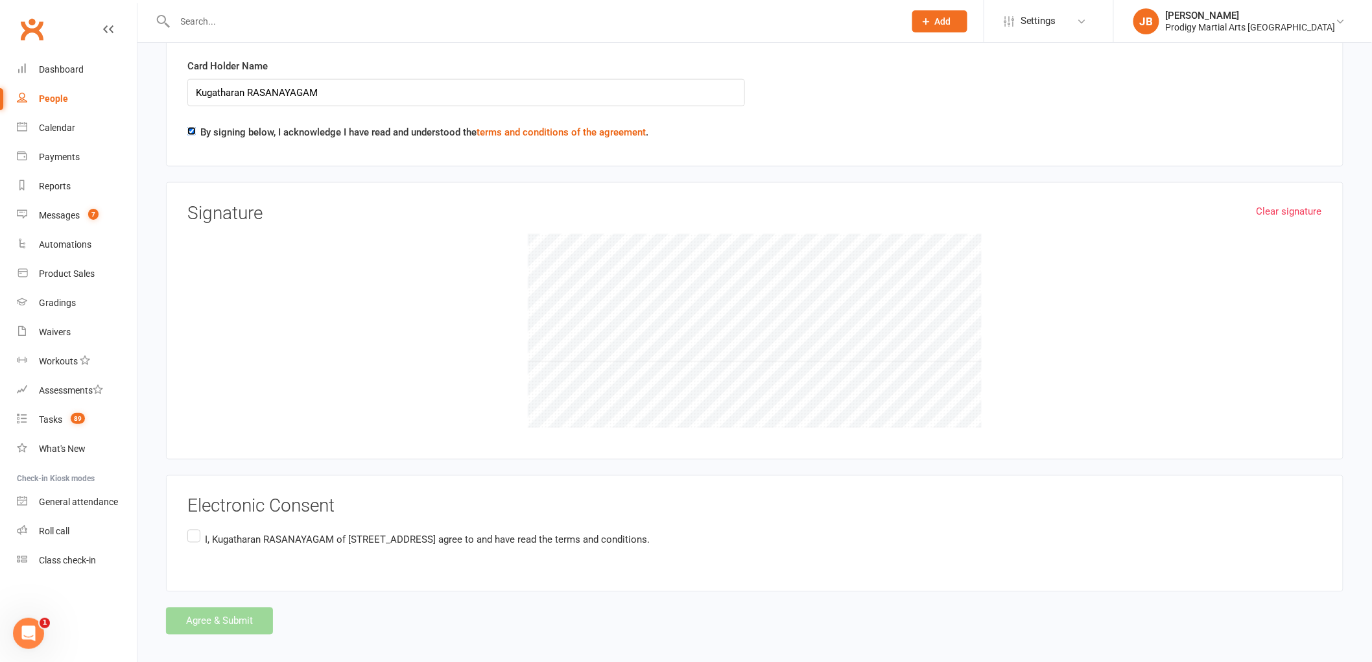
scroll to position [2713, 0]
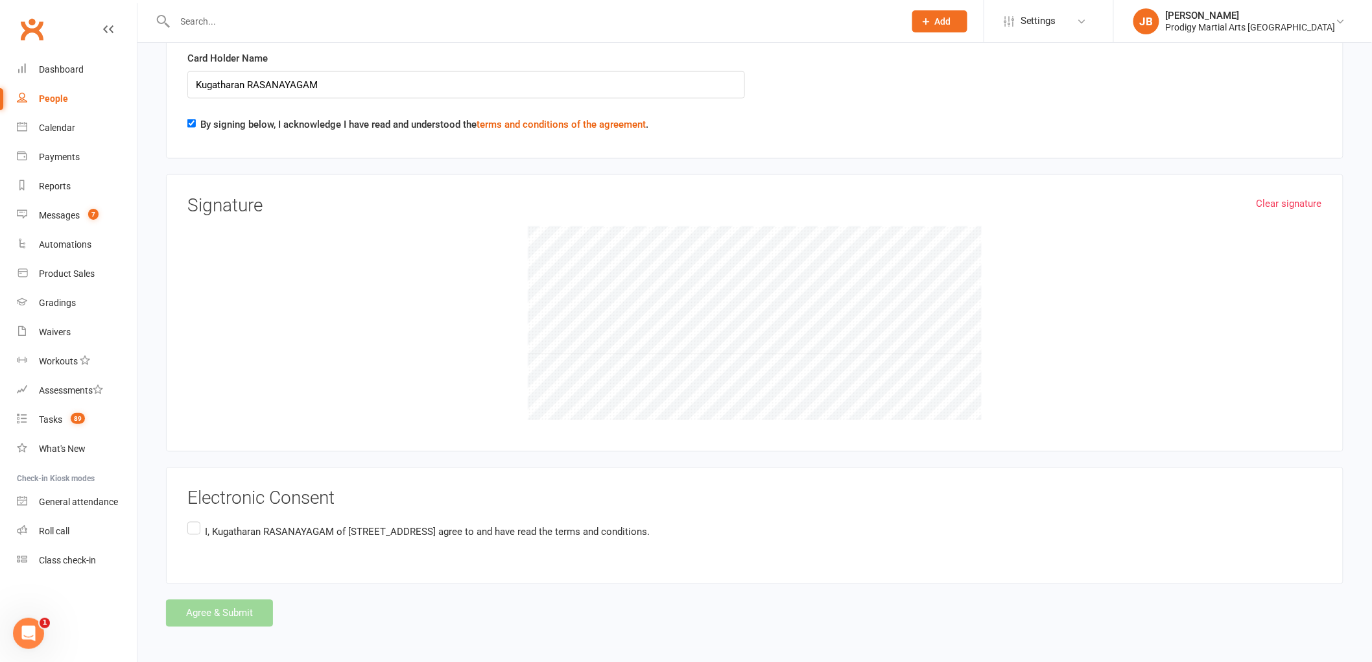
click at [191, 524] on label "I, Kugatharan RASANAYAGAM of Unit 4 22 oramzi rd, NSW 2145 Australia agree to a…" at bounding box center [418, 532] width 462 height 25
click at [191, 520] on input "I, Kugatharan RASANAYAGAM of Unit 4 22 oramzi rd, NSW 2145 Australia agree to a…" at bounding box center [191, 520] width 8 height 0
click at [251, 610] on button "Agree & Submit" at bounding box center [219, 613] width 107 height 27
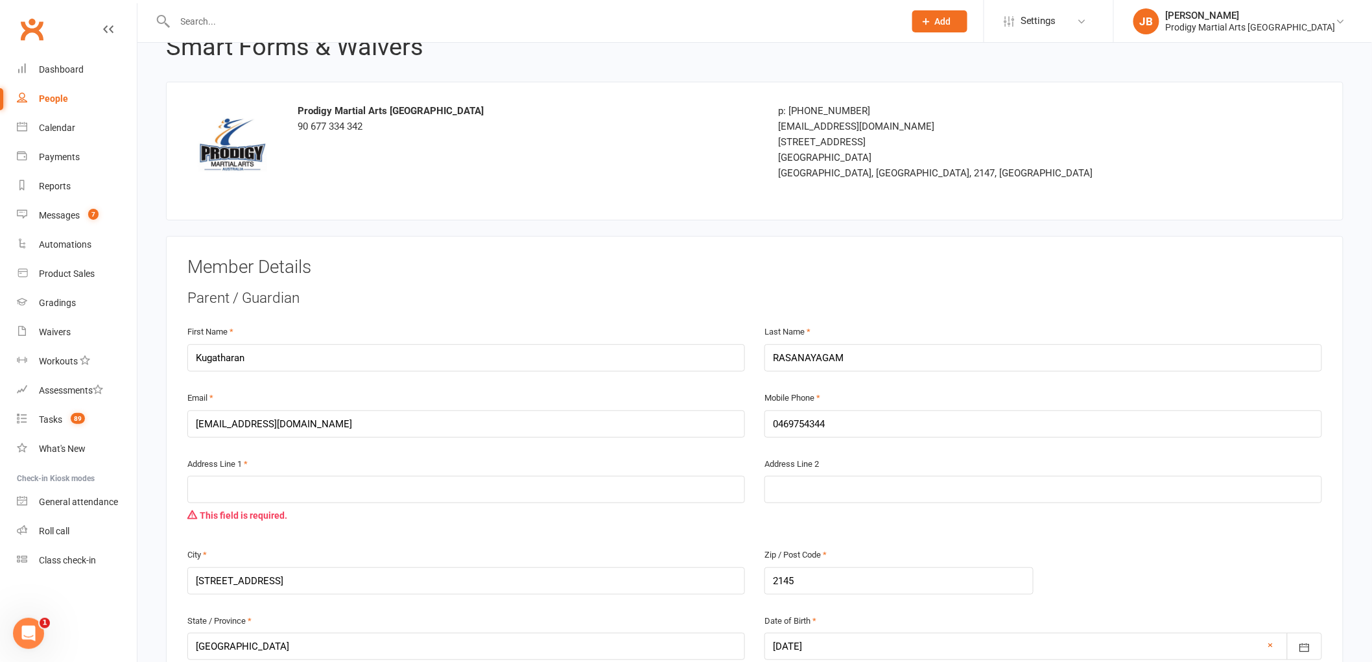
scroll to position [144, 0]
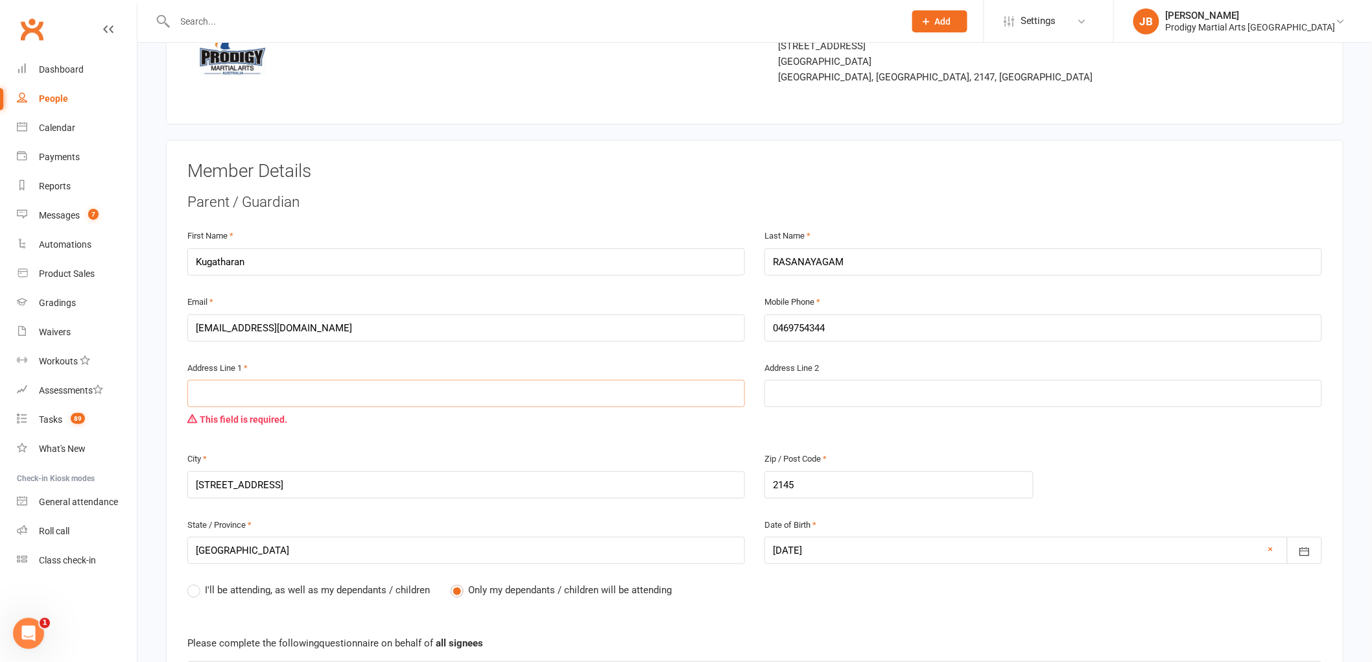
click at [280, 391] on input "text" at bounding box center [466, 393] width 558 height 27
click at [267, 389] on input "text" at bounding box center [466, 393] width 558 height 27
paste input "[STREET_ADDRESS]"
type input "[STREET_ADDRESS]"
click at [410, 407] on div "This field is required." at bounding box center [466, 419] width 558 height 25
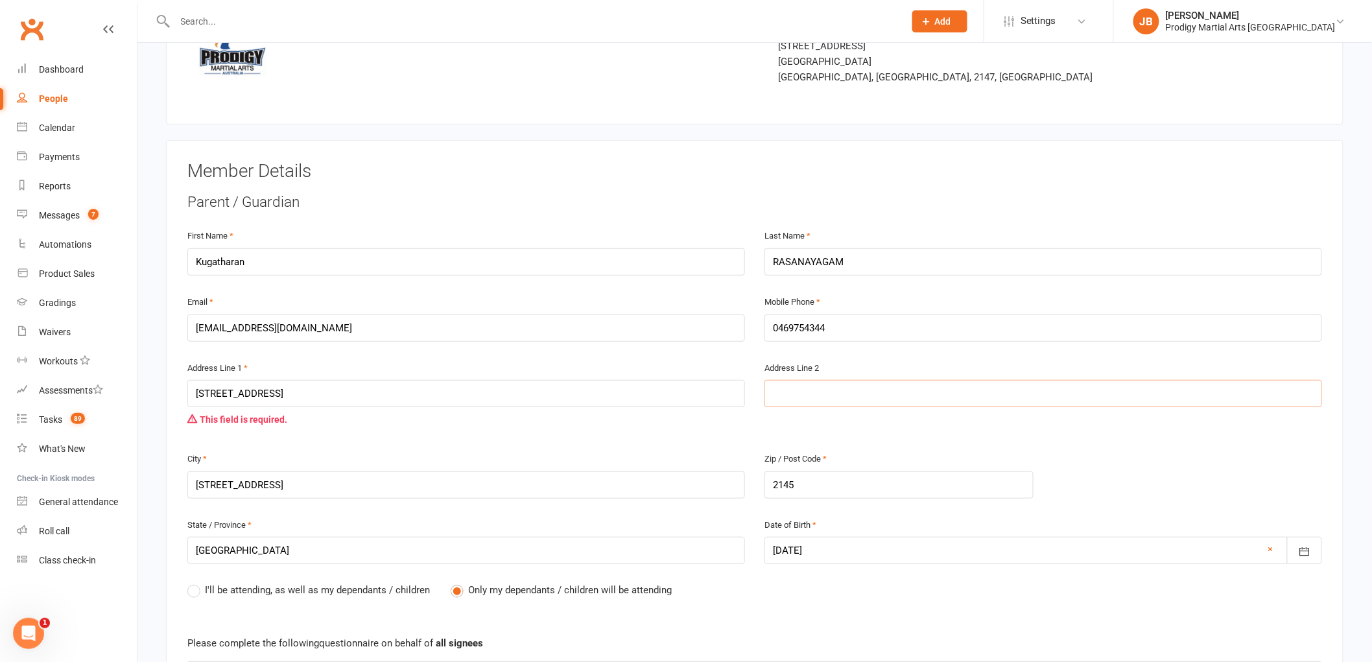
click at [925, 394] on input "text" at bounding box center [1044, 393] width 558 height 27
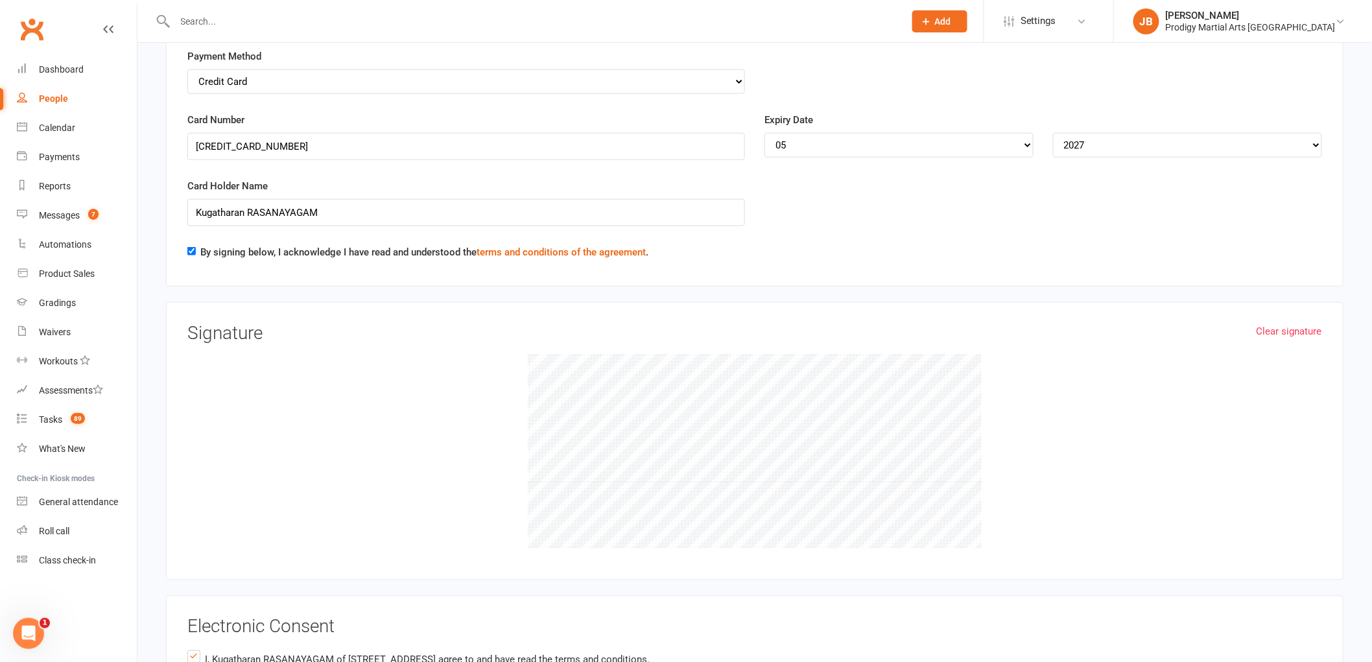
scroll to position [2738, 0]
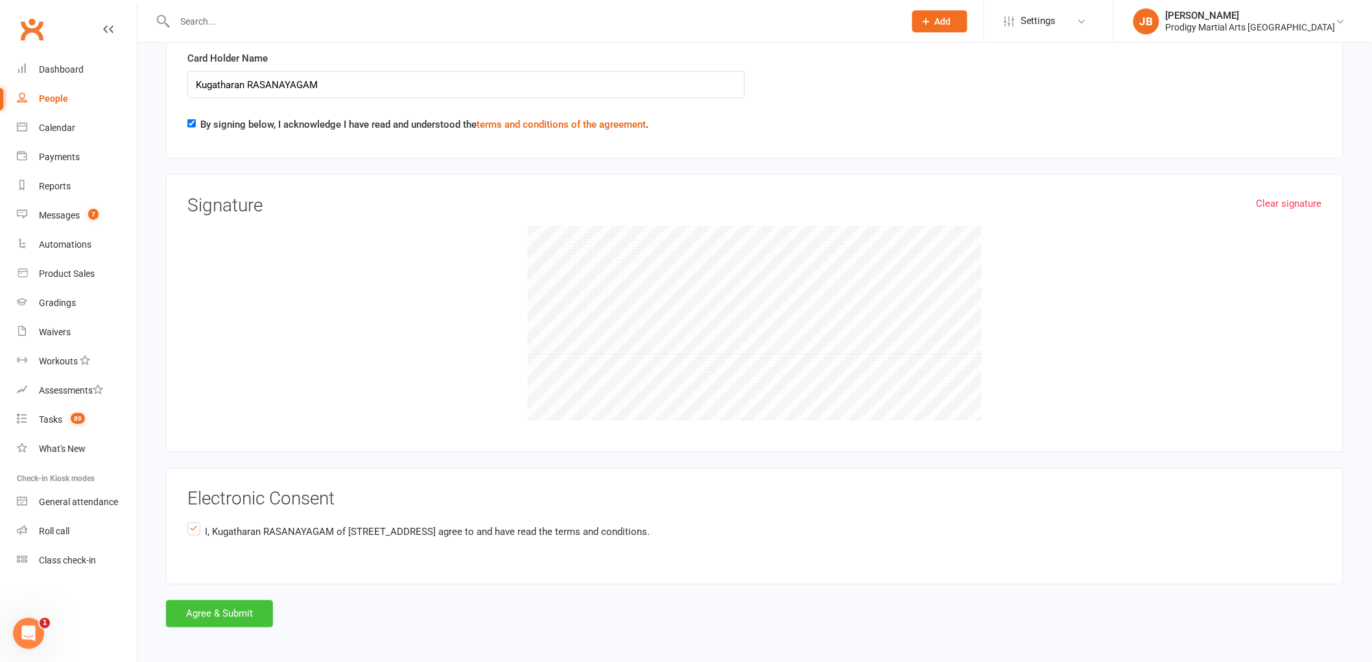
click at [182, 608] on button "Agree & Submit" at bounding box center [219, 614] width 107 height 27
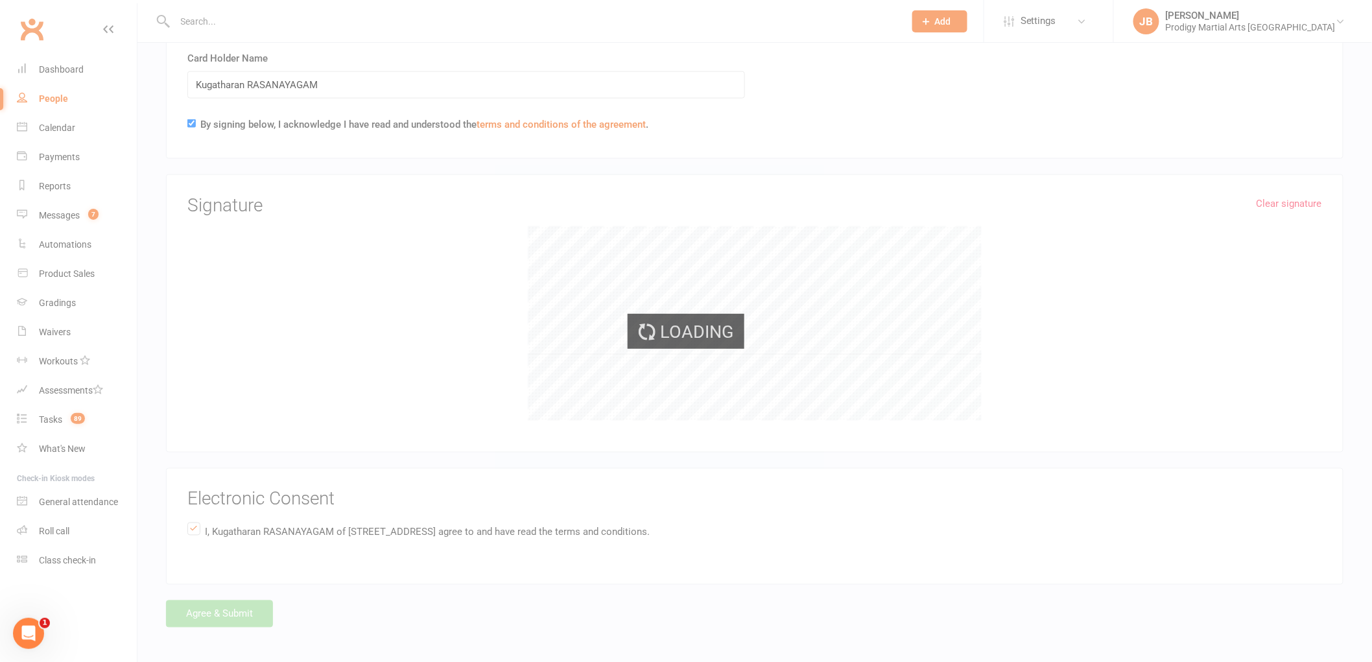
scroll to position [2713, 0]
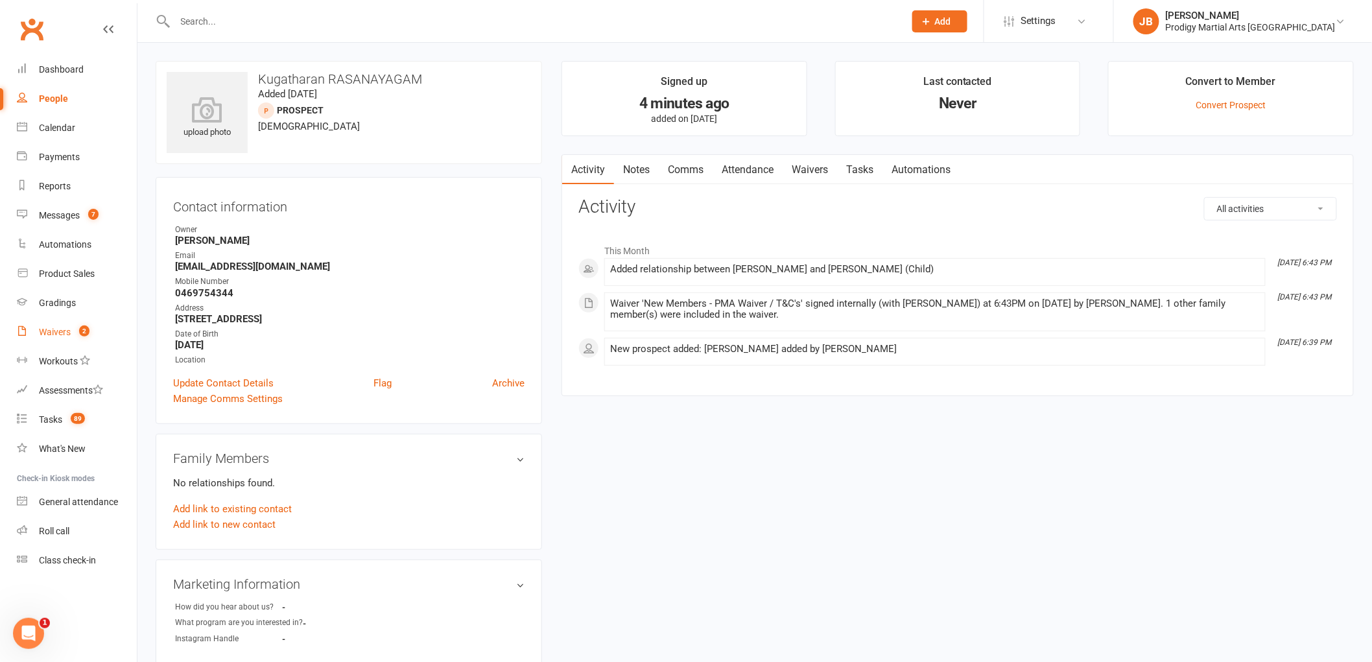
click at [53, 325] on link "Waivers 2" at bounding box center [77, 332] width 120 height 29
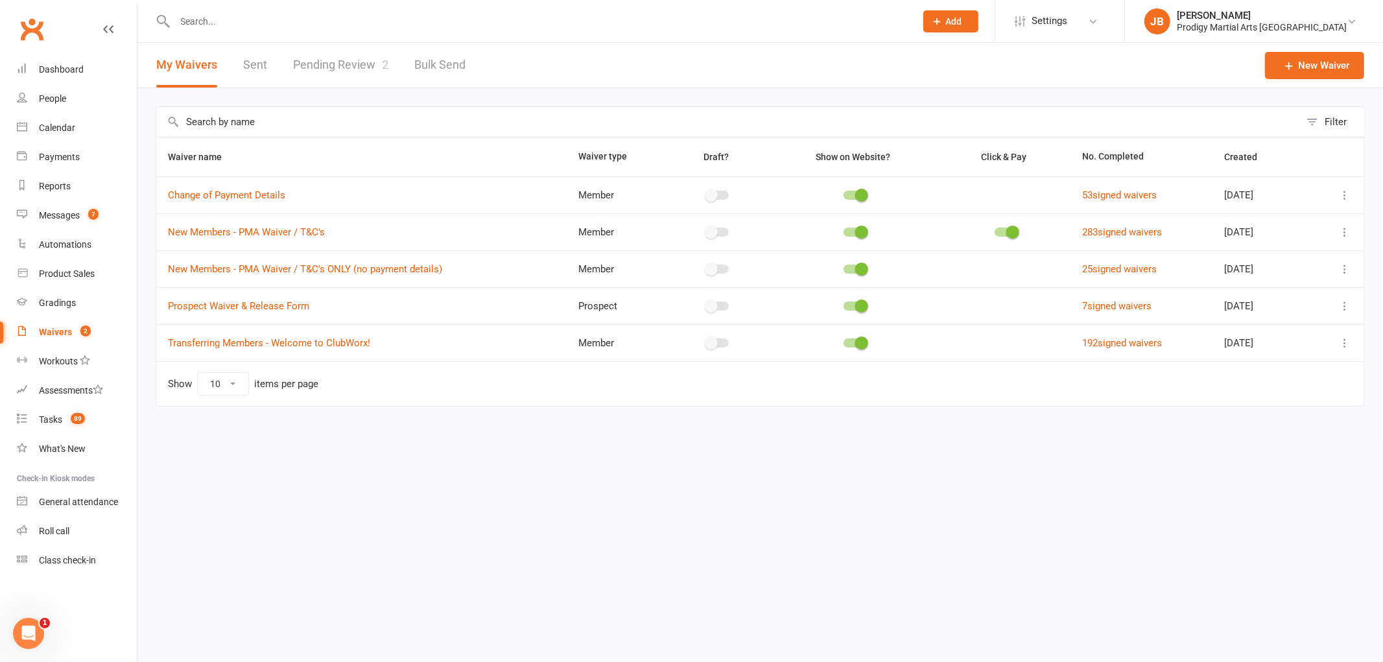
click at [340, 63] on link "Pending Review 2" at bounding box center [340, 65] width 95 height 45
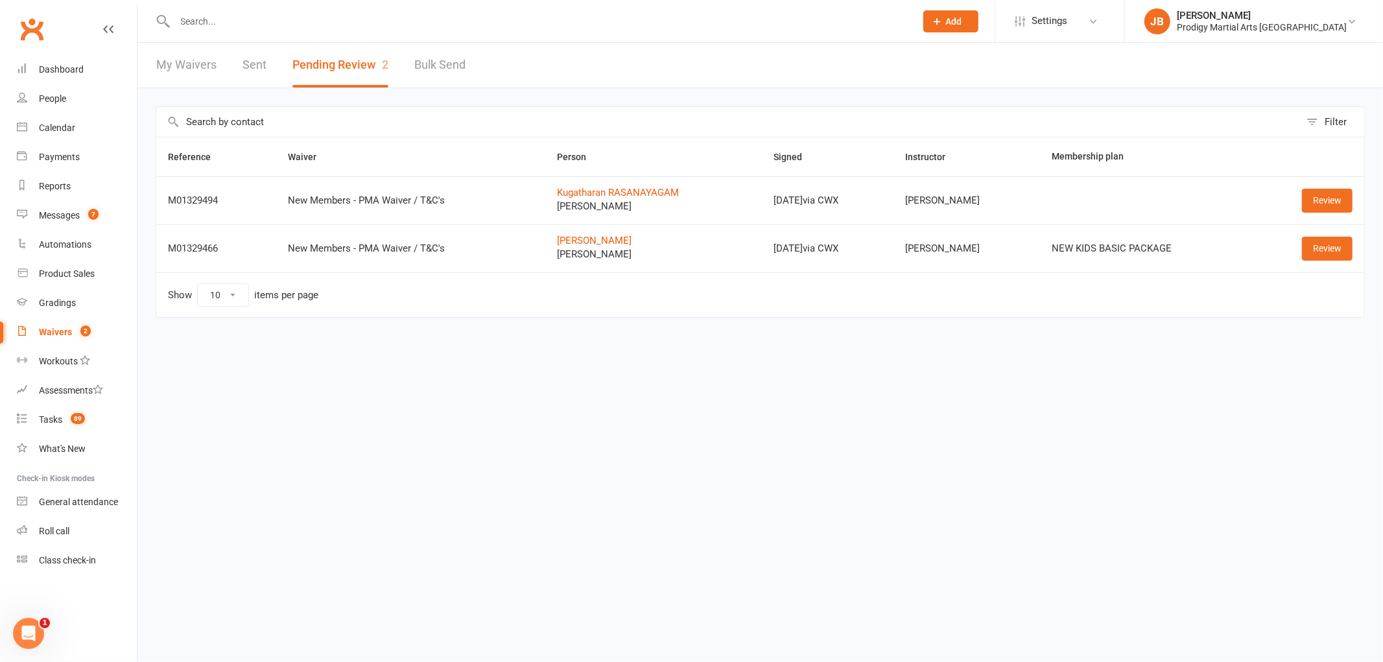
click at [269, 25] on input "text" at bounding box center [539, 21] width 736 height 18
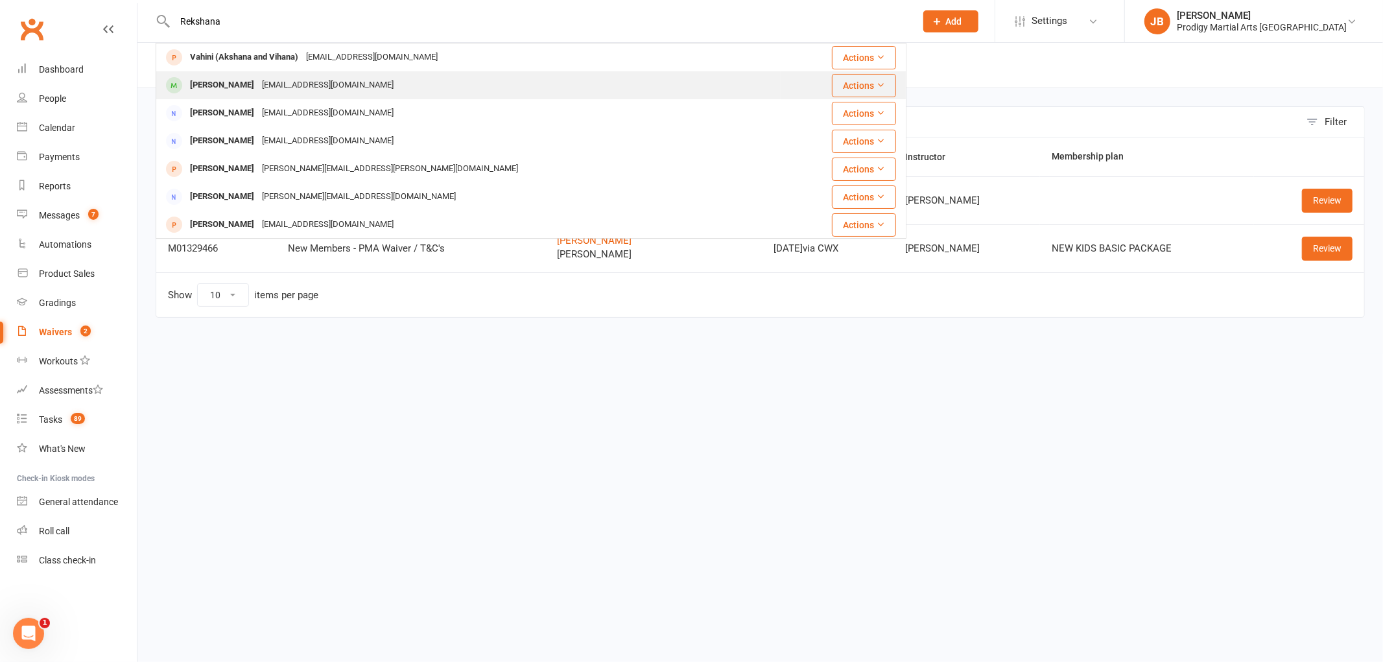
type input "Rekshana"
click at [303, 84] on div "bhuvanathiyagu472014@gmail.com" at bounding box center [327, 85] width 139 height 19
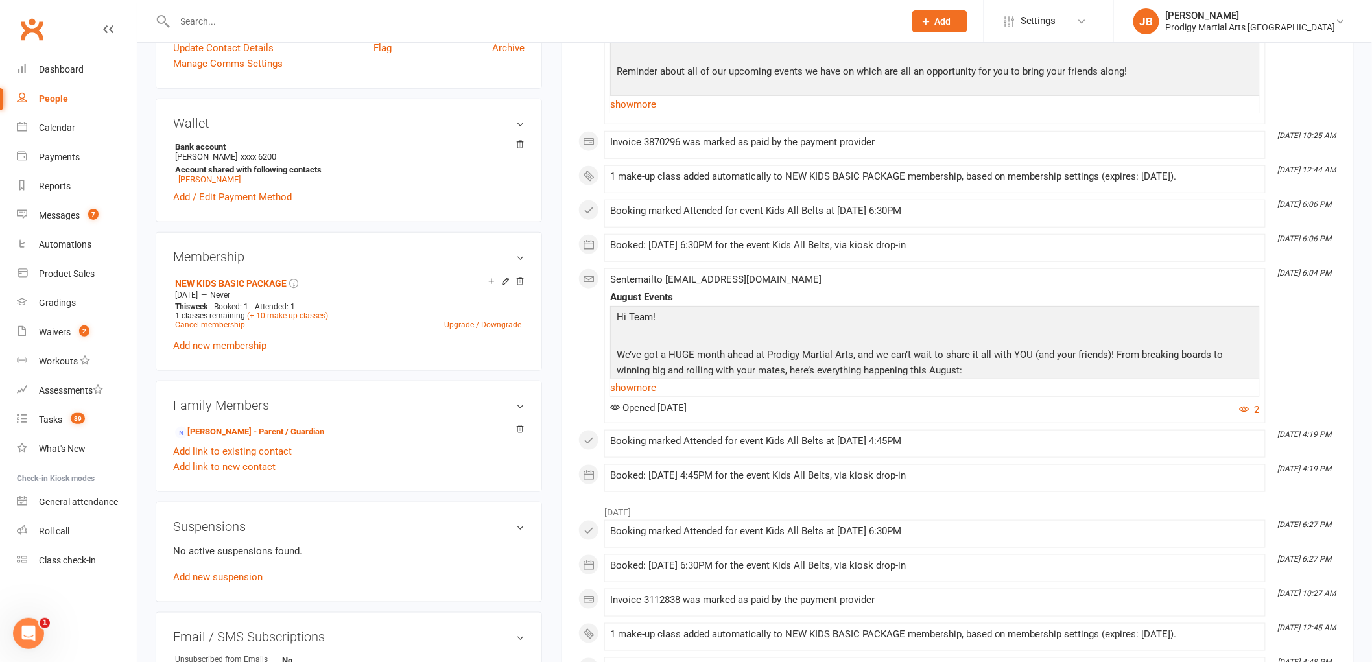
scroll to position [432, 0]
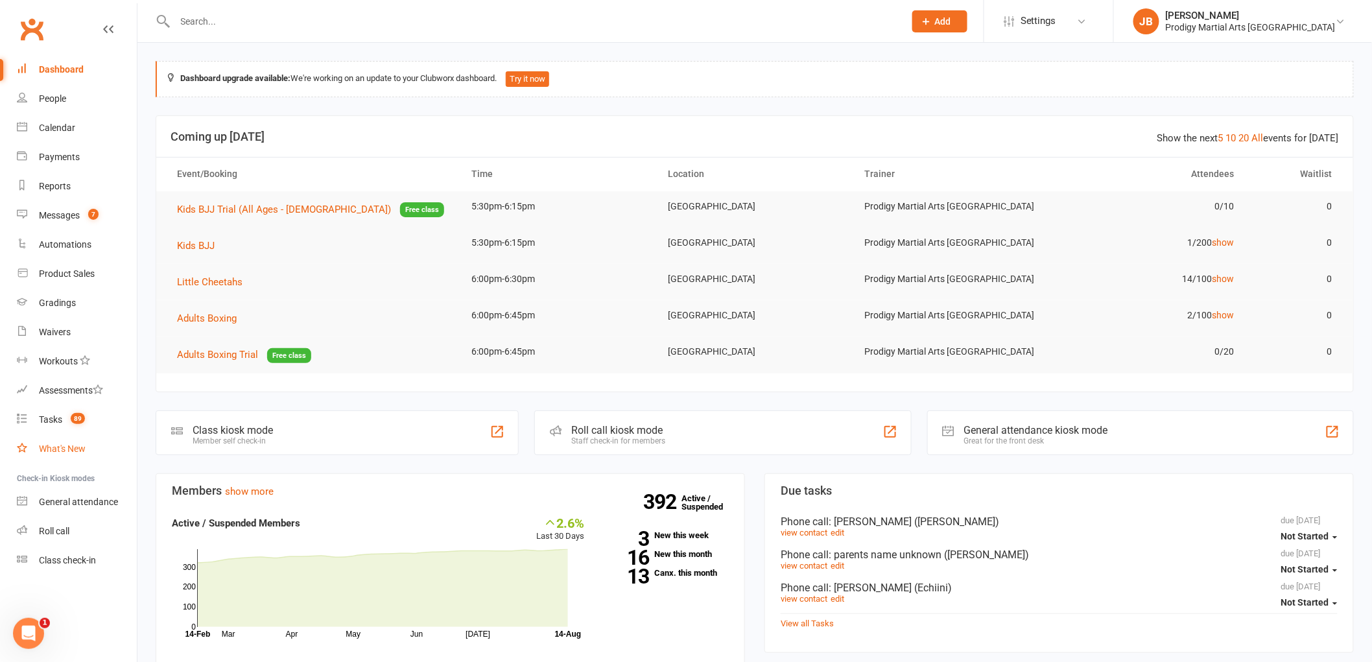
click at [61, 457] on link "What's New" at bounding box center [77, 449] width 120 height 29
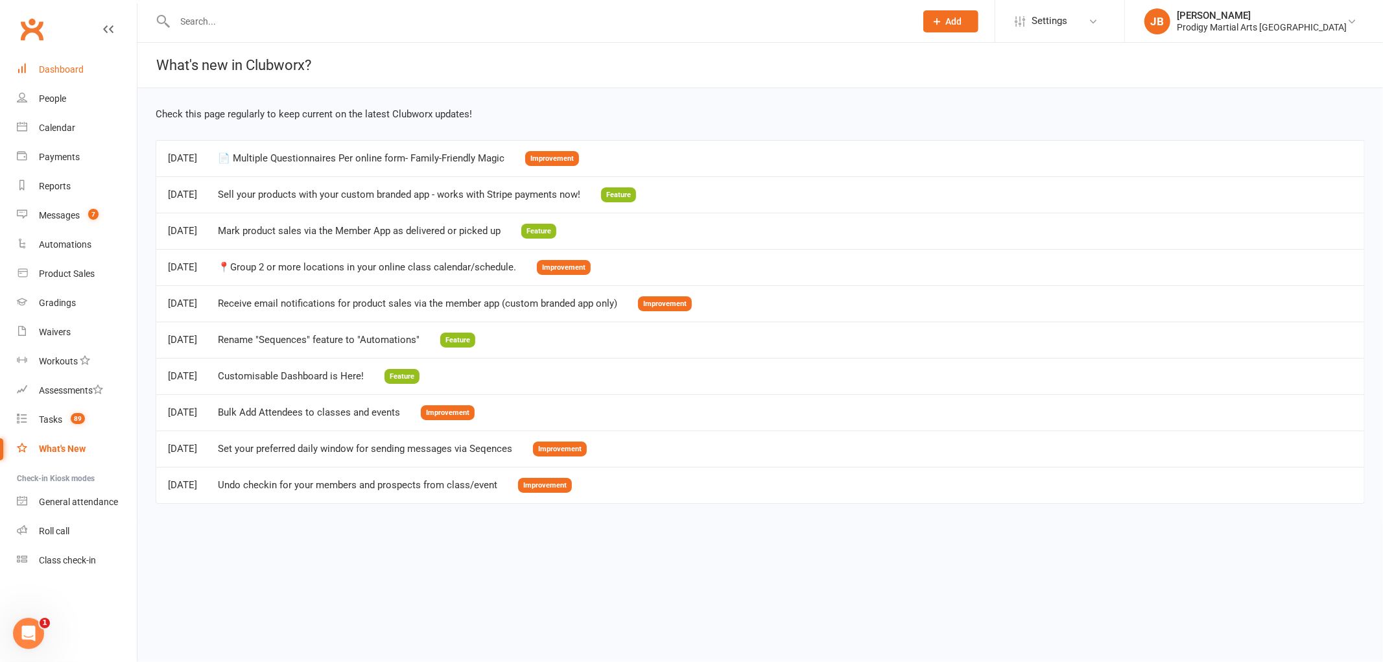
click at [53, 75] on link "Dashboard" at bounding box center [77, 69] width 120 height 29
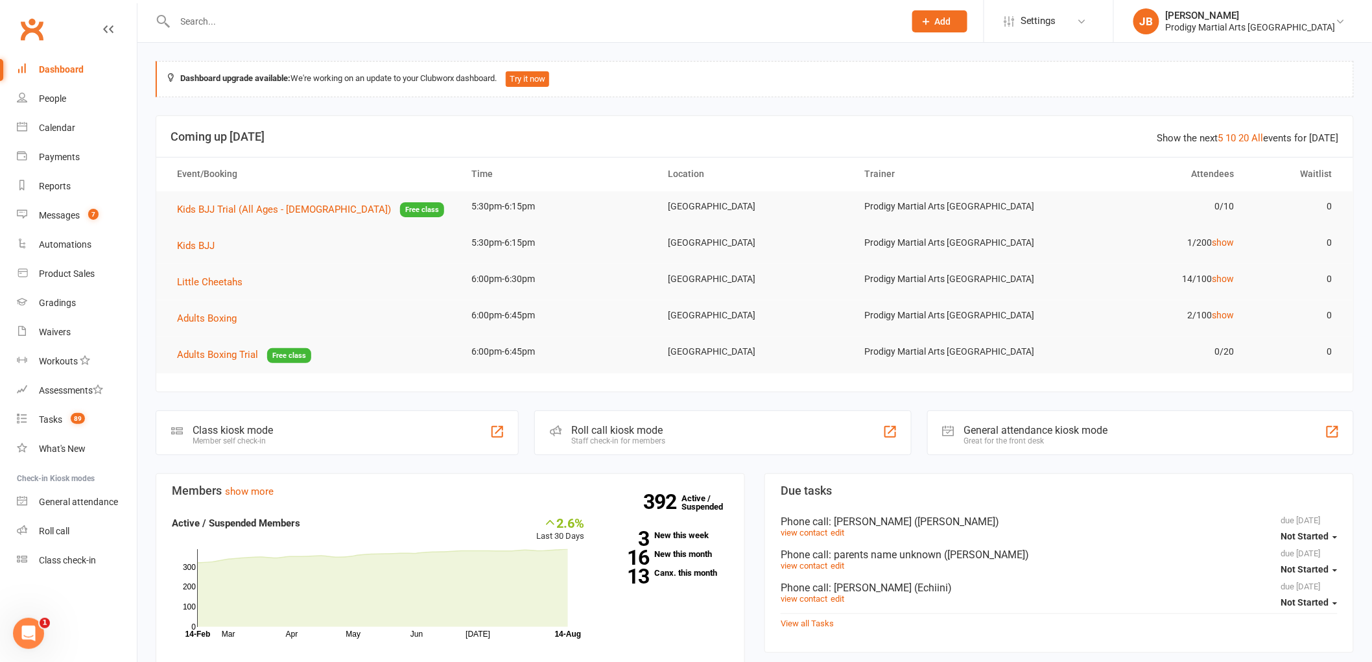
click at [285, 423] on div "Class kiosk mode Member self check-in" at bounding box center [337, 433] width 363 height 45
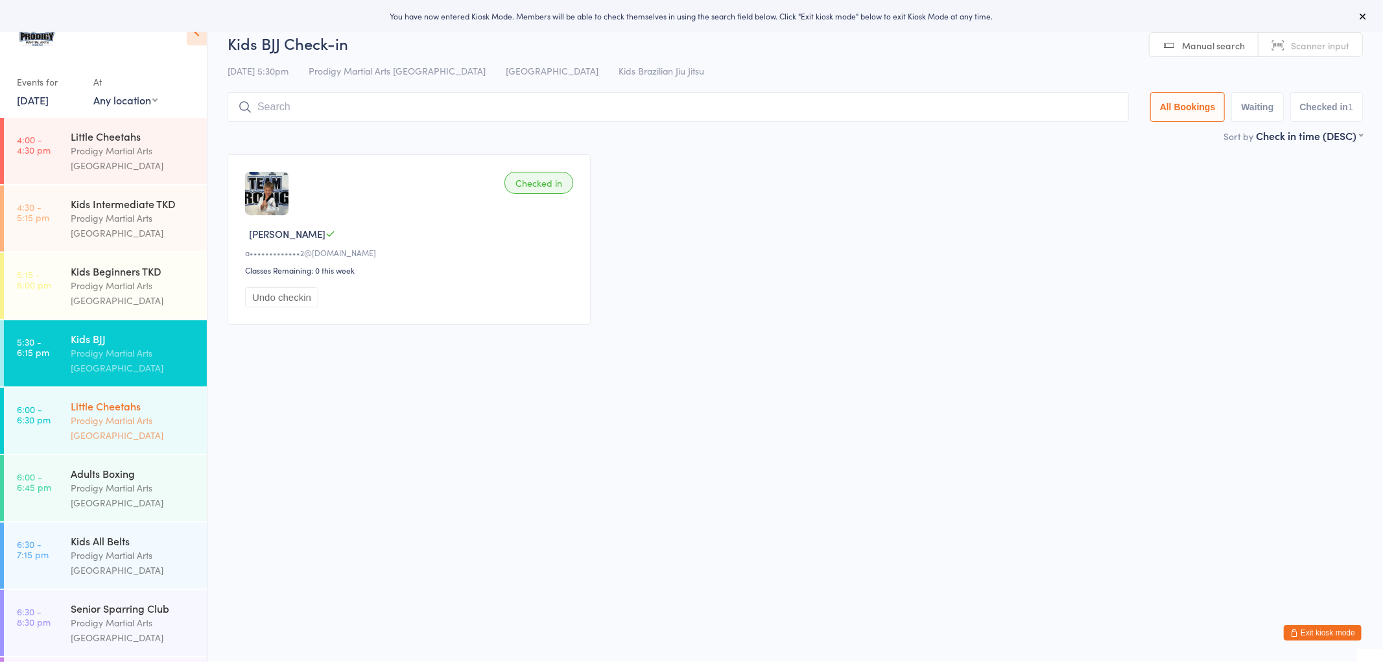
click at [137, 411] on div "Little Cheetahs" at bounding box center [133, 406] width 125 height 14
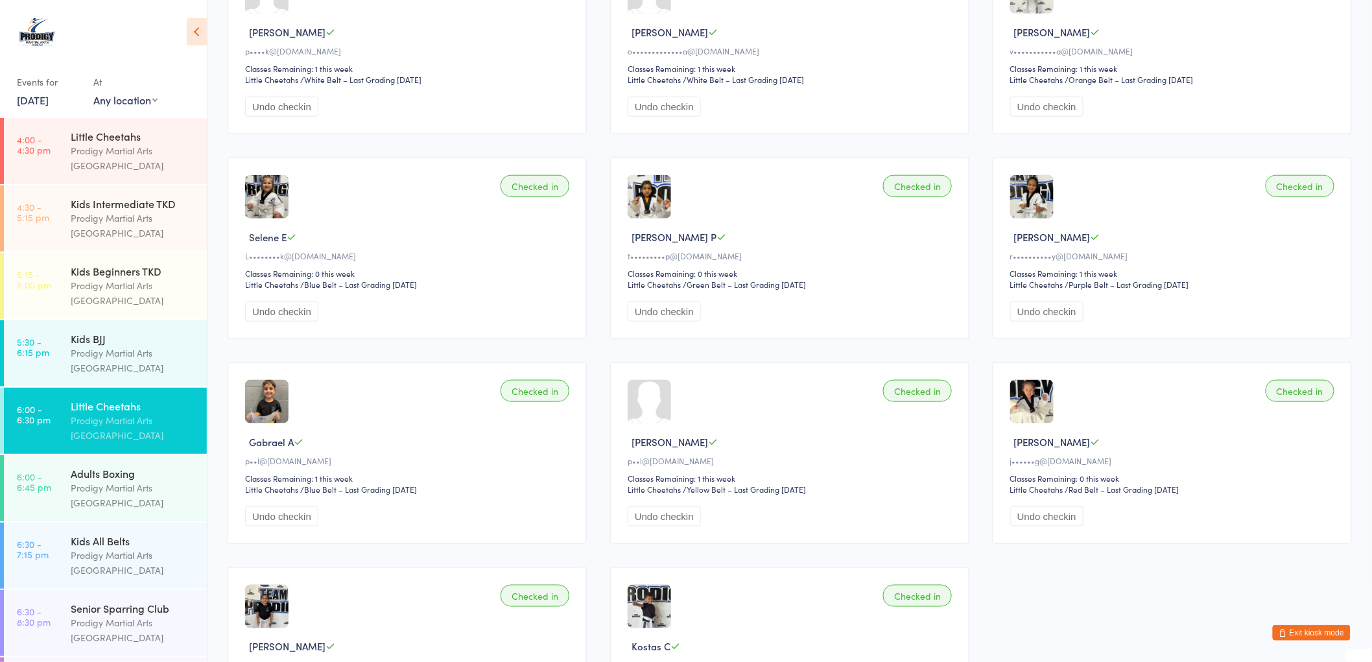
scroll to position [432, 0]
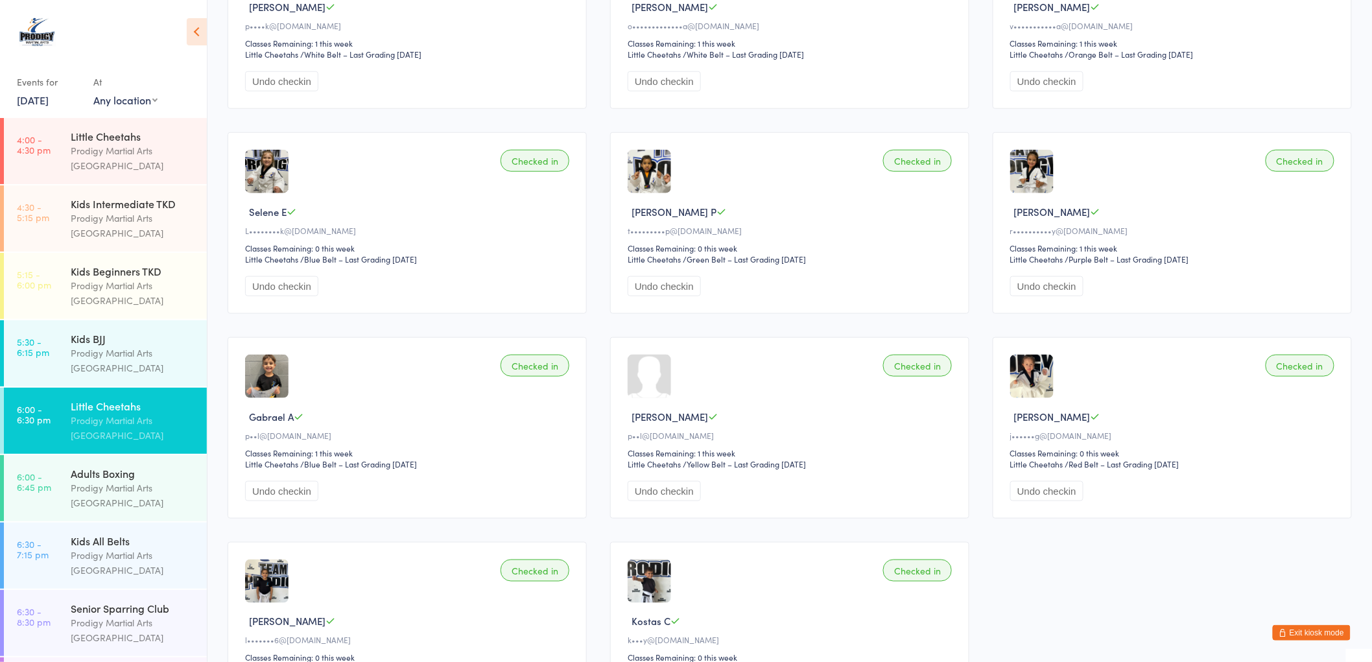
click at [1291, 633] on button "Exit kiosk mode" at bounding box center [1312, 633] width 78 height 16
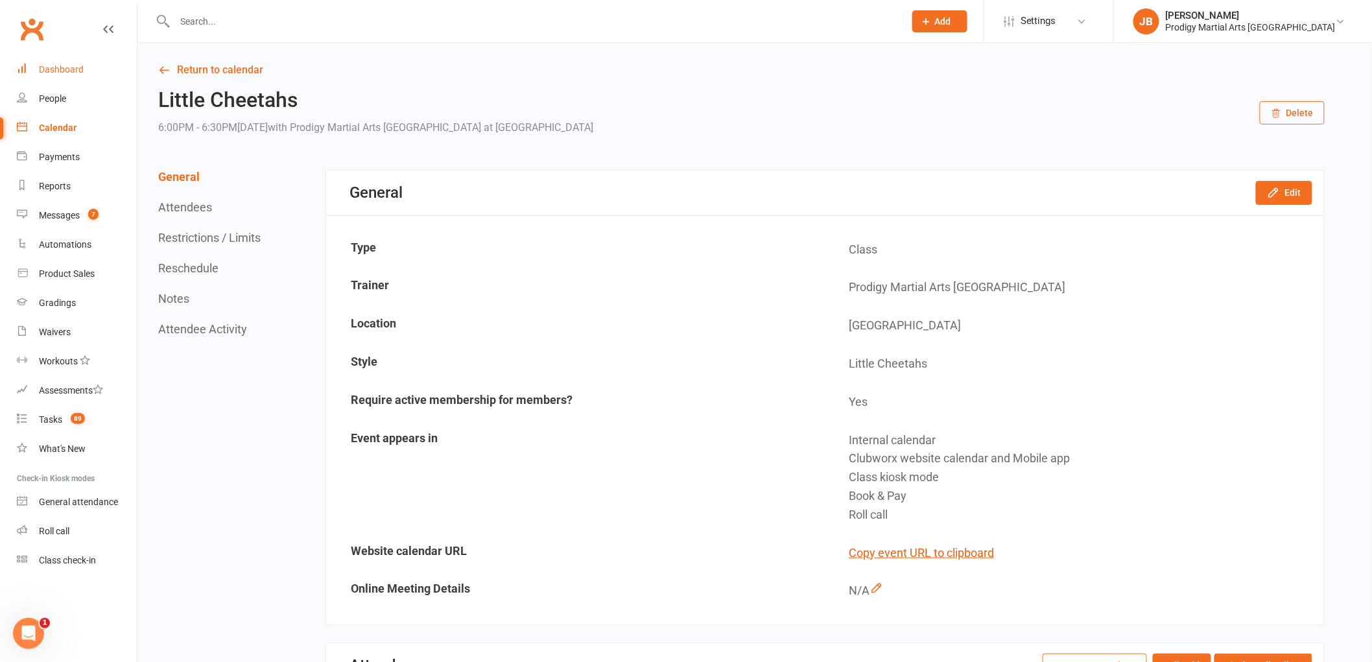
click at [54, 69] on div "Dashboard" at bounding box center [61, 69] width 45 height 10
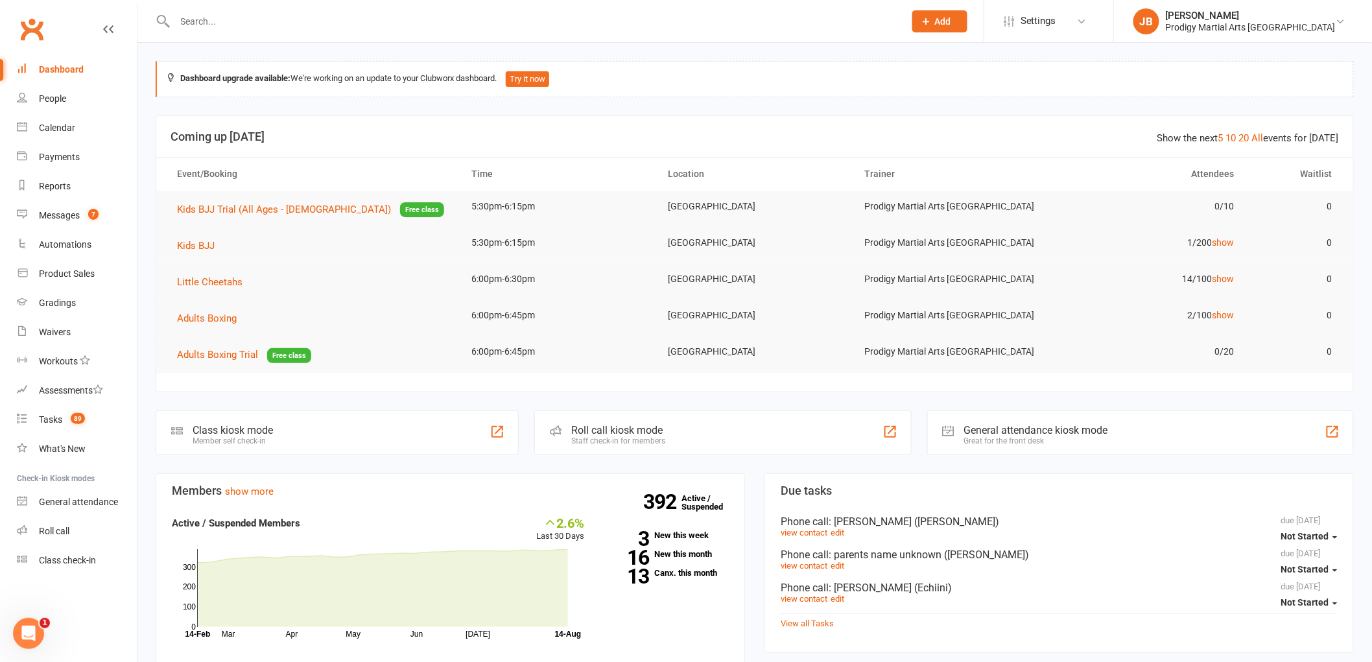
click at [951, 20] on span "Add" at bounding box center [943, 21] width 16 height 10
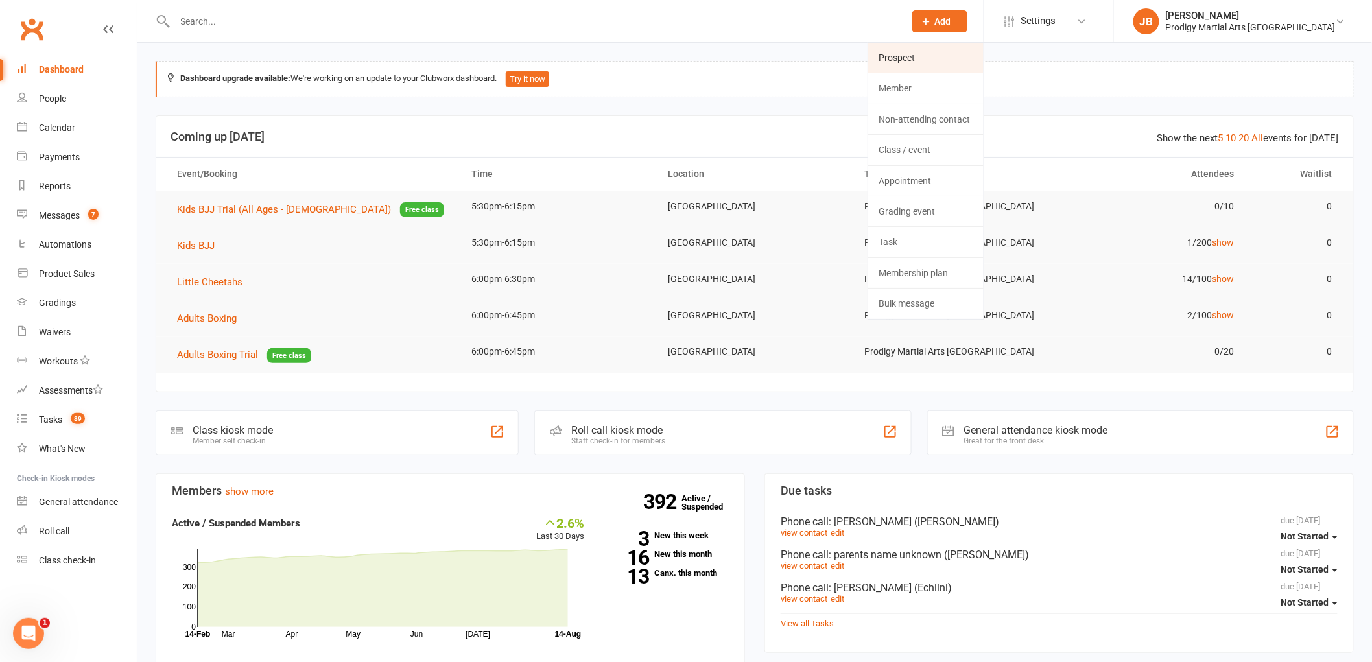
click at [931, 60] on link "Prospect" at bounding box center [925, 58] width 115 height 30
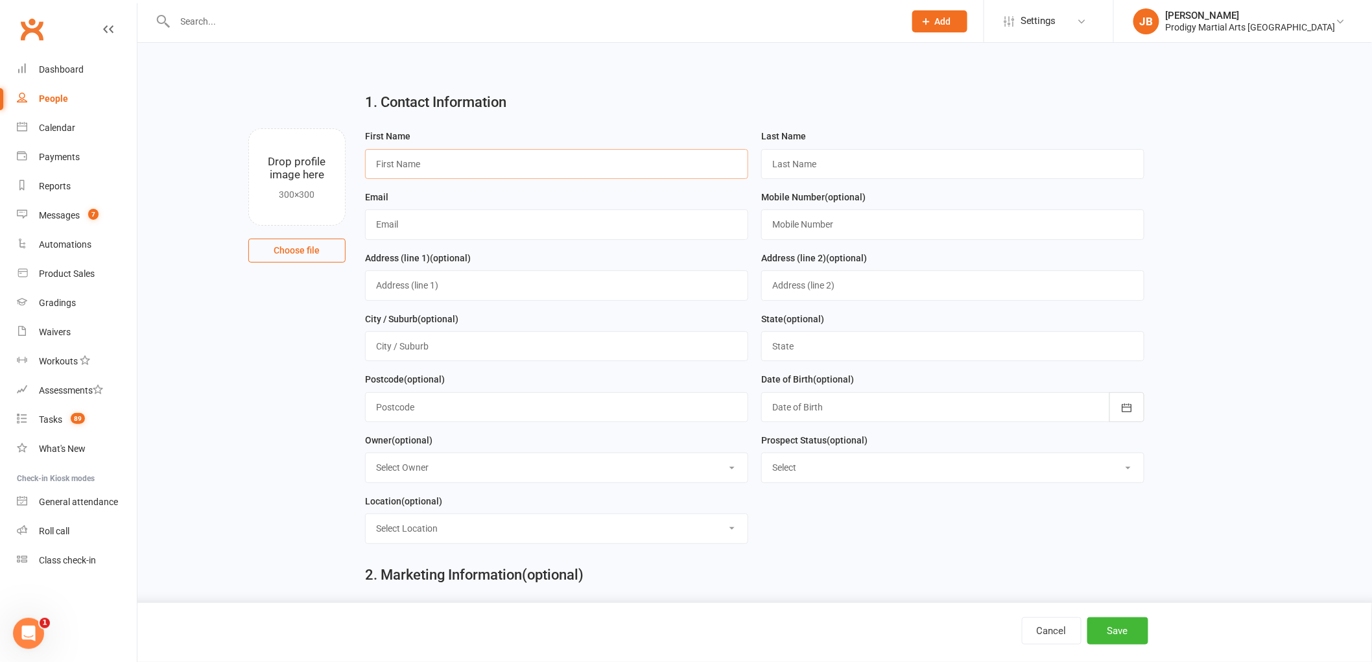
click at [444, 156] on input "text" at bounding box center [556, 164] width 383 height 30
click at [625, 150] on input "text" at bounding box center [556, 164] width 383 height 30
type input "Zohra"
type input "Najaeeb"
click at [658, 232] on input "text" at bounding box center [556, 224] width 383 height 30
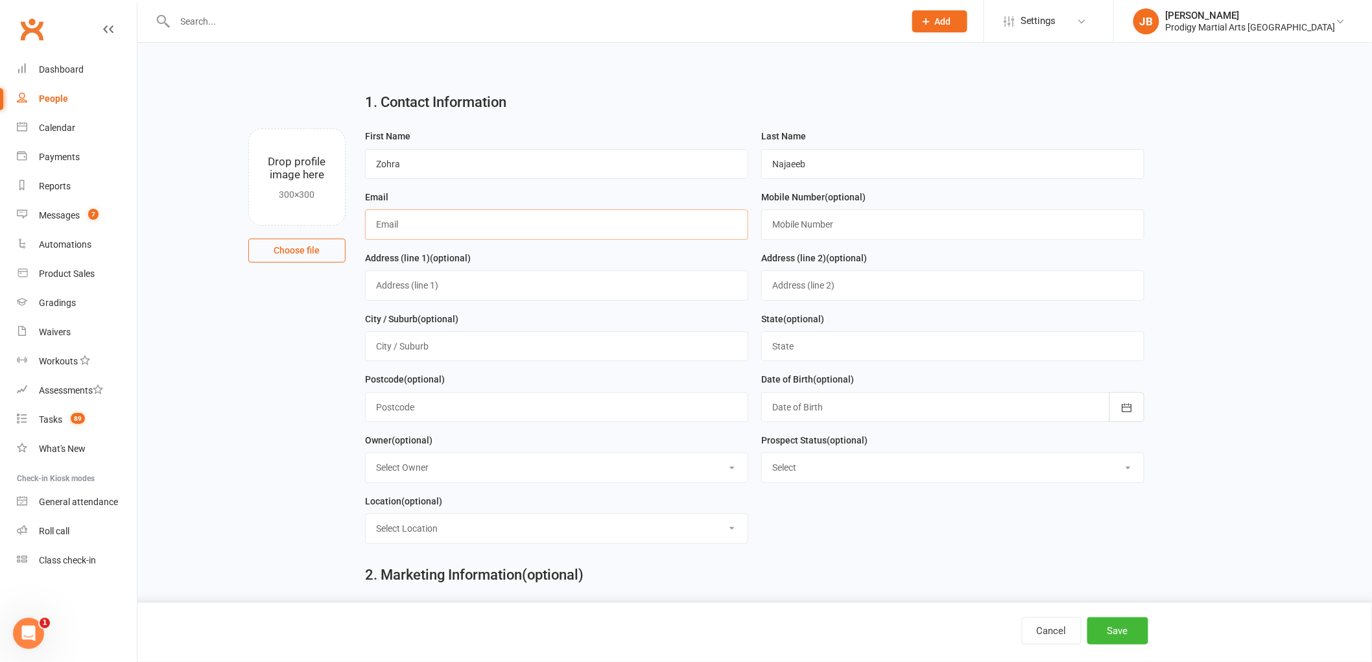
paste input "[EMAIL_ADDRESS][DOMAIN_NAME]"
type input "[EMAIL_ADDRESS][DOMAIN_NAME]"
drag, startPoint x: 903, startPoint y: 228, endPoint x: 853, endPoint y: 228, distance: 50.6
click at [903, 228] on input "text" at bounding box center [952, 224] width 383 height 30
click at [1003, 236] on input "text" at bounding box center [952, 224] width 383 height 30
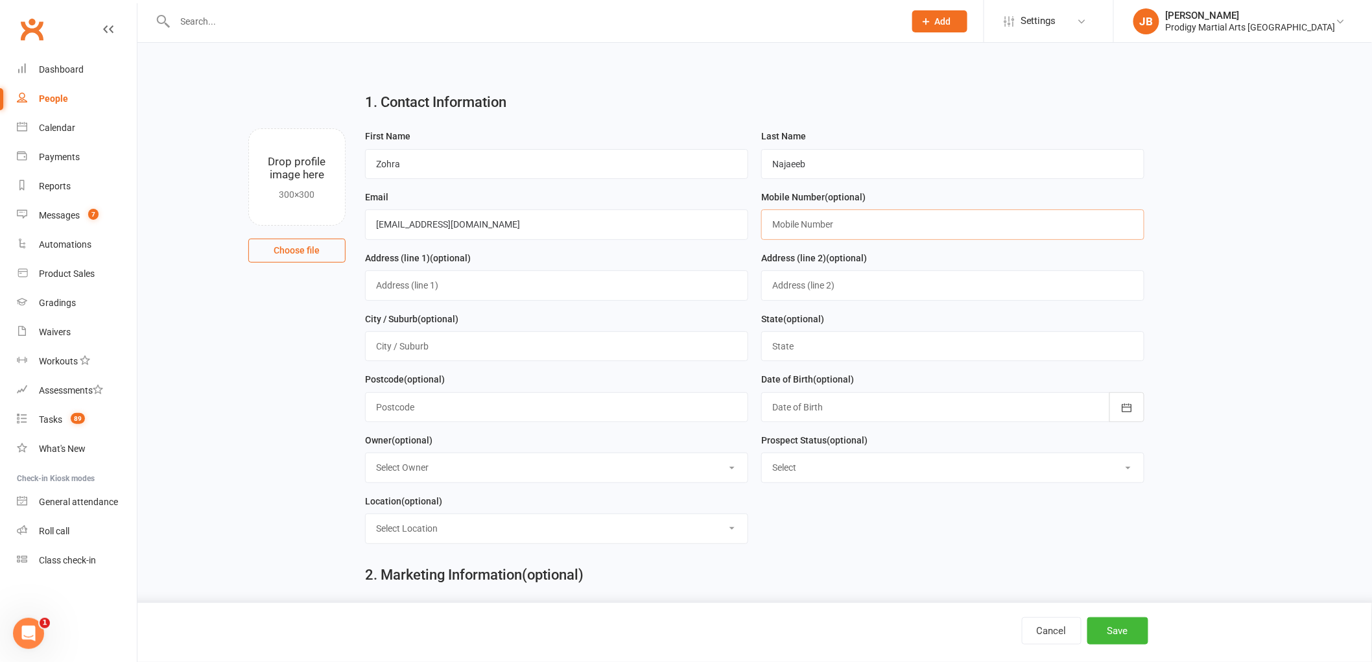
paste input "0450 704 576"
type input "0450 704 576"
click at [554, 294] on input "text" at bounding box center [556, 285] width 383 height 30
type input "3 Deeside Avenue"
type input "Baulkham Hills"
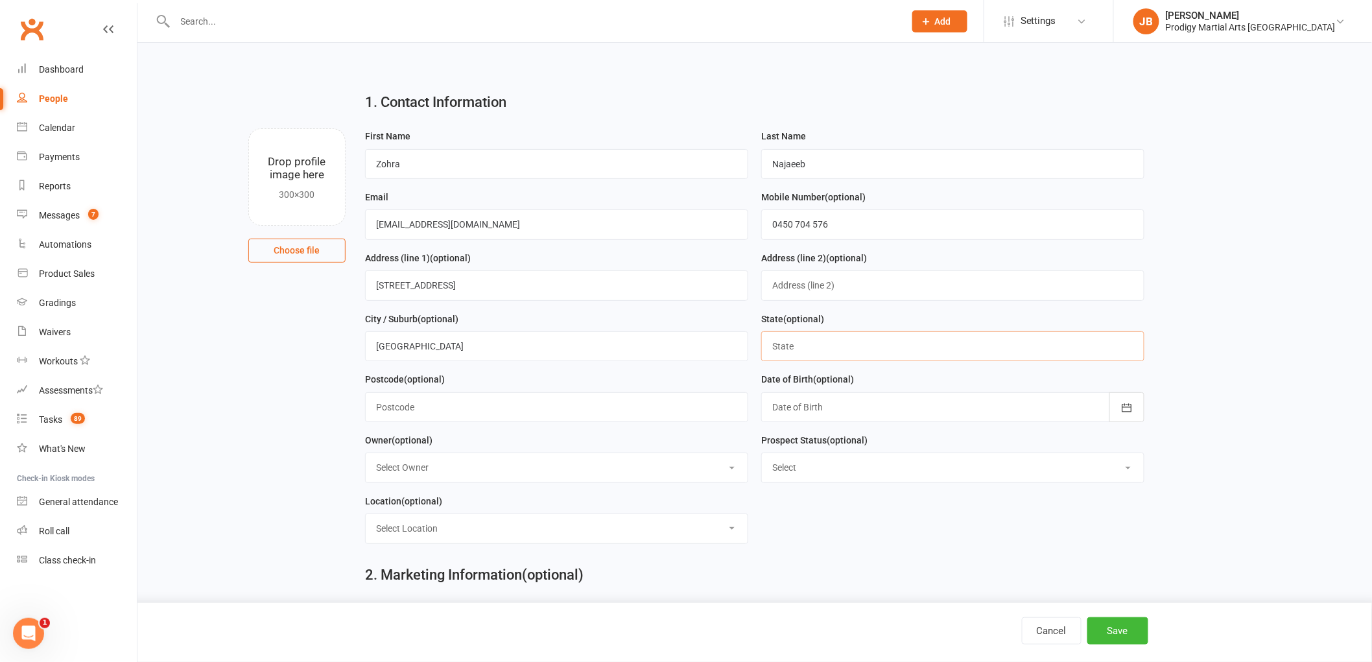
click at [944, 351] on input "text" at bounding box center [952, 346] width 383 height 30
type input "[GEOGRAPHIC_DATA]"
type input "2153"
drag, startPoint x: 822, startPoint y: 407, endPoint x: 800, endPoint y: 436, distance: 37.0
click at [824, 407] on div at bounding box center [952, 407] width 383 height 30
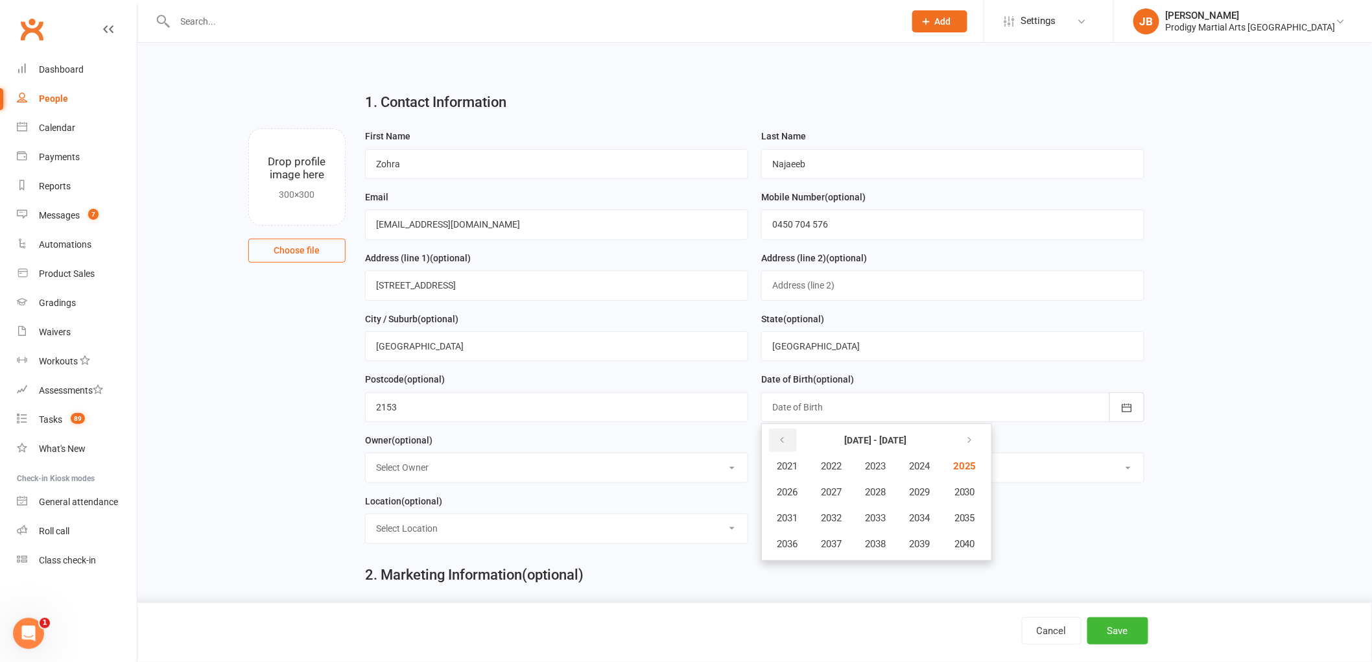
click at [789, 438] on button "button" at bounding box center [783, 440] width 28 height 23
drag, startPoint x: 878, startPoint y: 494, endPoint x: 1068, endPoint y: 464, distance: 193.0
click at [1105, 464] on form "First Name Zohra Last Name Najaeeb Email drzohra.batool@gmail.com Mobile Number…" at bounding box center [755, 340] width 793 height 425
click at [879, 414] on div at bounding box center [952, 407] width 383 height 30
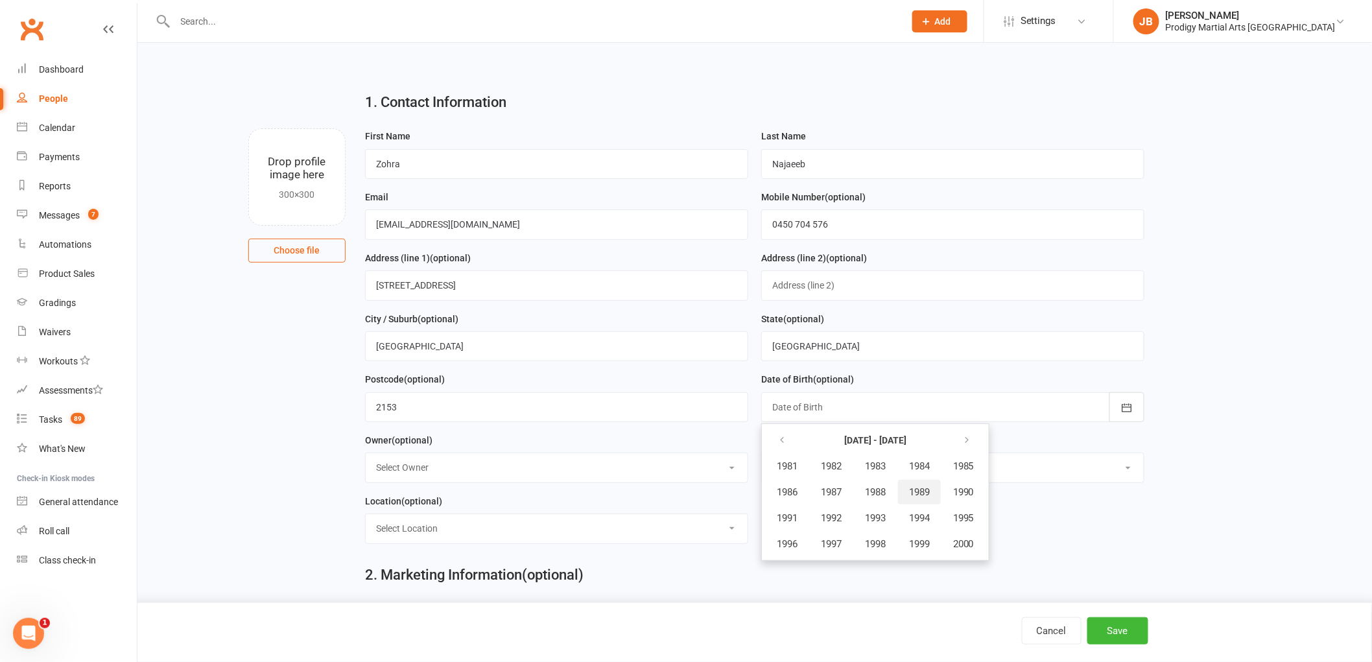
click at [922, 496] on span "1989" at bounding box center [919, 492] width 21 height 12
click at [796, 514] on span "July" at bounding box center [794, 518] width 18 height 12
click at [837, 560] on span "17" at bounding box center [842, 565] width 10 height 10
type input "17 Jul 1989"
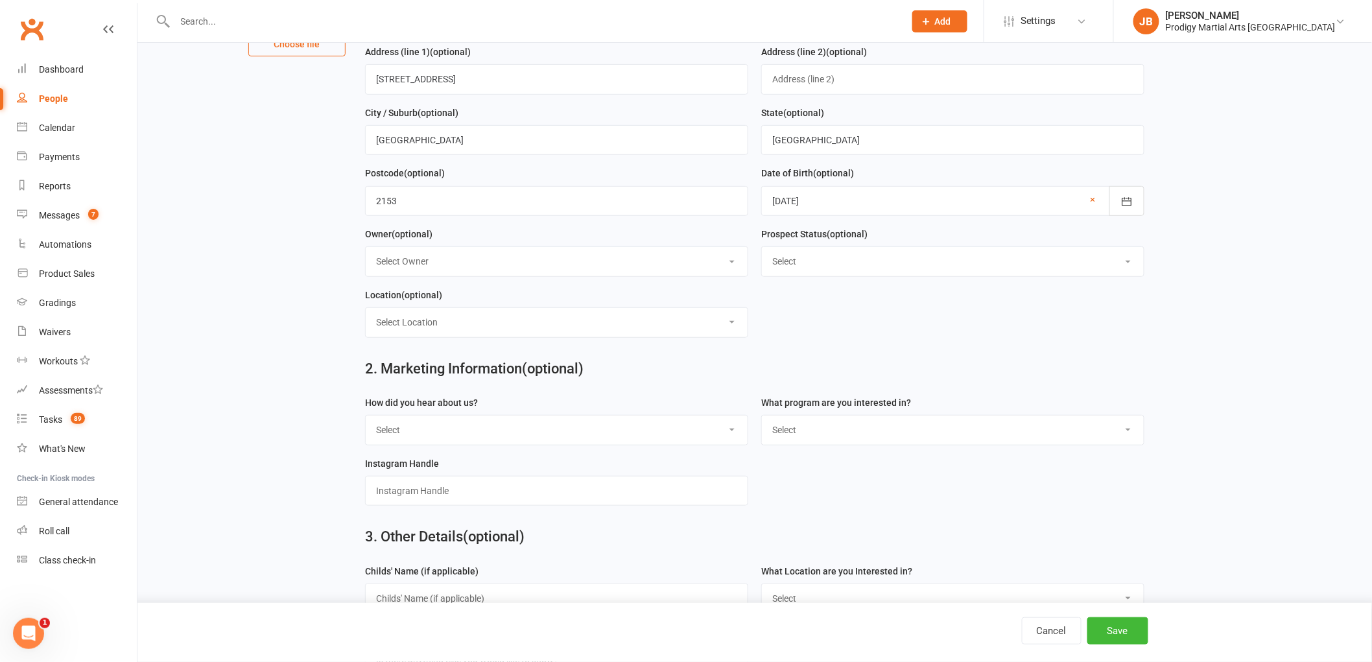
scroll to position [216, 0]
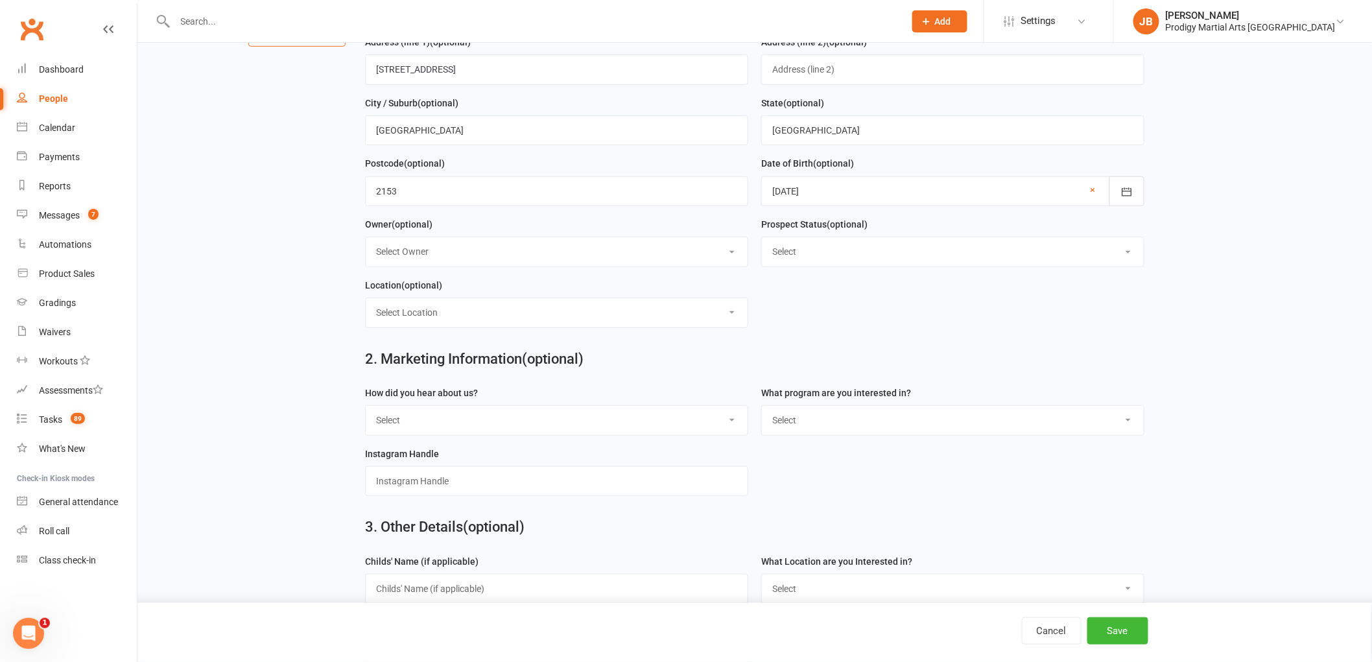
click at [478, 417] on select "Select Google Referral Drive By / Walk Past Facebook Instagram School Flyer Dro…" at bounding box center [557, 420] width 382 height 29
select select "Referral"
click at [366, 407] on select "Select Google Referral Drive By / Walk Past Facebook Instagram School Flyer Dro…" at bounding box center [557, 420] width 382 height 29
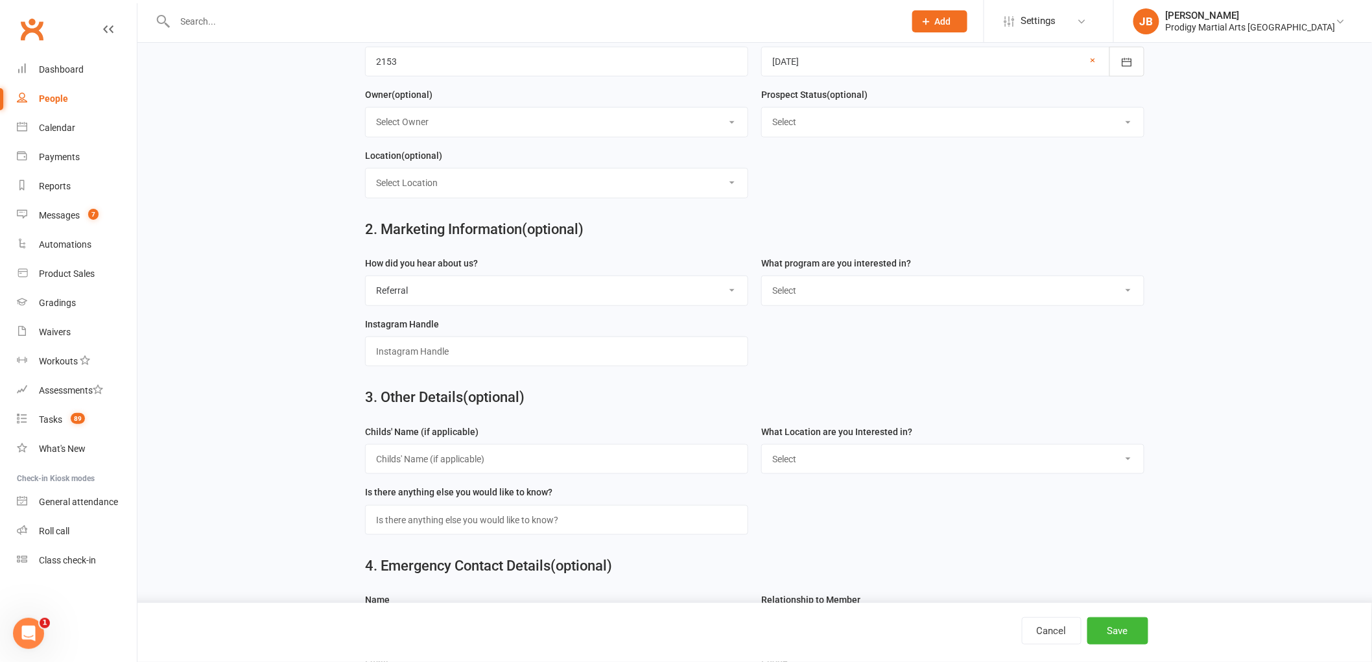
scroll to position [360, 0]
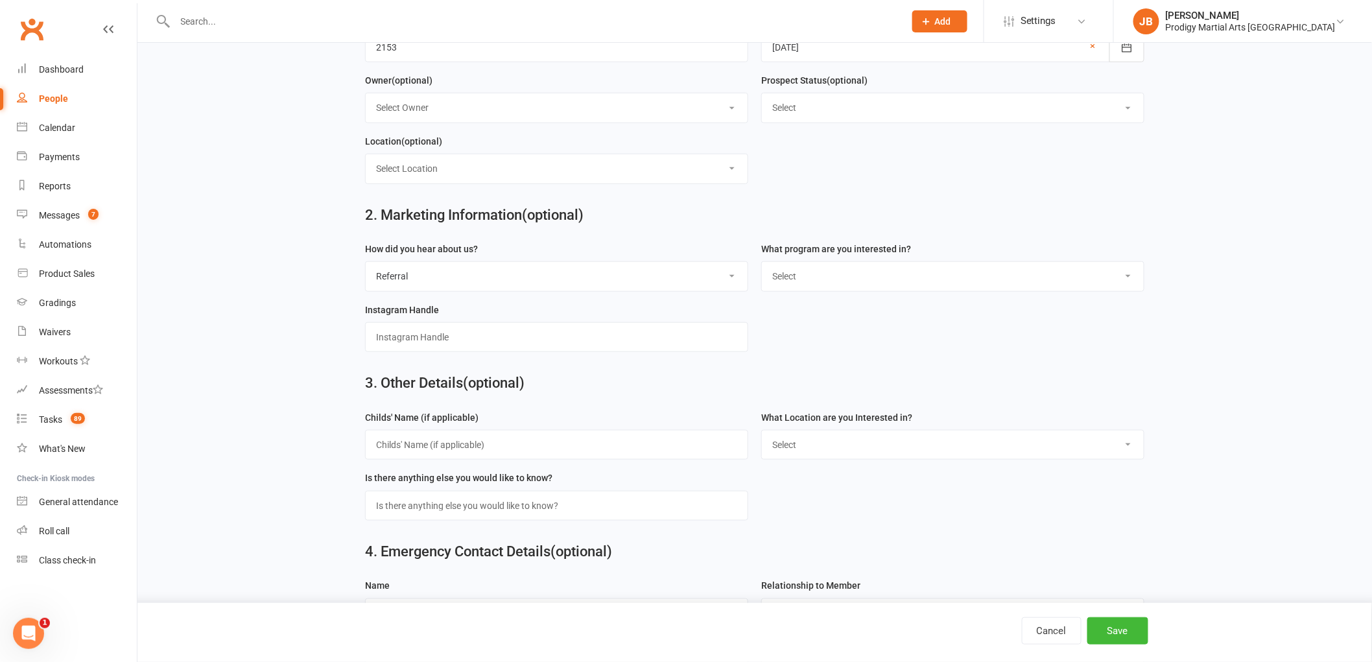
click at [820, 268] on select "Select Little Cheetahs (3-6 years) Kids Taekwondo (7-14 years) Kids Brazilian J…" at bounding box center [953, 276] width 382 height 29
select select "Little Cheetahs (3-6 years)"
click at [762, 263] on select "Select Little Cheetahs (3-6 years) Kids Taekwondo (7-14 years) Kids Brazilian J…" at bounding box center [953, 276] width 382 height 29
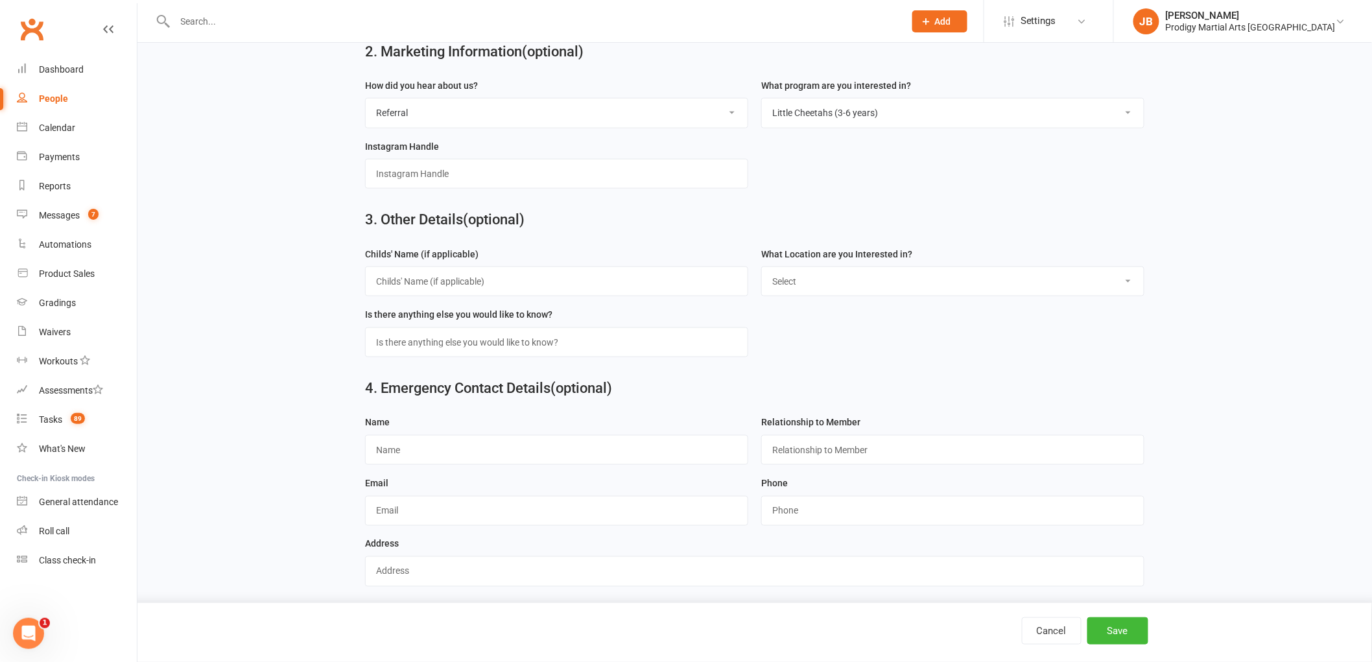
scroll to position [532, 0]
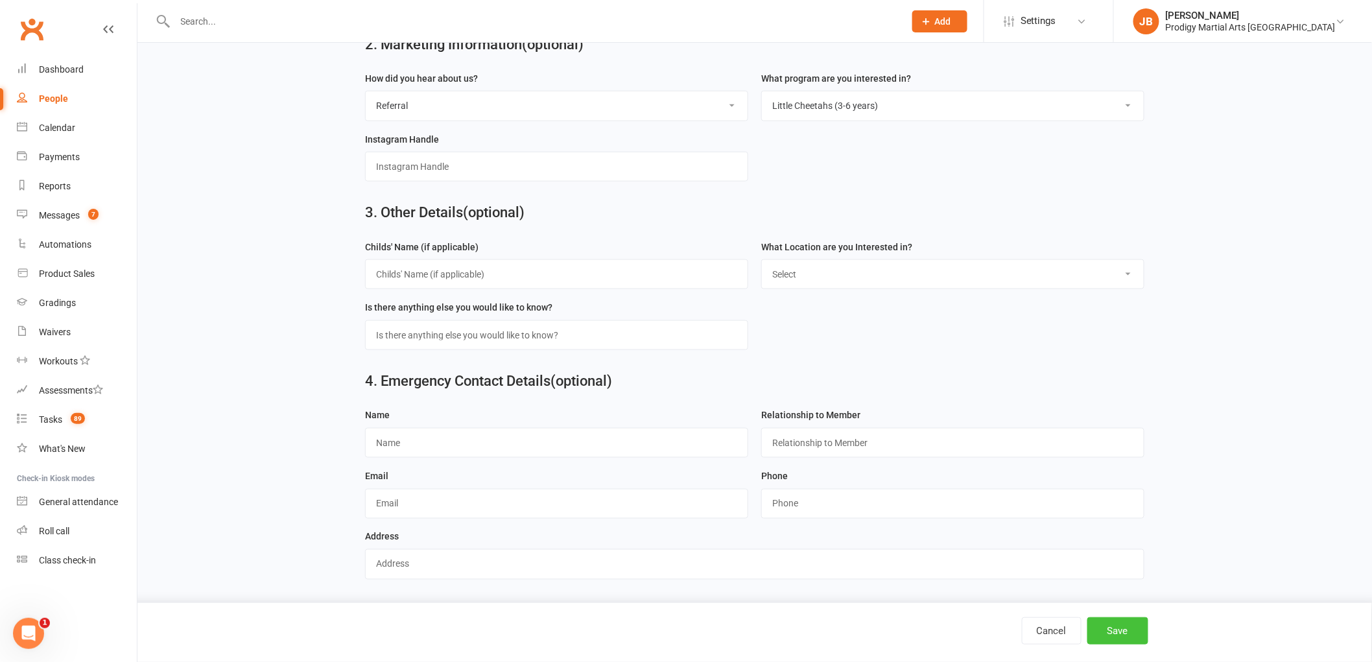
click at [1135, 623] on button "Save" at bounding box center [1118, 630] width 61 height 27
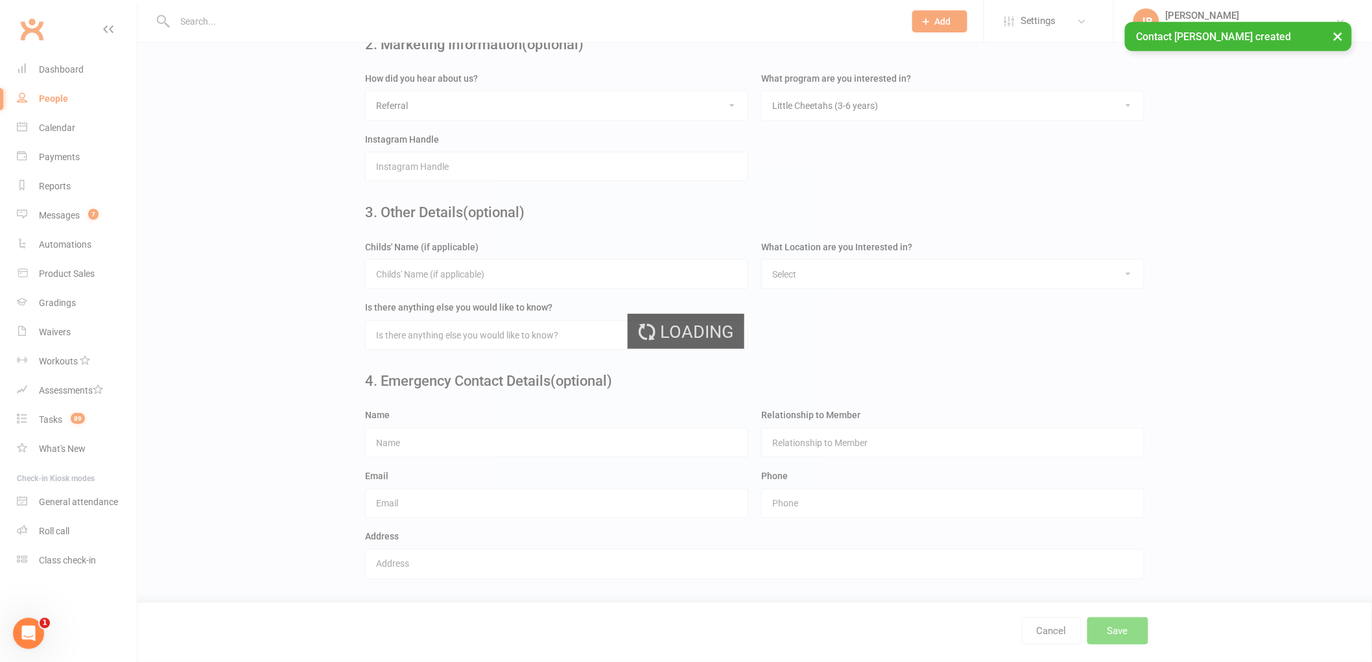
scroll to position [0, 0]
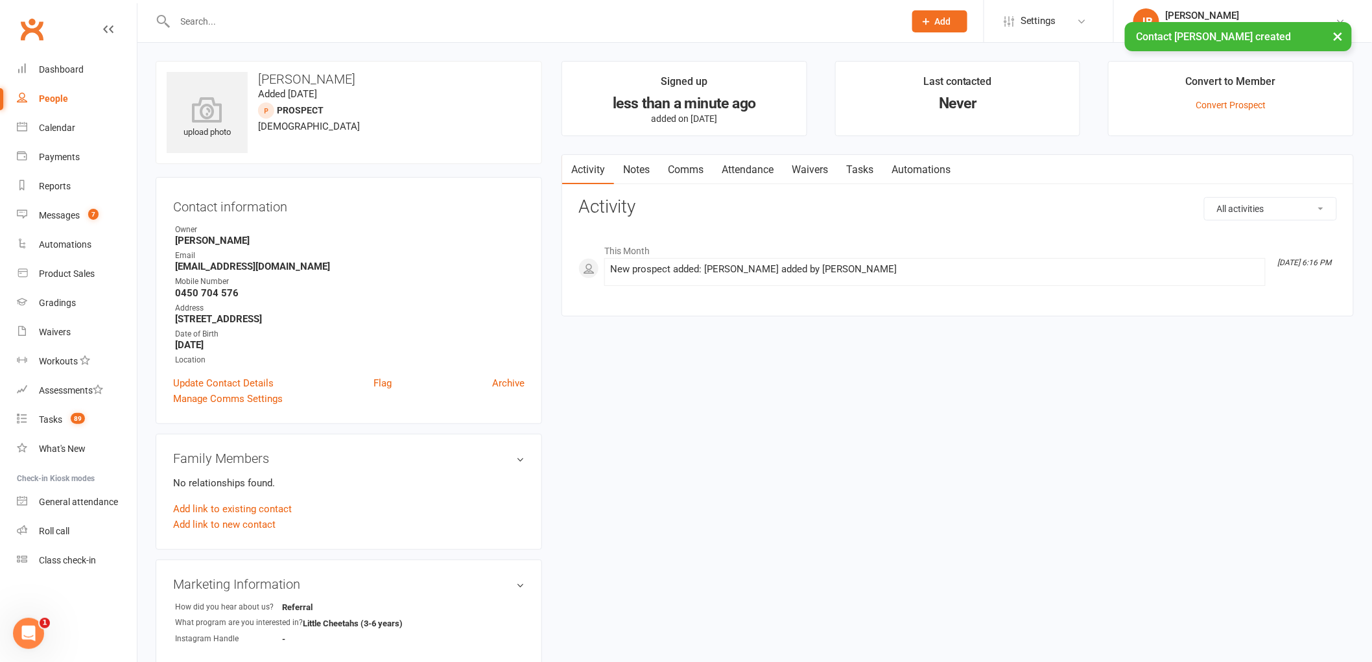
click at [824, 169] on link "Waivers" at bounding box center [810, 170] width 54 height 30
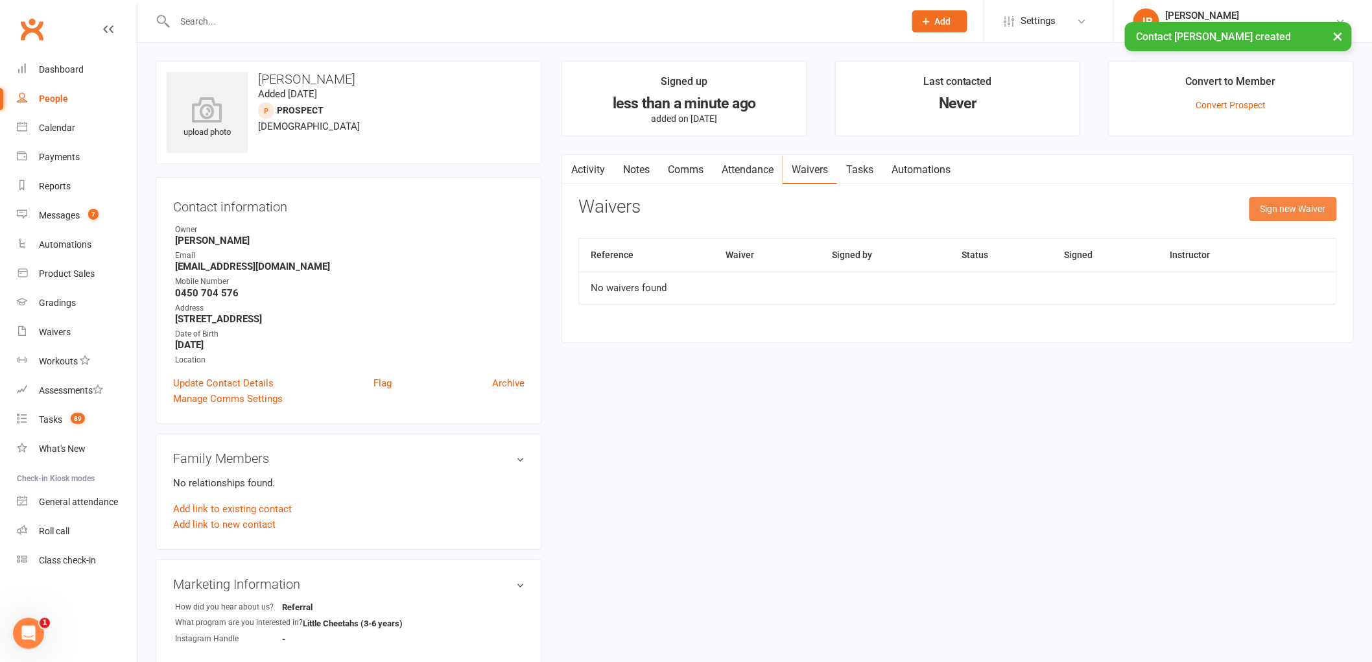
click at [1289, 216] on button "Sign new Waiver" at bounding box center [1294, 208] width 88 height 23
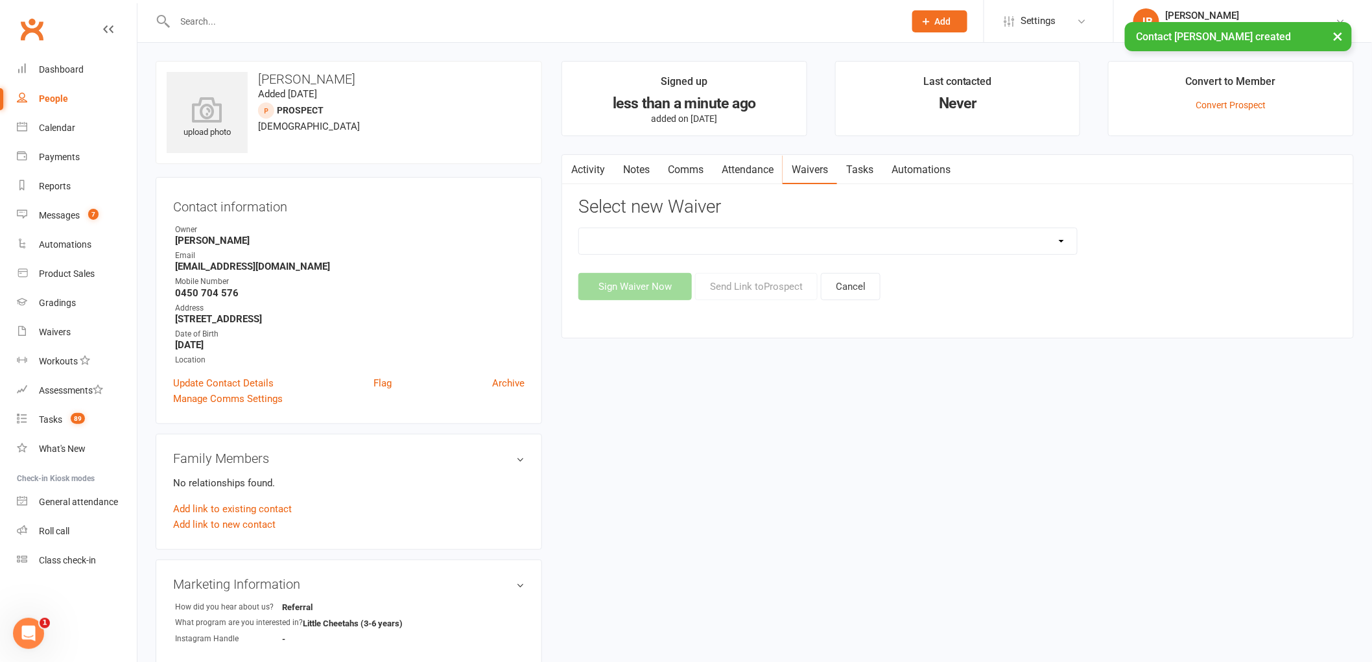
click at [783, 248] on select "Change of Payment Details New Members - PMA Waiver / T&C's New Members - PMA Wa…" at bounding box center [828, 241] width 498 height 26
select select "9955"
click at [579, 228] on select "Change of Payment Details New Members - PMA Waiver / T&C's New Members - PMA Wa…" at bounding box center [828, 241] width 498 height 26
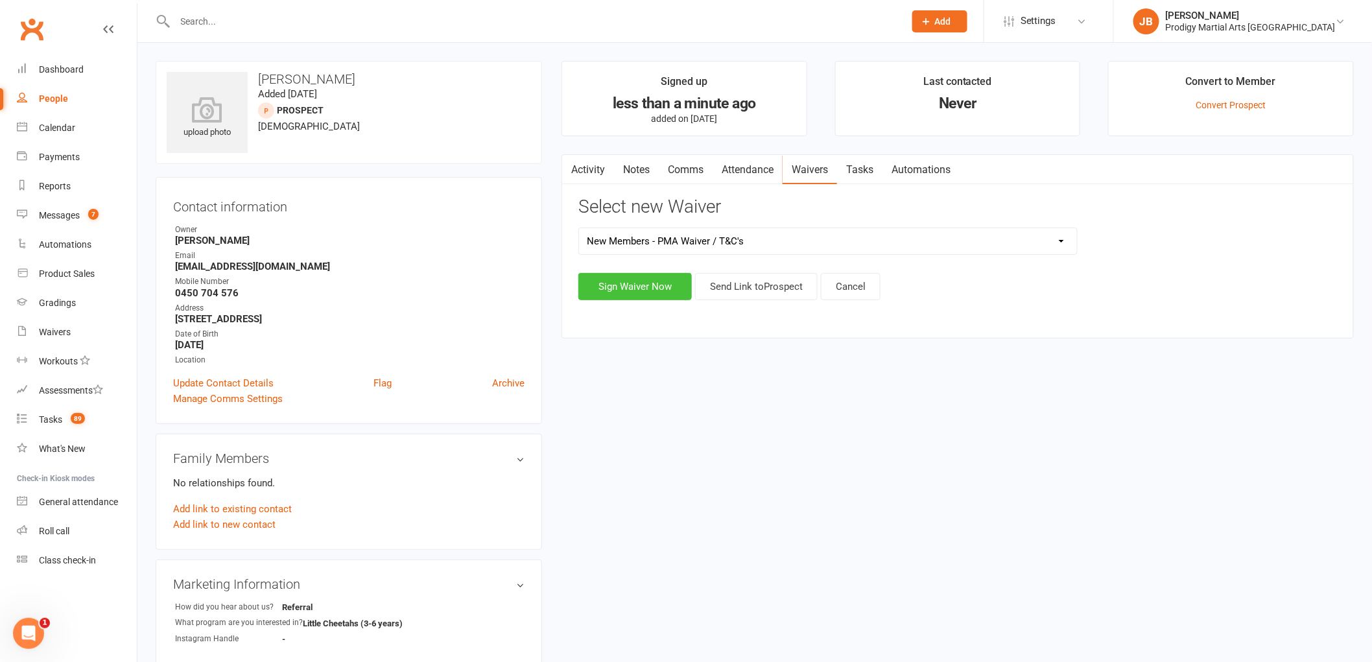
click at [665, 287] on button "Sign Waiver Now" at bounding box center [635, 286] width 113 height 27
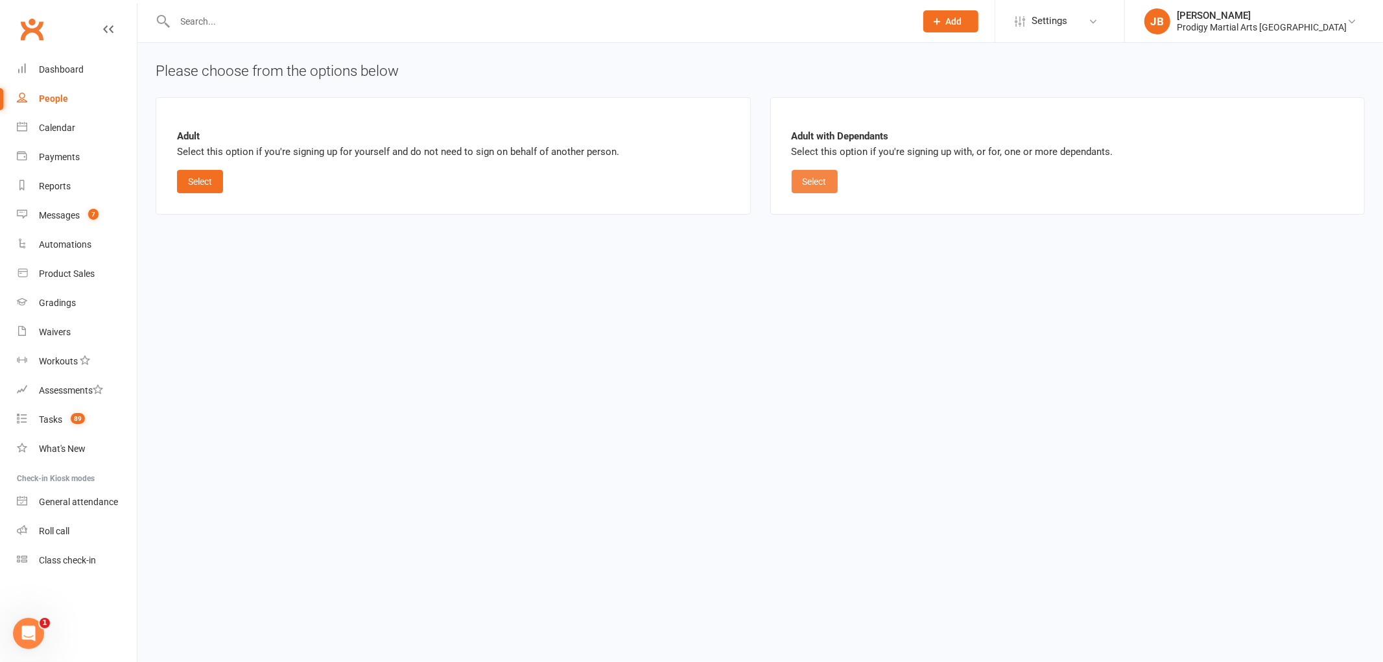
click at [805, 179] on button "Select" at bounding box center [815, 181] width 46 height 23
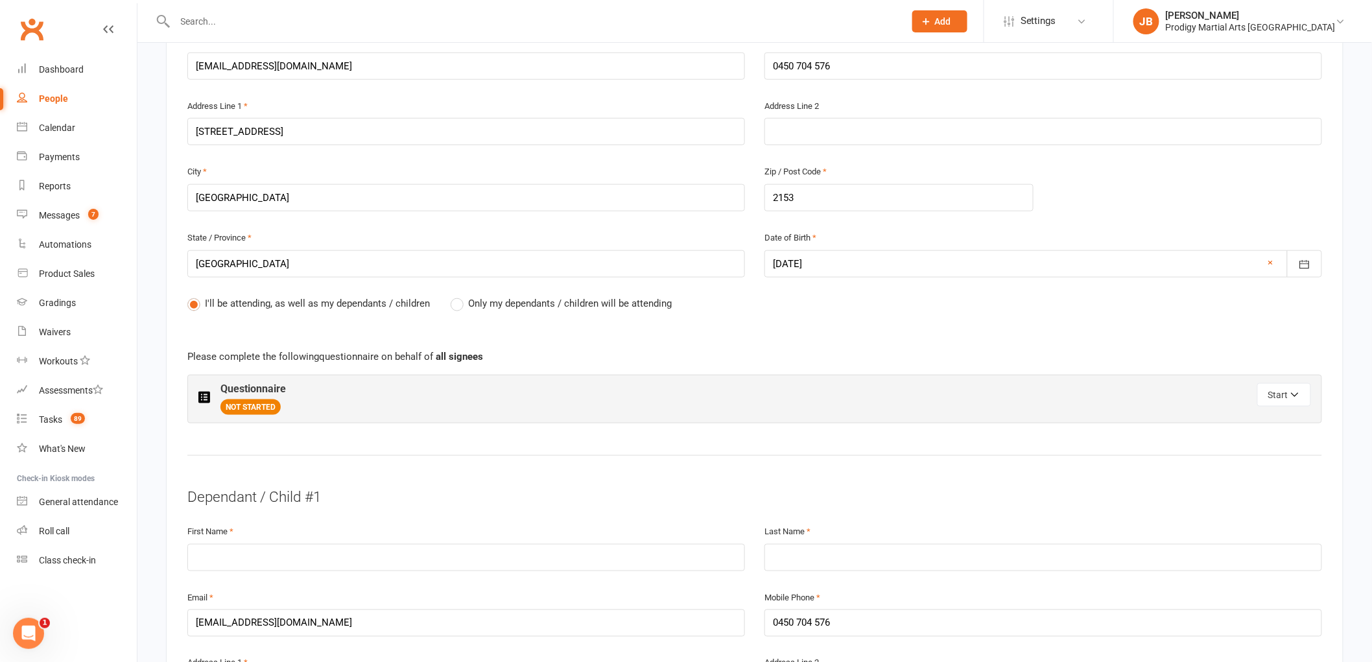
scroll to position [432, 0]
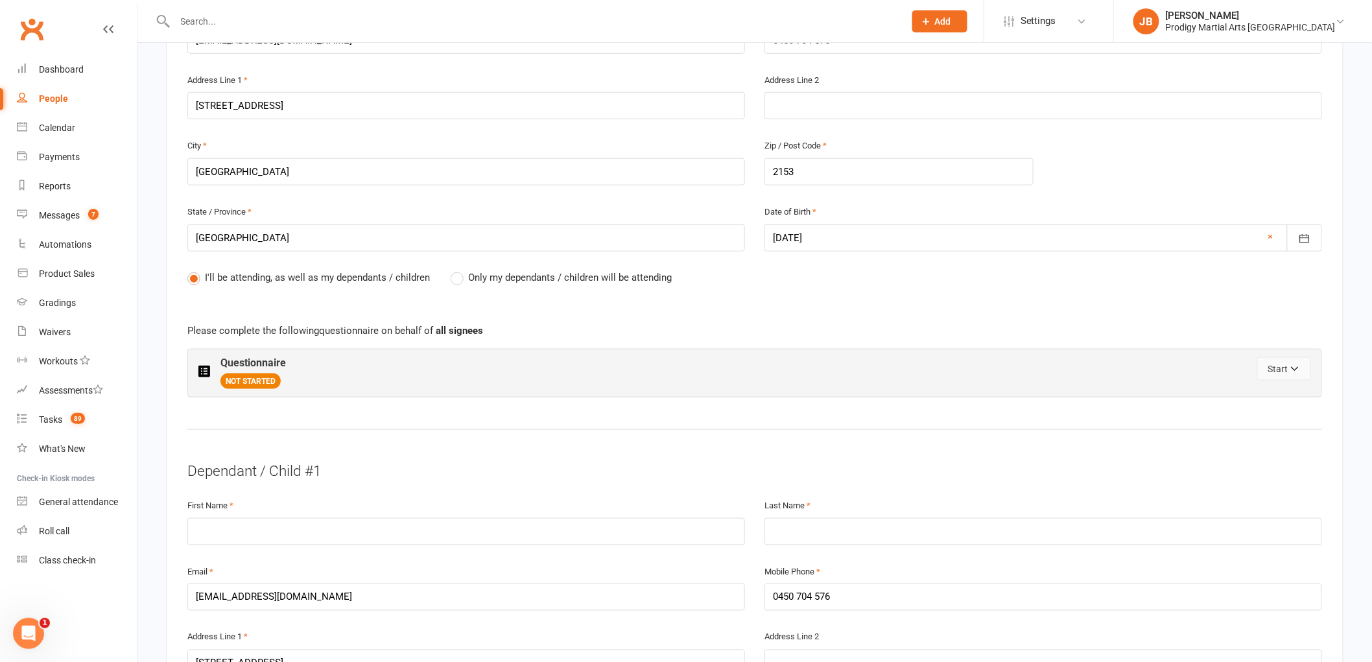
click at [1278, 370] on button "Start" at bounding box center [1285, 368] width 54 height 23
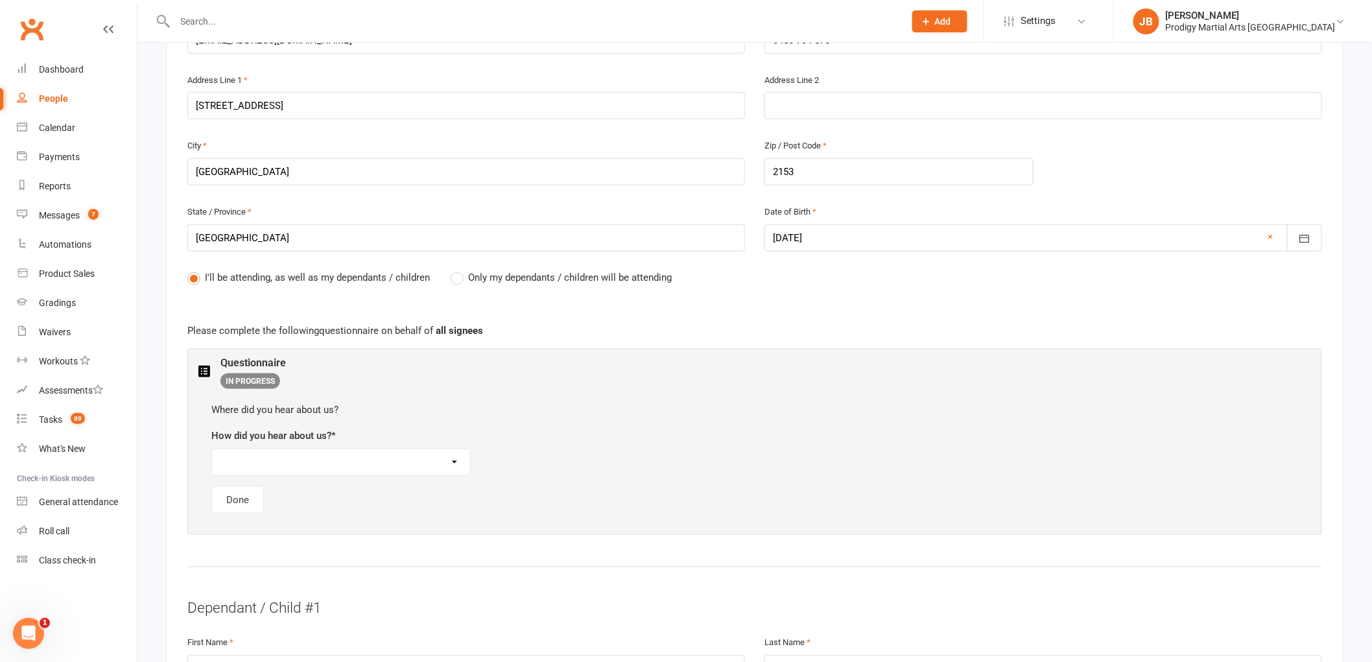
click at [245, 449] on select "Referral Social Media Drove/Walk Past Google Search School Flyer Distribution I…" at bounding box center [341, 462] width 258 height 26
select select "Referral"
click at [212, 449] on select "Referral Social Media Drove/Walk Past Google Search School Flyer Distribution I…" at bounding box center [341, 462] width 258 height 26
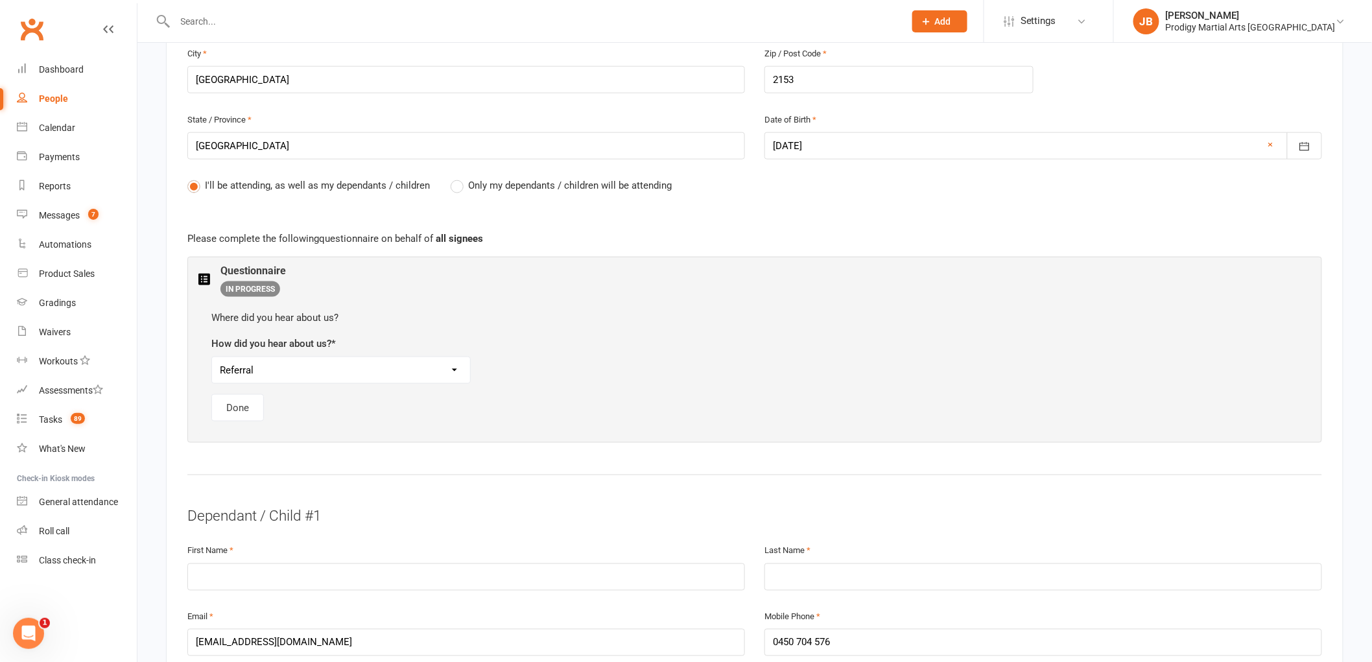
scroll to position [649, 0]
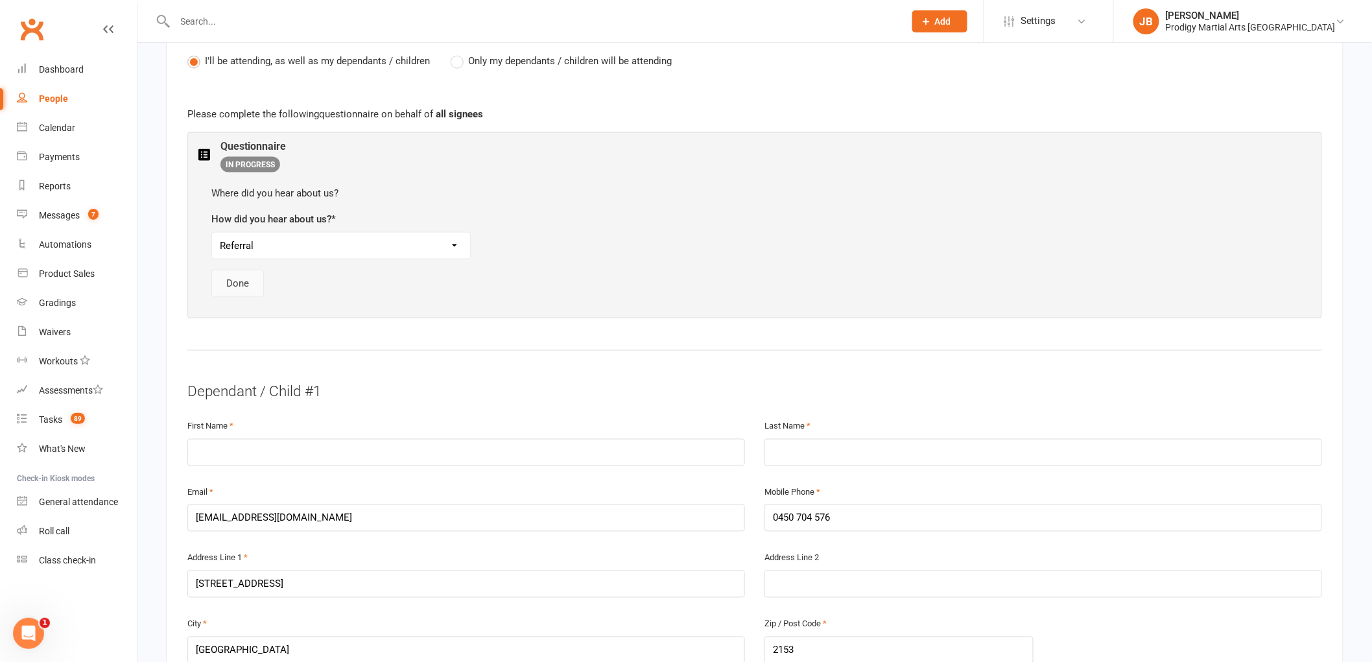
click at [241, 282] on button "Done" at bounding box center [237, 283] width 53 height 27
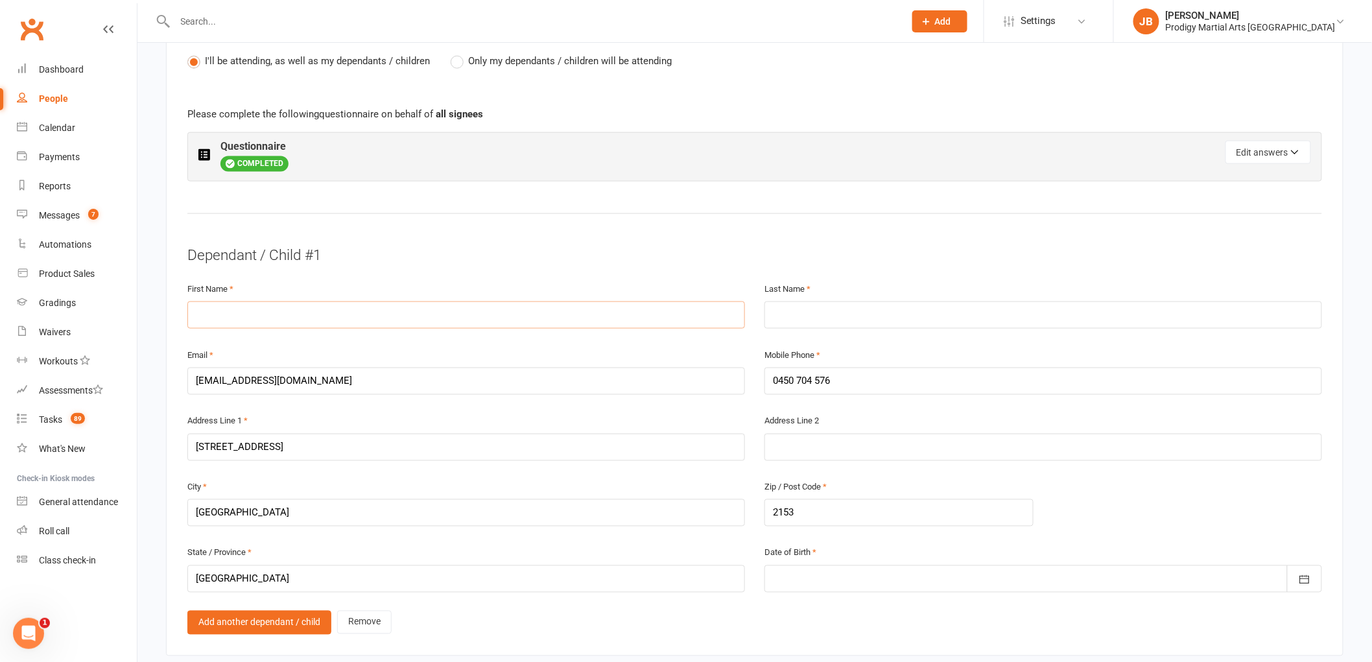
click at [270, 309] on input "text" at bounding box center [466, 315] width 558 height 27
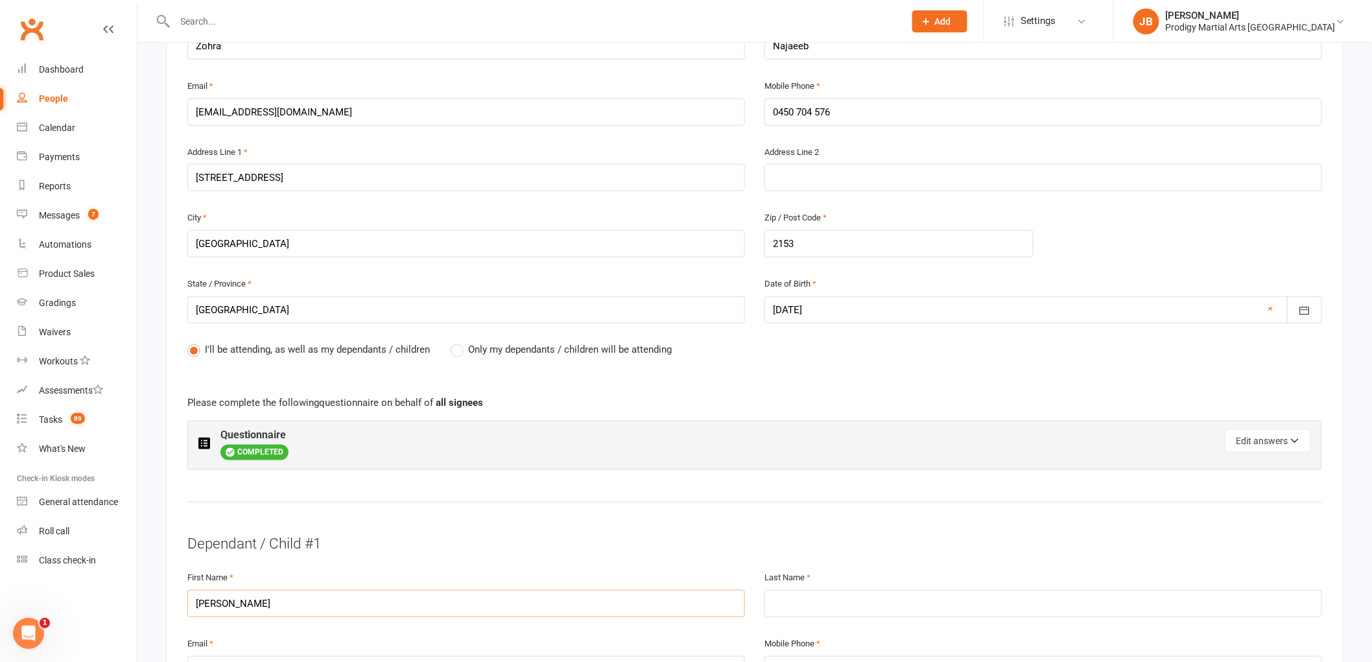
scroll to position [576, 0]
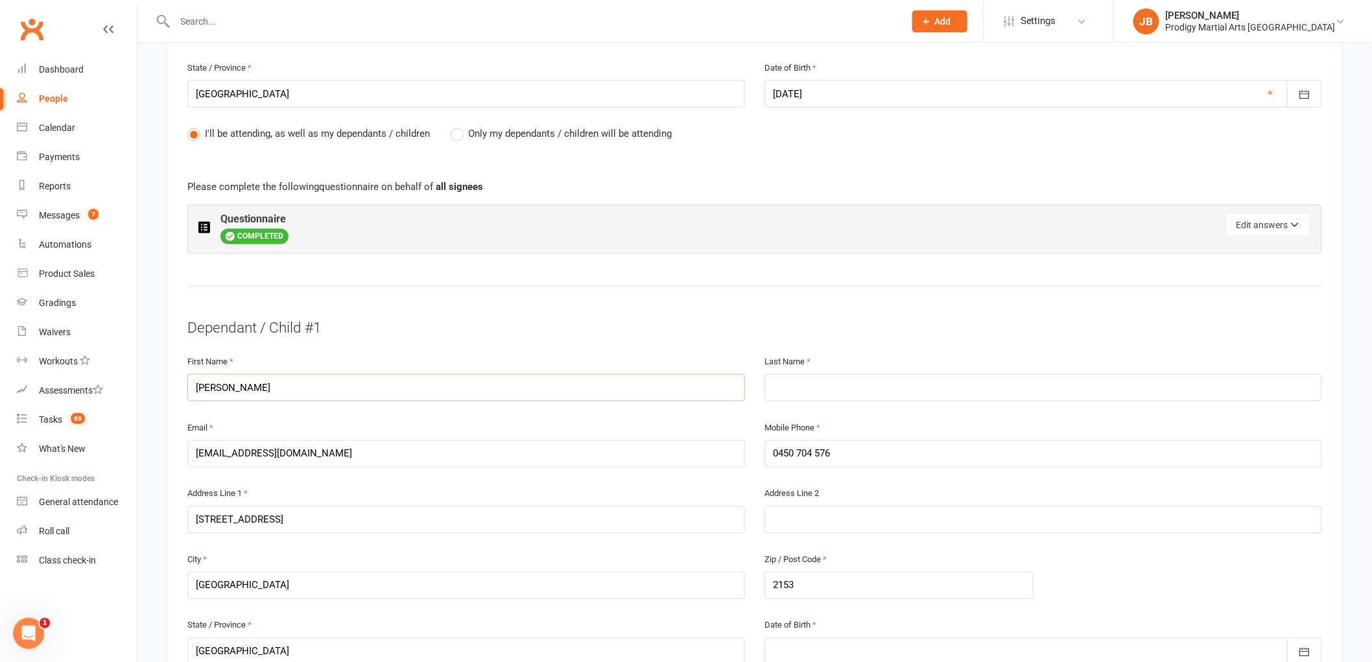
type input "Umar"
click at [816, 385] on input "text" at bounding box center [1044, 387] width 558 height 27
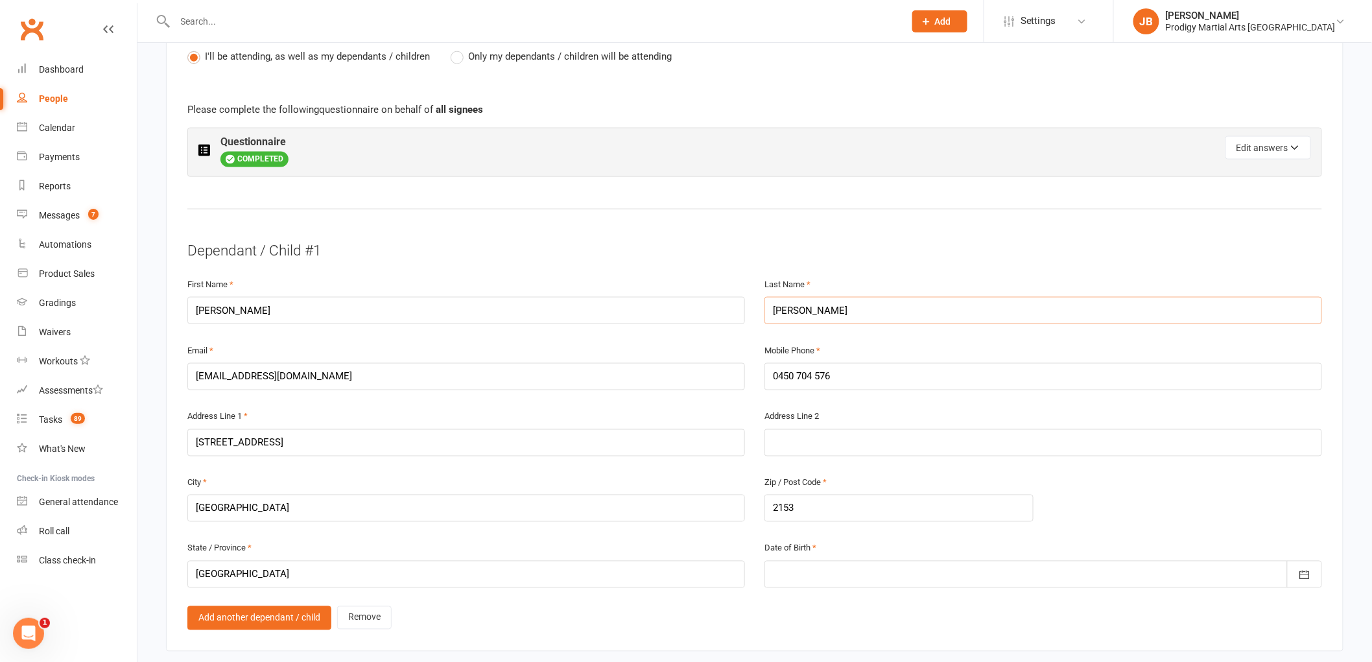
scroll to position [793, 0]
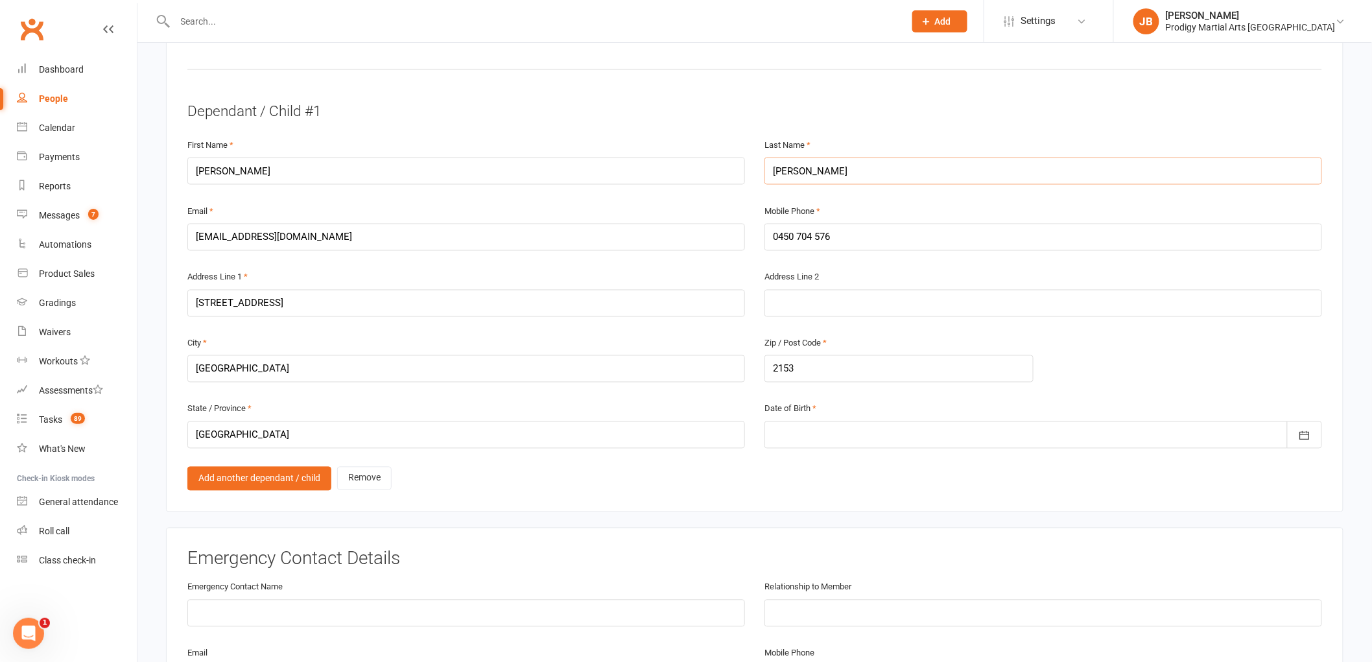
type input "Baig"
click at [834, 424] on div at bounding box center [1044, 435] width 558 height 27
click at [780, 460] on button "button" at bounding box center [786, 466] width 28 height 23
click at [887, 564] on span "2018" at bounding box center [878, 570] width 21 height 12
click at [861, 514] on span "May" at bounding box center [861, 518] width 18 height 12
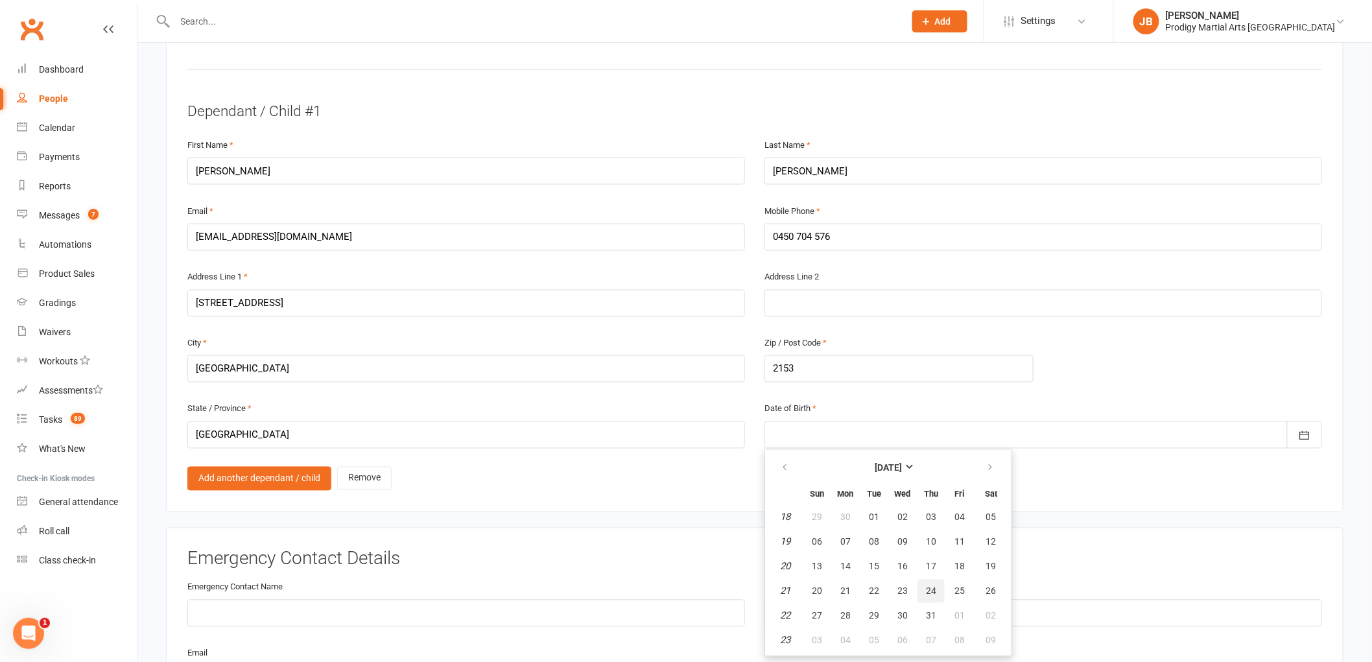
click at [932, 584] on button "24" at bounding box center [931, 591] width 27 height 23
type input "24 May 2018"
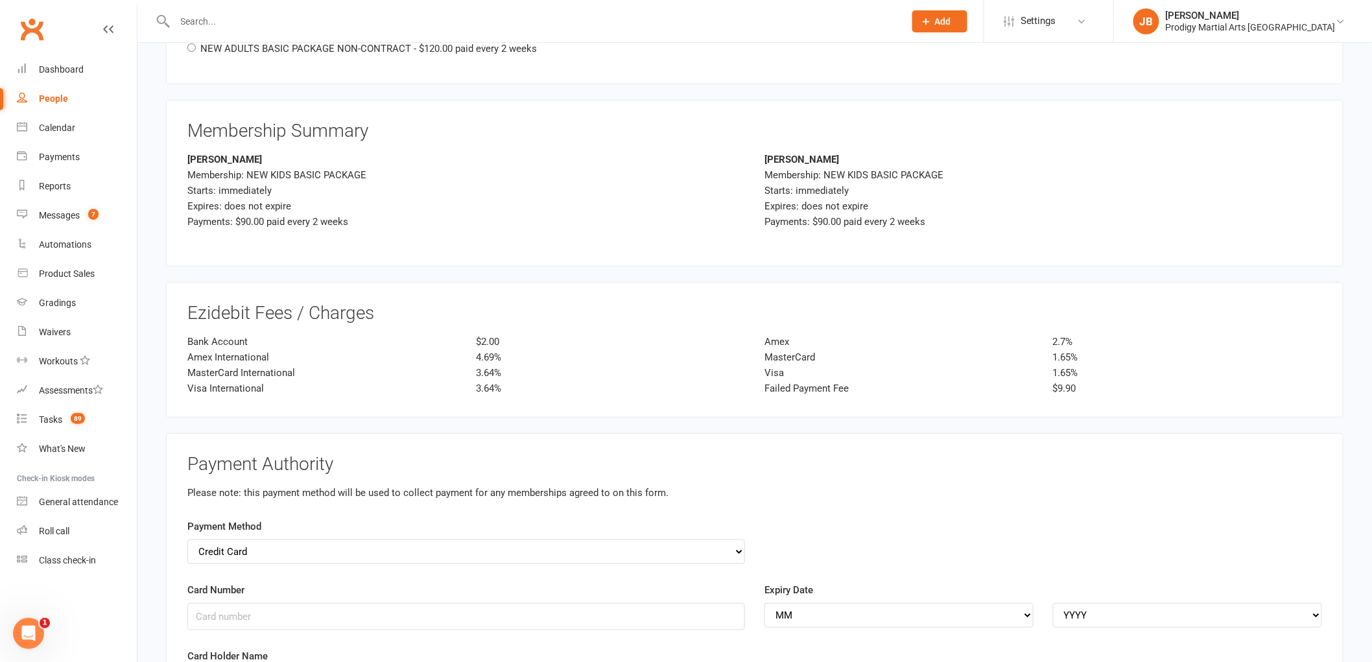
scroll to position [2450, 0]
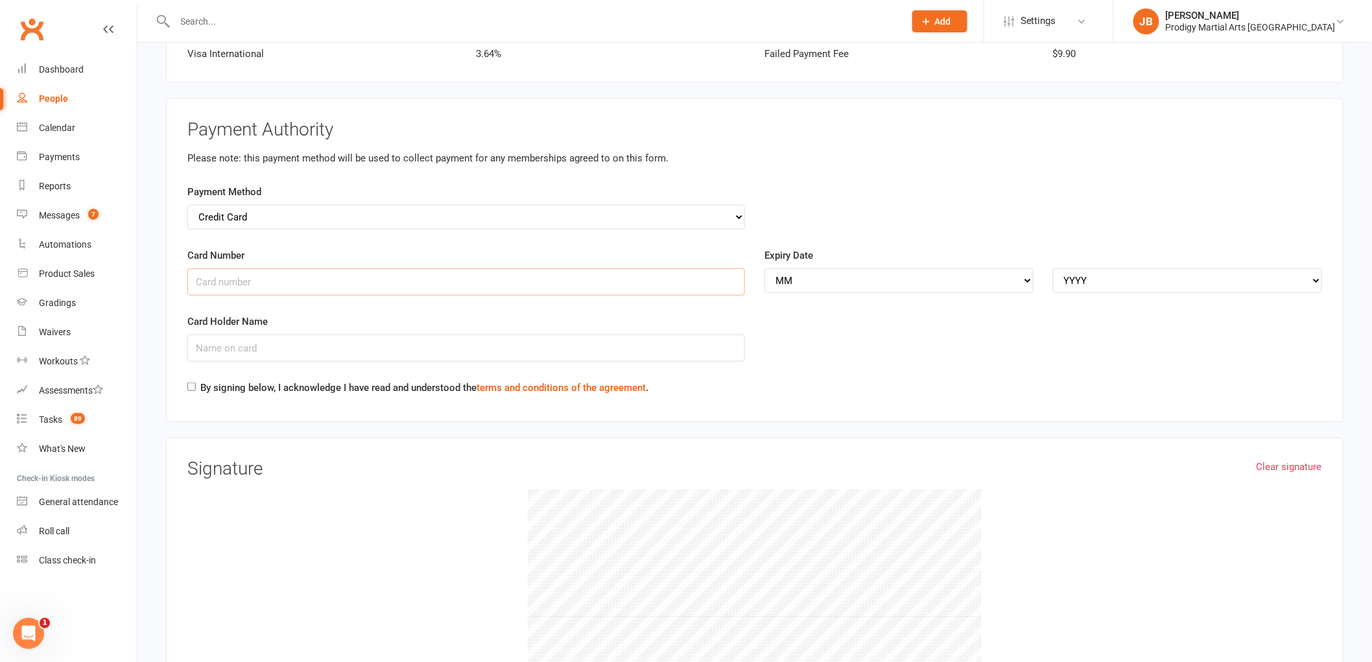
click at [269, 279] on input "Card Number" at bounding box center [466, 282] width 558 height 27
type input "9"
click at [217, 269] on input "Card Number" at bounding box center [466, 282] width 558 height 27
type input "5217290002940893"
click at [913, 280] on select "MM 01 02 03 04 05 06 07 08 09 10 11 12" at bounding box center [899, 281] width 269 height 25
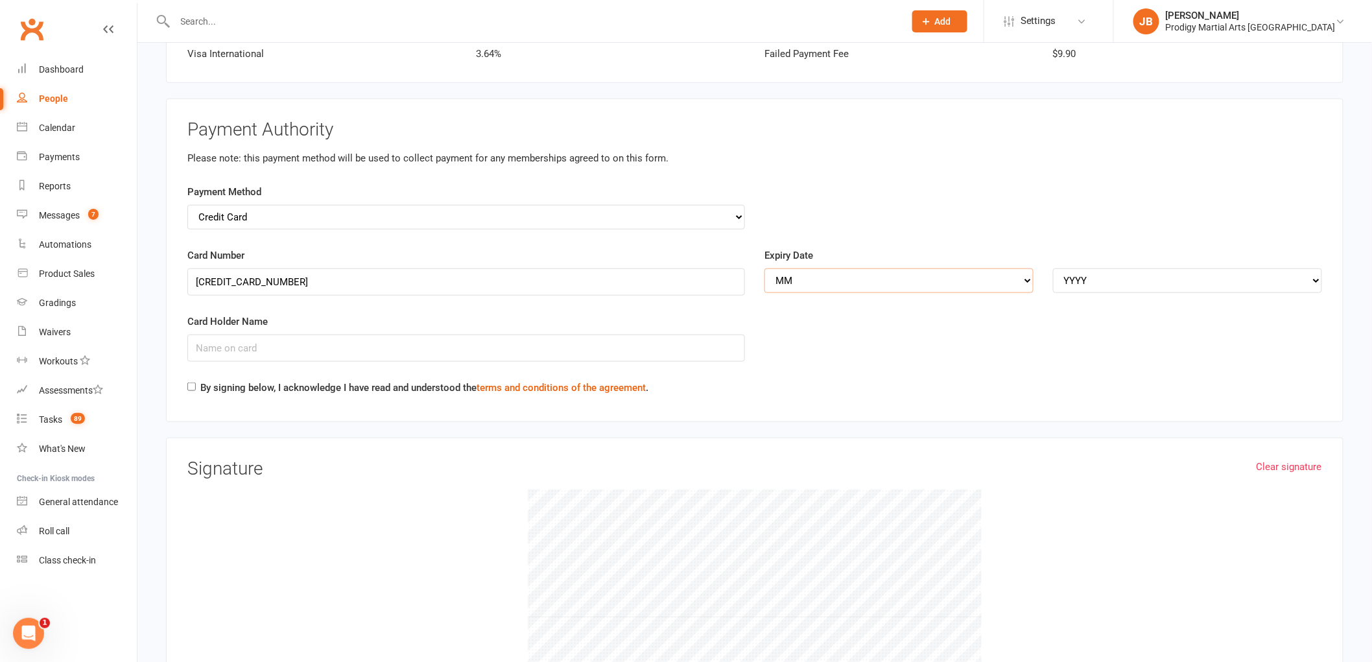
select select "09"
click at [765, 269] on select "MM 01 02 03 04 05 06 07 08 09 10 11 12" at bounding box center [899, 281] width 269 height 25
click at [1210, 257] on div "Expiry Date MM 01 02 03 04 05 06 07 08 09 10 11 12 YYYY 2025 2026 2027 2028 202…" at bounding box center [1044, 270] width 558 height 45
click at [1210, 271] on select "YYYY 2025 2026 2027 2028 2029 2030 2031 2032 2033 2034" at bounding box center [1187, 281] width 269 height 25
select select "2027"
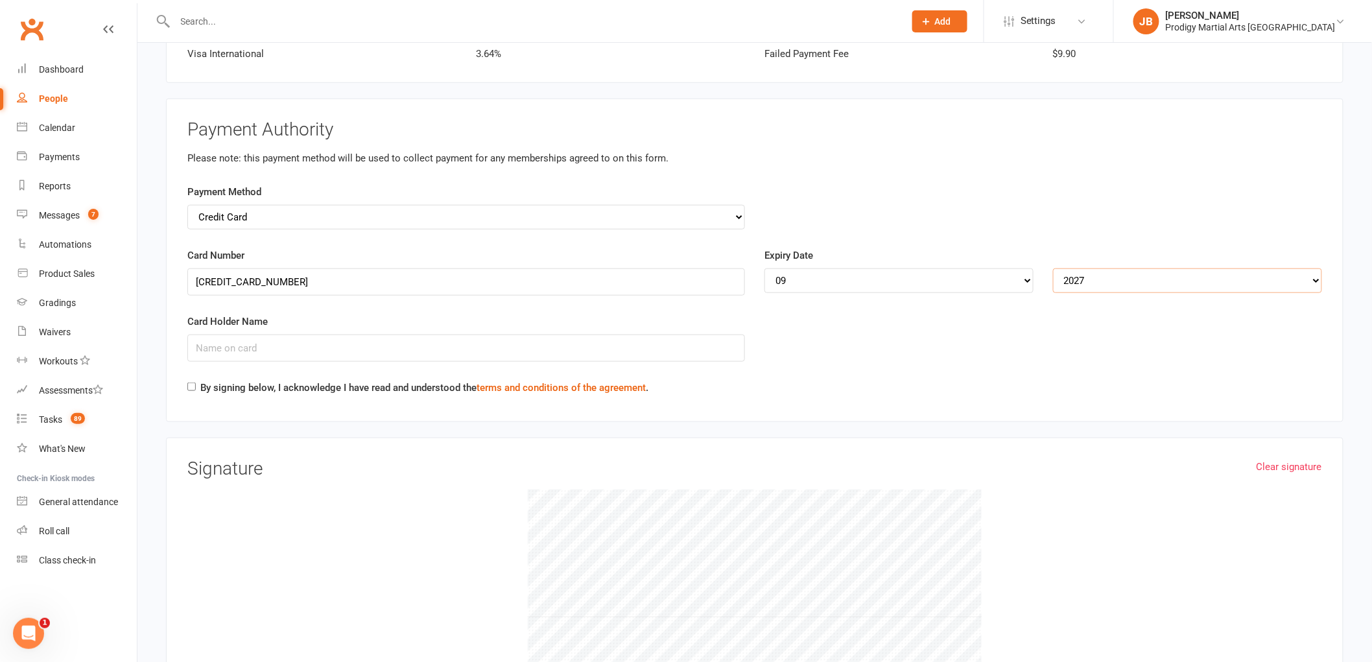
click at [1053, 269] on select "YYYY 2025 2026 2027 2028 2029 2030 2031 2032 2033 2034" at bounding box center [1187, 281] width 269 height 25
click at [446, 339] on input "Card Holder Name" at bounding box center [466, 348] width 558 height 27
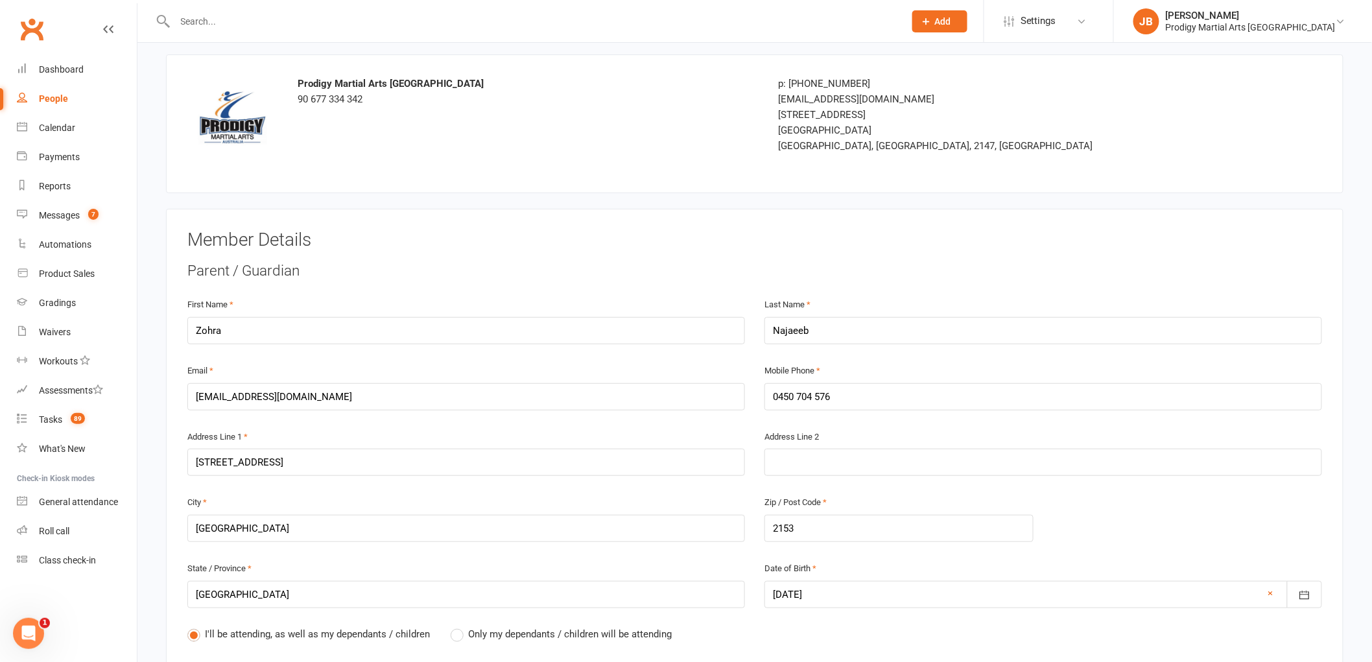
scroll to position [0, 0]
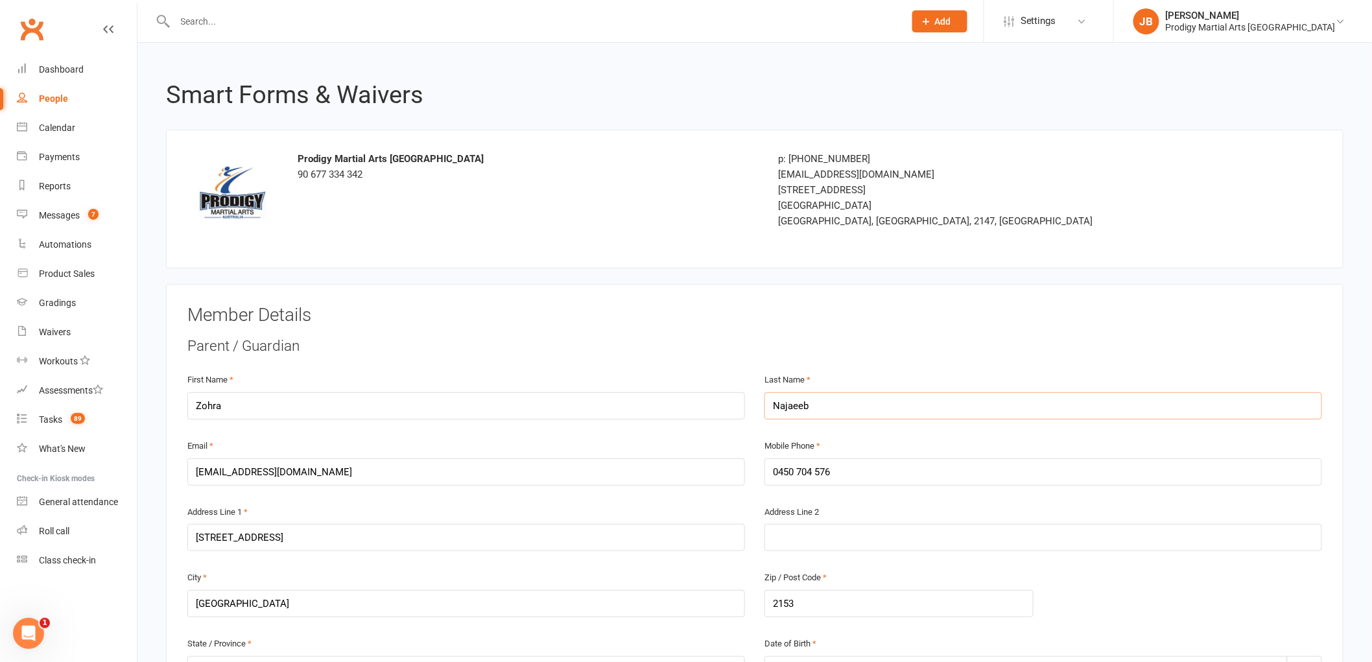
drag, startPoint x: 833, startPoint y: 405, endPoint x: 724, endPoint y: 409, distance: 109.0
click at [724, 409] on div "First Name Zohra Last Name Najaeeb" at bounding box center [755, 405] width 1154 height 66
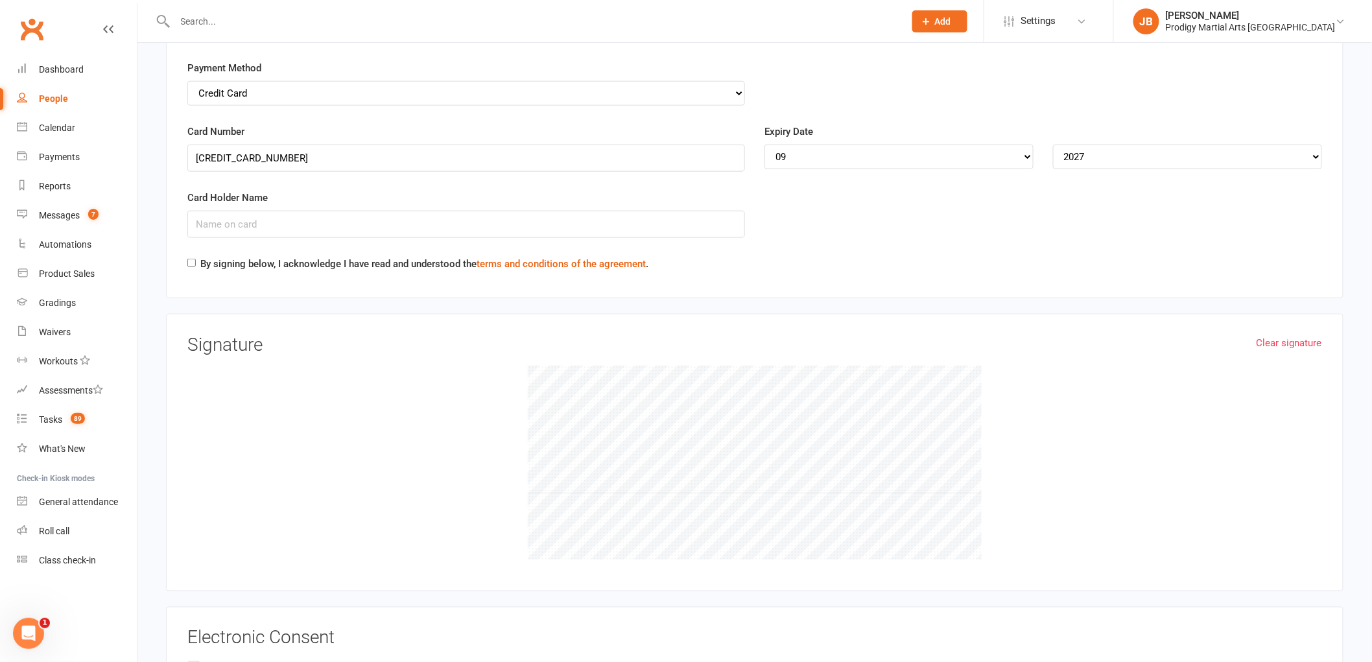
scroll to position [2450, 0]
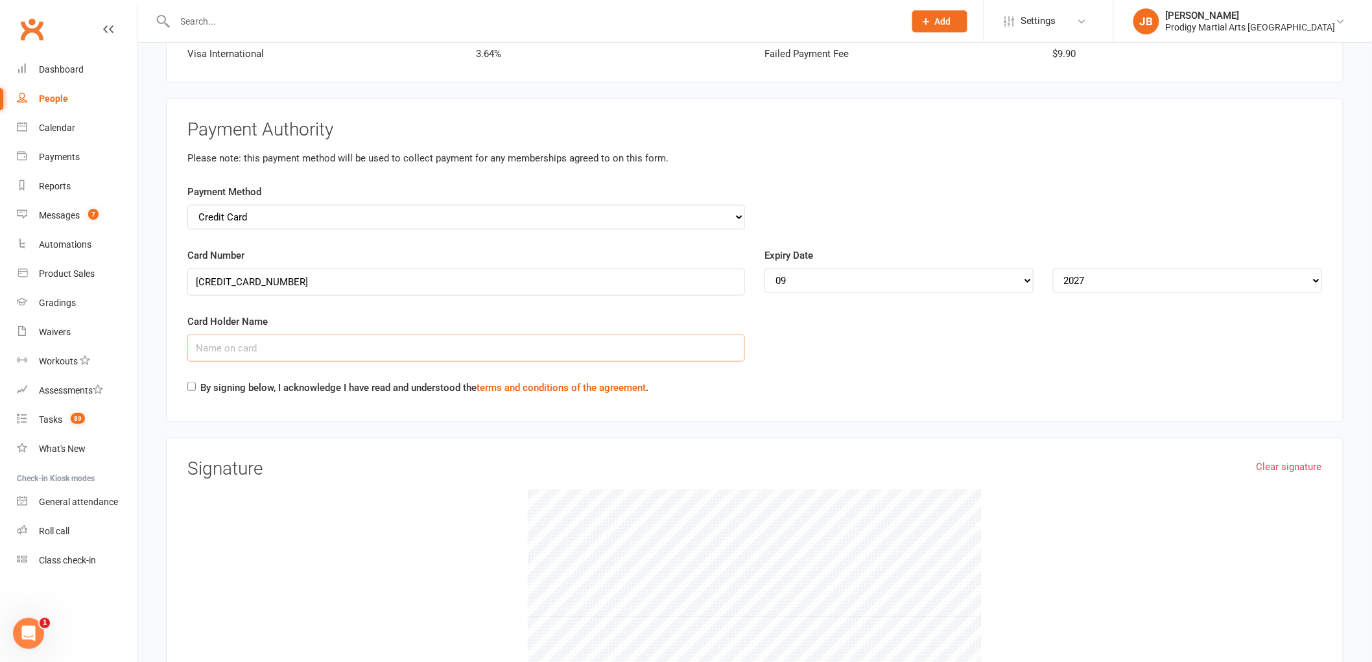
click at [305, 349] on input "Card Holder Name" at bounding box center [466, 348] width 558 height 27
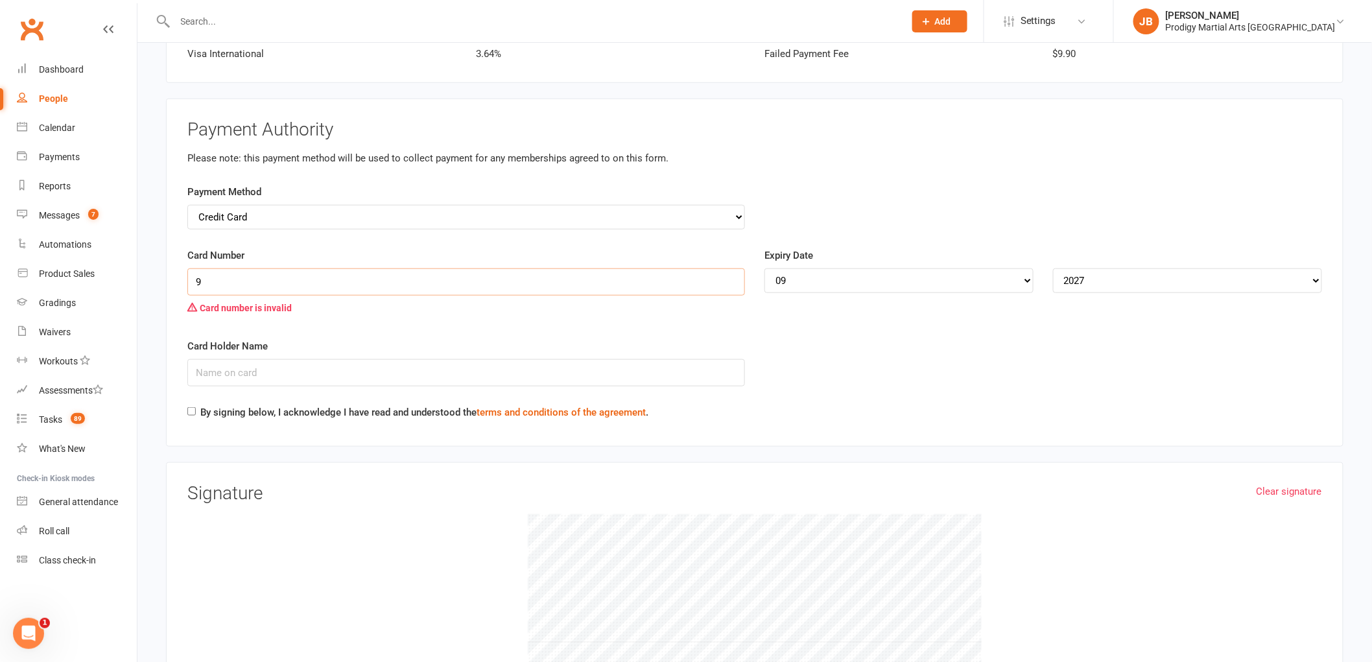
type input "9"
click at [234, 368] on input "Card Holder Name" at bounding box center [466, 372] width 558 height 27
paste input "Najaeeb"
type input "[PERSON_NAME]"
click at [240, 269] on input "Card Number" at bounding box center [466, 282] width 558 height 27
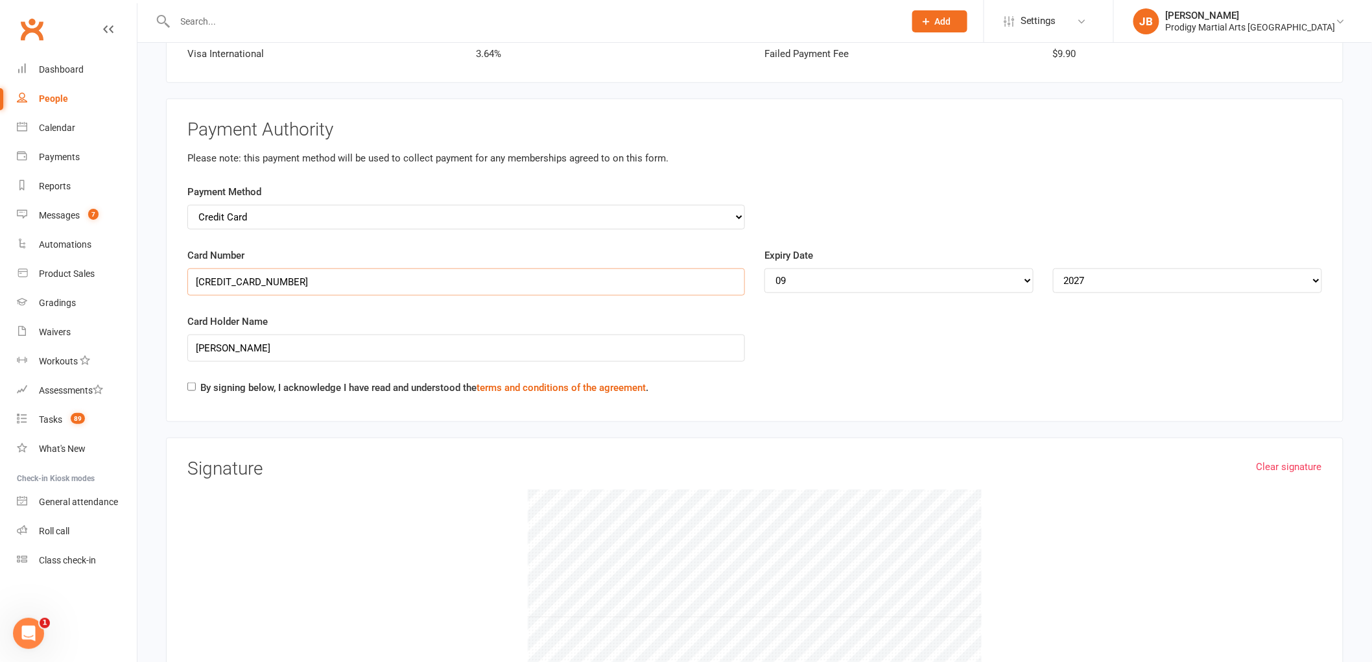
click at [616, 289] on input "5217290002940893" at bounding box center [466, 282] width 558 height 27
type input "5217290002940893"
click at [649, 320] on div "Card Holder Name Zohra Najaeeb" at bounding box center [466, 338] width 558 height 48
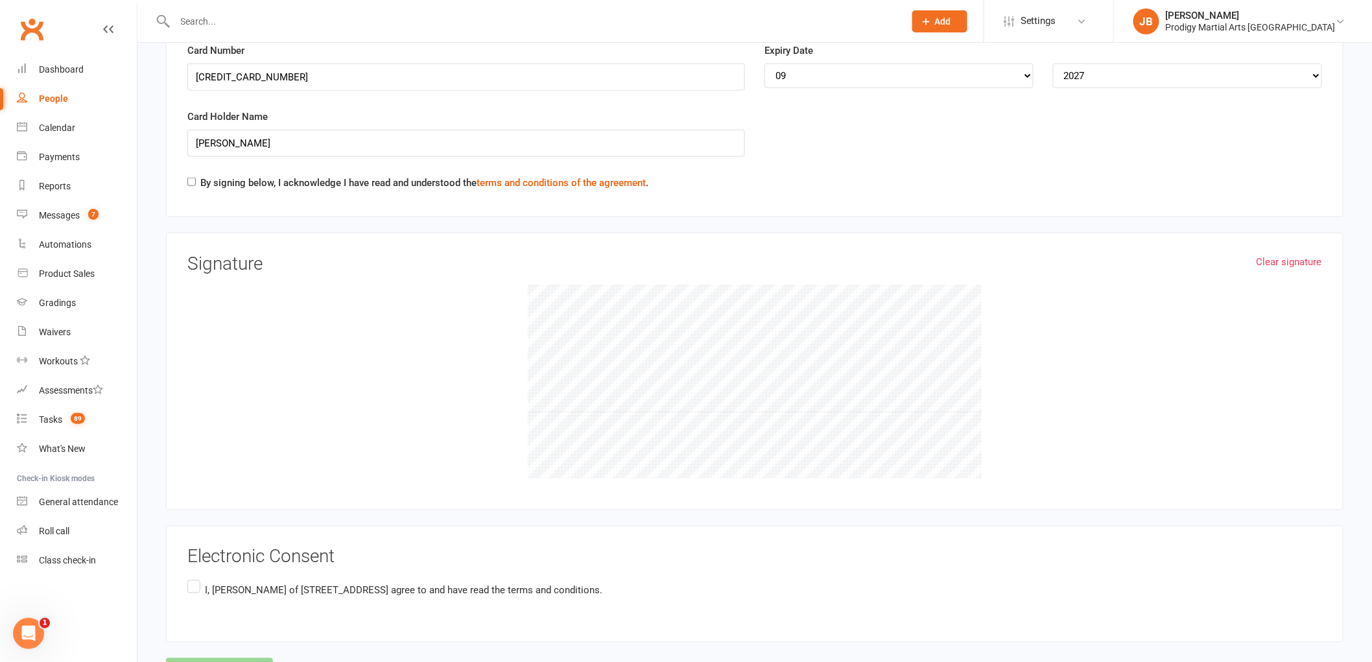
scroll to position [2713, 0]
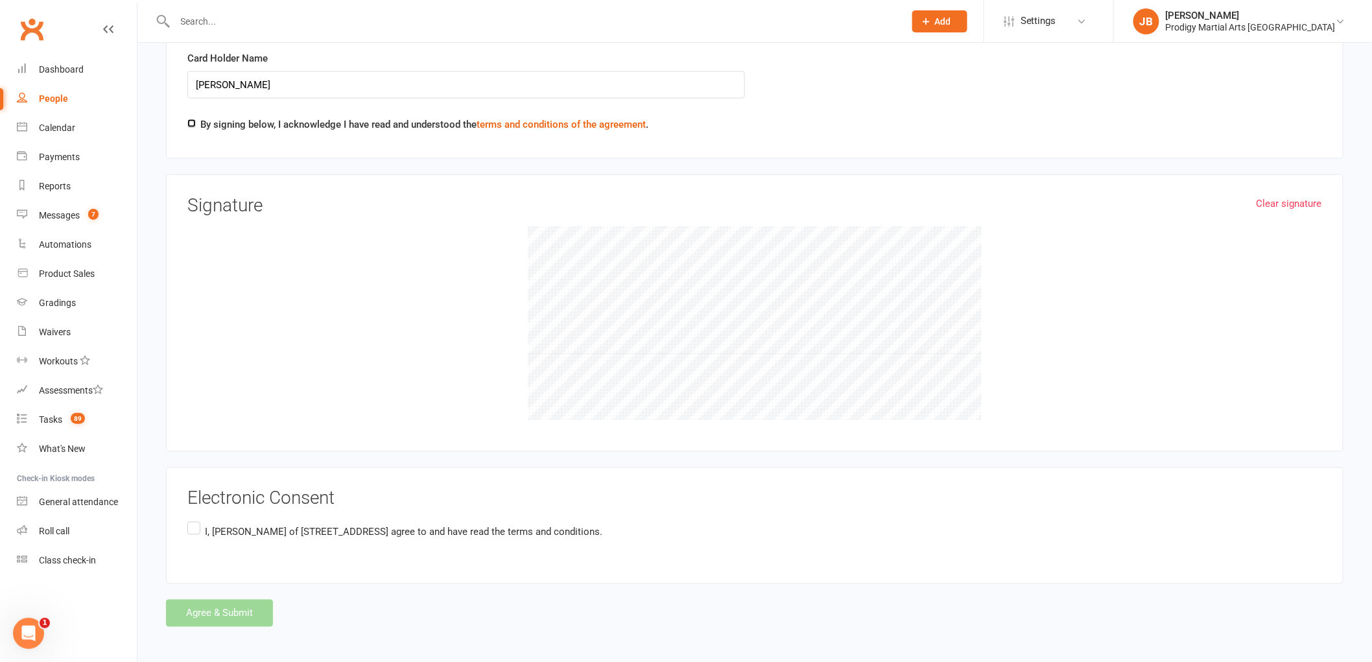
click at [192, 121] on input "By signing below, I acknowledge I have read and understood the terms and condit…" at bounding box center [191, 123] width 8 height 8
checkbox input "true"
click at [190, 523] on label "I, Zohra Najaeeb of 3 Deeside Avenue, Baulkham Hills, NSW 2153 Australia agree …" at bounding box center [394, 532] width 415 height 25
click at [190, 520] on input "I, Zohra Najaeeb of 3 Deeside Avenue, Baulkham Hills, NSW 2153 Australia agree …" at bounding box center [191, 520] width 8 height 0
click at [262, 610] on button "Agree & Submit" at bounding box center [219, 613] width 107 height 27
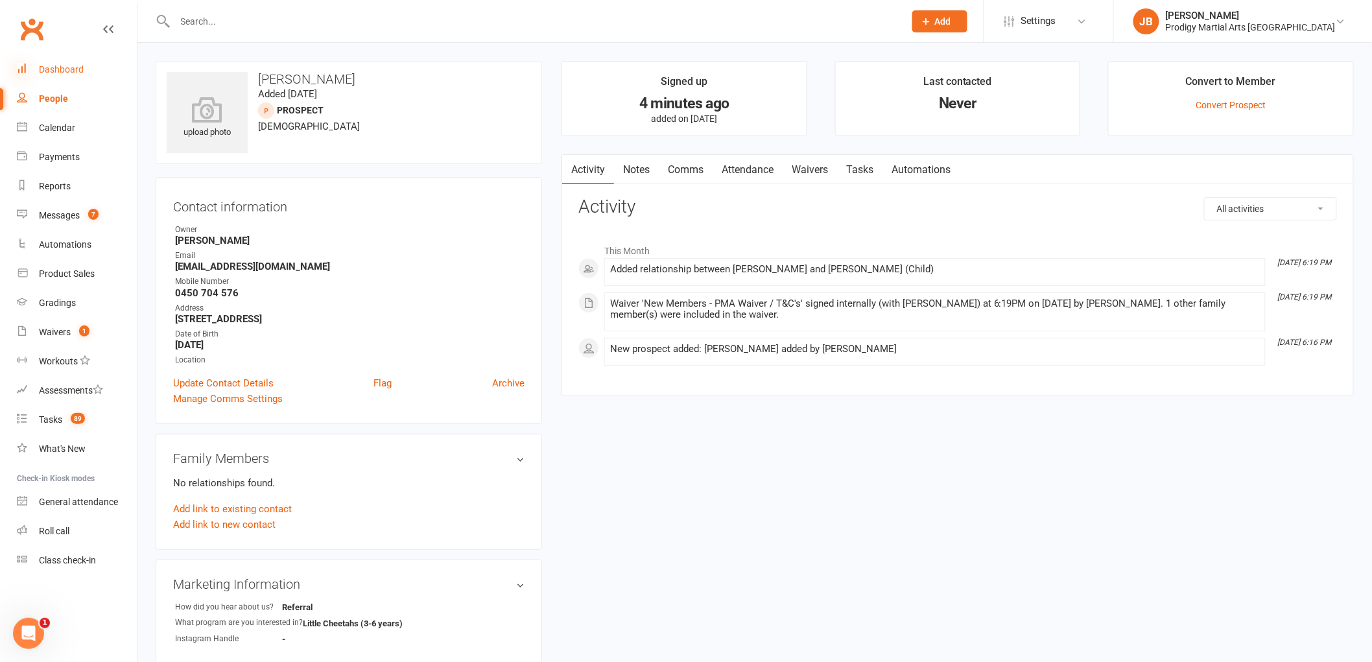
click at [23, 72] on icon at bounding box center [22, 68] width 10 height 10
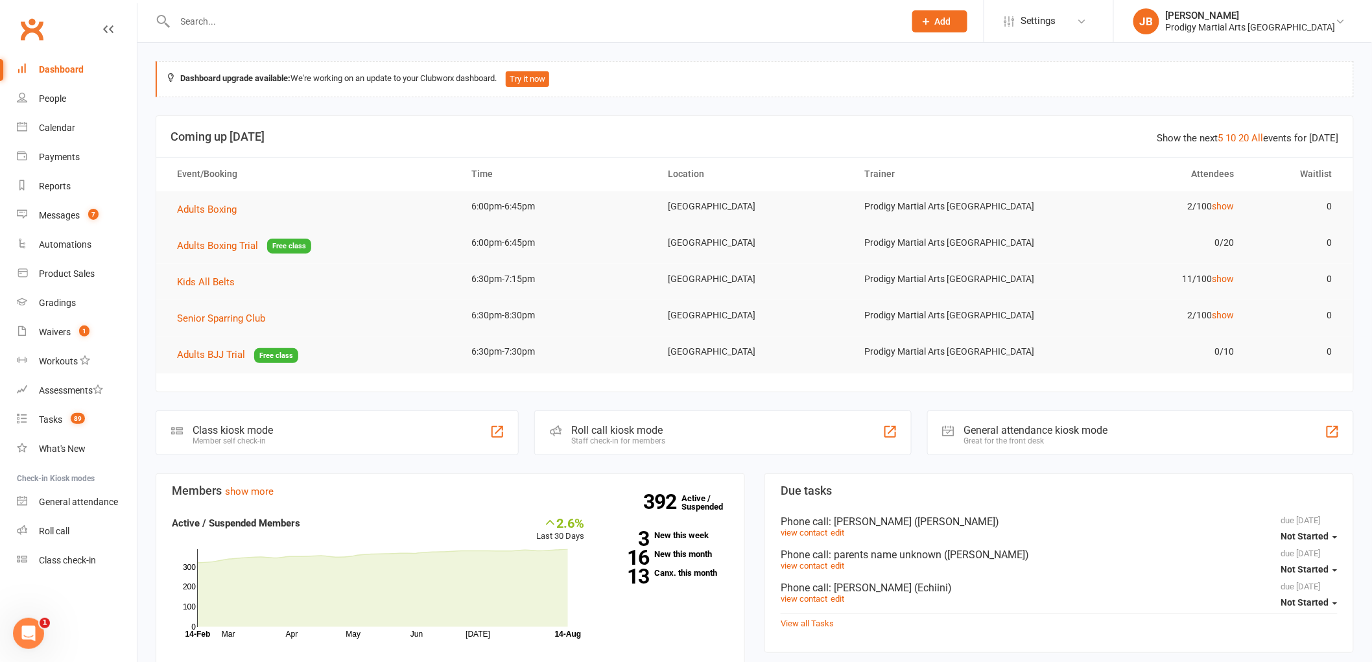
click at [307, 433] on div "Class kiosk mode Member self check-in" at bounding box center [337, 433] width 363 height 45
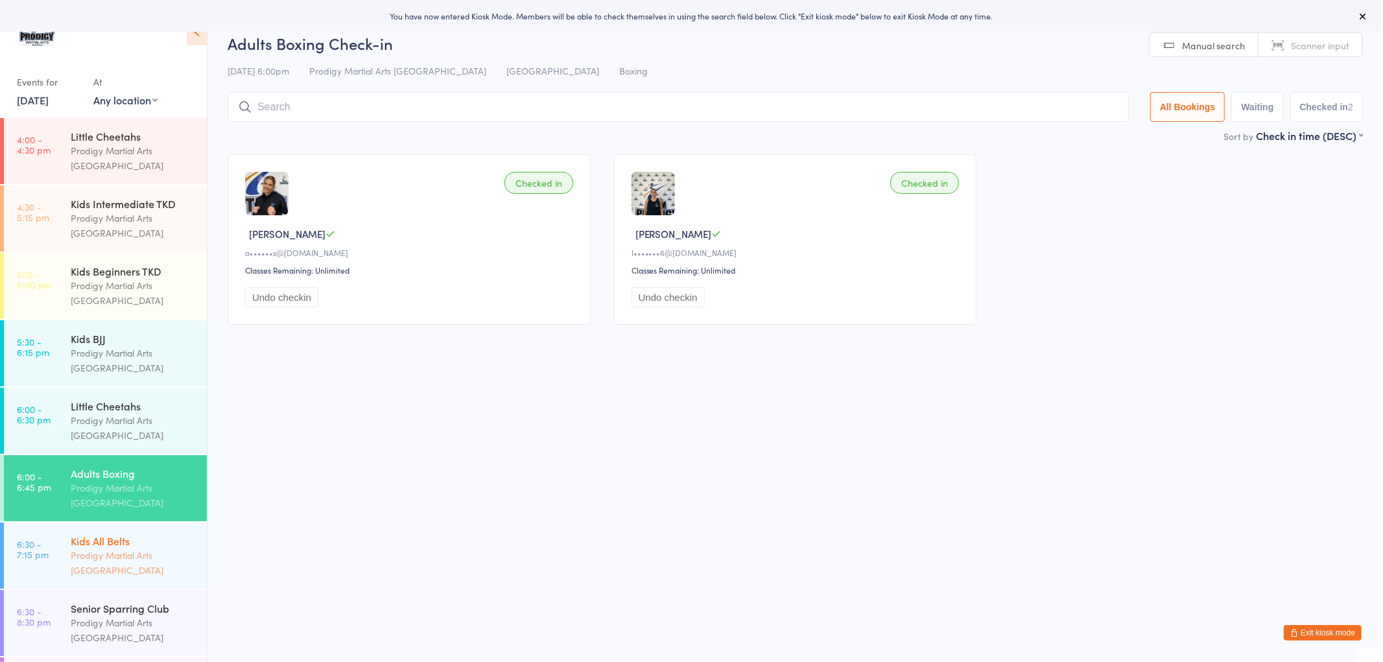
click at [110, 536] on div "Kids All Belts" at bounding box center [133, 541] width 125 height 14
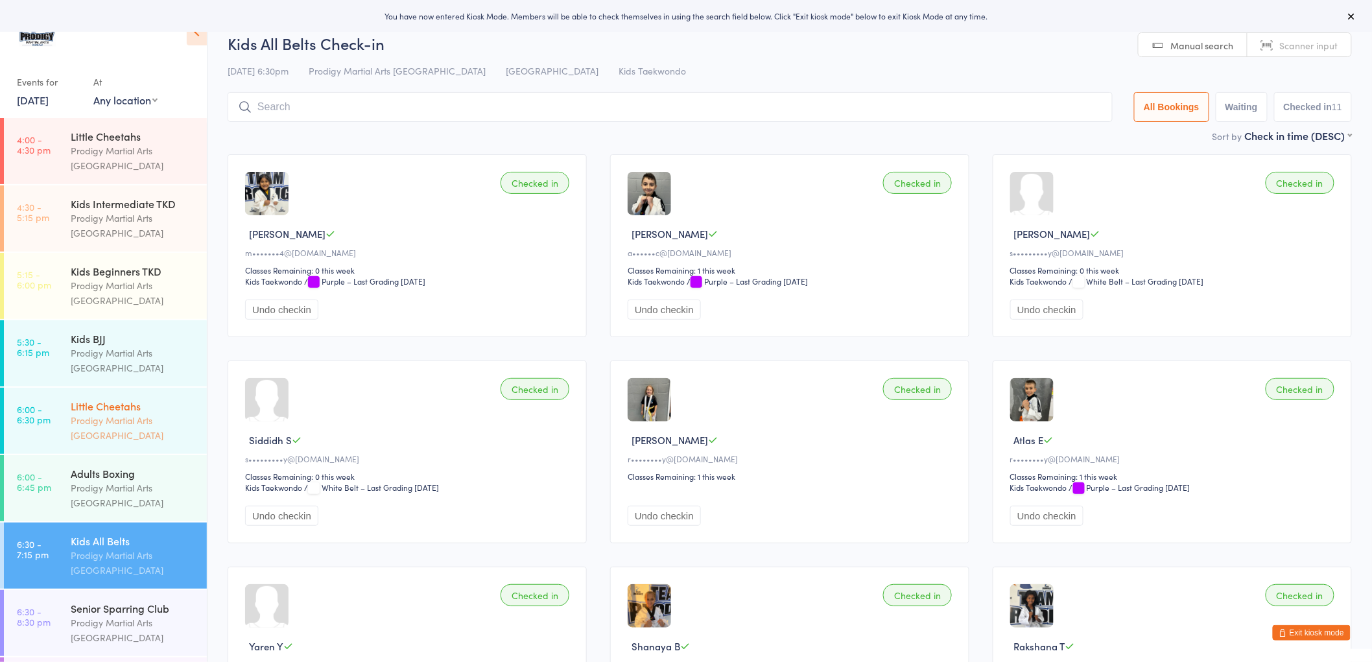
click at [119, 410] on div "Little Cheetahs" at bounding box center [133, 406] width 125 height 14
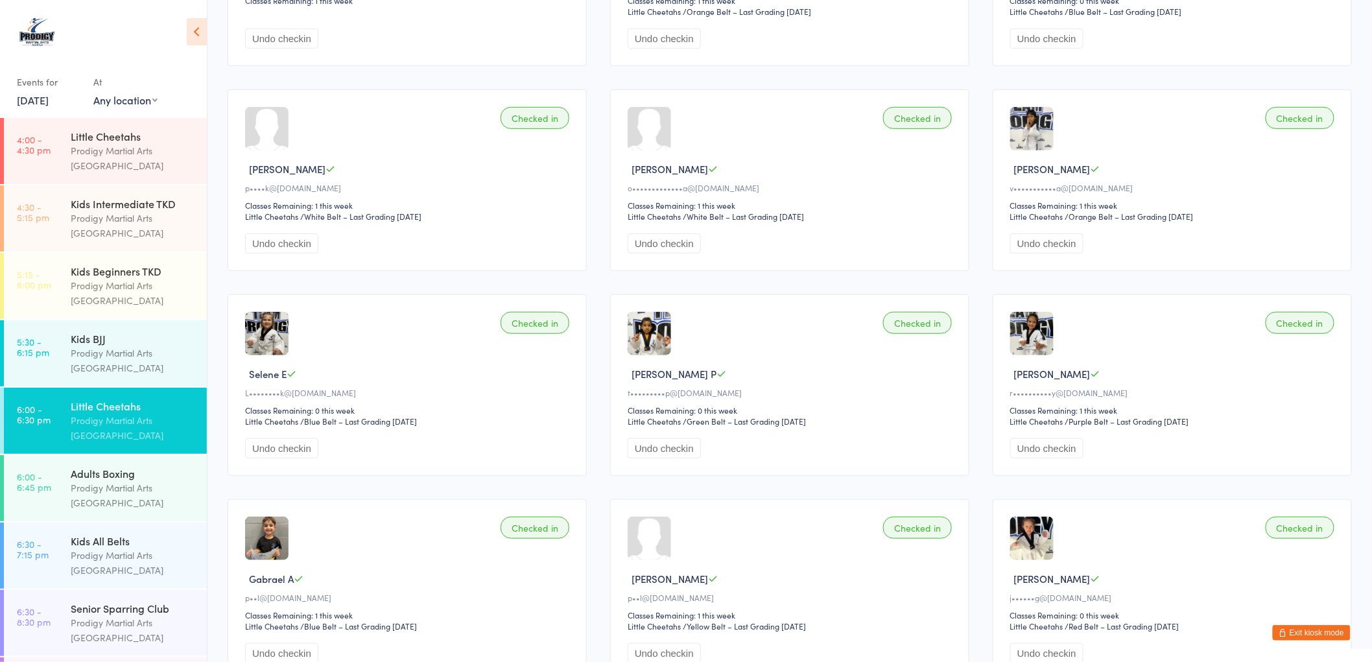
scroll to position [288, 0]
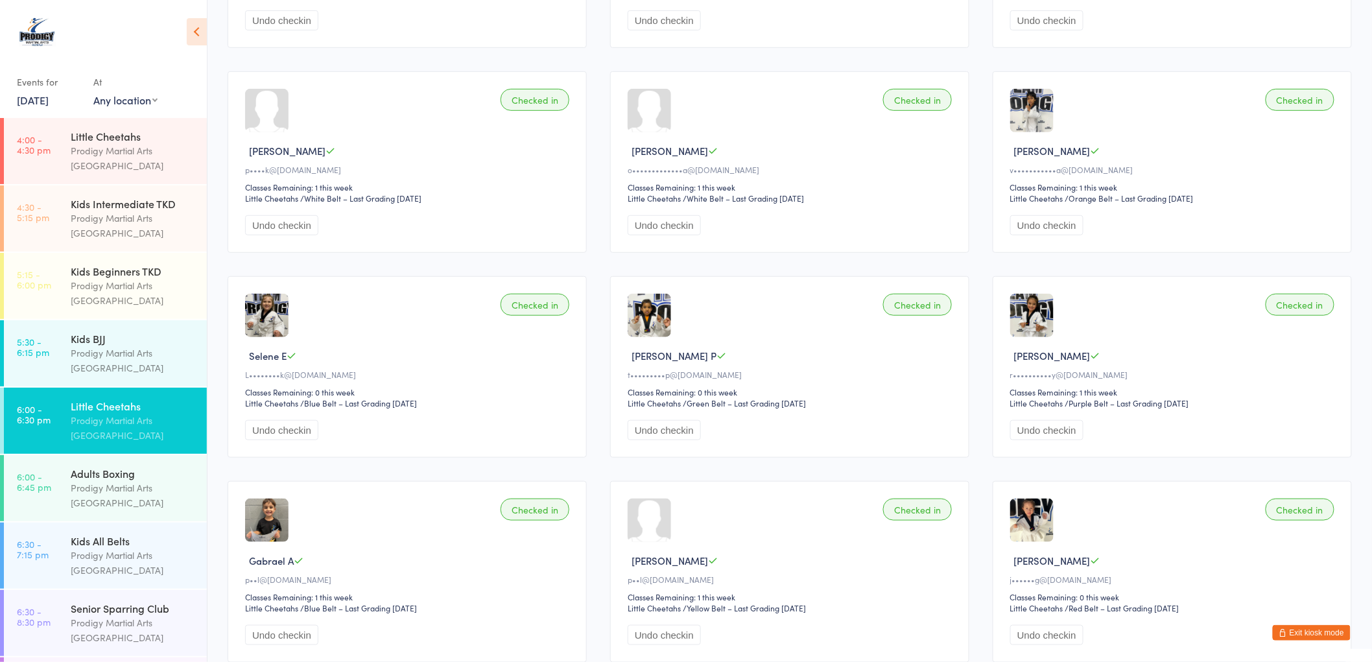
drag, startPoint x: 1332, startPoint y: 638, endPoint x: 1324, endPoint y: 633, distance: 8.5
click at [1332, 637] on button "Exit kiosk mode" at bounding box center [1312, 633] width 78 height 16
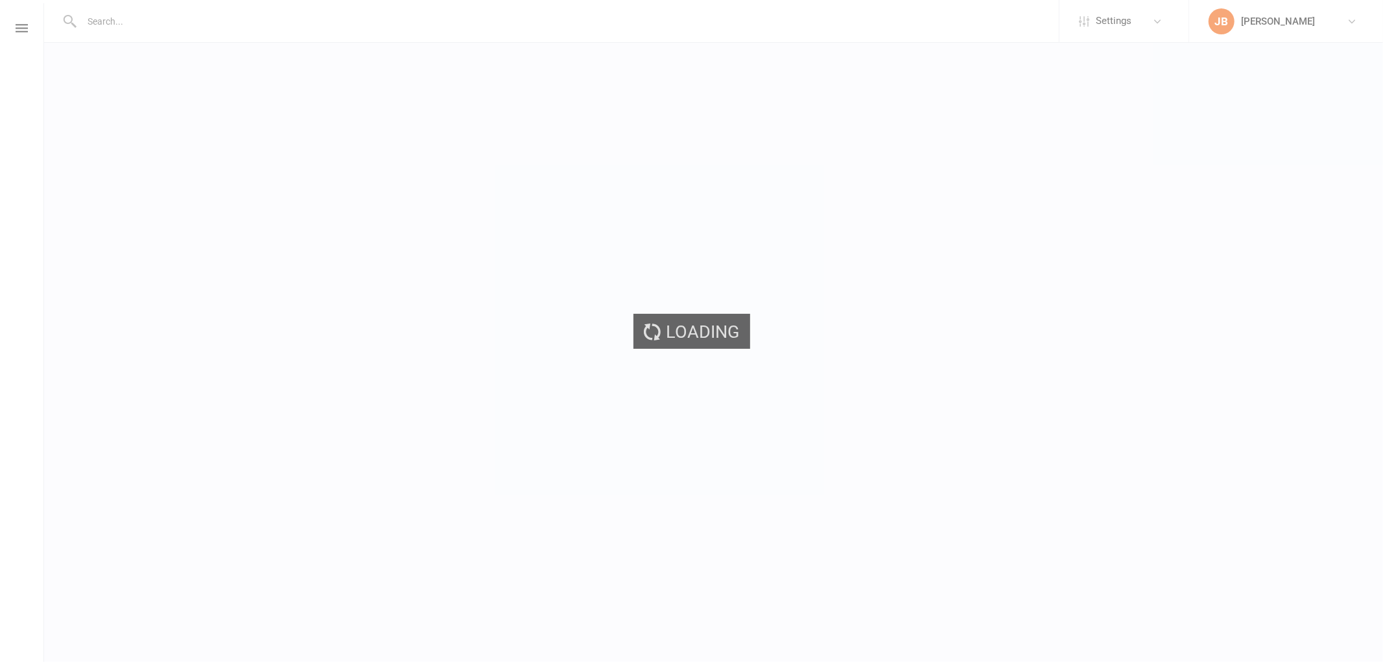
click at [259, 27] on div "Loading" at bounding box center [691, 331] width 1383 height 662
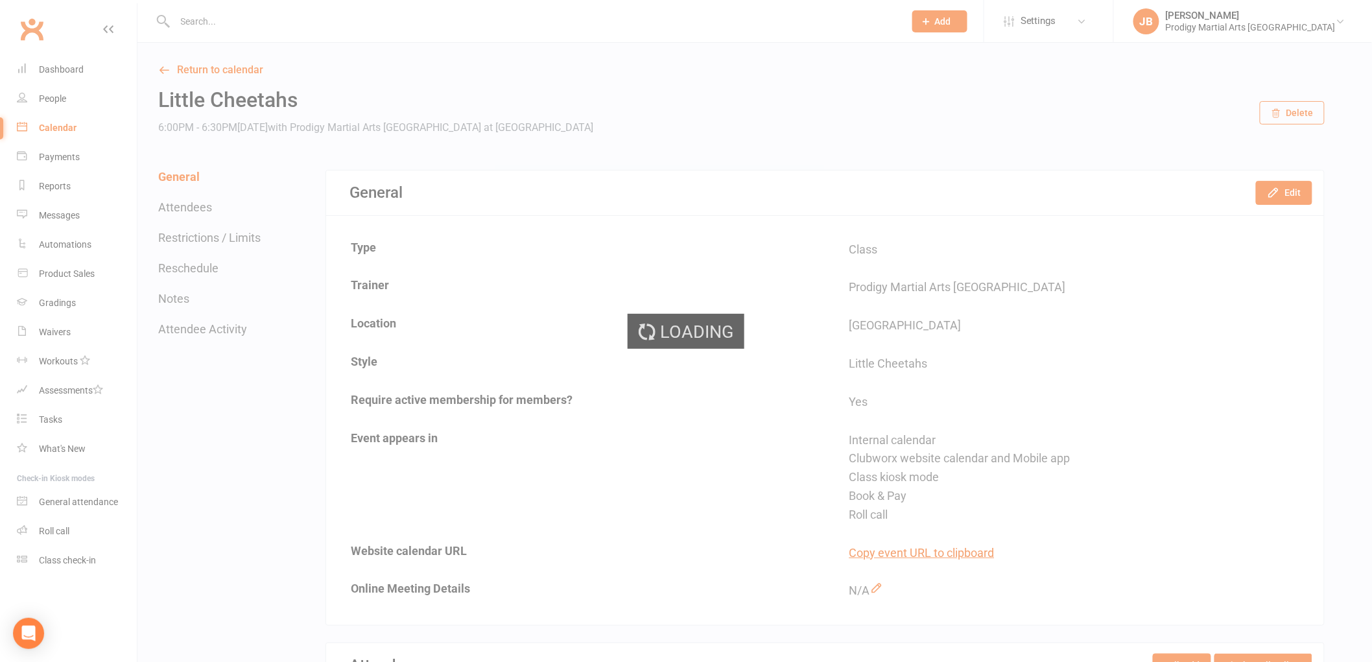
click at [259, 28] on div "Loading" at bounding box center [686, 331] width 1372 height 662
click at [253, 24] on div "Loading" at bounding box center [686, 331] width 1372 height 662
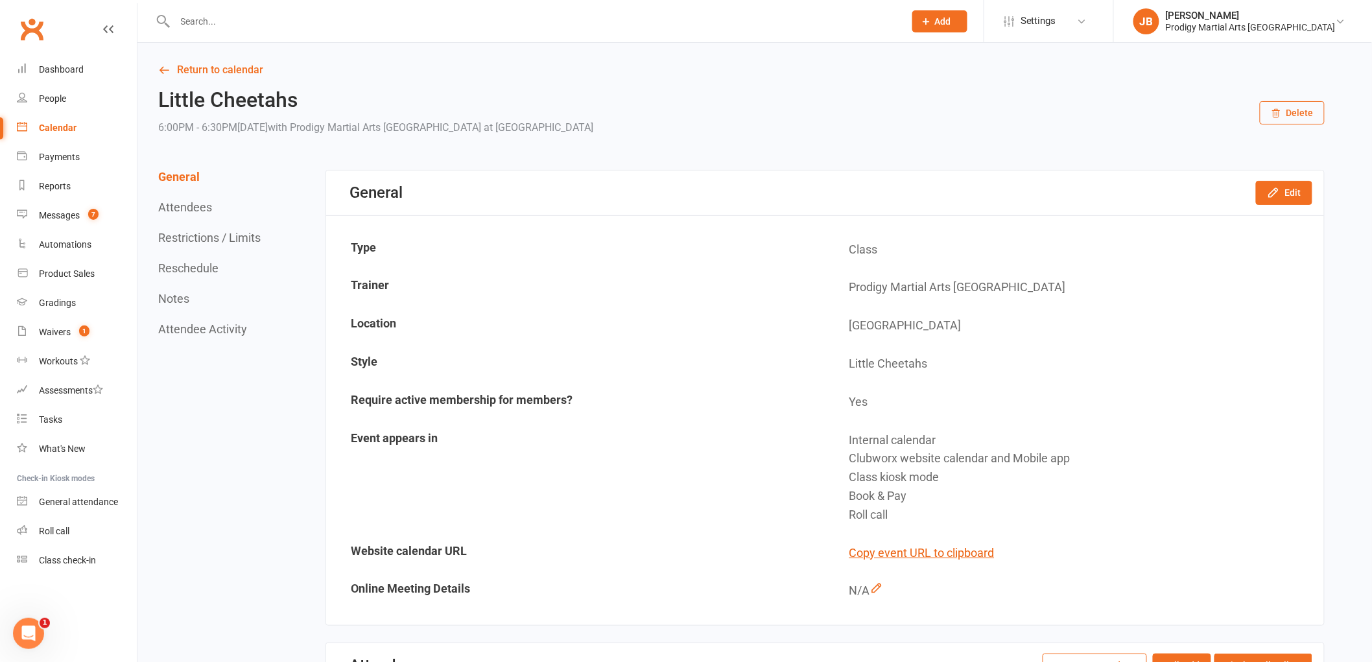
click at [250, 23] on input "text" at bounding box center [533, 21] width 725 height 18
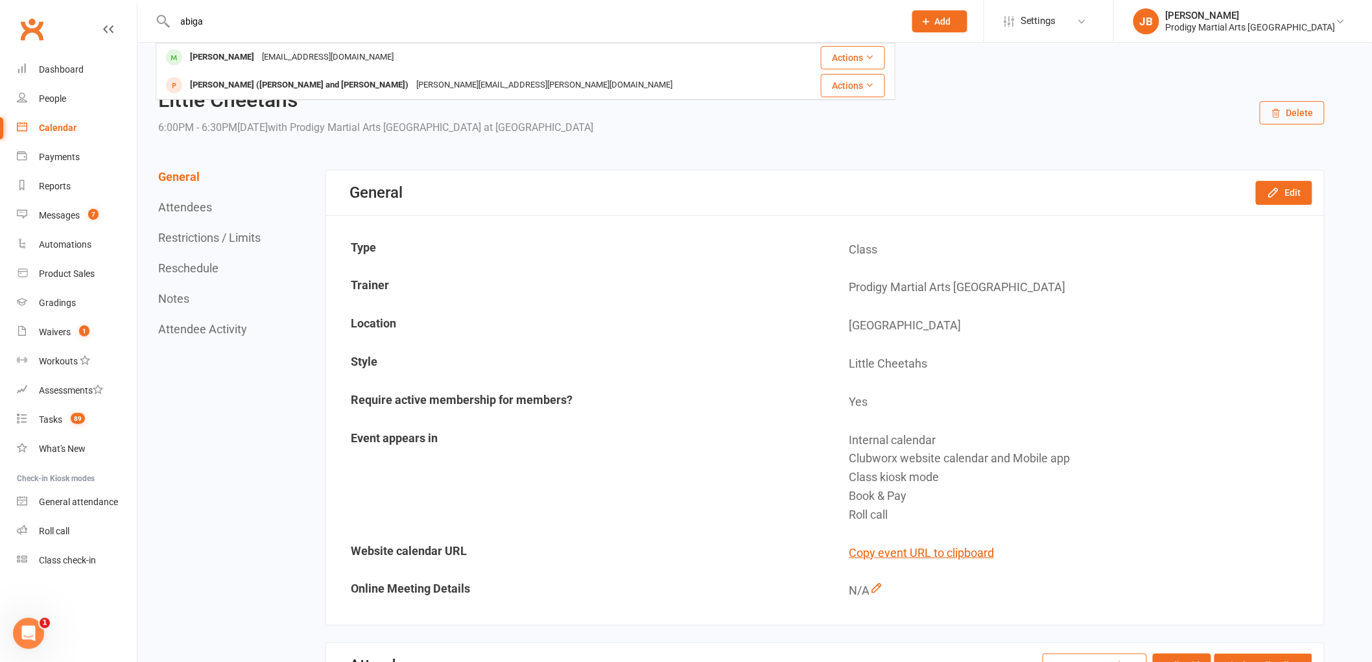
type input "abiga"
click at [285, 49] on div "[EMAIL_ADDRESS][DOMAIN_NAME]" at bounding box center [327, 57] width 139 height 19
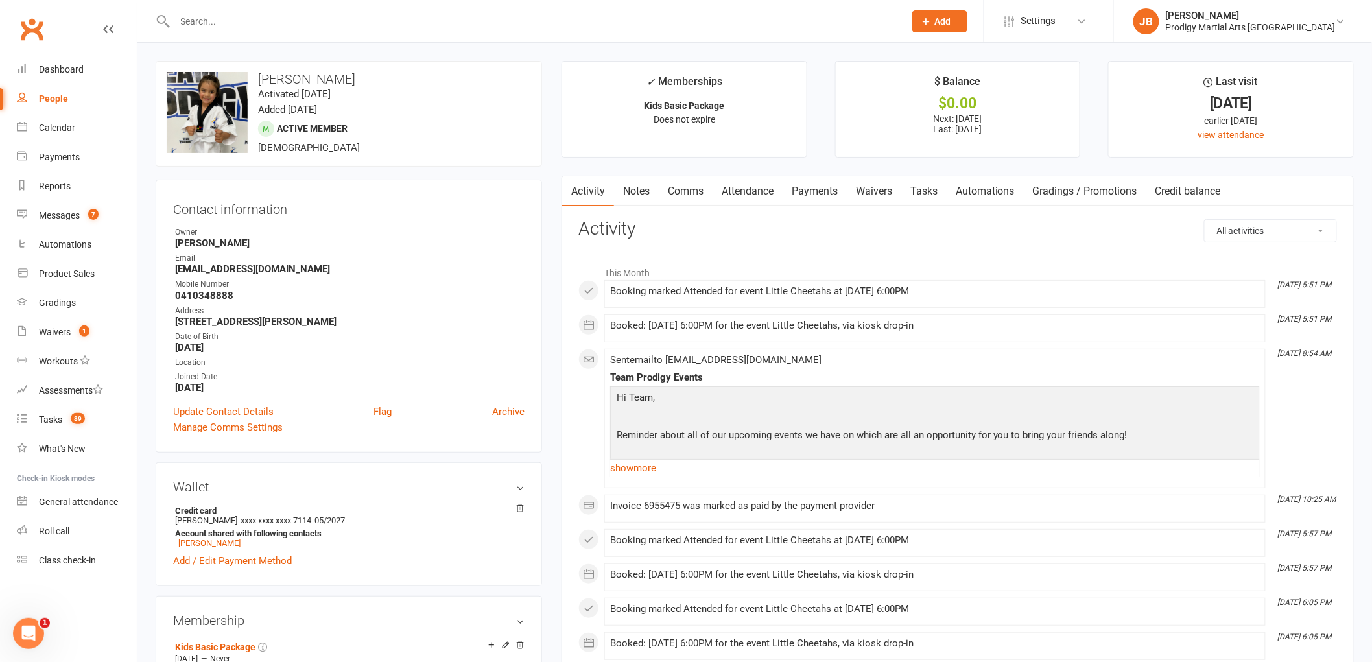
click at [221, 23] on input "text" at bounding box center [533, 21] width 725 height 18
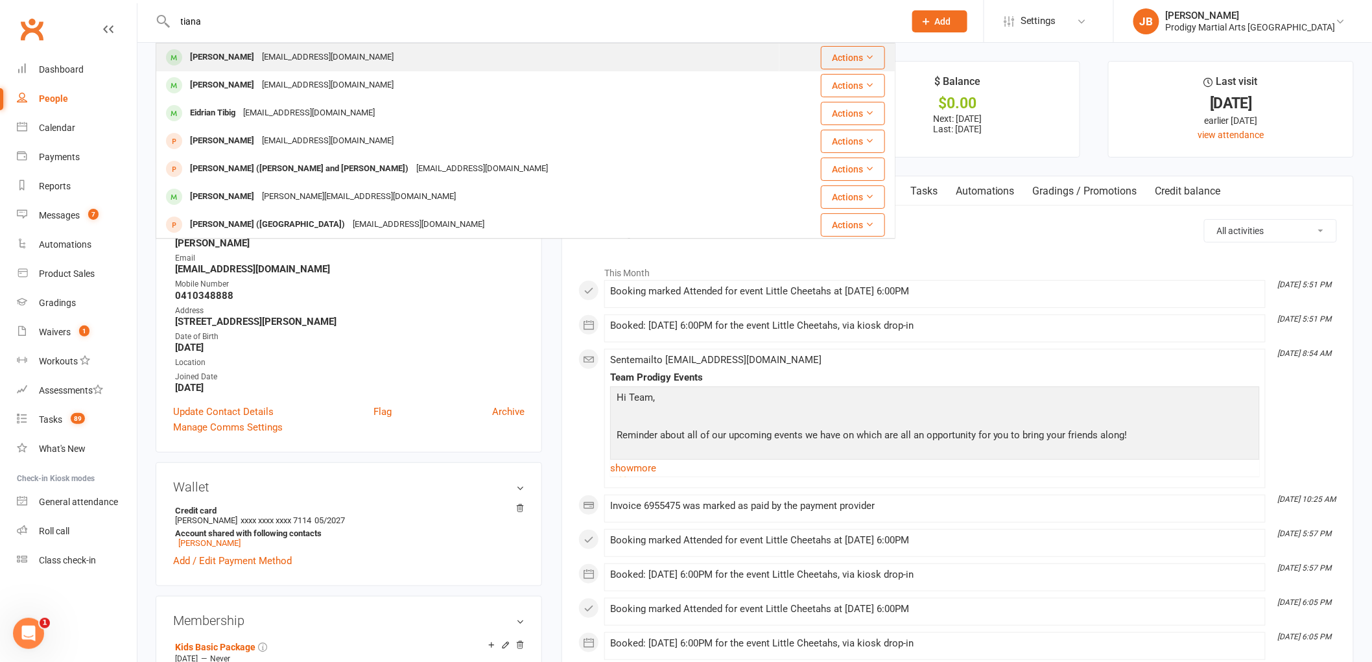
type input "tiana"
click at [259, 60] on div "[EMAIL_ADDRESS][DOMAIN_NAME]" at bounding box center [327, 57] width 139 height 19
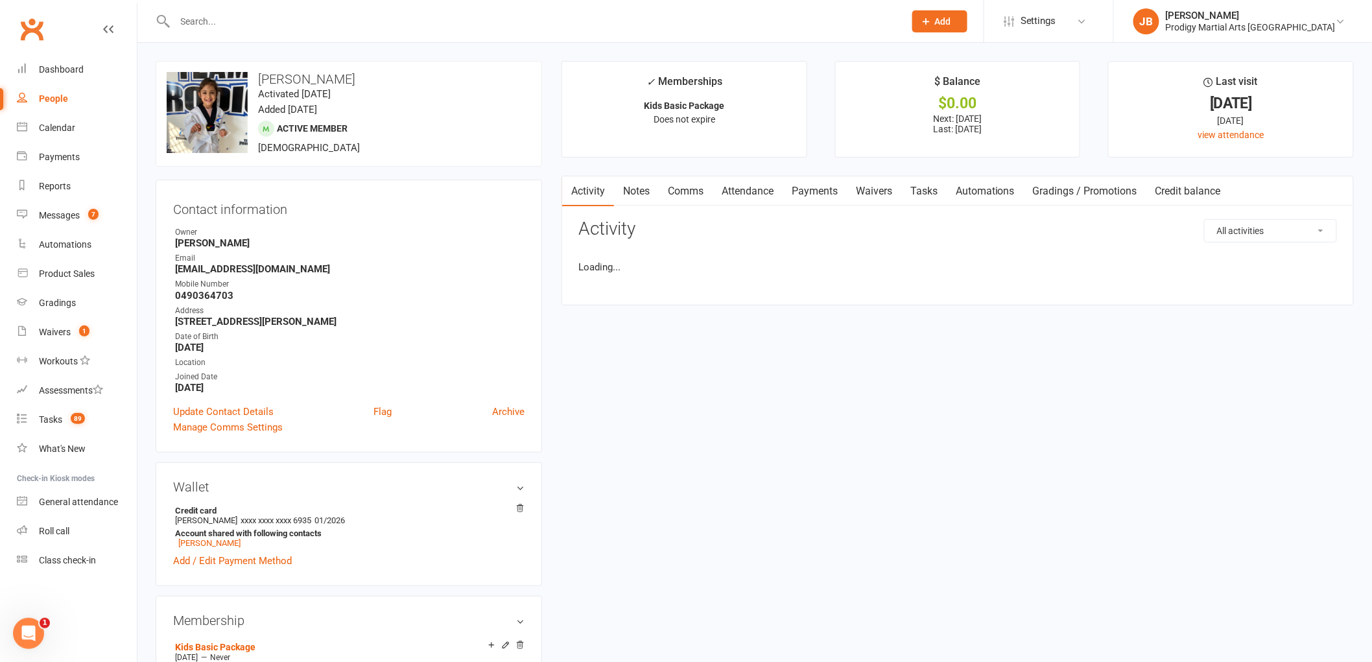
click at [800, 196] on link "Payments" at bounding box center [815, 191] width 64 height 30
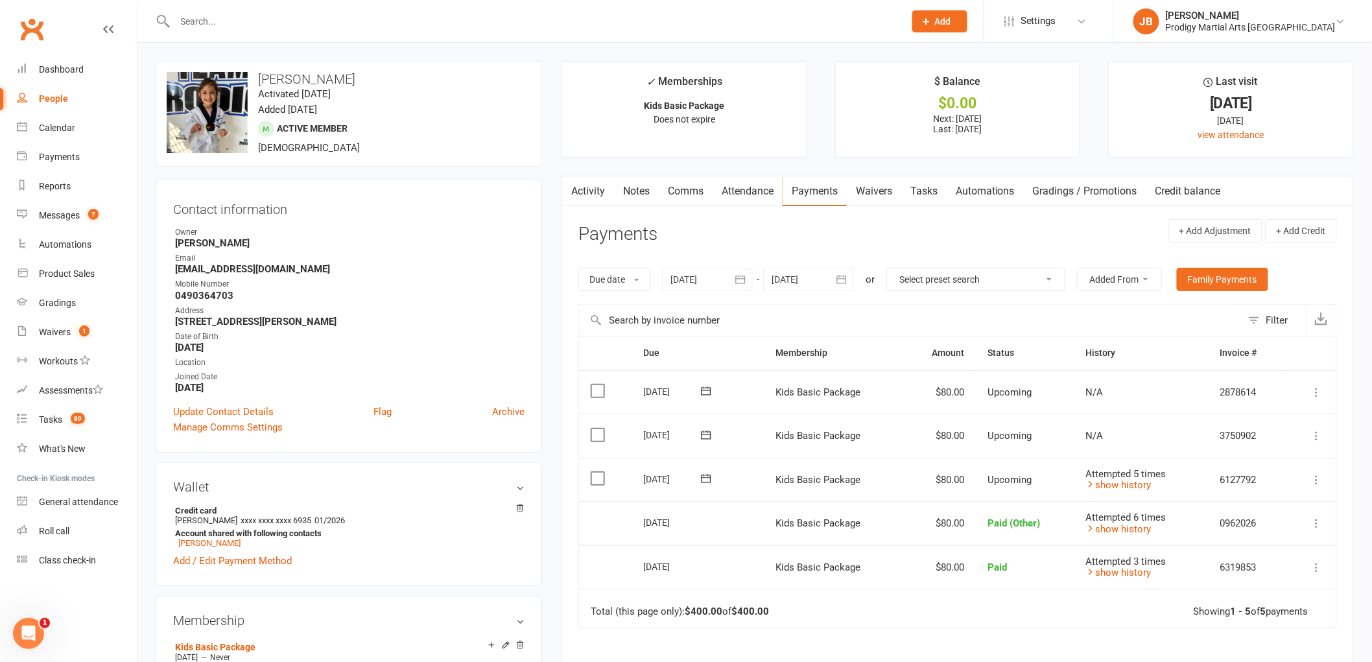
click at [733, 279] on button "button" at bounding box center [741, 279] width 23 height 23
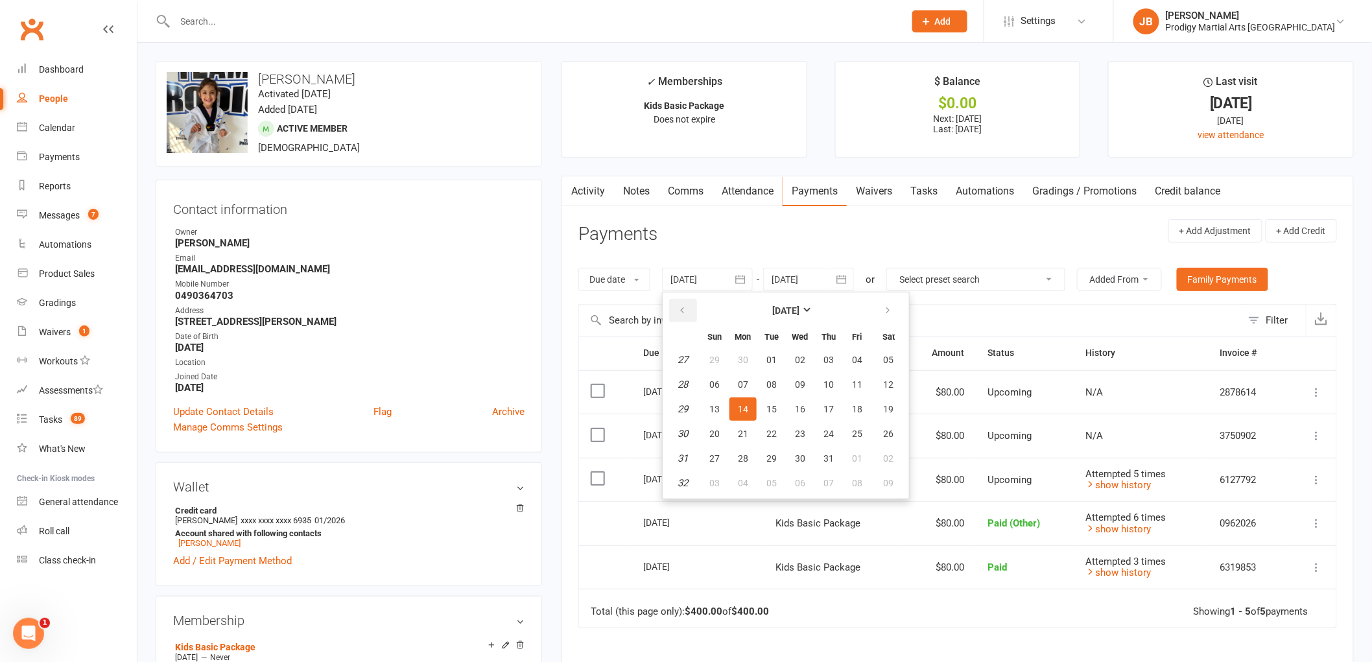
click at [684, 310] on icon "button" at bounding box center [682, 310] width 9 height 10
click at [802, 387] on span "11" at bounding box center [800, 384] width 10 height 10
type input "[DATE]"
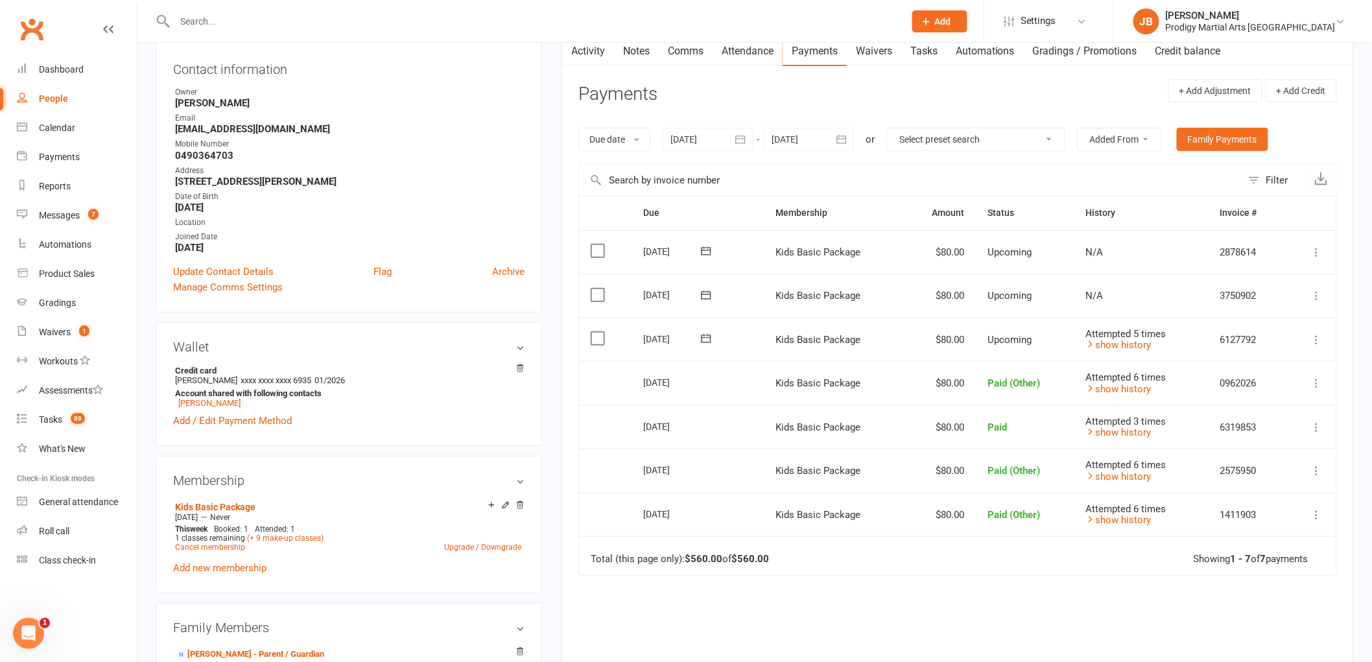
scroll to position [144, 0]
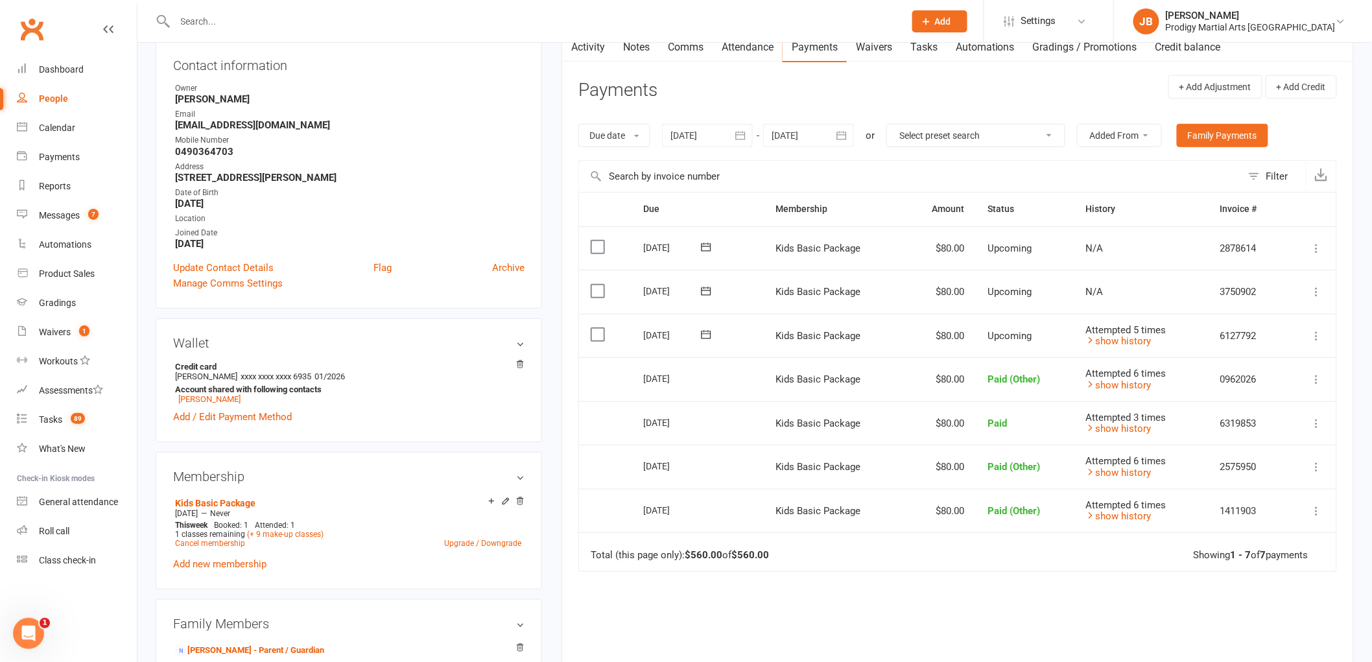
click at [304, 19] on input "text" at bounding box center [533, 21] width 725 height 18
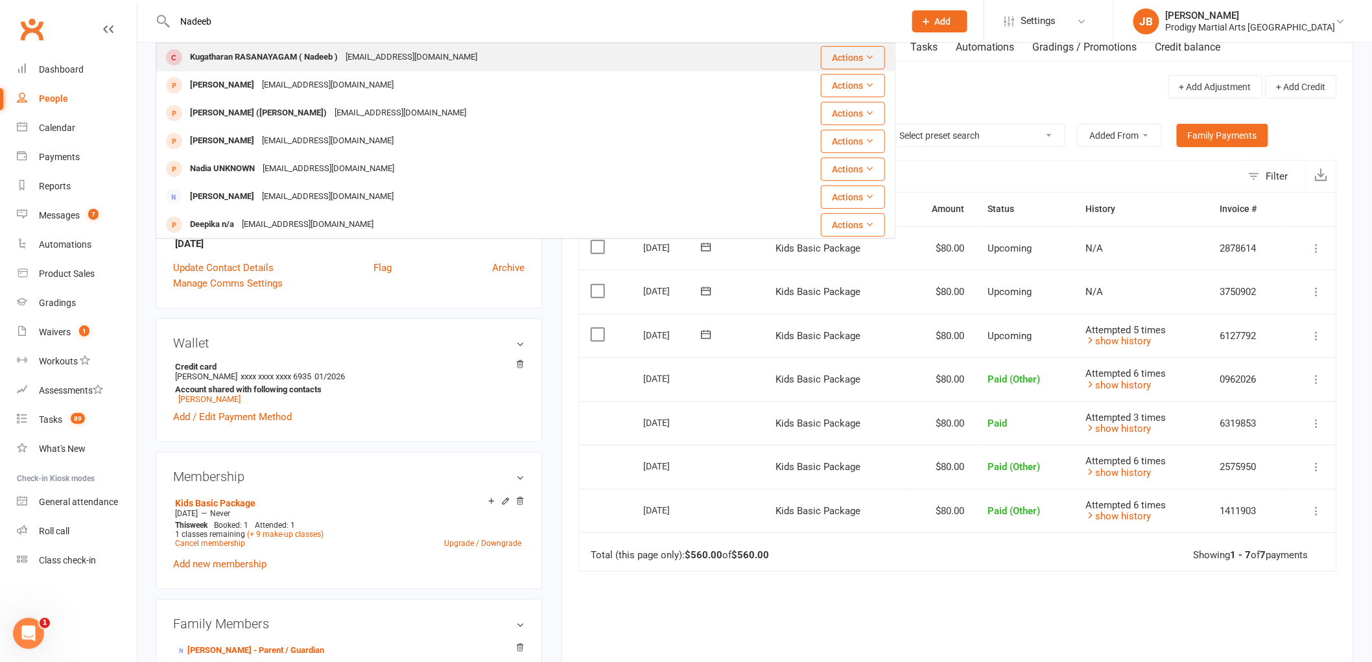
type input "Nadeeb"
click at [464, 57] on div "[PERSON_NAME] ( Nadeeb ) [EMAIL_ADDRESS][DOMAIN_NAME]" at bounding box center [457, 57] width 601 height 27
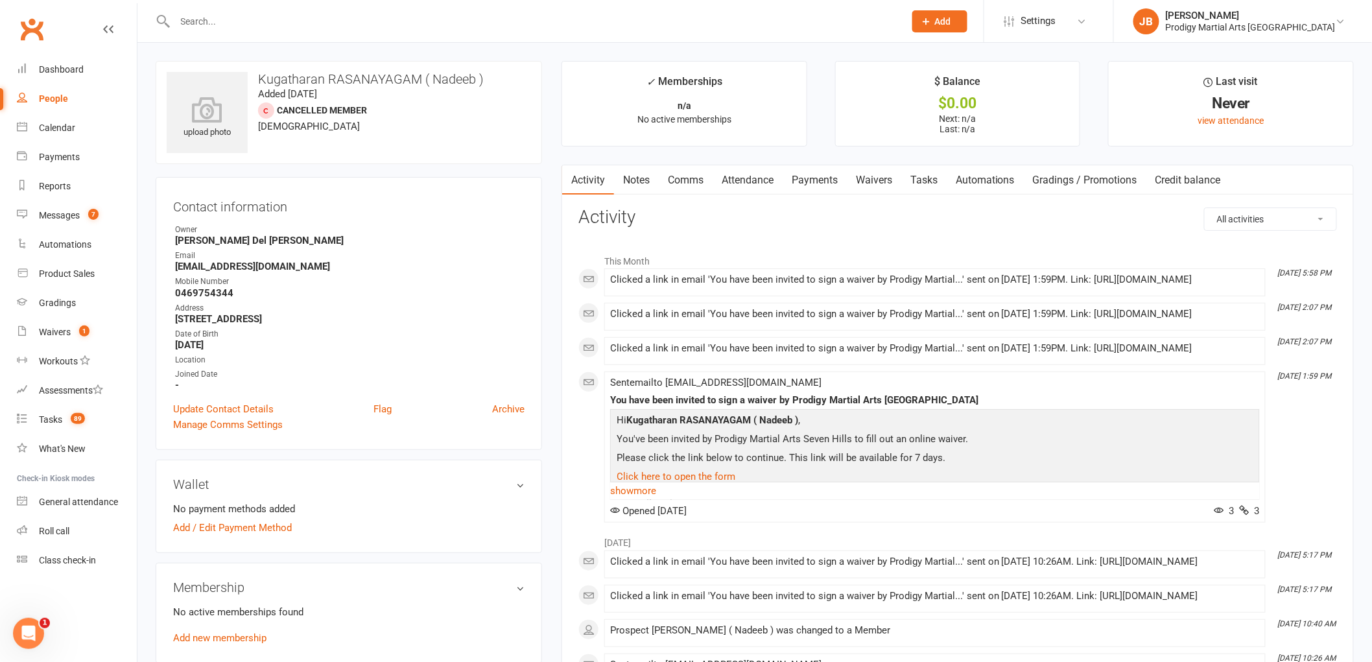
click at [824, 186] on link "Payments" at bounding box center [815, 180] width 64 height 30
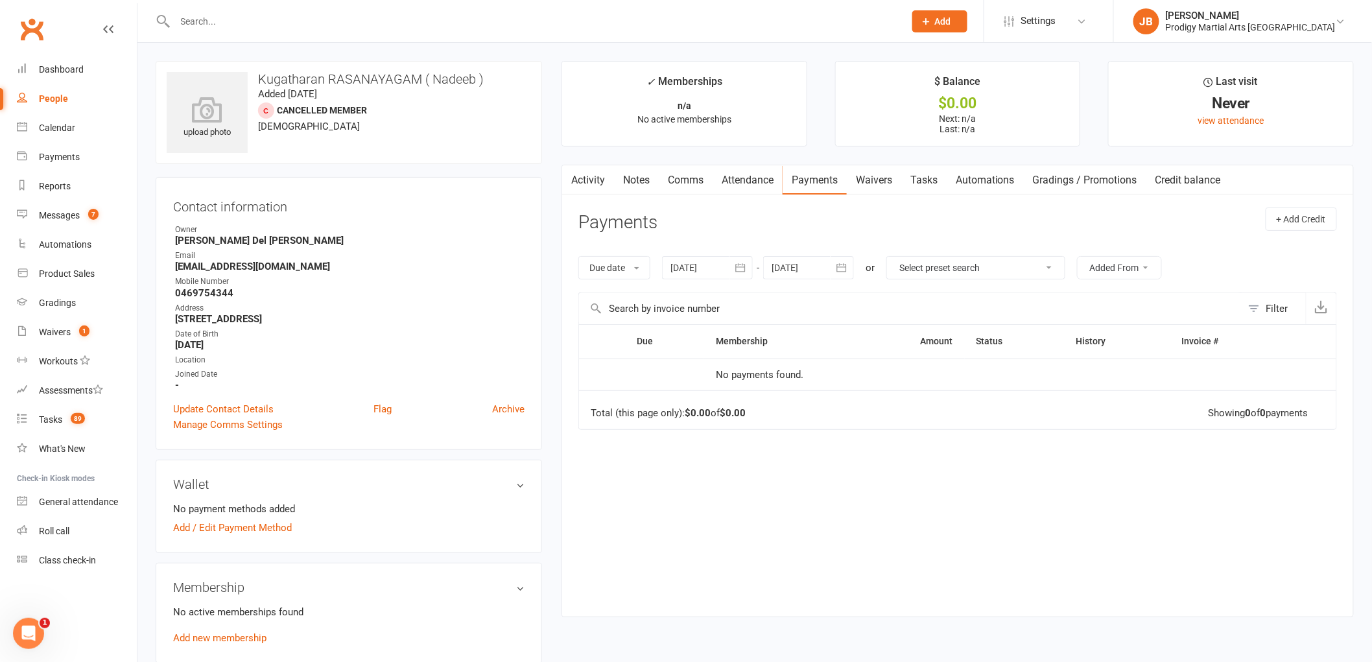
click at [869, 190] on link "Waivers" at bounding box center [874, 180] width 54 height 30
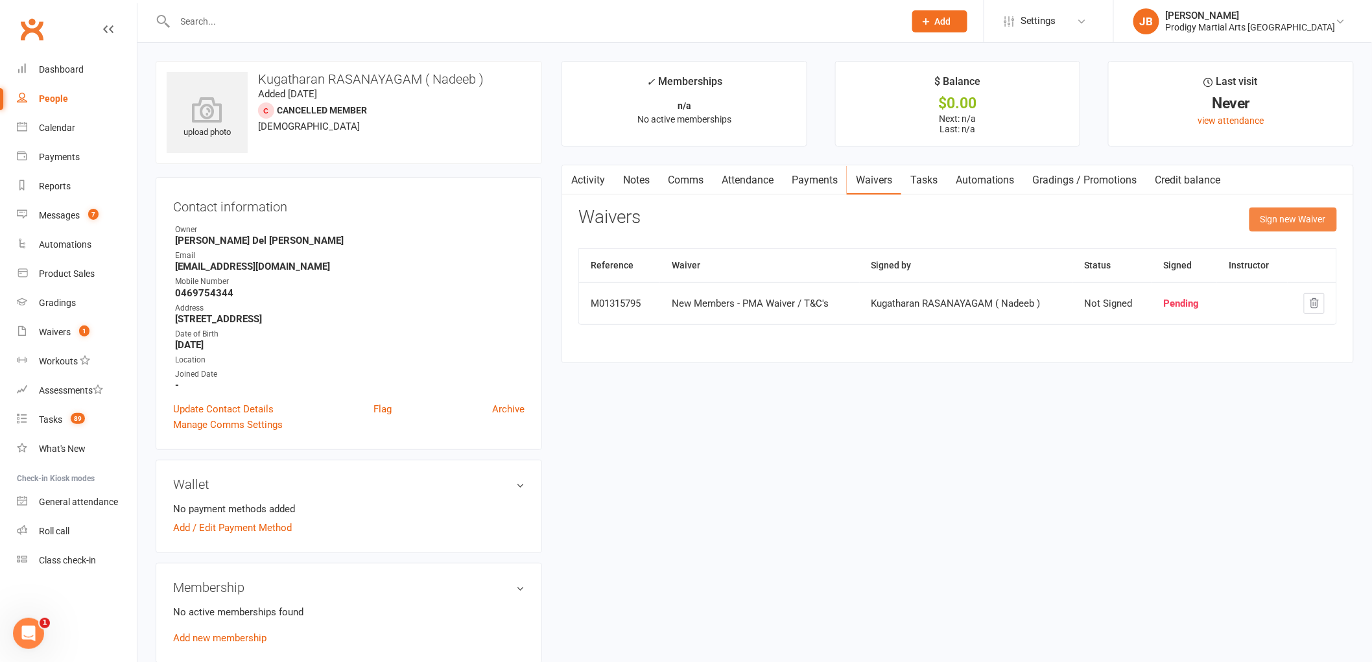
click at [1283, 215] on button "Sign new Waiver" at bounding box center [1294, 219] width 88 height 23
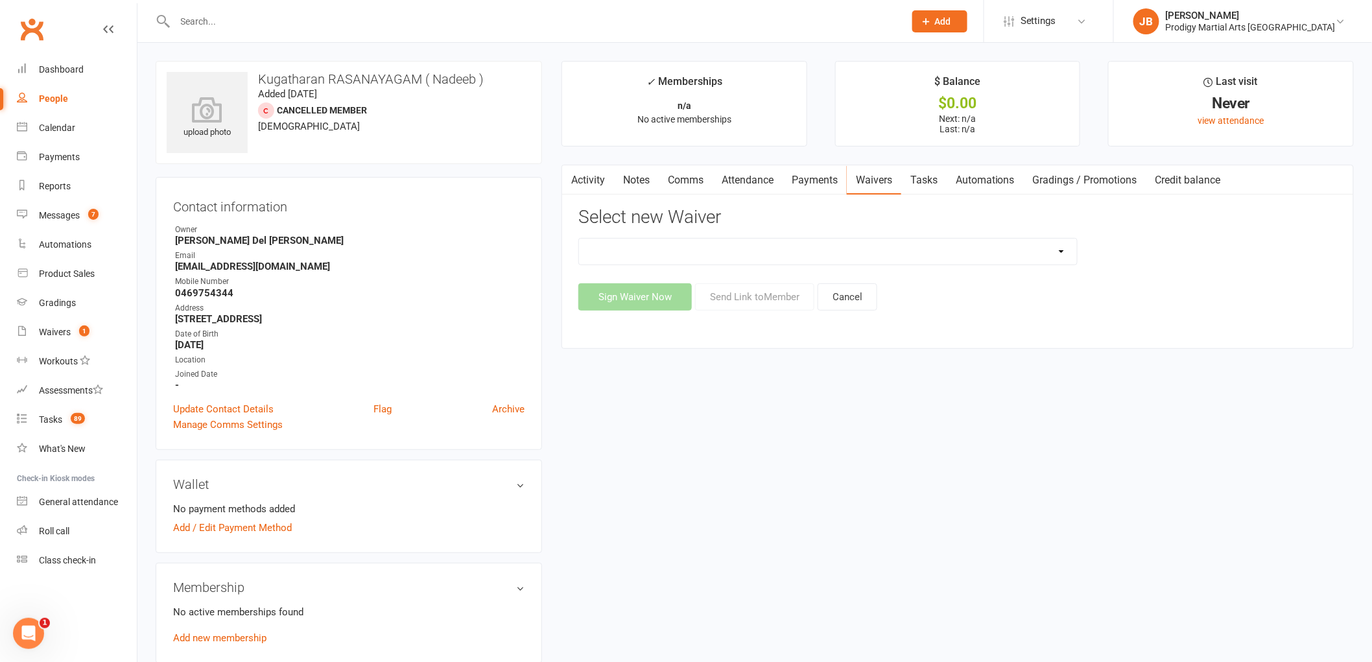
click at [796, 263] on select "Change of Payment Details New Members - PMA Waiver / T&C's New Members - PMA Wa…" at bounding box center [828, 252] width 498 height 26
click at [1056, 603] on div "upload photo Kugatharan RASANAYAGAM ( Nadeeb ) Added [DATE] Cancelled member [D…" at bounding box center [755, 643] width 1218 height 1164
click at [604, 185] on link "Activity" at bounding box center [588, 180] width 52 height 30
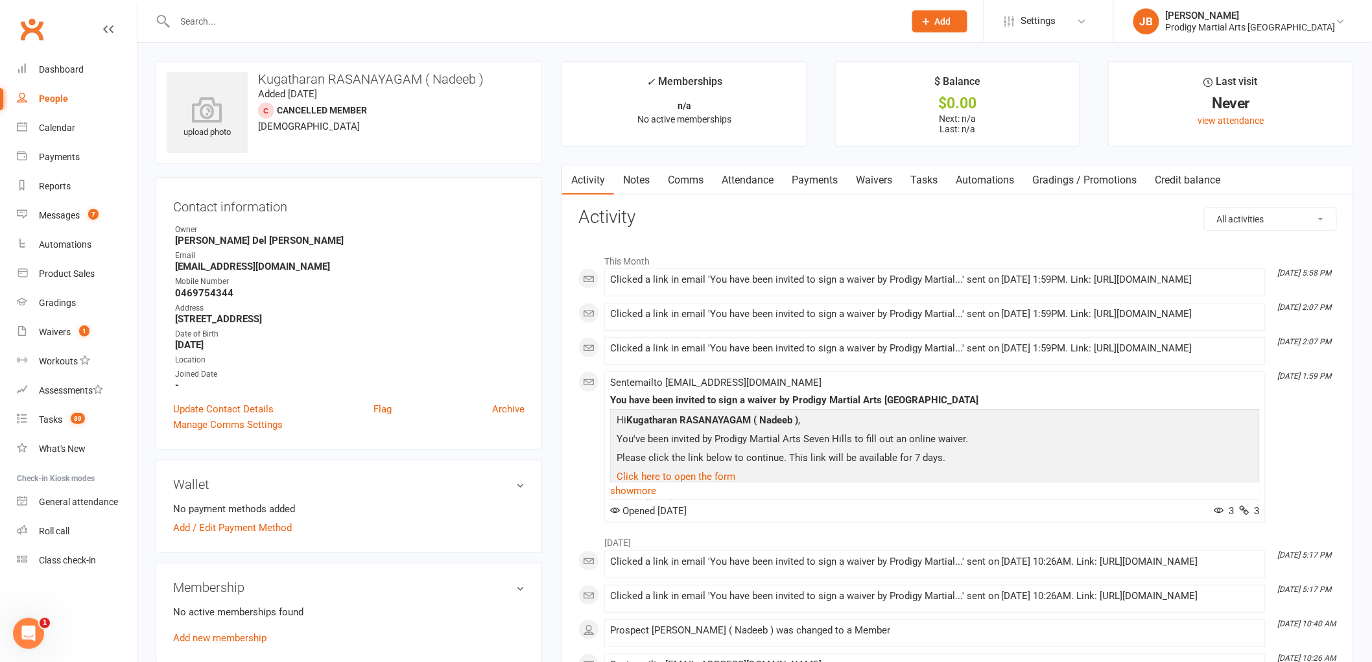
click at [863, 184] on link "Waivers" at bounding box center [874, 180] width 54 height 30
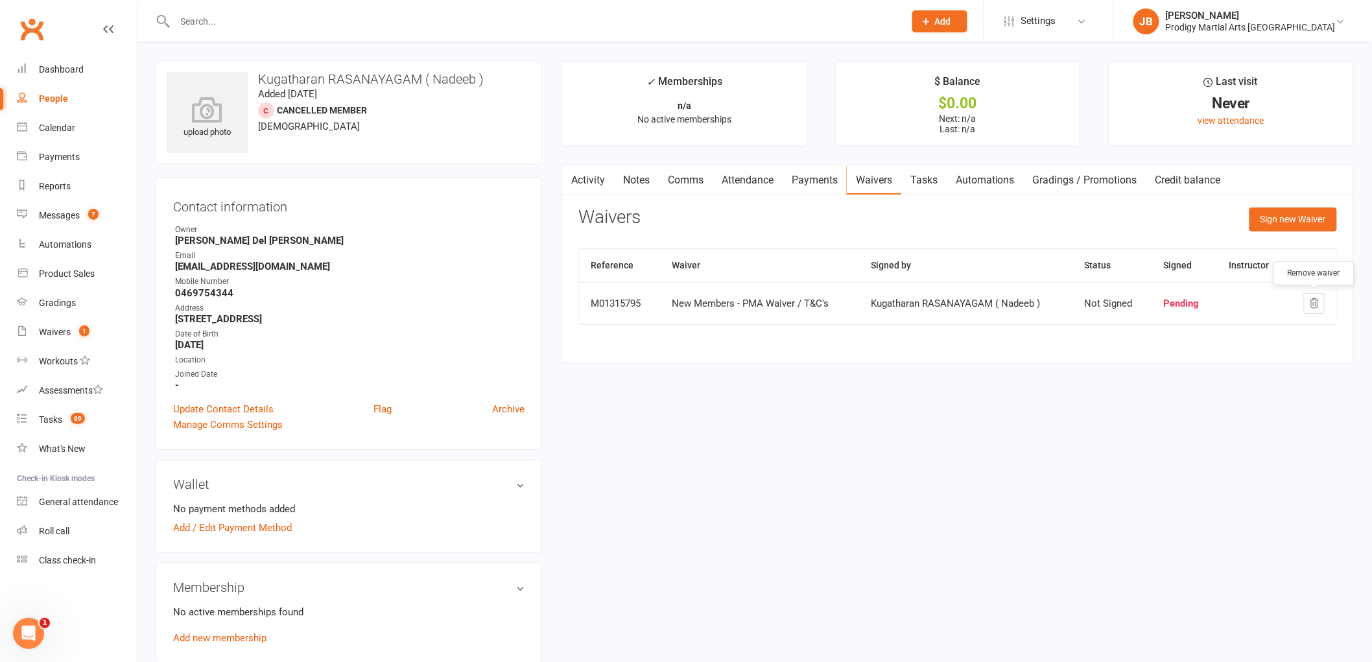
click at [1309, 311] on button "button" at bounding box center [1314, 303] width 21 height 21
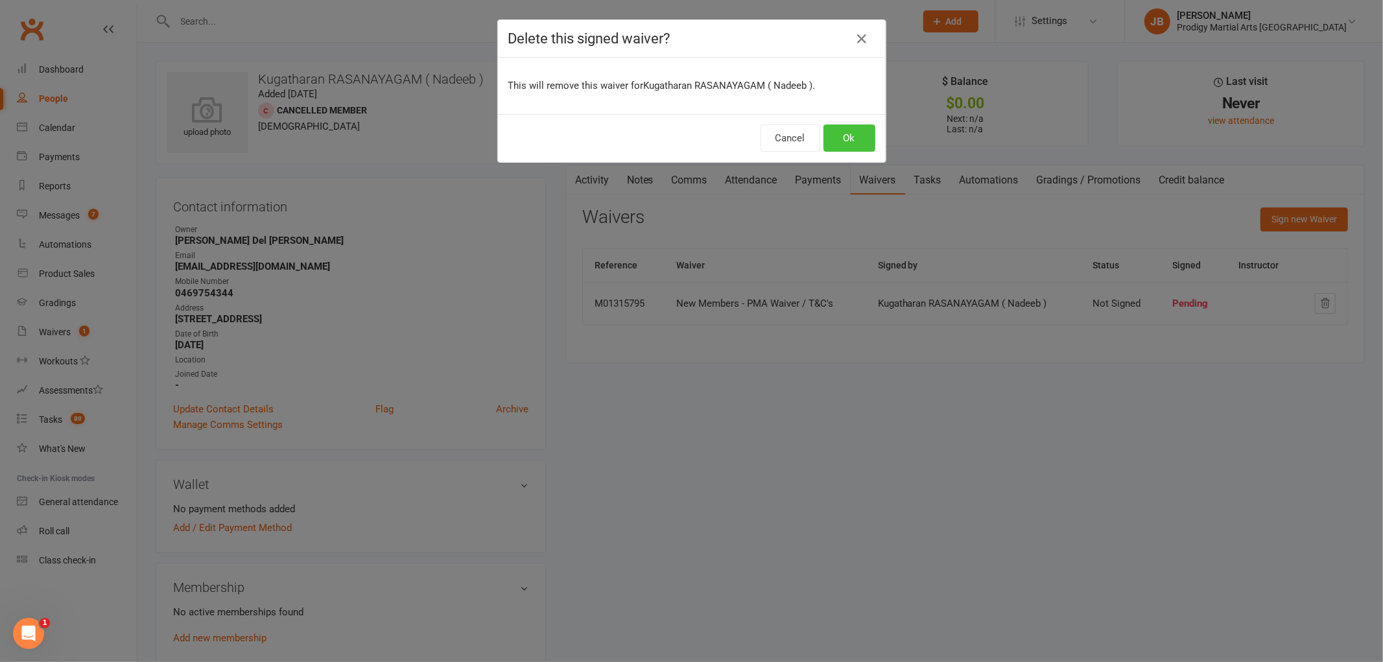
click at [859, 133] on button "Ok" at bounding box center [850, 138] width 52 height 27
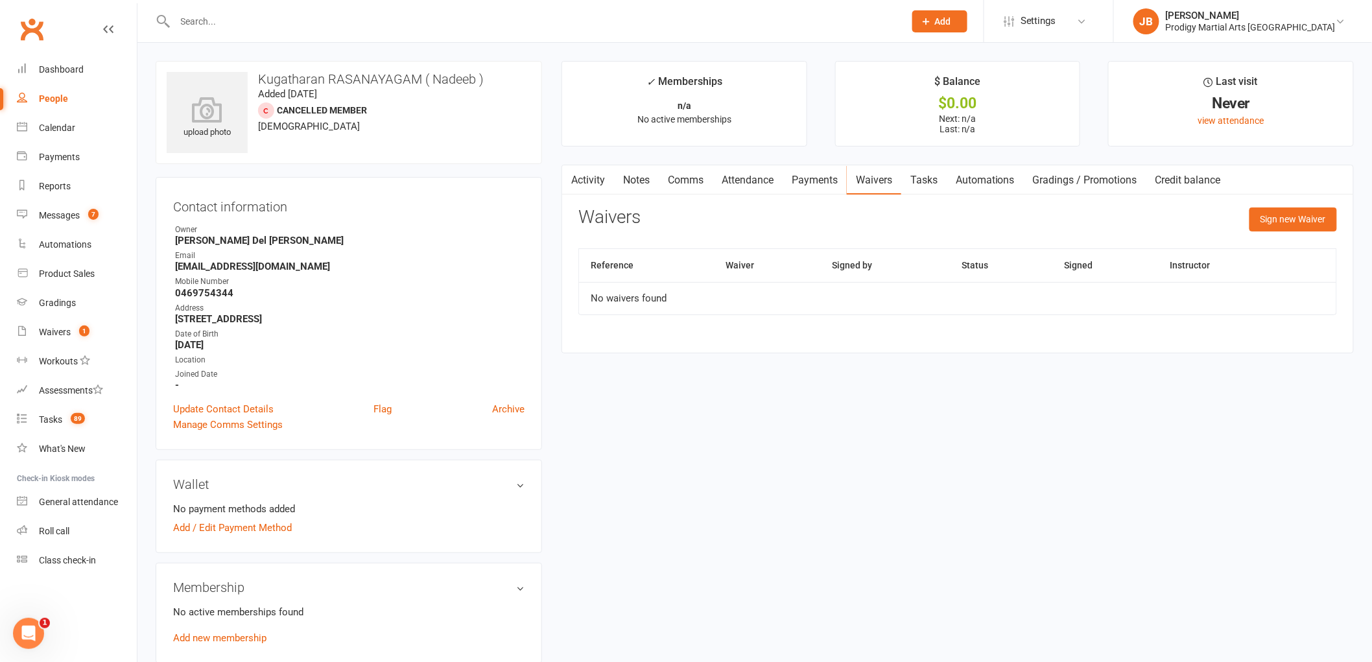
click at [1317, 204] on div "Activity Notes Comms Attendance Payments Waivers Tasks Automations Gradings / P…" at bounding box center [958, 259] width 793 height 189
click at [1320, 215] on button "Sign new Waiver" at bounding box center [1294, 219] width 88 height 23
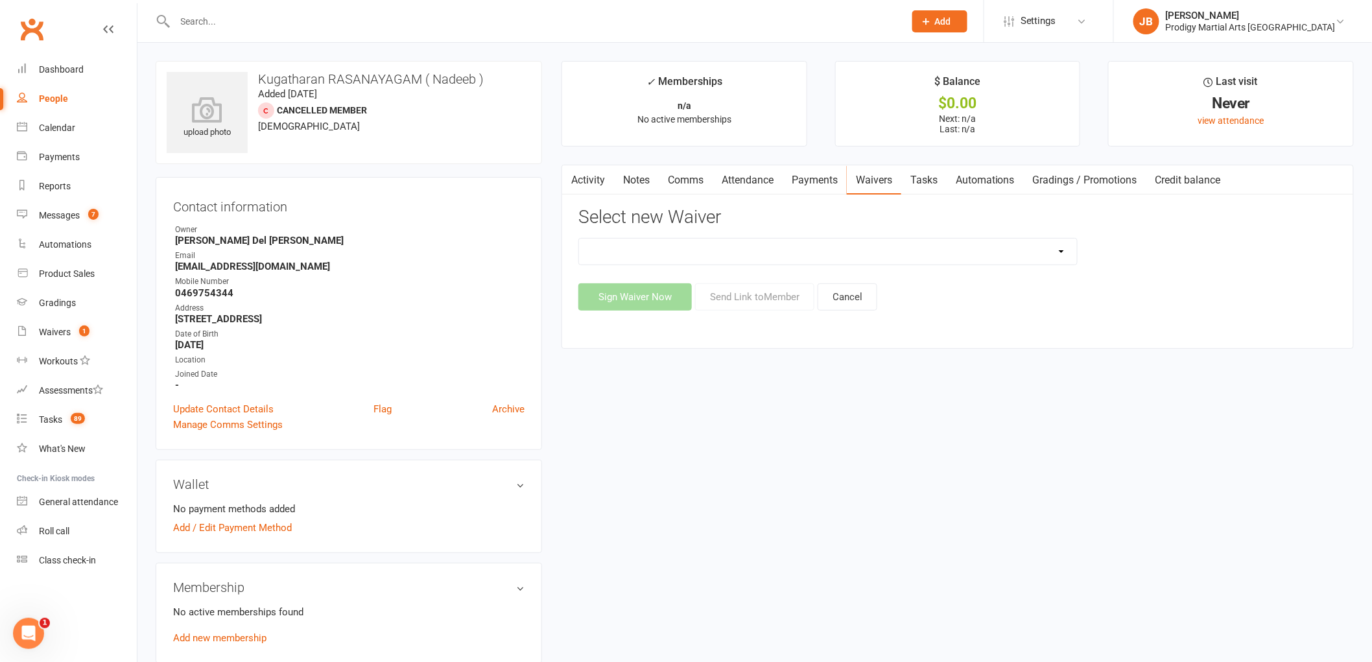
click at [789, 256] on select "Change of Payment Details New Members - PMA Waiver / T&C's New Members - PMA Wa…" at bounding box center [828, 252] width 498 height 26
select select "9955"
click at [579, 239] on select "Change of Payment Details New Members - PMA Waiver / T&C's New Members - PMA Wa…" at bounding box center [828, 252] width 498 height 26
click at [671, 283] on button "Sign Waiver Now" at bounding box center [635, 296] width 113 height 27
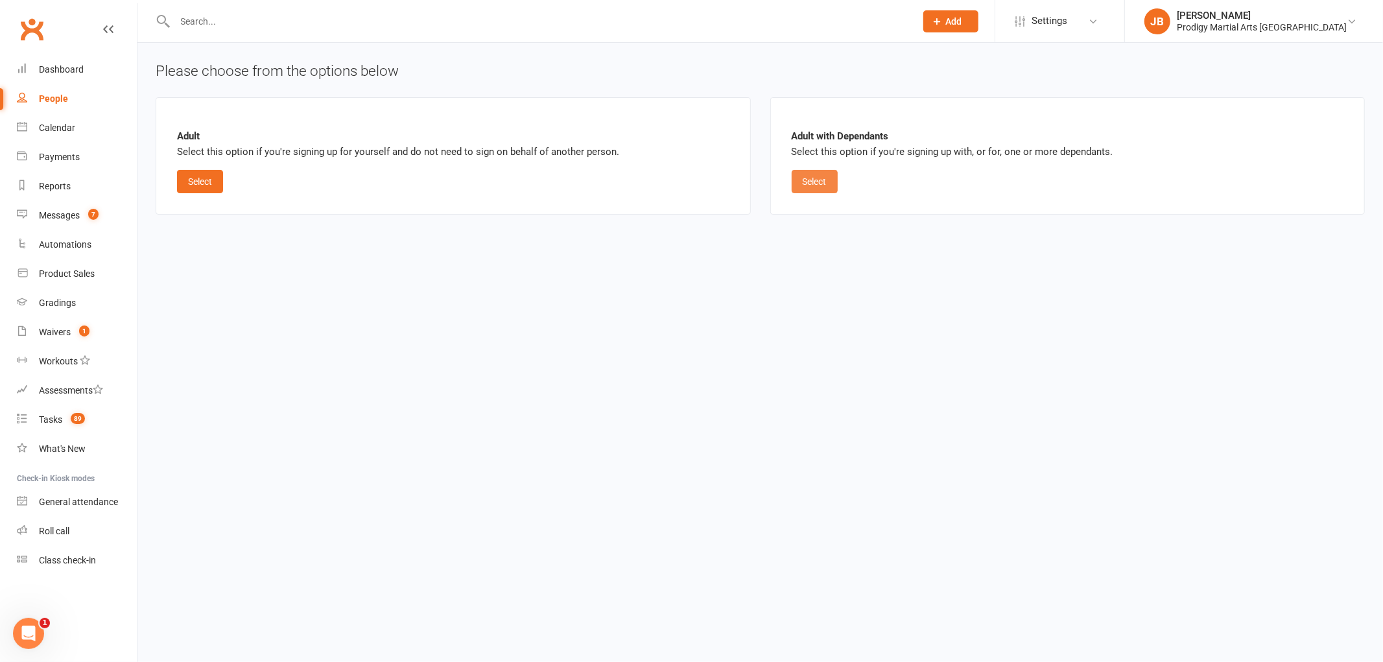
click at [793, 182] on button "Select" at bounding box center [815, 181] width 46 height 23
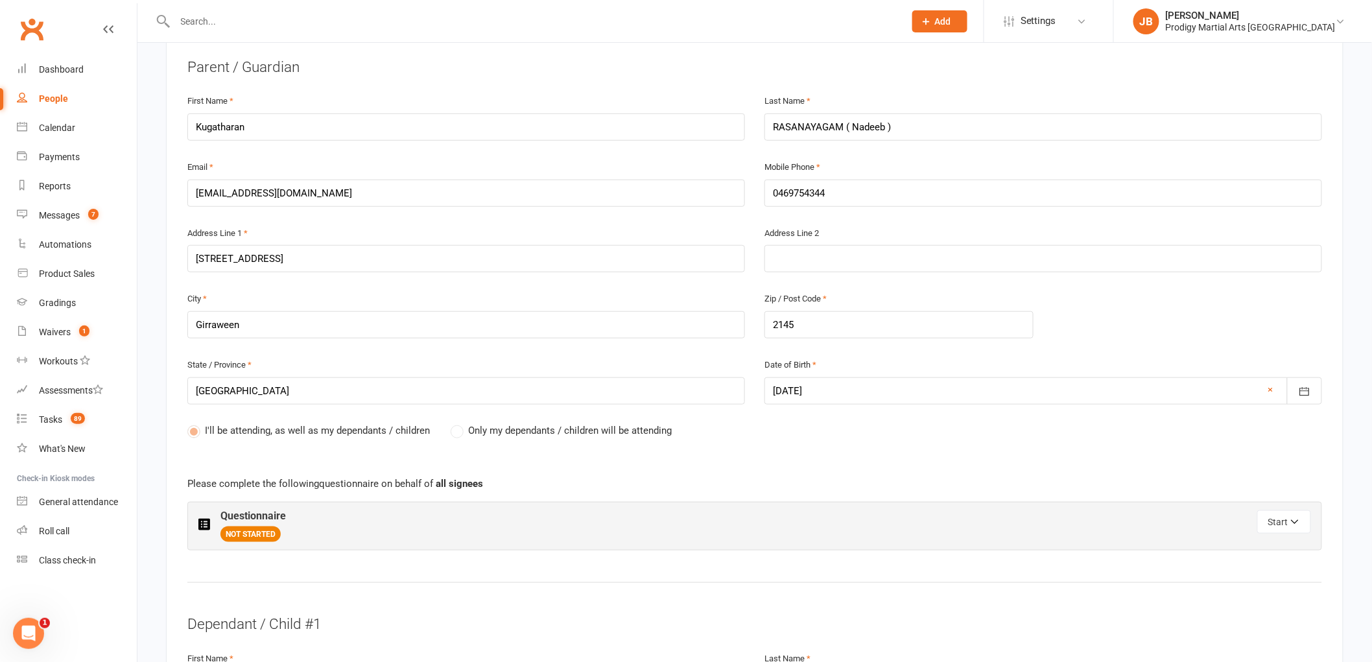
scroll to position [360, 0]
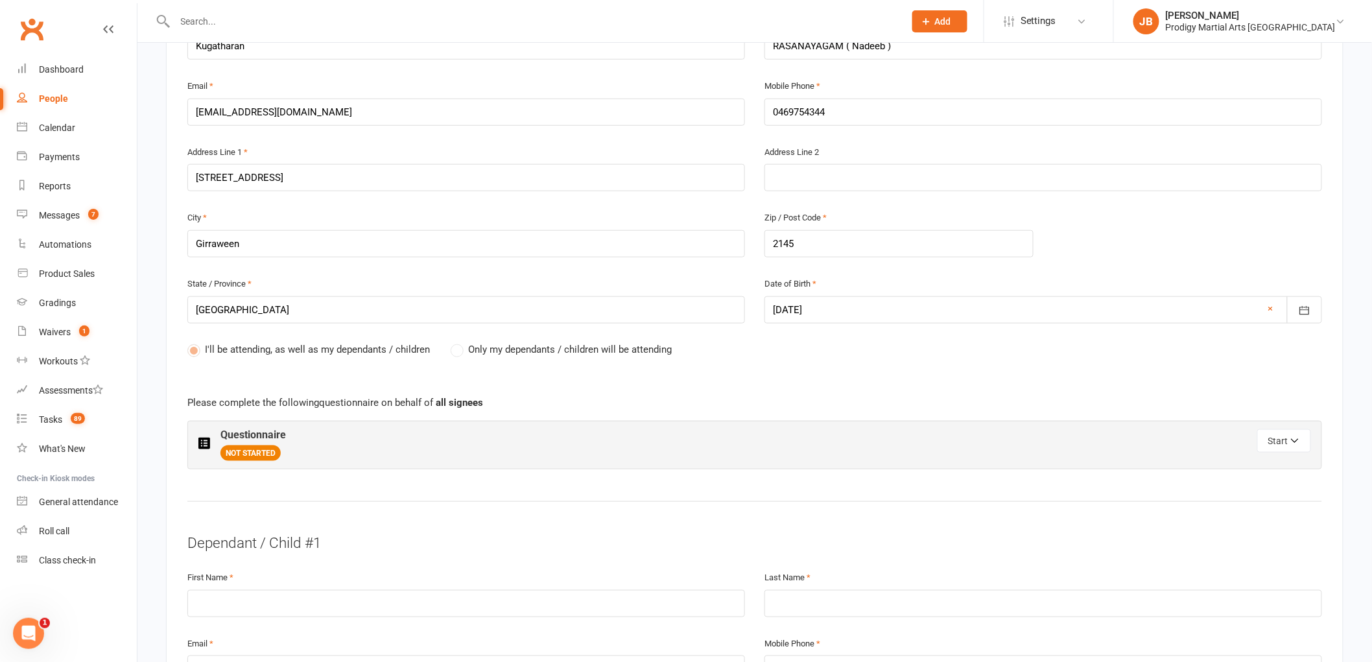
click at [476, 351] on span "Only my dependants / children will be attending" at bounding box center [570, 349] width 204 height 14
click at [459, 352] on label "Only my dependants / children will be attending" at bounding box center [561, 350] width 221 height 16
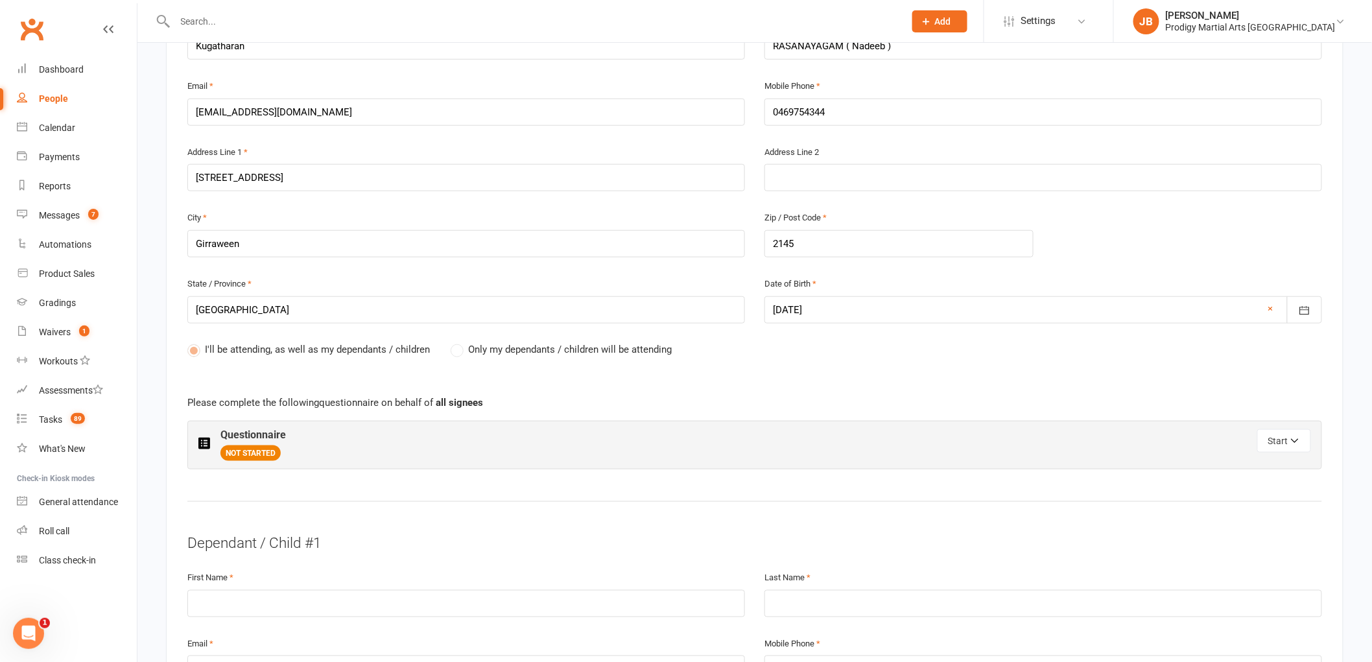
click at [459, 352] on label "Only my dependants / children will be attending" at bounding box center [561, 350] width 221 height 16
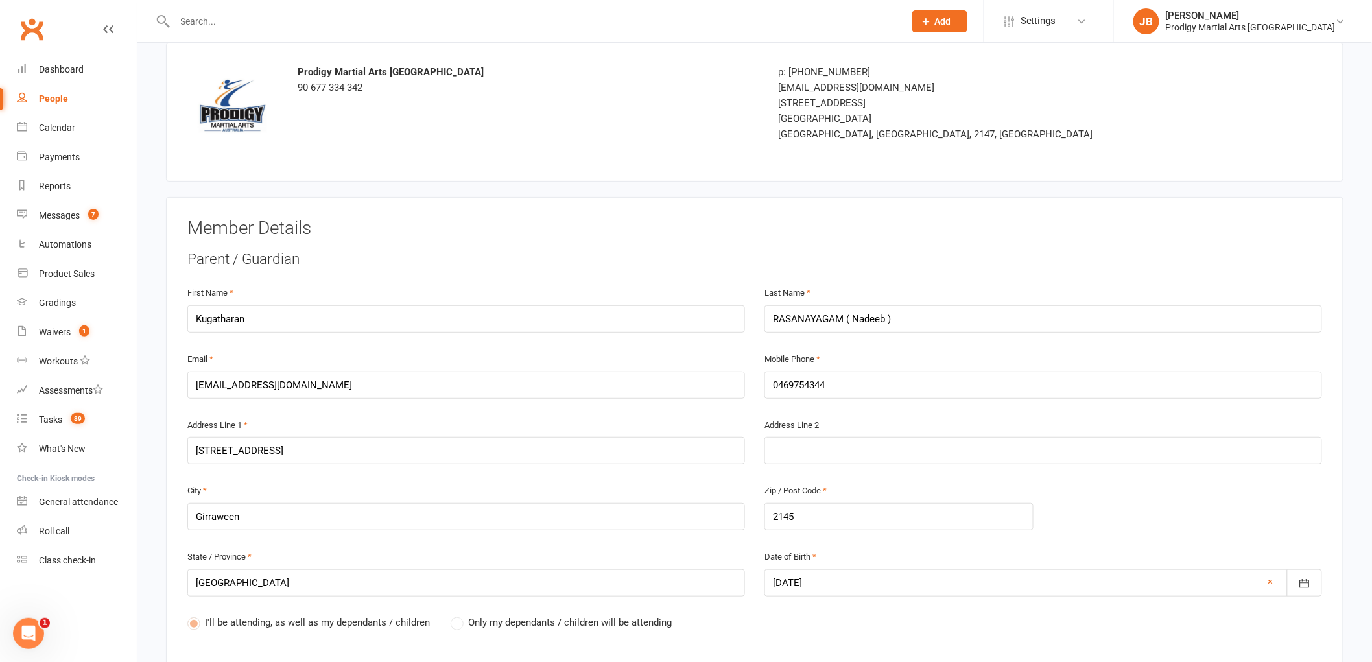
scroll to position [0, 0]
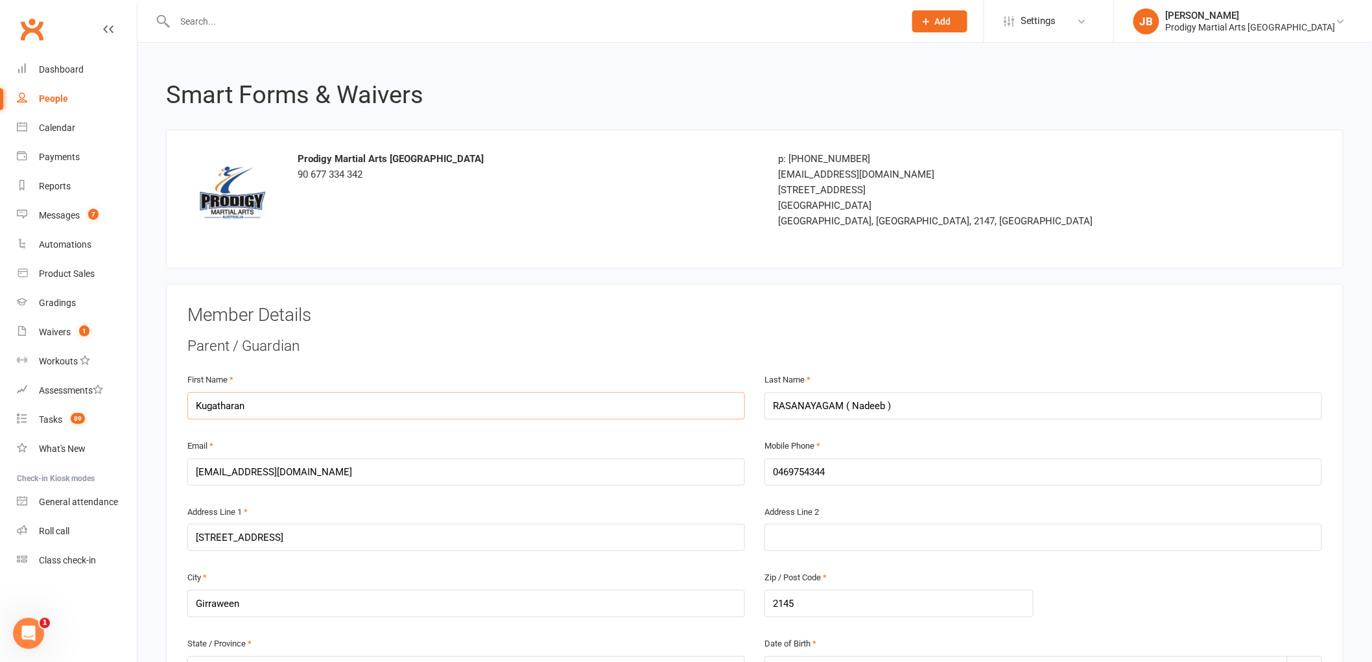
drag, startPoint x: 167, startPoint y: 405, endPoint x: 5, endPoint y: 404, distance: 162.8
drag, startPoint x: 841, startPoint y: 403, endPoint x: 650, endPoint y: 402, distance: 190.7
click at [650, 402] on div "First Name [PERSON_NAME] Last Name [PERSON_NAME] ( Nadeeb )" at bounding box center [755, 405] width 1154 height 66
drag, startPoint x: 337, startPoint y: 471, endPoint x: -81, endPoint y: 470, distance: 418.3
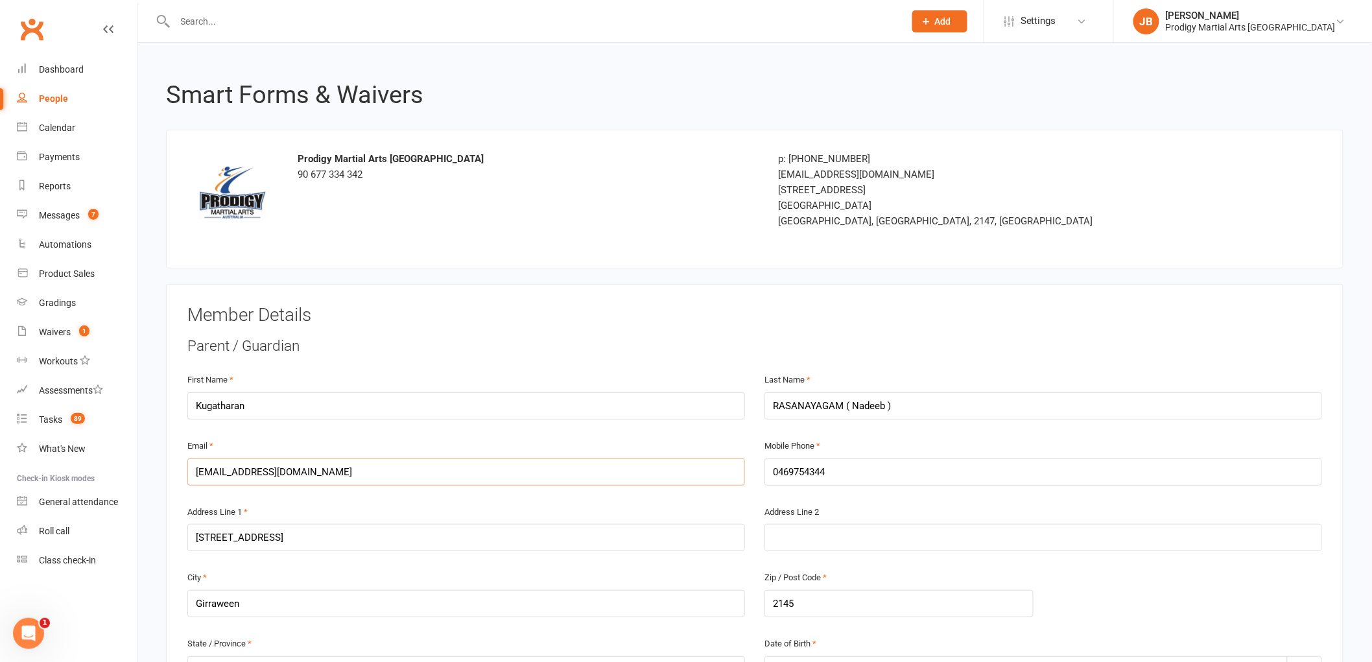
drag, startPoint x: 869, startPoint y: 471, endPoint x: 689, endPoint y: 472, distance: 180.3
click at [689, 472] on div "Email [EMAIL_ADDRESS][DOMAIN_NAME] Mobile Phone [PHONE_NUMBER]" at bounding box center [755, 471] width 1154 height 66
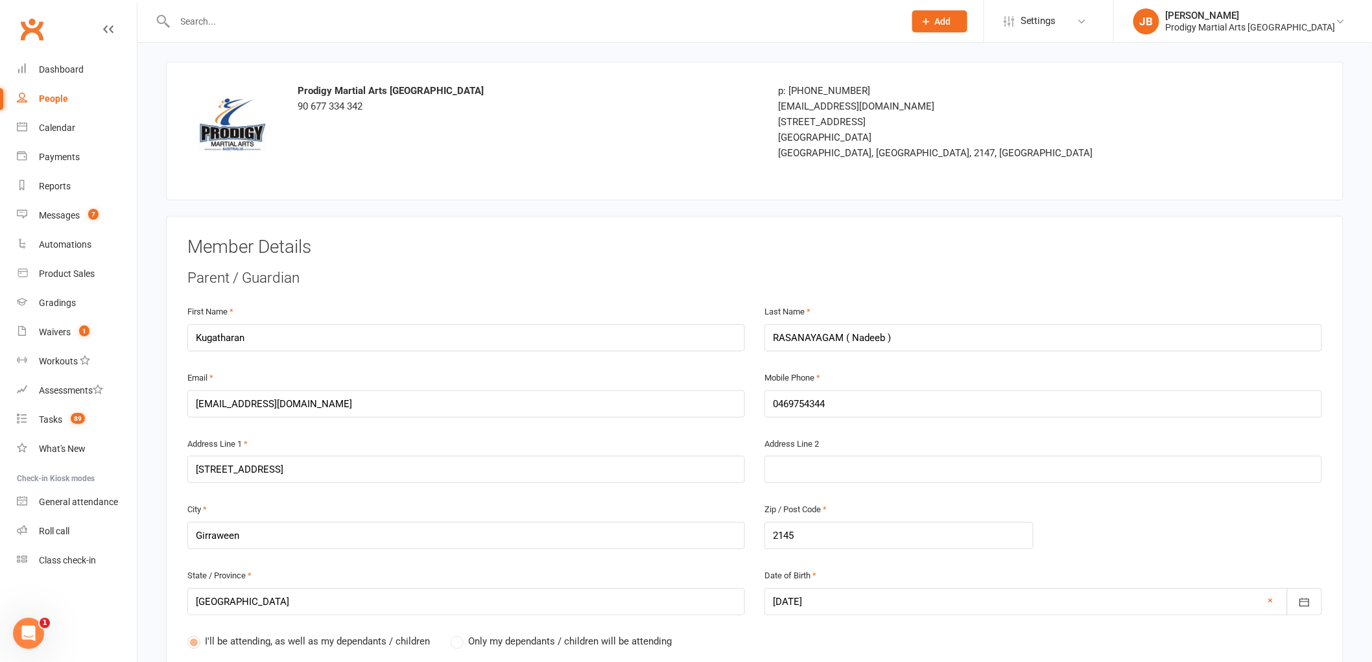
scroll to position [144, 0]
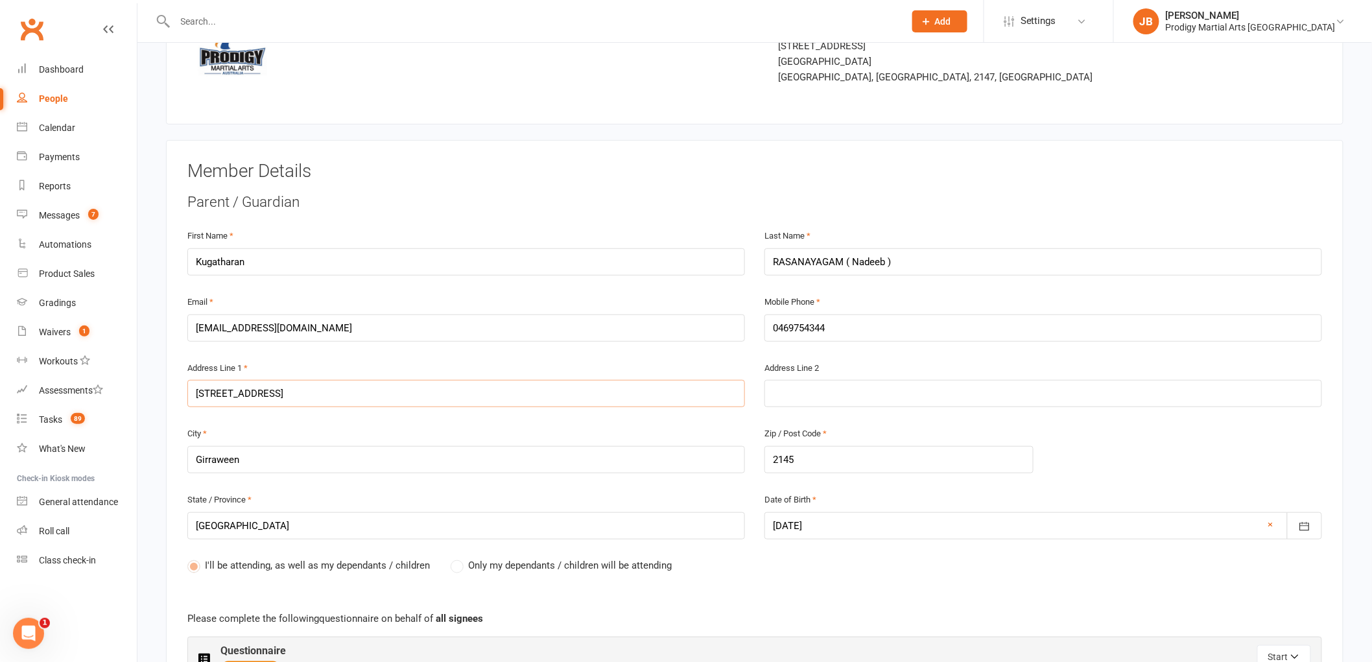
drag, startPoint x: 305, startPoint y: 400, endPoint x: 295, endPoint y: 399, distance: 10.5
click at [296, 399] on input "[STREET_ADDRESS]" at bounding box center [466, 393] width 558 height 27
drag, startPoint x: 278, startPoint y: 397, endPoint x: 139, endPoint y: 393, distance: 138.2
drag, startPoint x: 844, startPoint y: 258, endPoint x: 680, endPoint y: 272, distance: 164.7
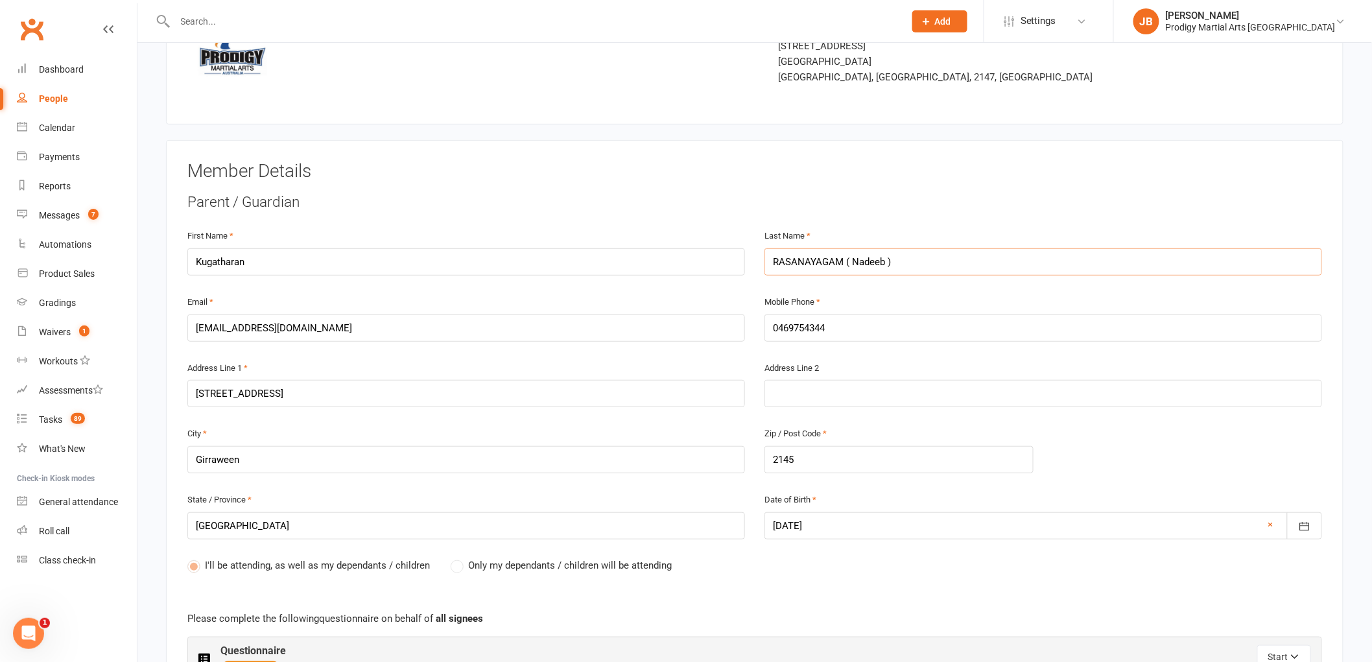
click at [683, 272] on div "First Name [PERSON_NAME] Last Name [PERSON_NAME] ( Nadeeb )" at bounding box center [755, 261] width 1154 height 66
drag, startPoint x: 337, startPoint y: 390, endPoint x: -12, endPoint y: 391, distance: 349.6
drag, startPoint x: 294, startPoint y: 257, endPoint x: 143, endPoint y: 257, distance: 151.1
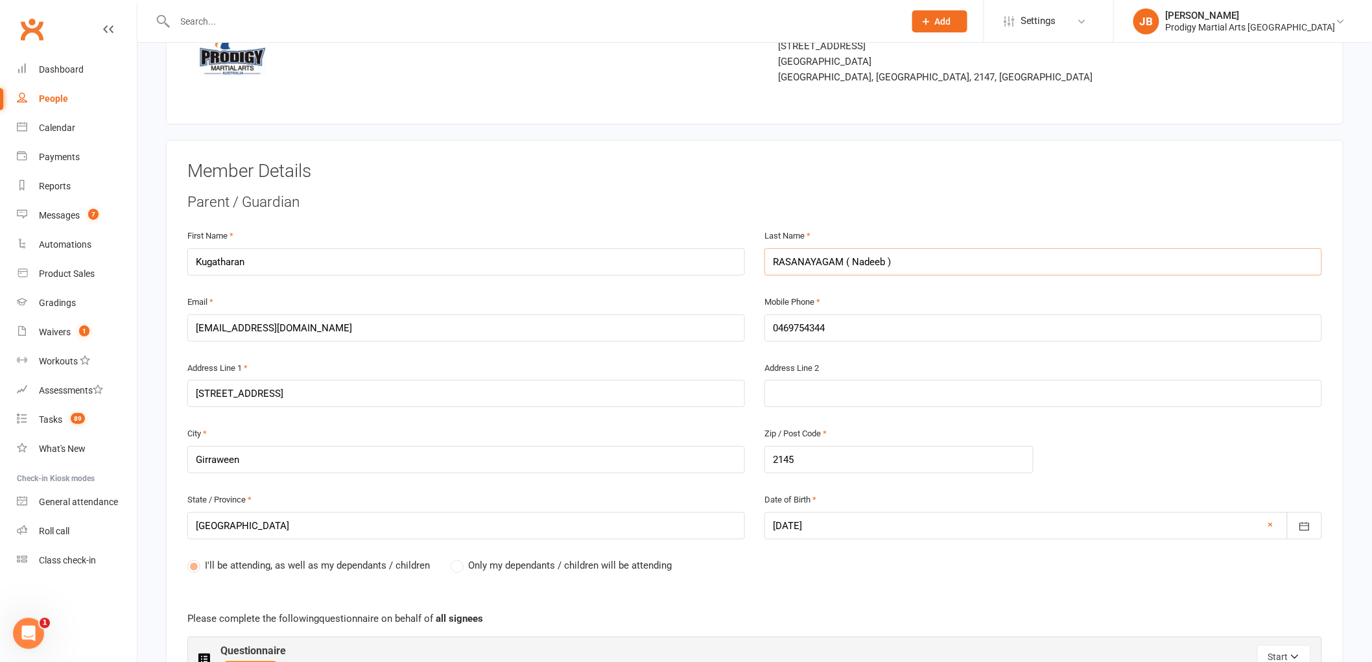
drag, startPoint x: 842, startPoint y: 261, endPoint x: 705, endPoint y: 273, distance: 137.4
click at [705, 273] on div "First Name [PERSON_NAME] Last Name [PERSON_NAME] ( Nadeeb )" at bounding box center [755, 261] width 1154 height 66
drag, startPoint x: 296, startPoint y: 383, endPoint x: 132, endPoint y: 396, distance: 164.6
